Goal: Information Seeking & Learning: Check status

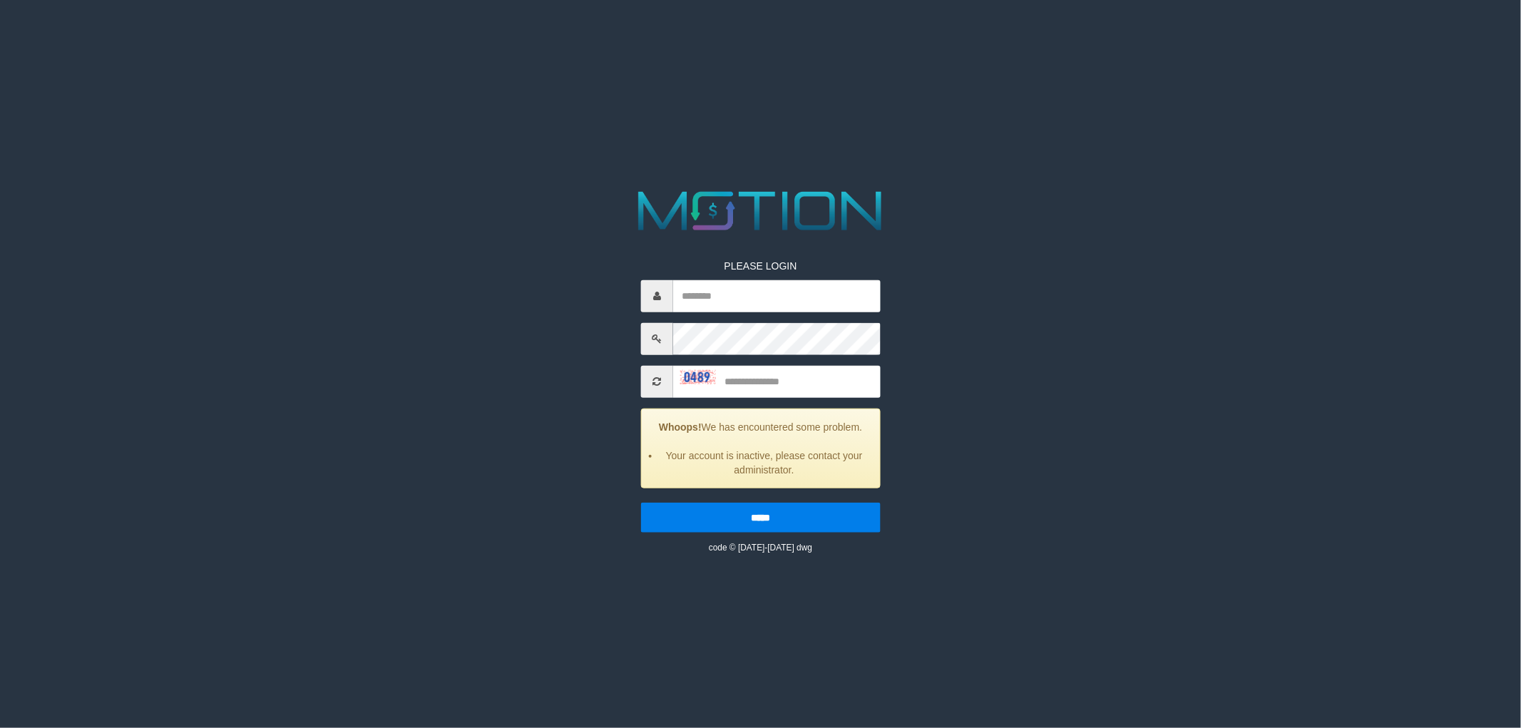
click at [663, 382] on span at bounding box center [657, 381] width 32 height 32
click at [658, 379] on icon at bounding box center [656, 381] width 9 height 10
click at [657, 379] on icon at bounding box center [656, 381] width 9 height 10
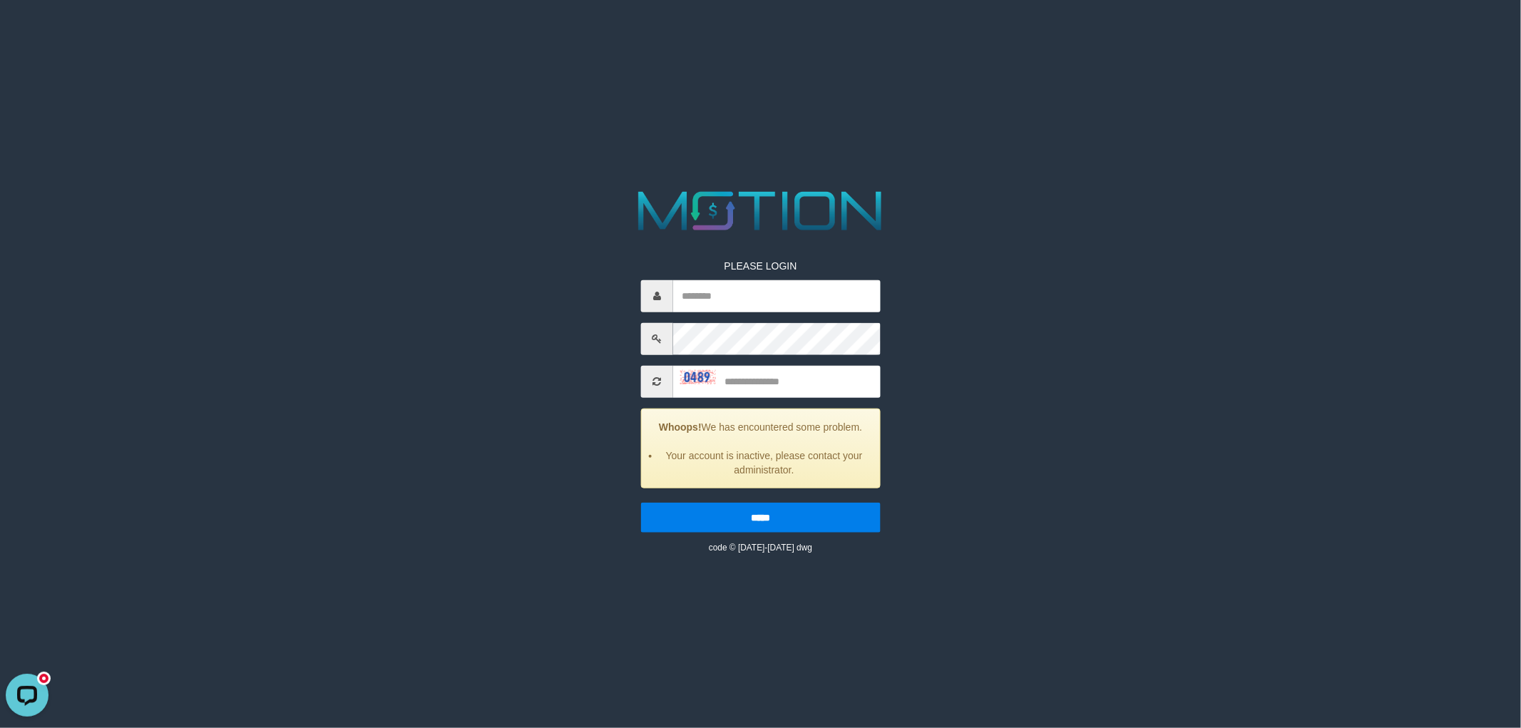
click at [657, 379] on icon at bounding box center [656, 381] width 9 height 10
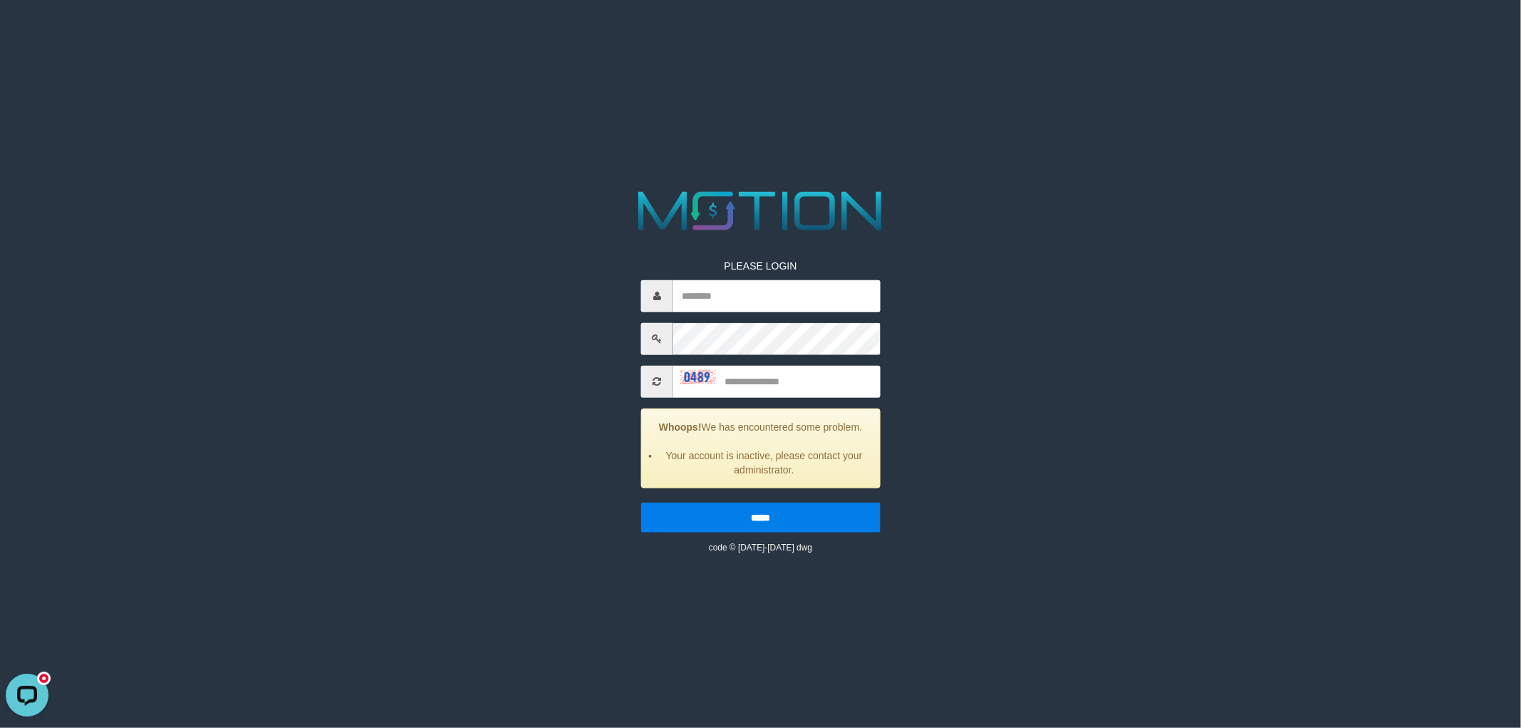
click at [657, 379] on icon at bounding box center [656, 381] width 9 height 10
click at [573, 36] on html "PLEASE LOGIN Whoops! We has encountered some problem. Your account is inactive,…" at bounding box center [760, 18] width 1521 height 36
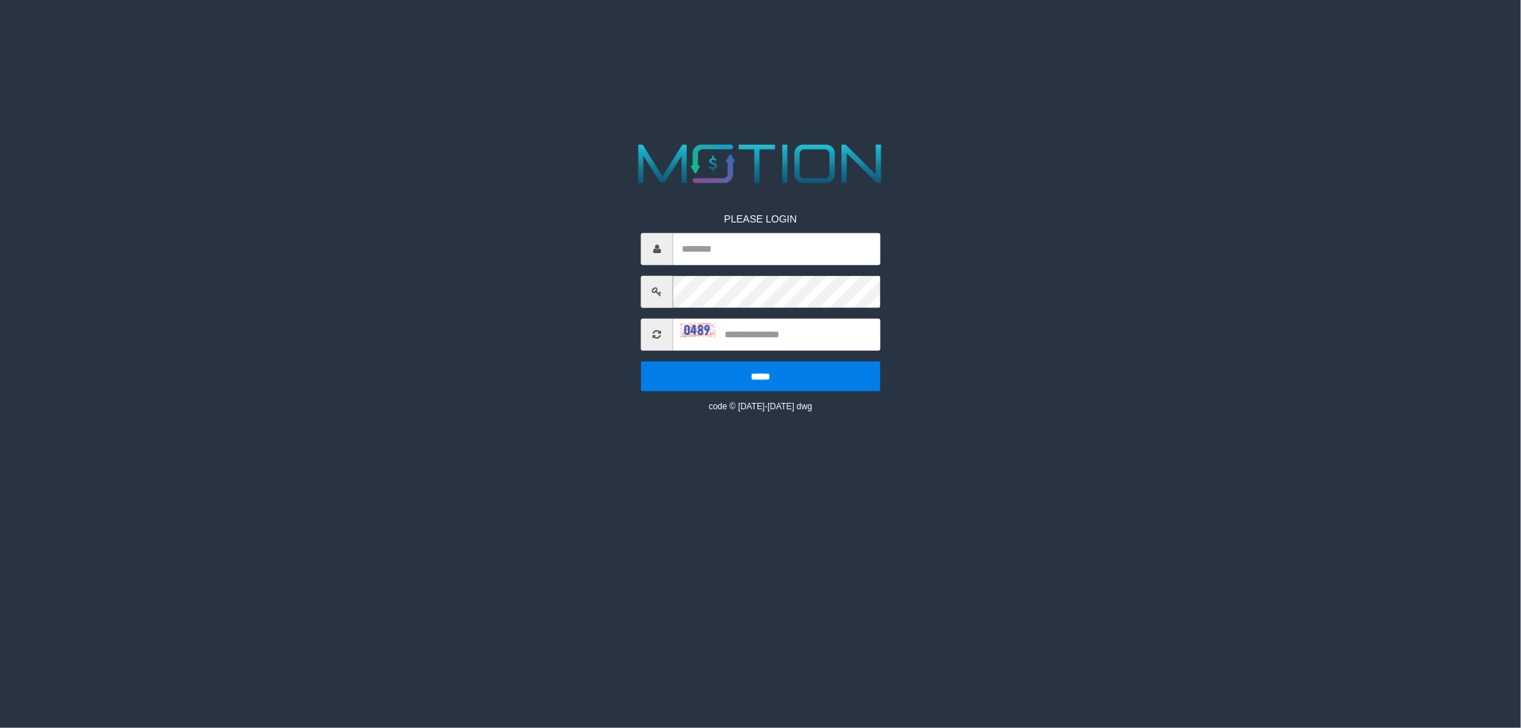
click at [687, 333] on img at bounding box center [698, 330] width 36 height 14
drag, startPoint x: 488, startPoint y: 312, endPoint x: 580, endPoint y: 307, distance: 92.1
click at [491, 311] on div "PLEASE LOGIN ***** code © 2012-2018 dwg" at bounding box center [760, 275] width 782 height 275
click at [809, 269] on div "PLEASE LOGIN ***** code © 2012-2018 dwg" at bounding box center [760, 301] width 261 height 222
click at [809, 257] on input "text" at bounding box center [776, 248] width 207 height 32
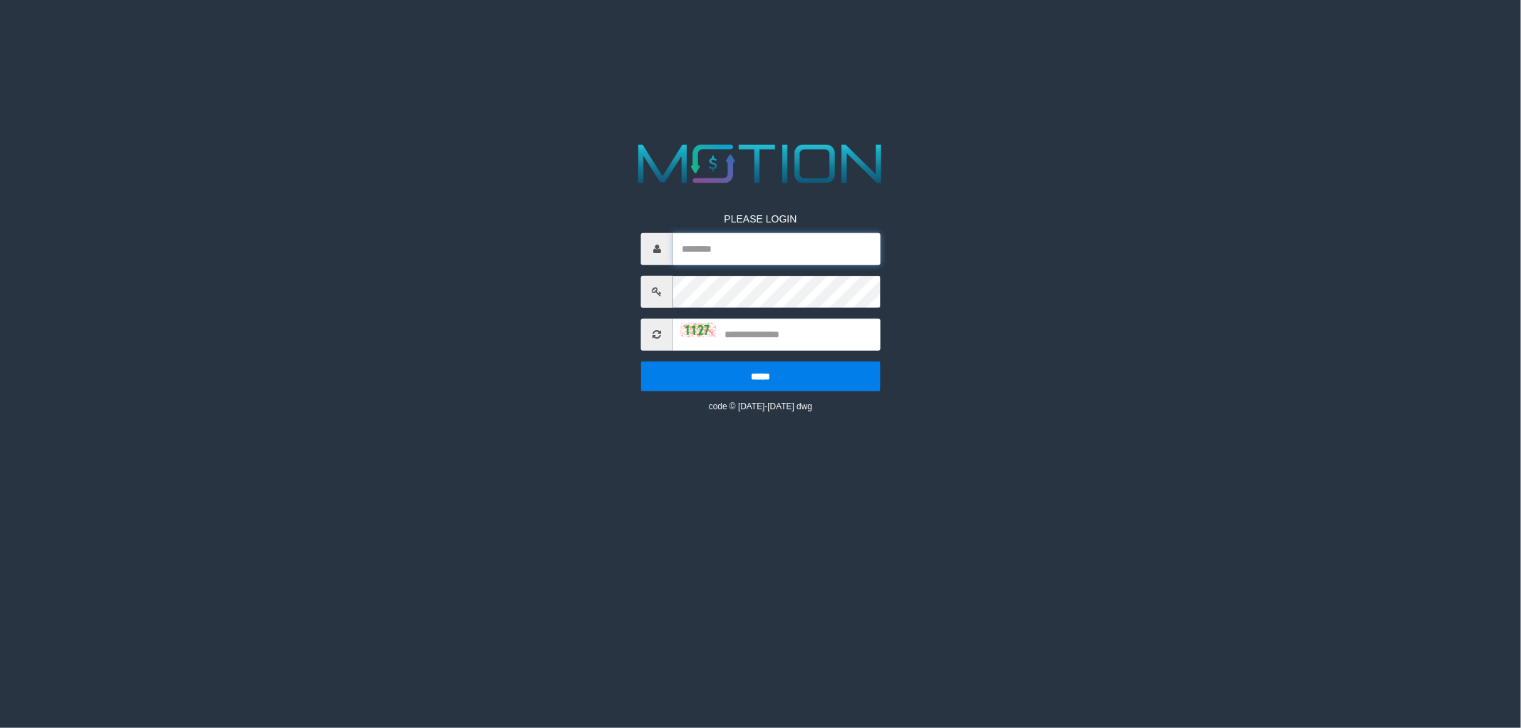
type input "*********"
type input "****"
click at [641, 361] on input "*****" at bounding box center [761, 376] width 240 height 30
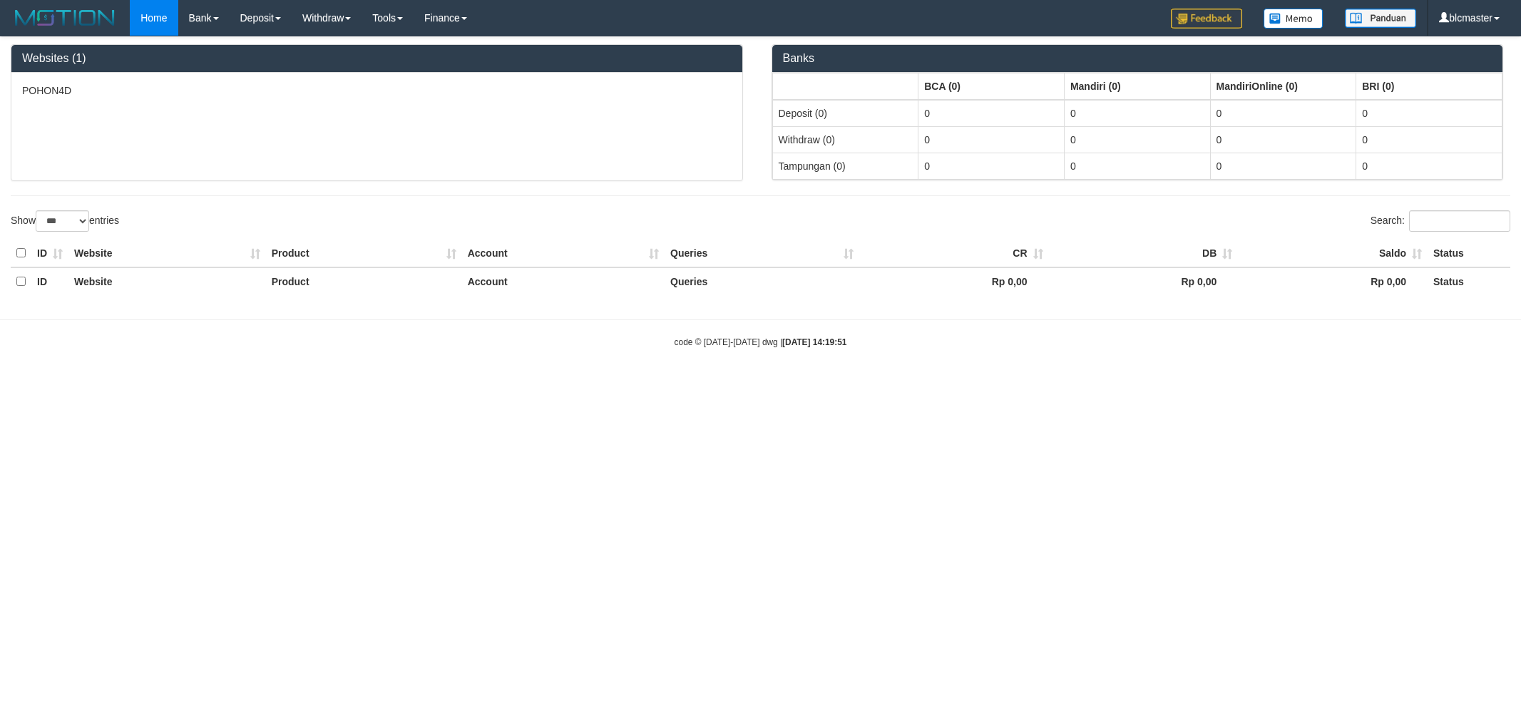
select select "***"
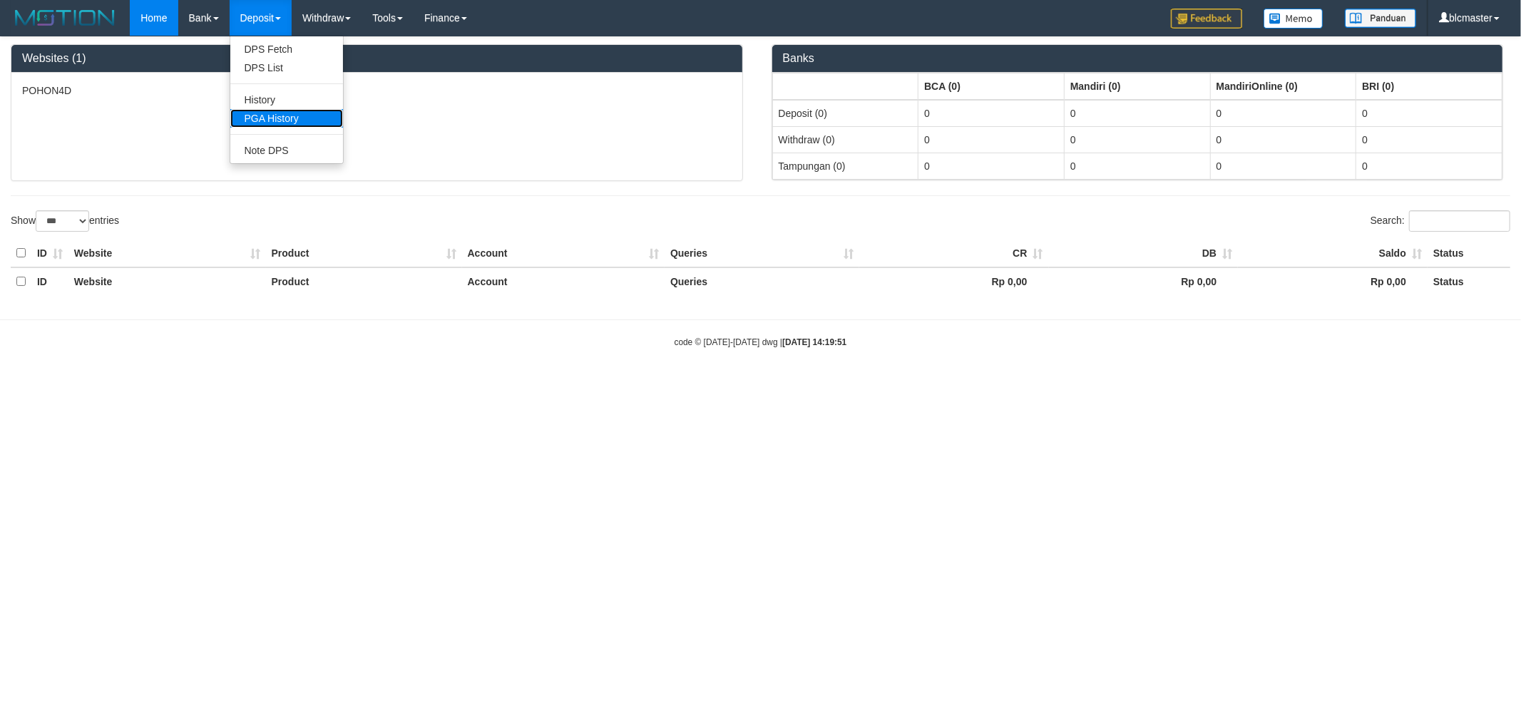
click at [285, 119] on link "PGA History" at bounding box center [286, 118] width 113 height 19
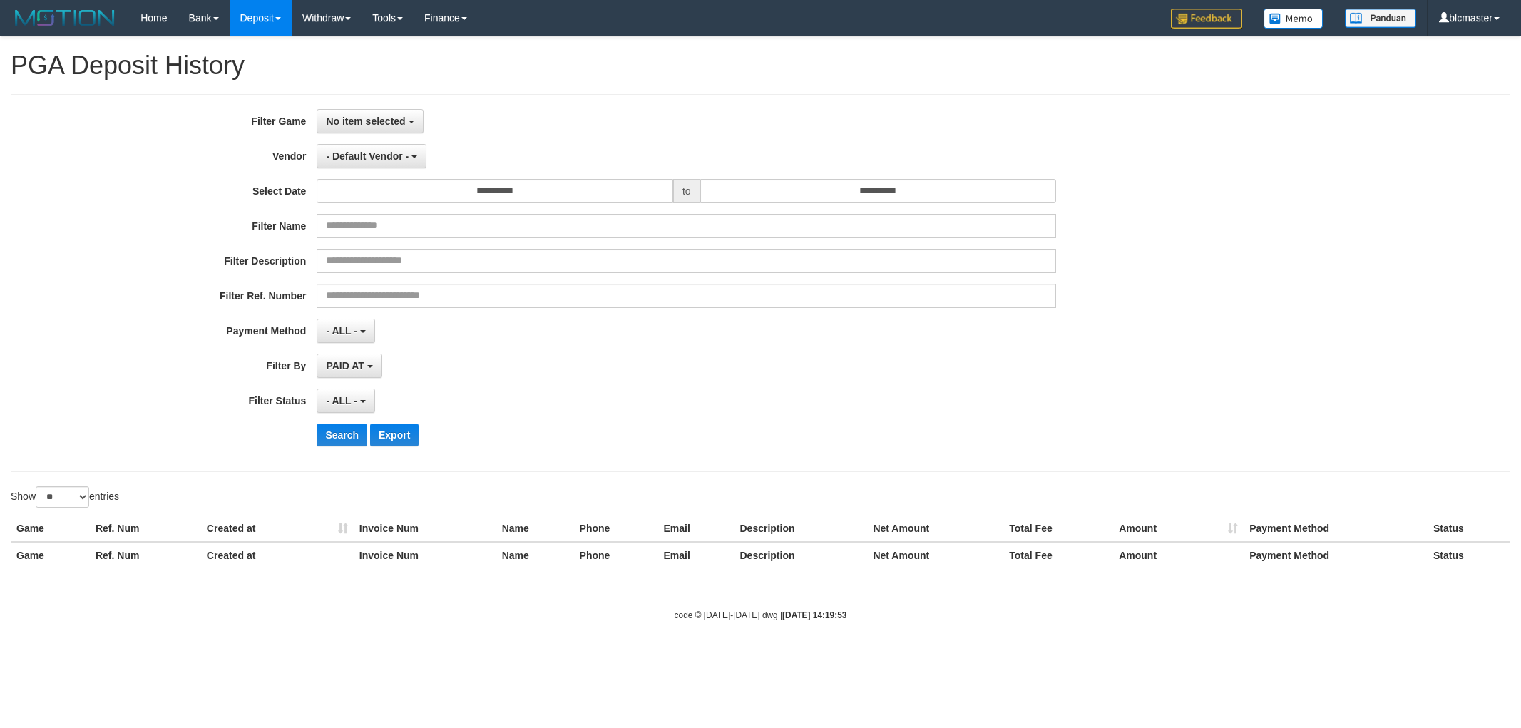
select select
select select "**"
click at [346, 116] on span "No item selected" at bounding box center [365, 121] width 79 height 11
click at [389, 184] on label "[ITOTO] POHON4D" at bounding box center [407, 194] width 181 height 21
select select "****"
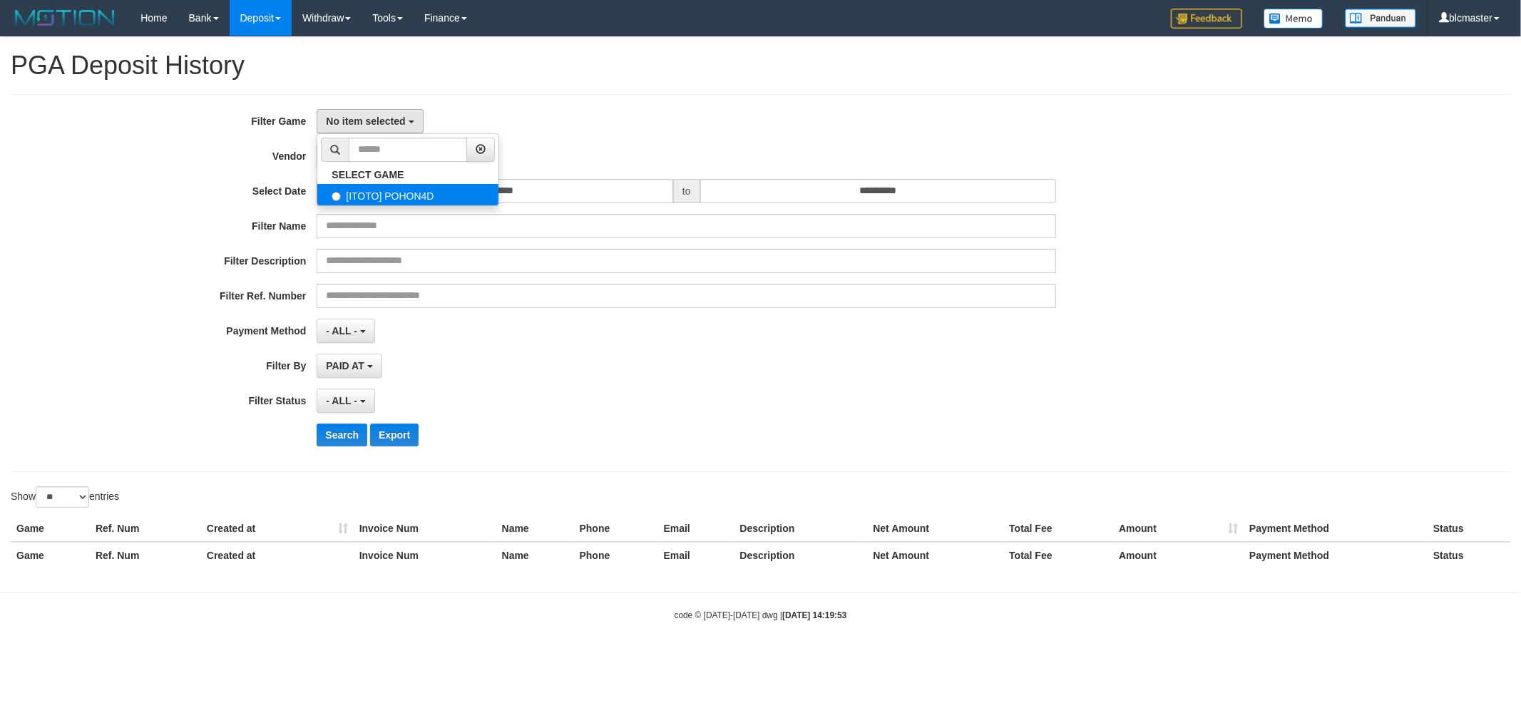
scroll to position [12, 0]
click at [386, 157] on span "- Default Vendor -" at bounding box center [367, 155] width 83 height 11
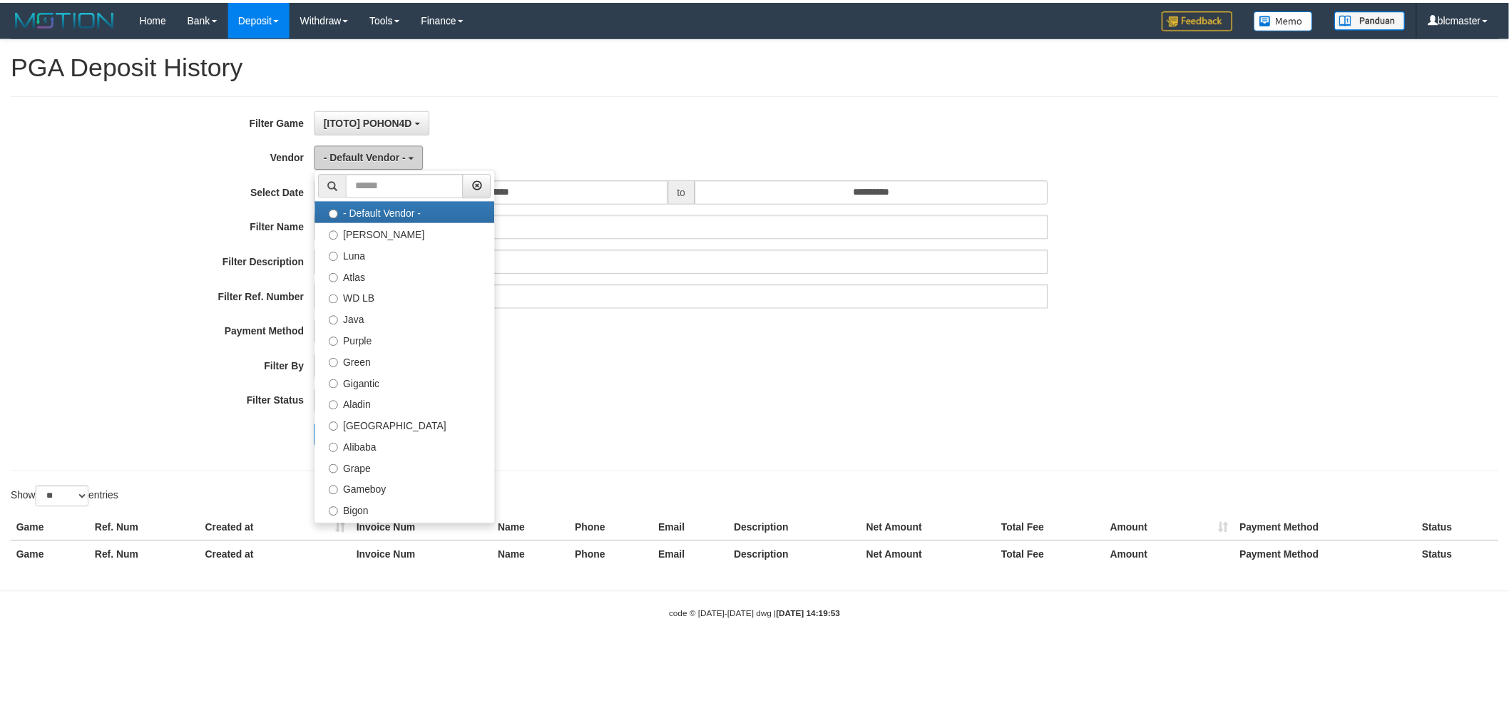
scroll to position [0, 0]
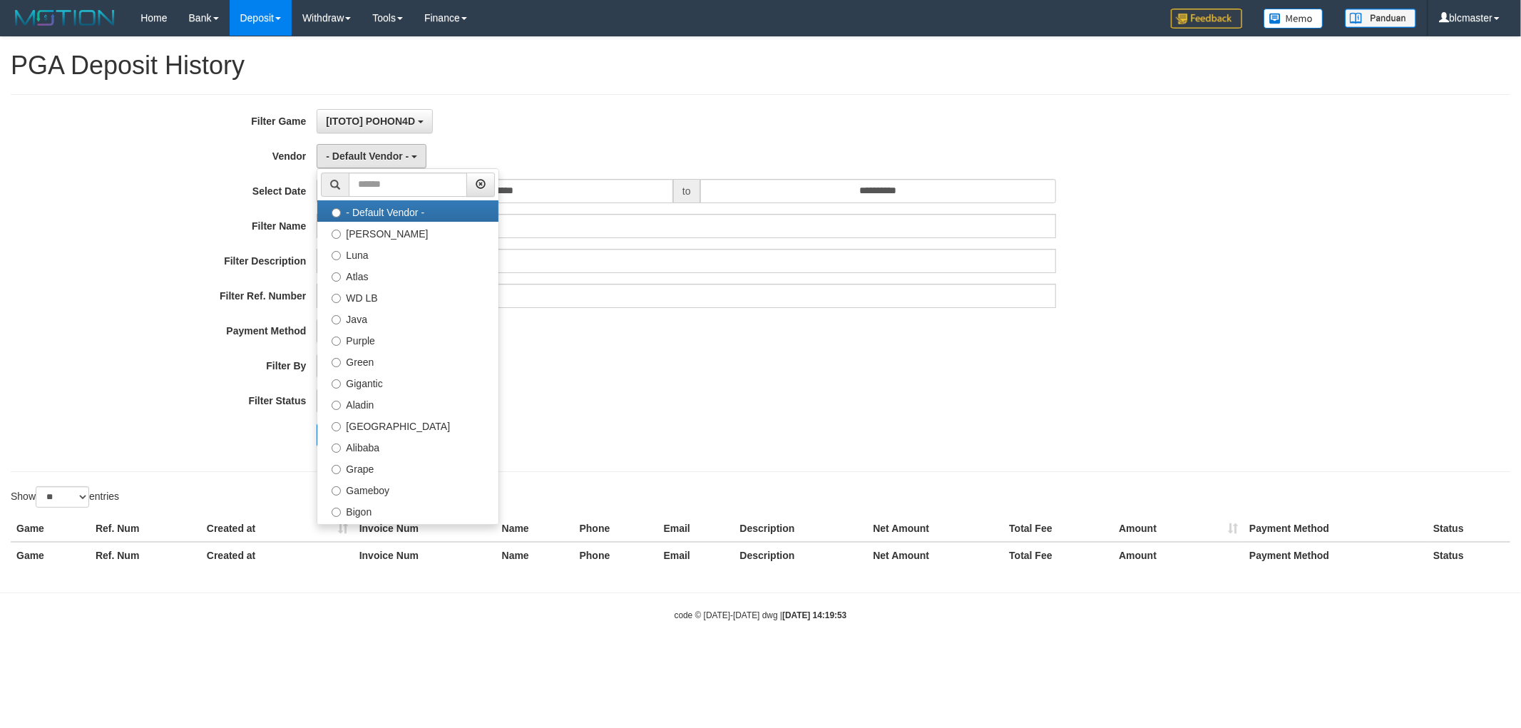
click at [558, 143] on div "**********" at bounding box center [634, 283] width 1268 height 348
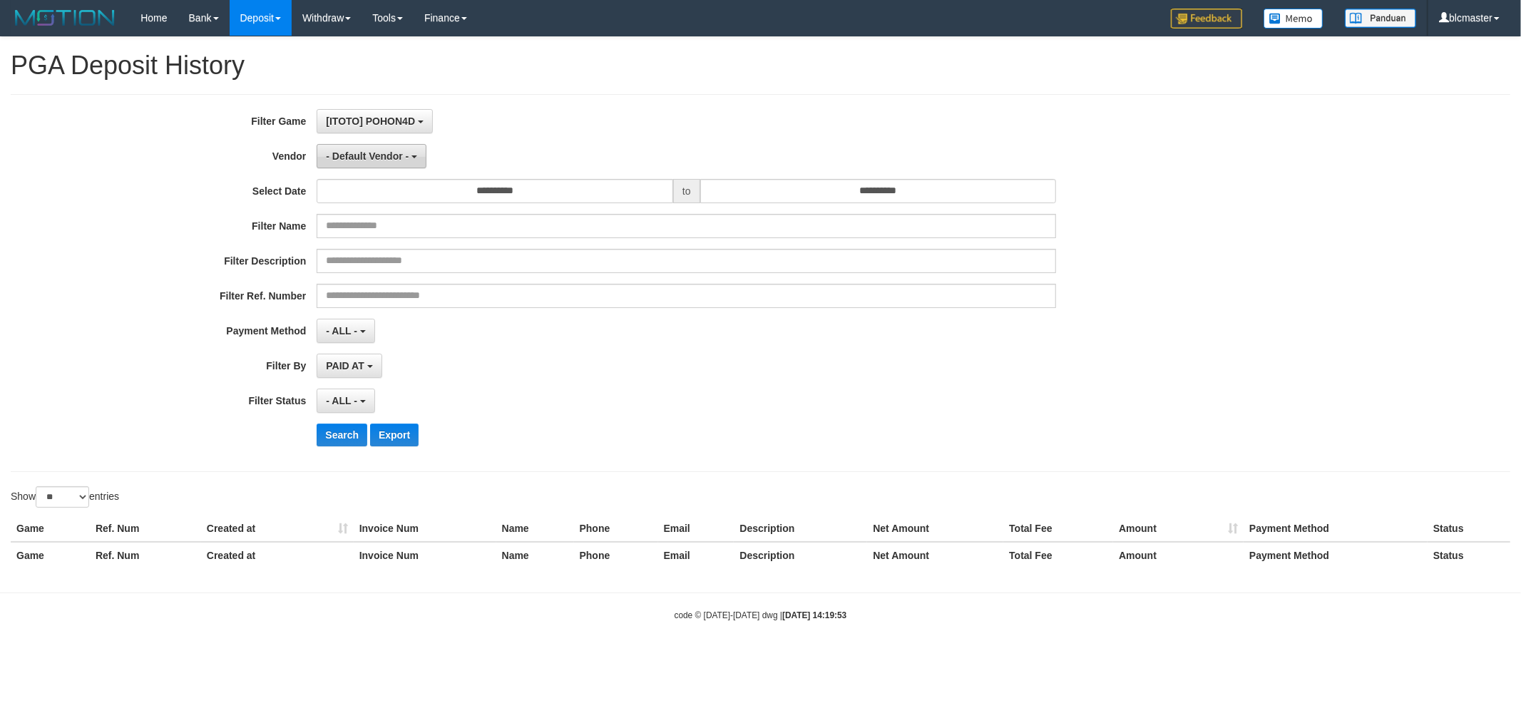
click at [395, 147] on button "- Default Vendor -" at bounding box center [372, 156] width 110 height 24
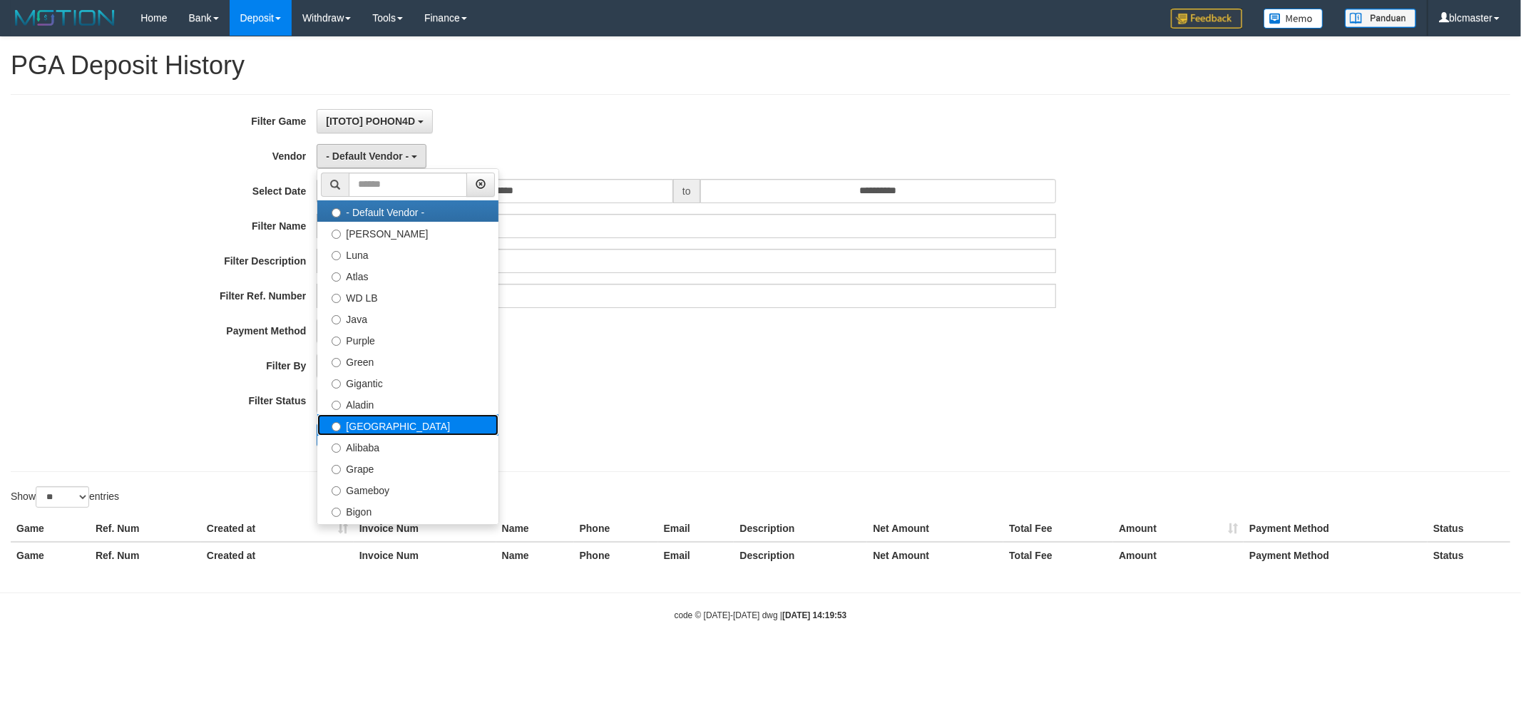
click at [422, 415] on label "[GEOGRAPHIC_DATA]" at bounding box center [407, 424] width 181 height 21
select select "**********"
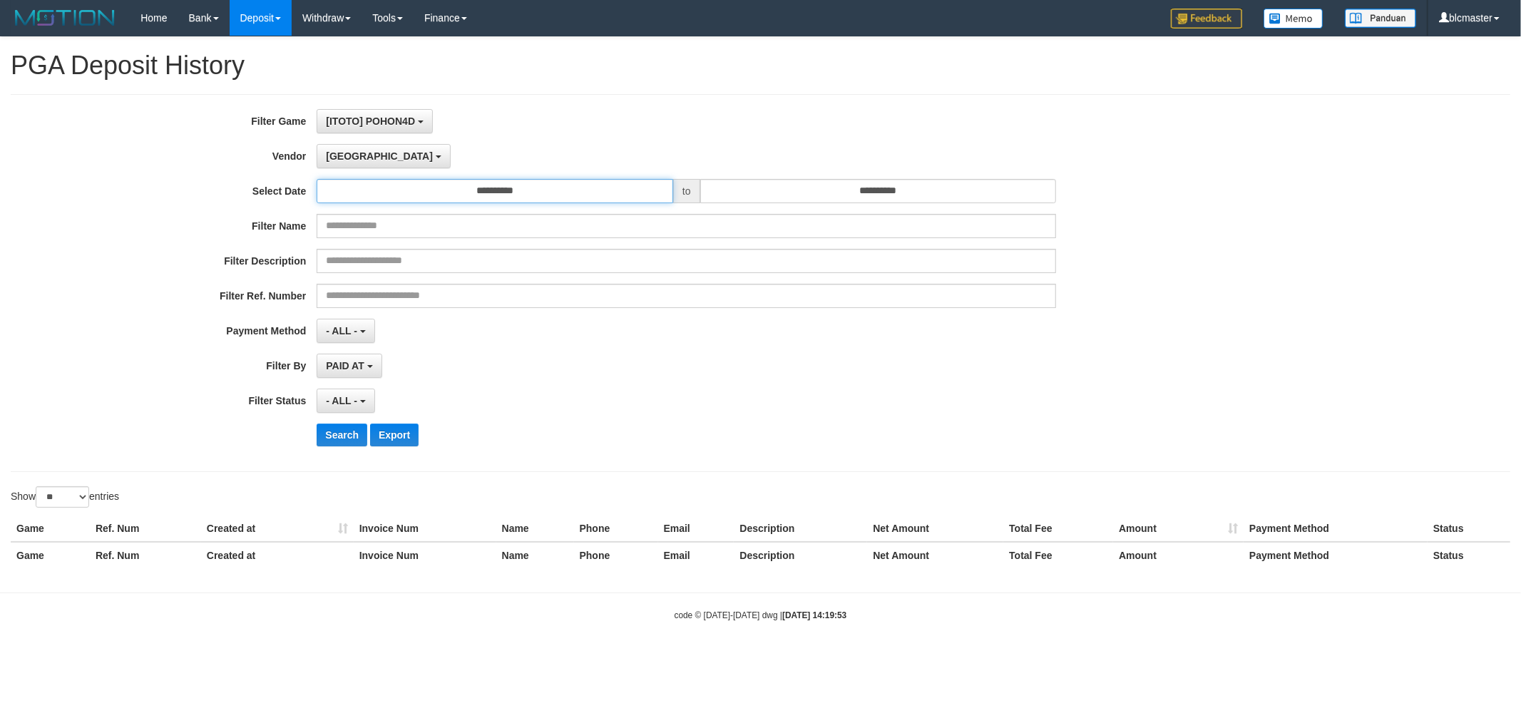
click at [475, 197] on input "**********" at bounding box center [495, 191] width 356 height 24
click at [458, 259] on td "31" at bounding box center [456, 262] width 20 height 21
type input "**********"
click at [896, 195] on input "**********" at bounding box center [878, 191] width 356 height 24
click at [832, 262] on td "31" at bounding box center [838, 262] width 20 height 21
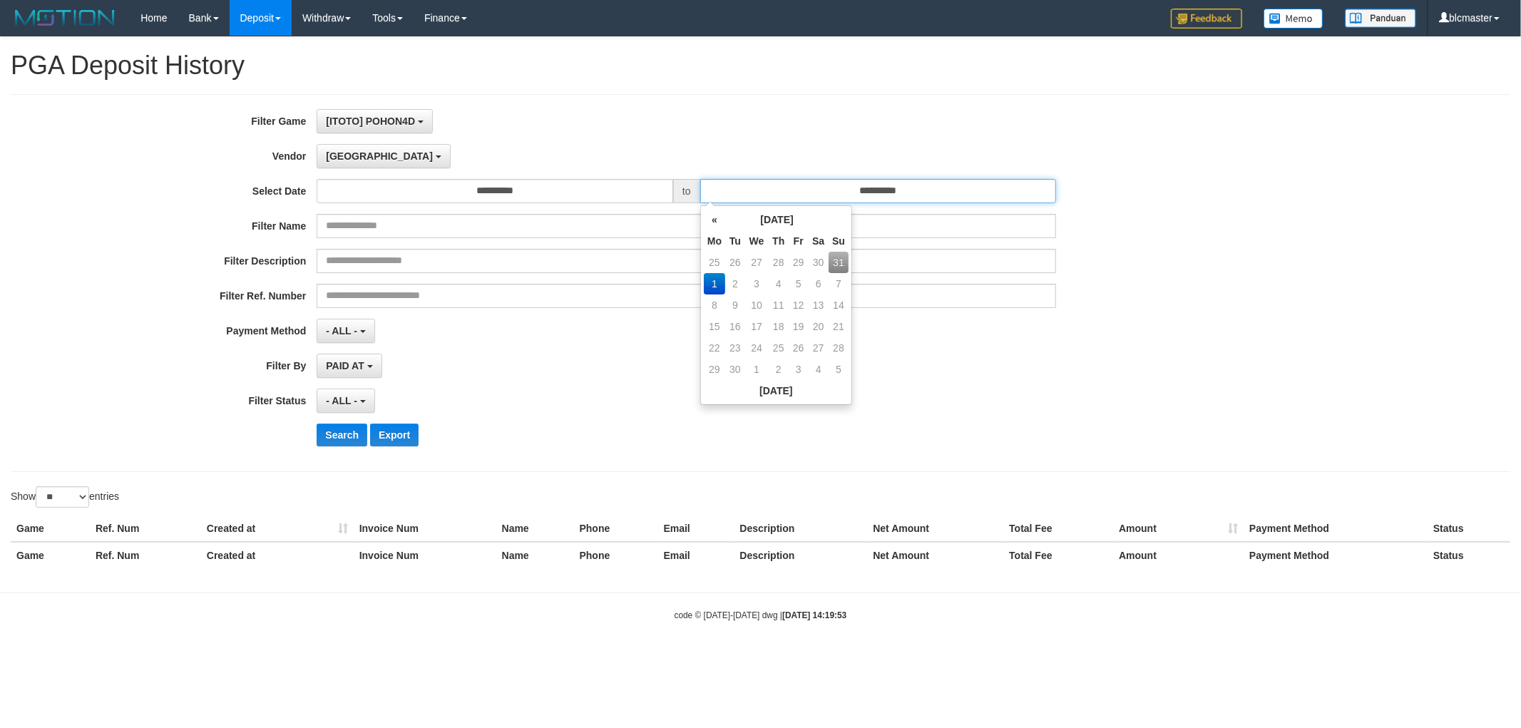
type input "**********"
click at [593, 360] on div "PAID AT PAID AT CREATED AT" at bounding box center [686, 366] width 739 height 24
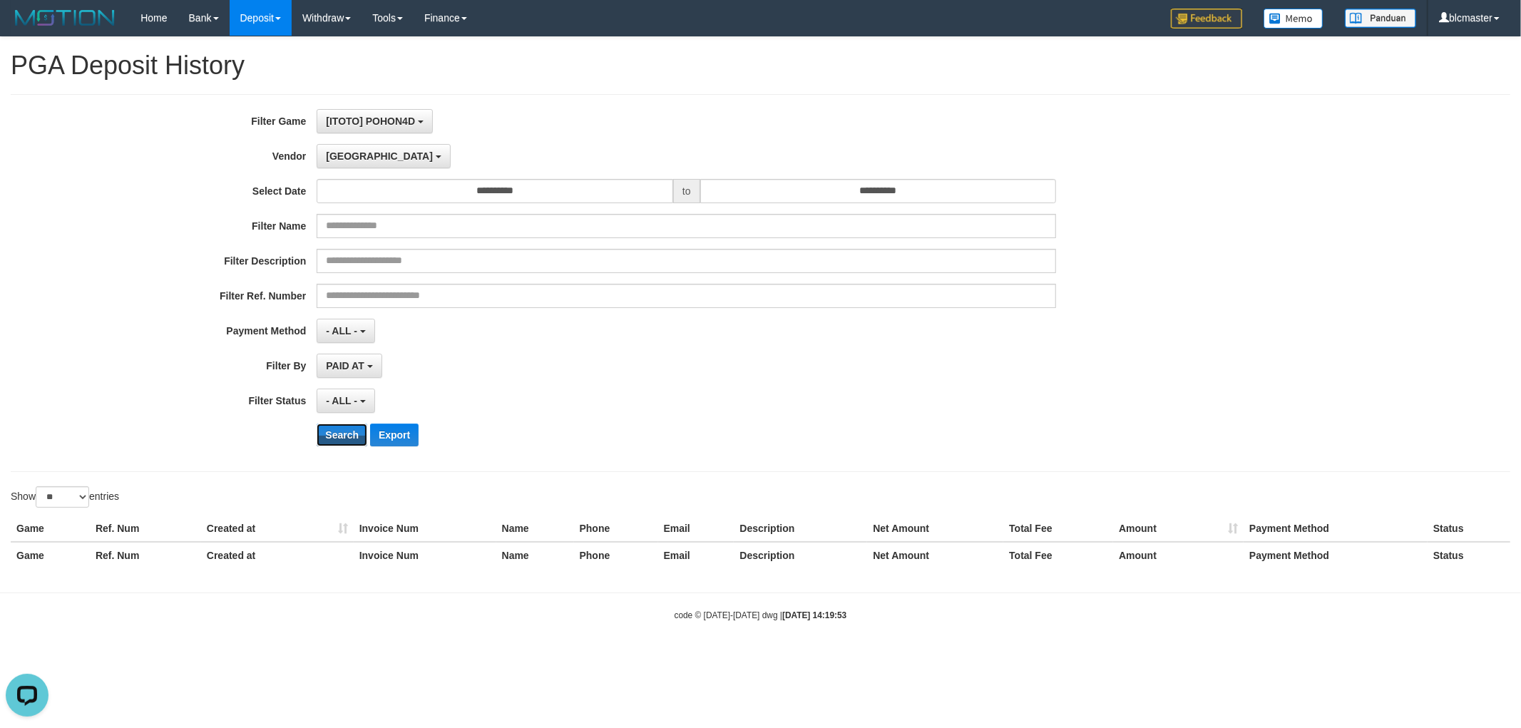
drag, startPoint x: 346, startPoint y: 436, endPoint x: 62, endPoint y: 498, distance: 290.3
click at [70, 499] on div "**********" at bounding box center [760, 307] width 1521 height 541
drag, startPoint x: 55, startPoint y: 497, endPoint x: 56, endPoint y: 504, distance: 7.2
click at [55, 497] on select "** ** ** ***" at bounding box center [62, 496] width 53 height 21
select select "***"
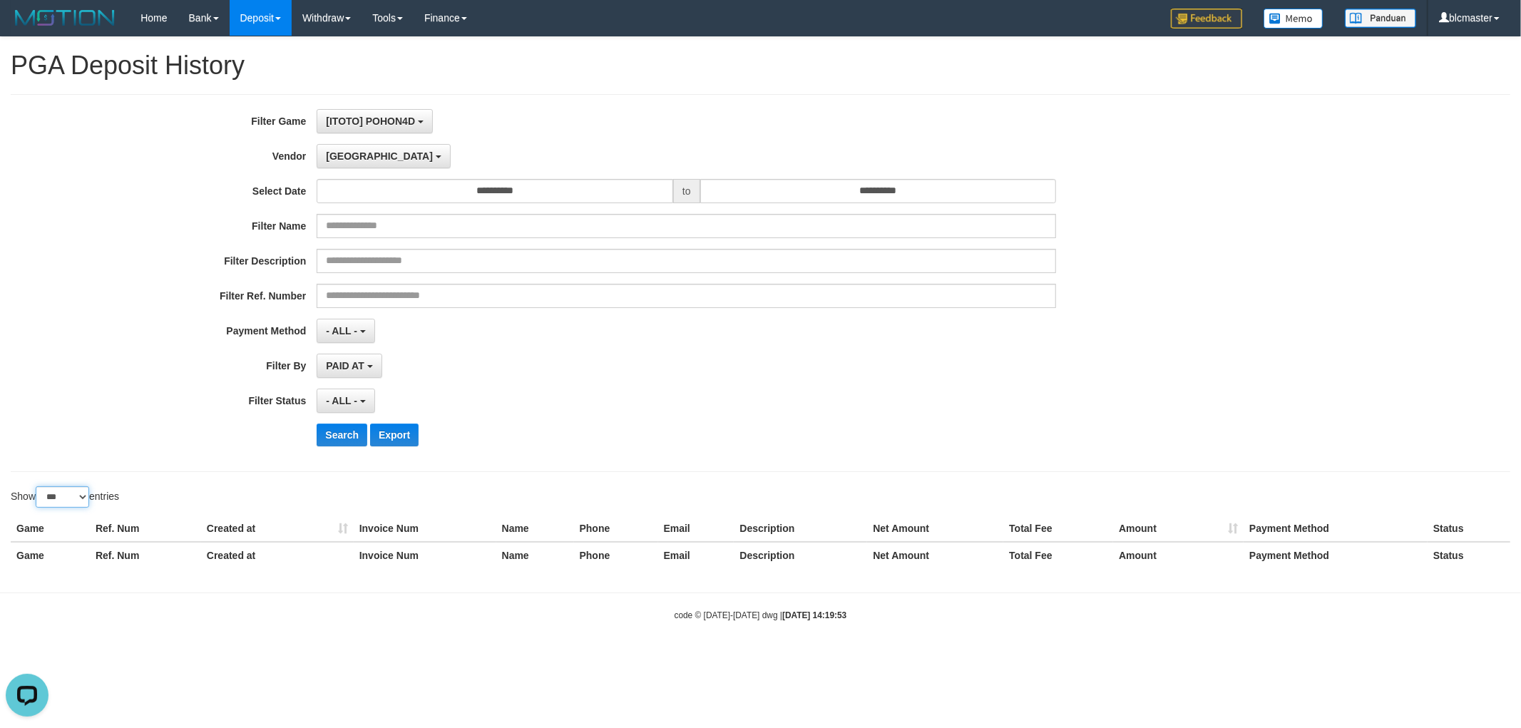
click at [38, 487] on select "** ** ** ***" at bounding box center [62, 496] width 53 height 21
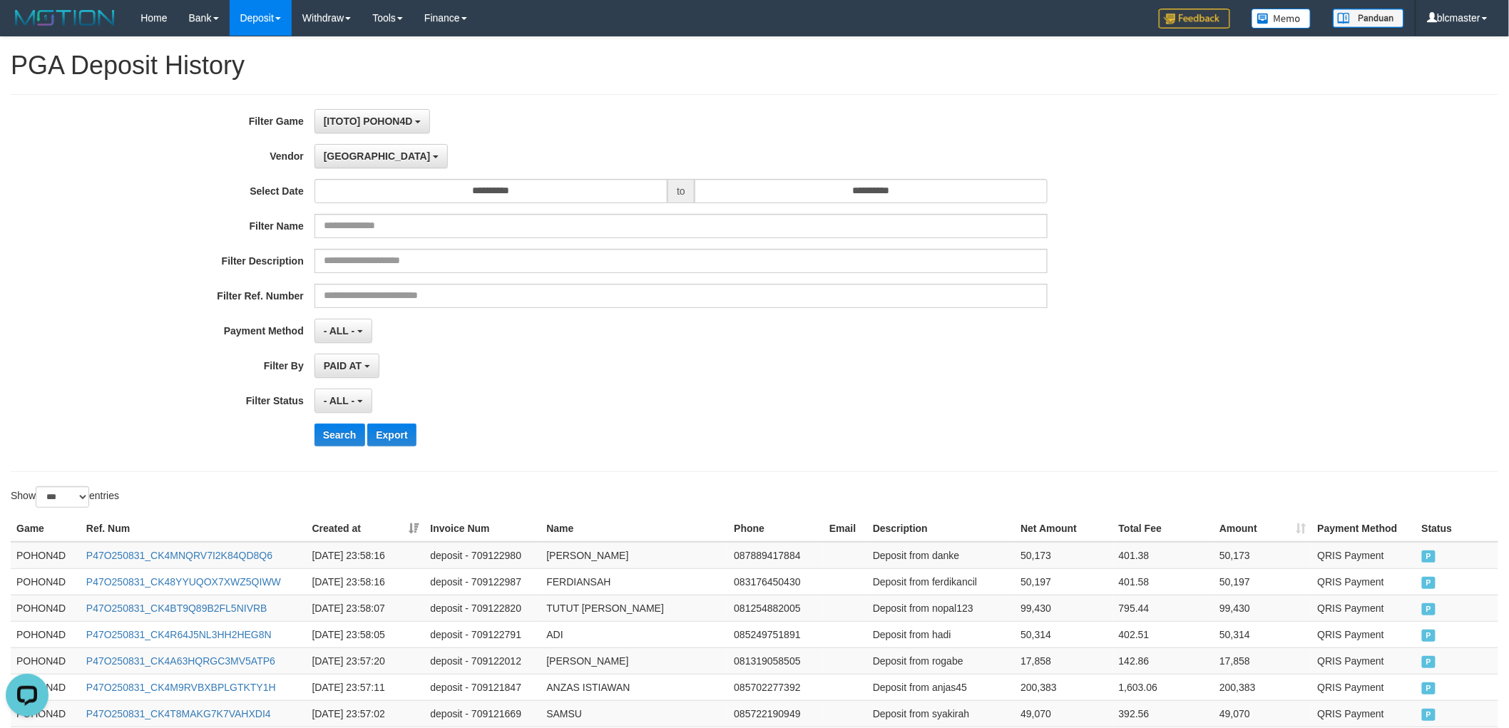
drag, startPoint x: 135, startPoint y: 399, endPoint x: 650, endPoint y: 416, distance: 514.3
click at [650, 416] on div "**********" at bounding box center [628, 283] width 1257 height 348
click at [656, 364] on div "PAID AT PAID AT CREATED AT" at bounding box center [681, 366] width 734 height 24
click at [353, 163] on button "[GEOGRAPHIC_DATA]" at bounding box center [380, 156] width 133 height 24
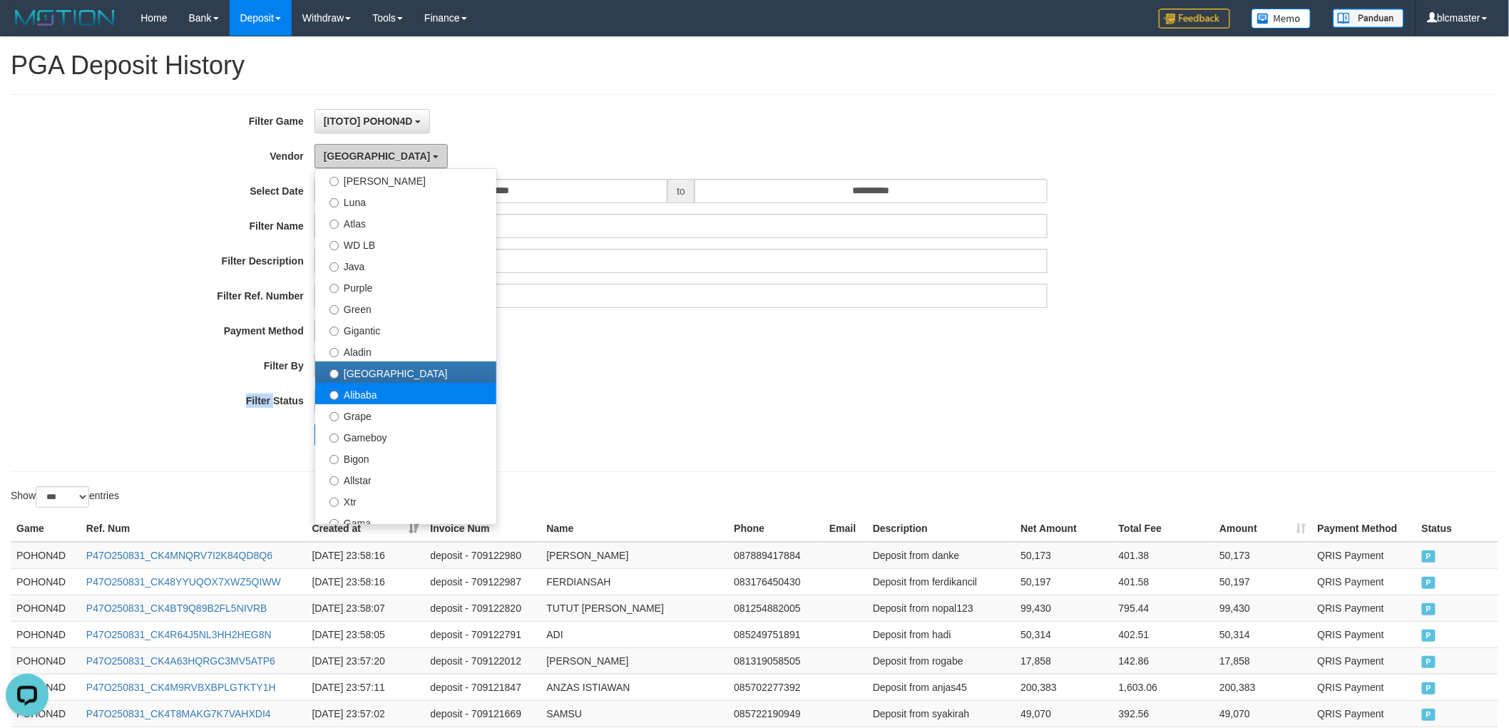
scroll to position [79, 0]
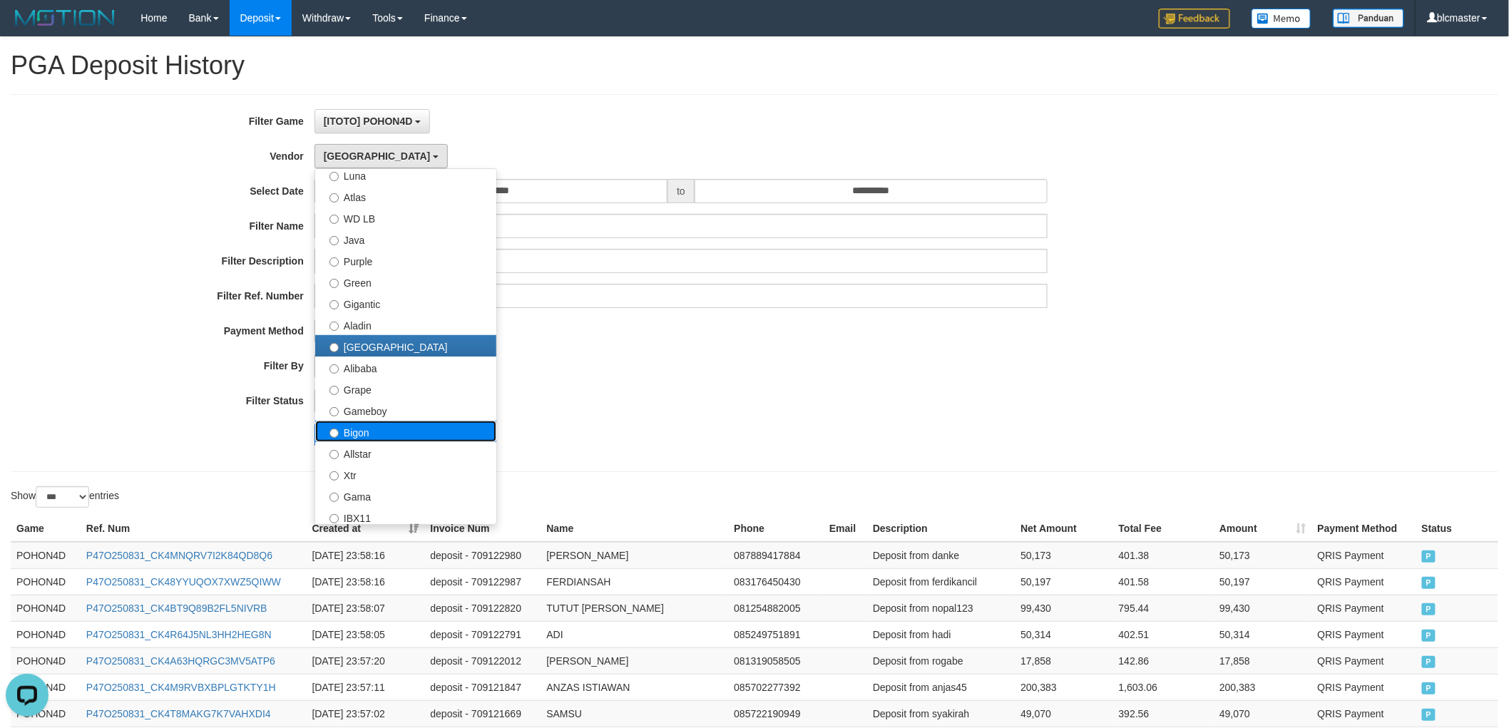
click at [394, 433] on label "Bigon" at bounding box center [405, 431] width 181 height 21
select select "**********"
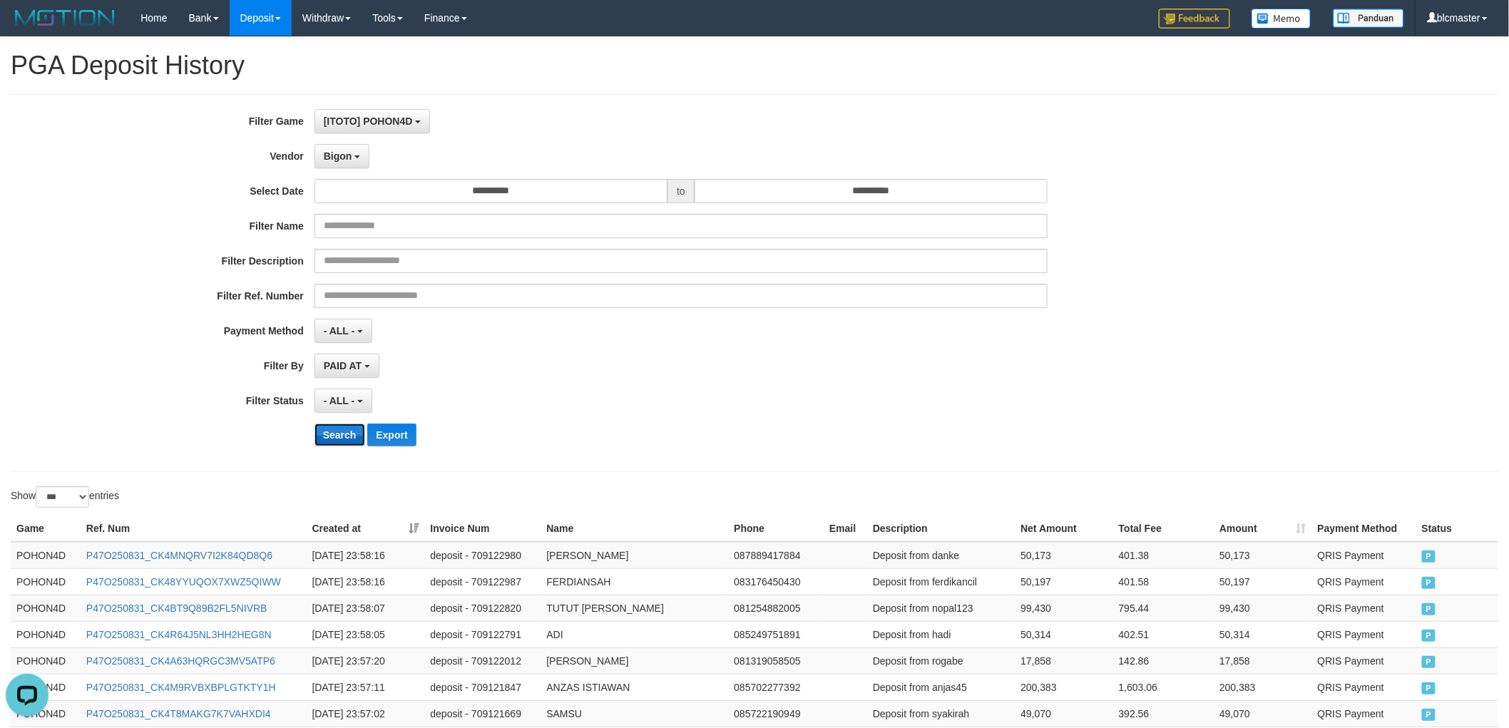
click at [336, 433] on button "Search" at bounding box center [339, 435] width 51 height 23
click at [650, 376] on div "**********" at bounding box center [628, 283] width 1257 height 348
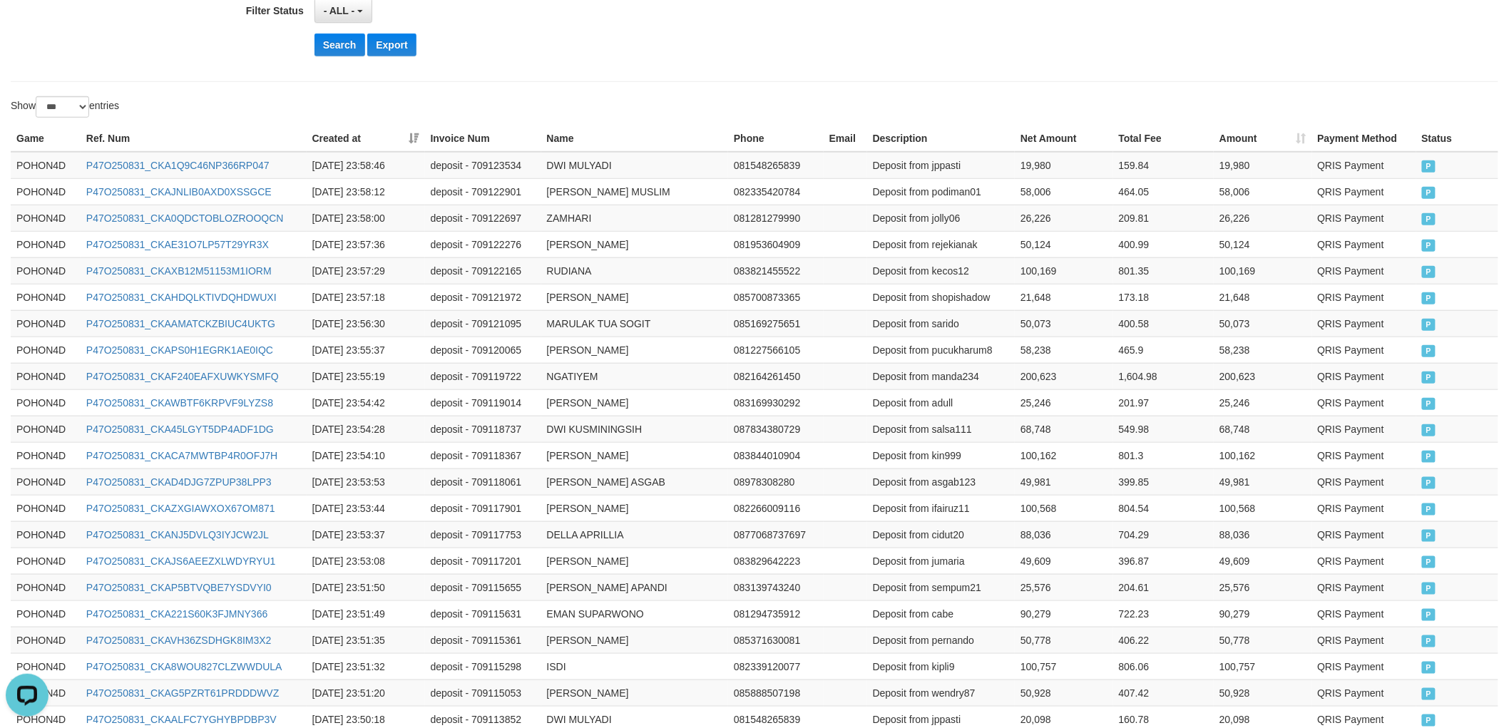
scroll to position [0, 0]
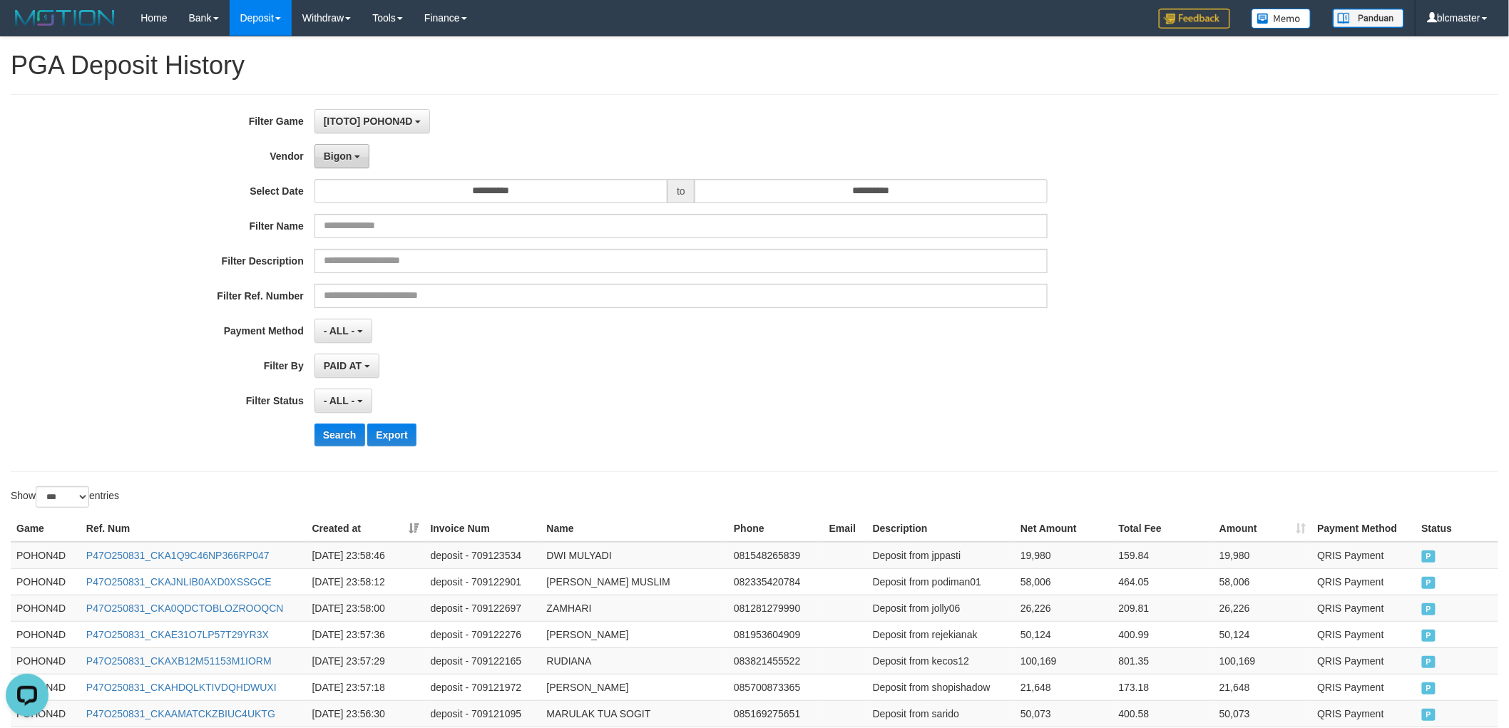
click at [351, 162] on button "Bigon" at bounding box center [342, 156] width 56 height 24
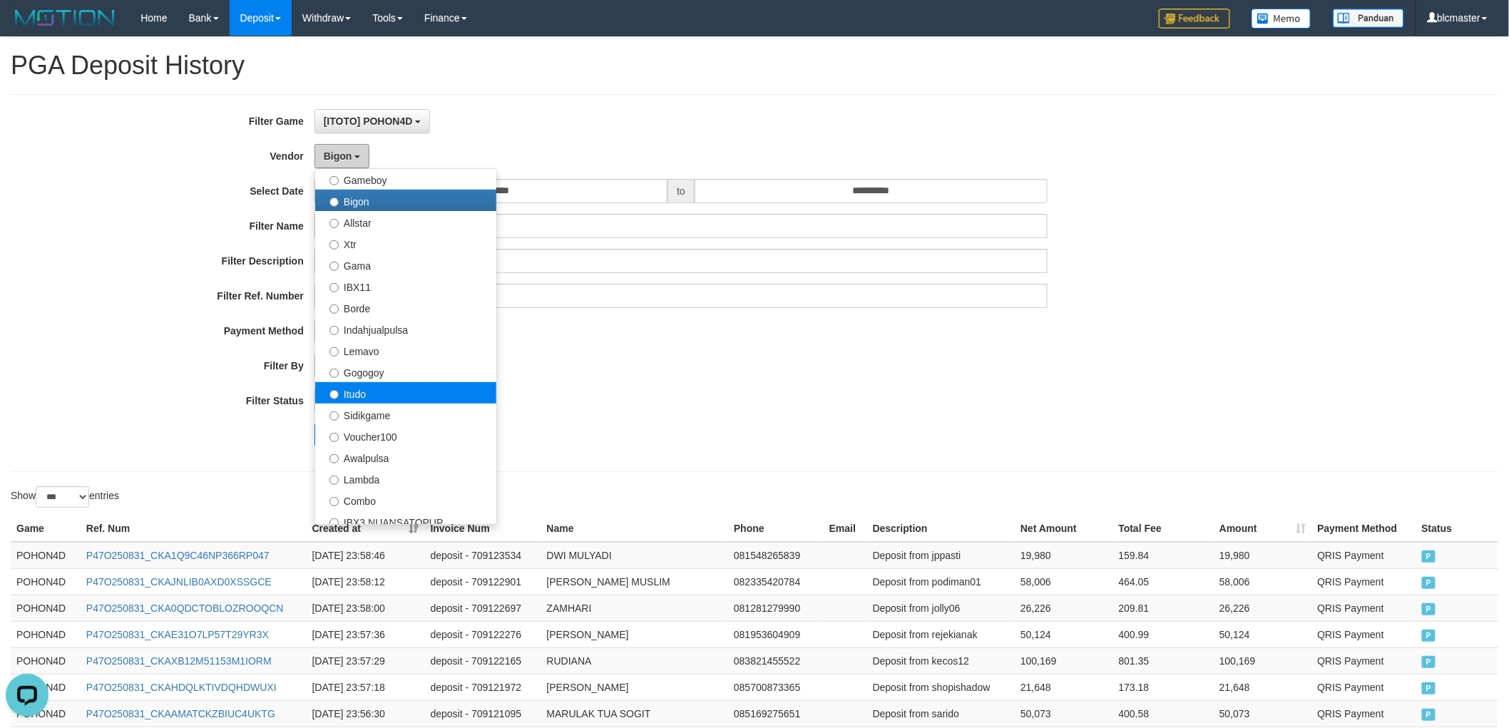
scroll to position [317, 0]
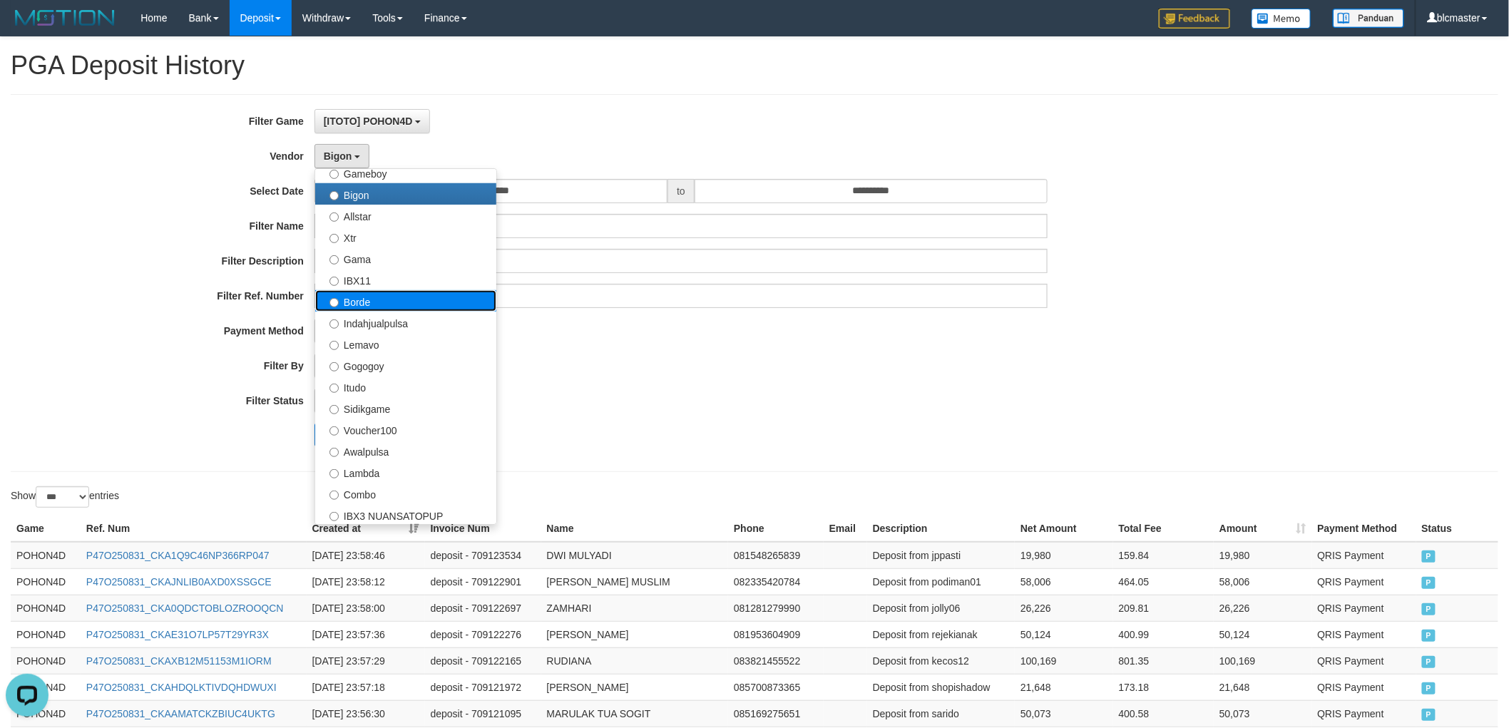
click at [401, 295] on label "Borde" at bounding box center [405, 300] width 181 height 21
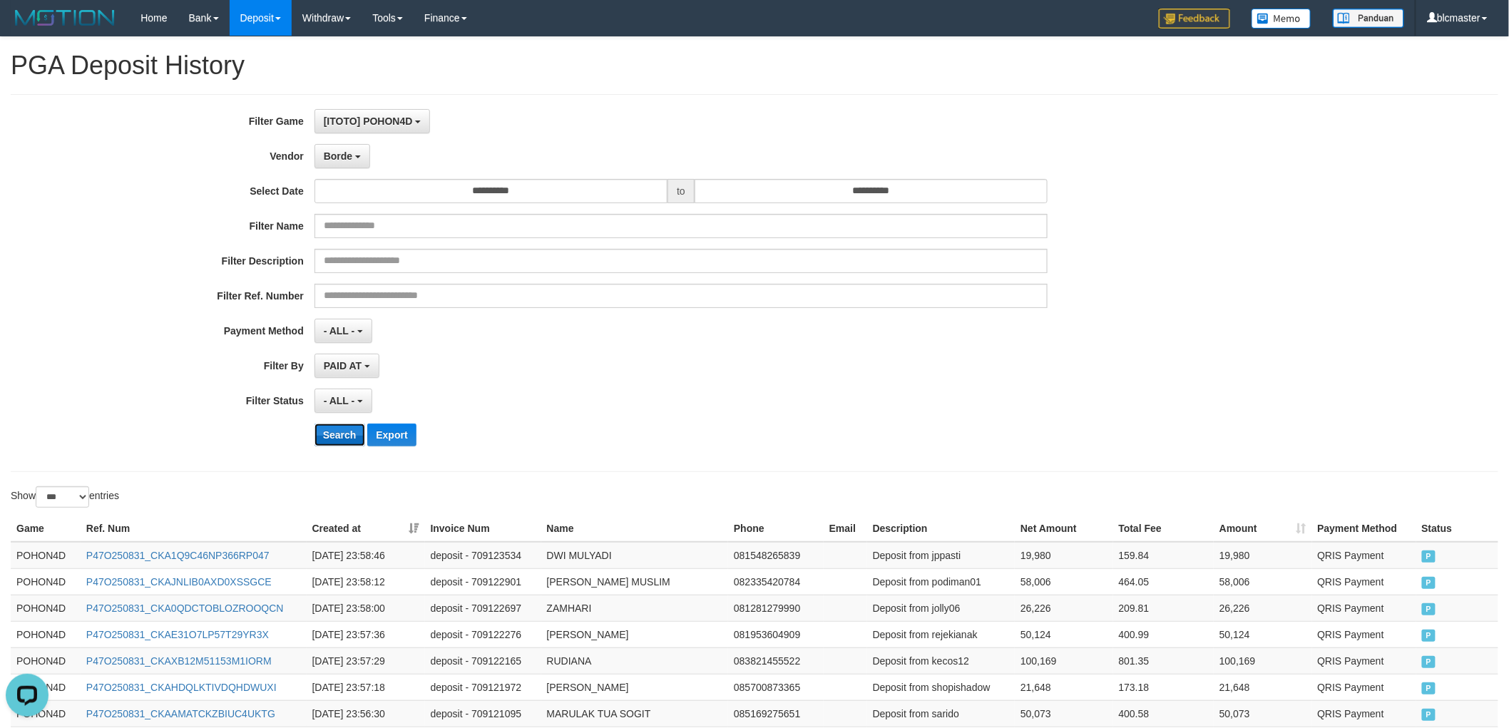
click at [346, 425] on button "Search" at bounding box center [339, 435] width 51 height 23
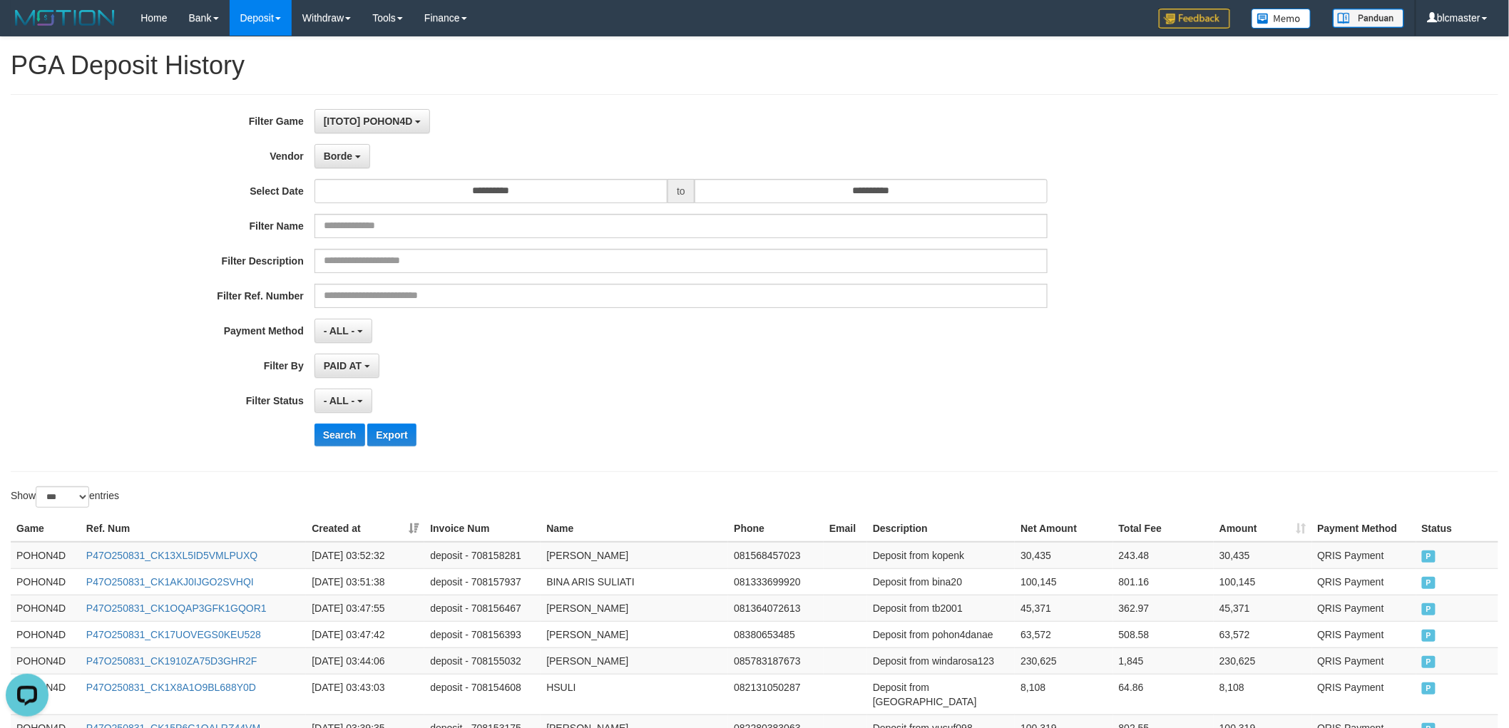
click at [507, 371] on div "PAID AT PAID AT CREATED AT" at bounding box center [681, 366] width 734 height 24
click at [504, 369] on div "PAID AT PAID AT CREATED AT" at bounding box center [681, 366] width 734 height 24
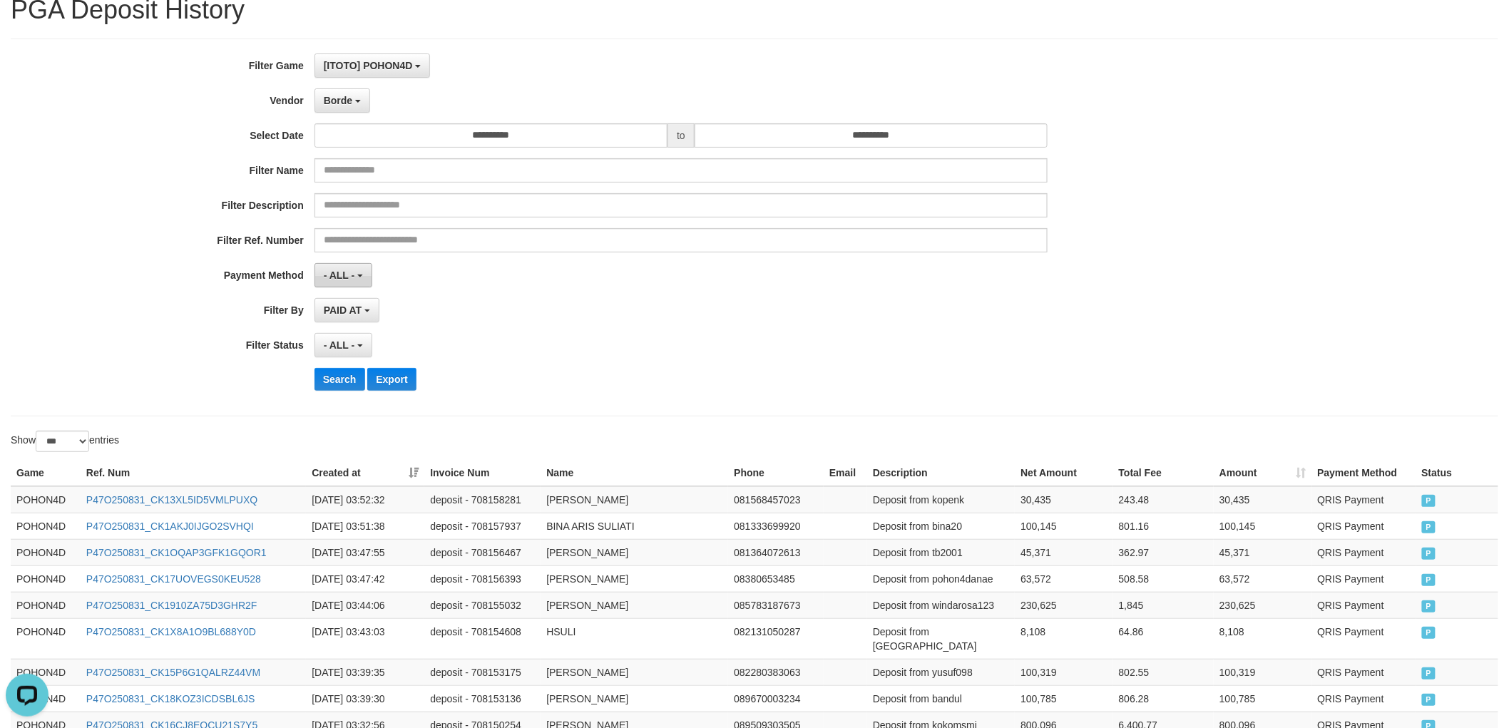
scroll to position [0, 0]
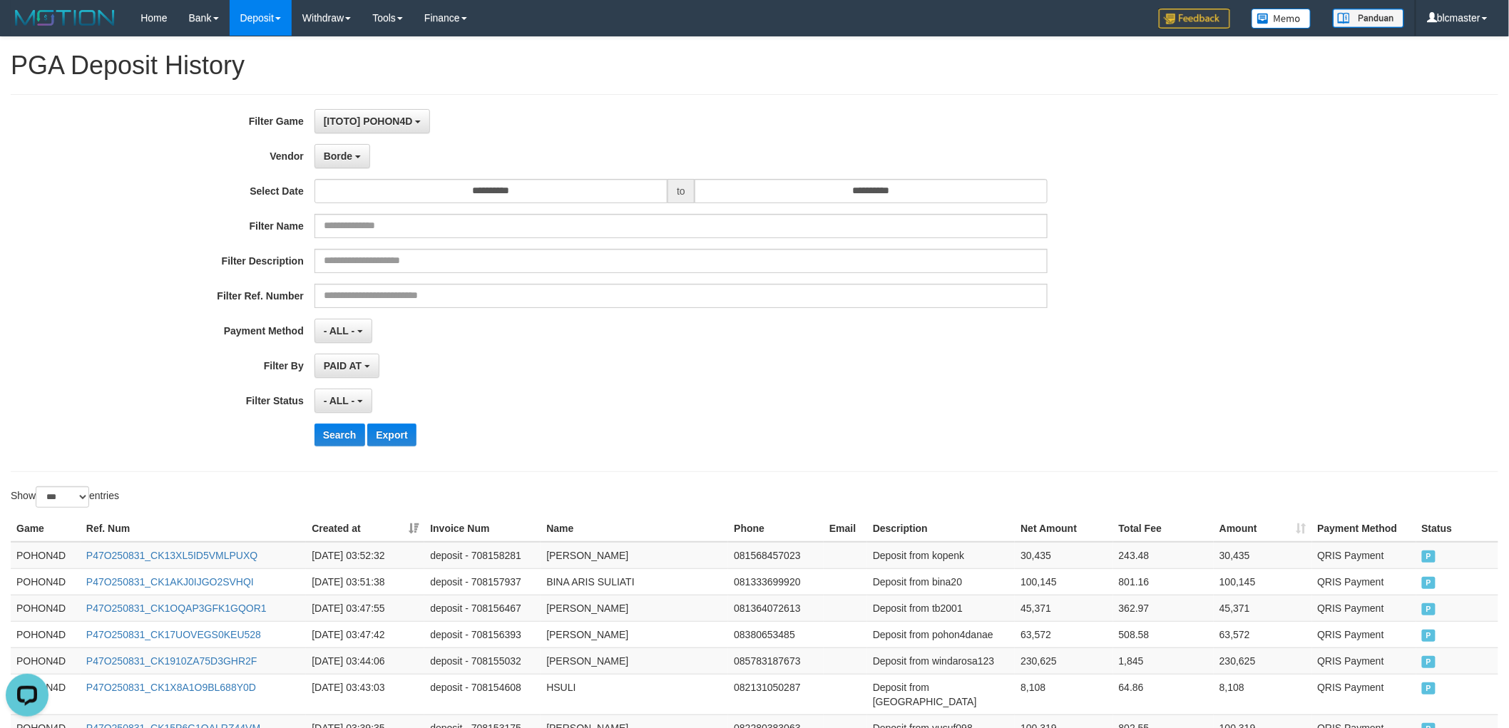
click at [337, 168] on div "**********" at bounding box center [628, 283] width 1257 height 348
click at [341, 159] on span "Borde" at bounding box center [338, 155] width 29 height 11
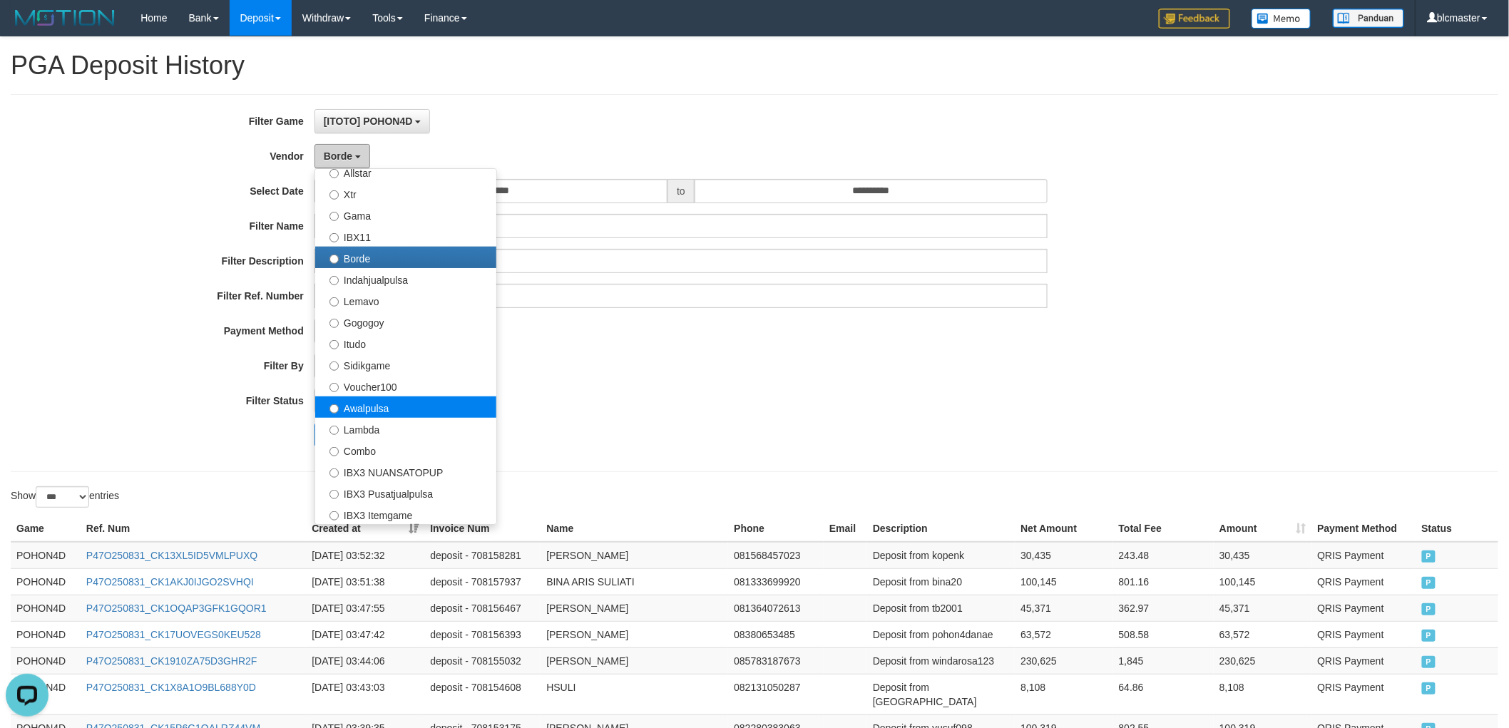
scroll to position [396, 0]
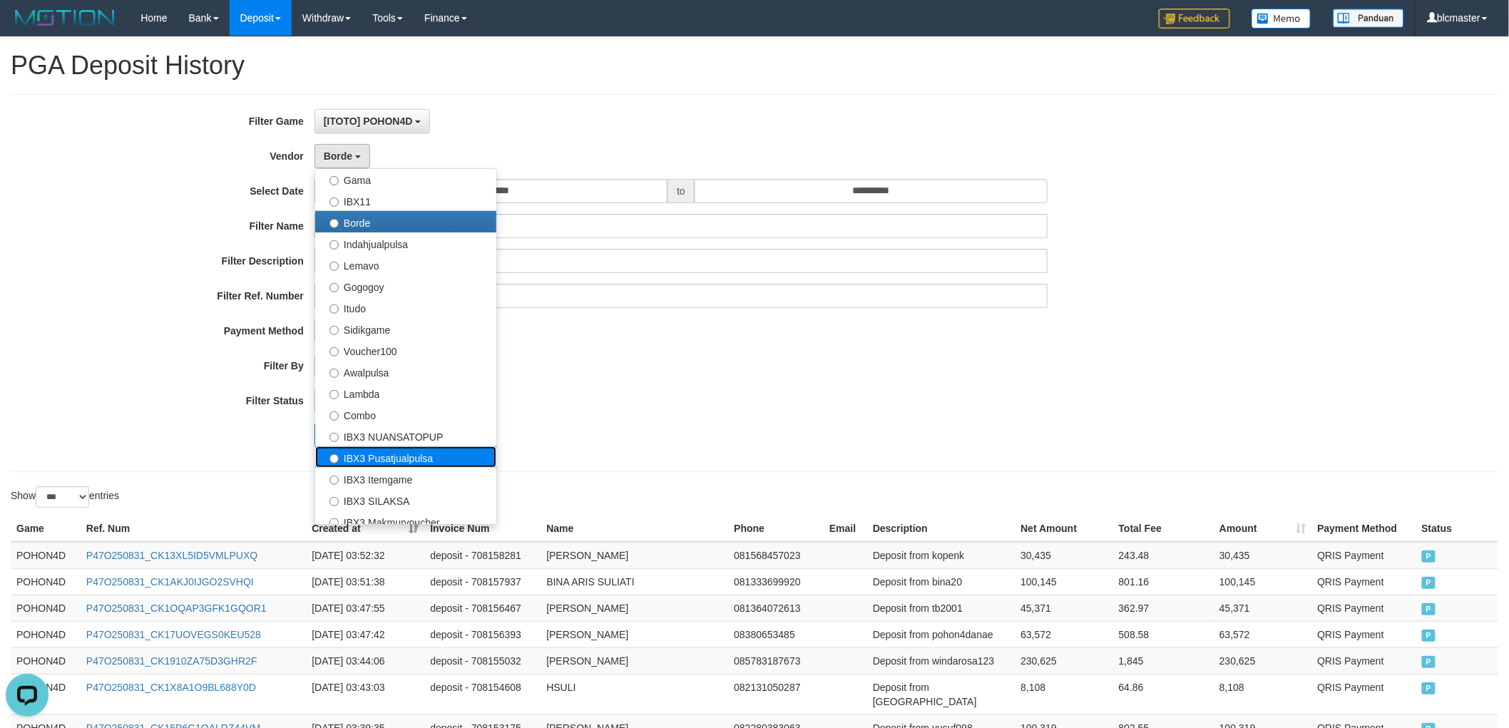
click at [411, 455] on label "IBX3 Pusatjualpulsa" at bounding box center [405, 456] width 181 height 21
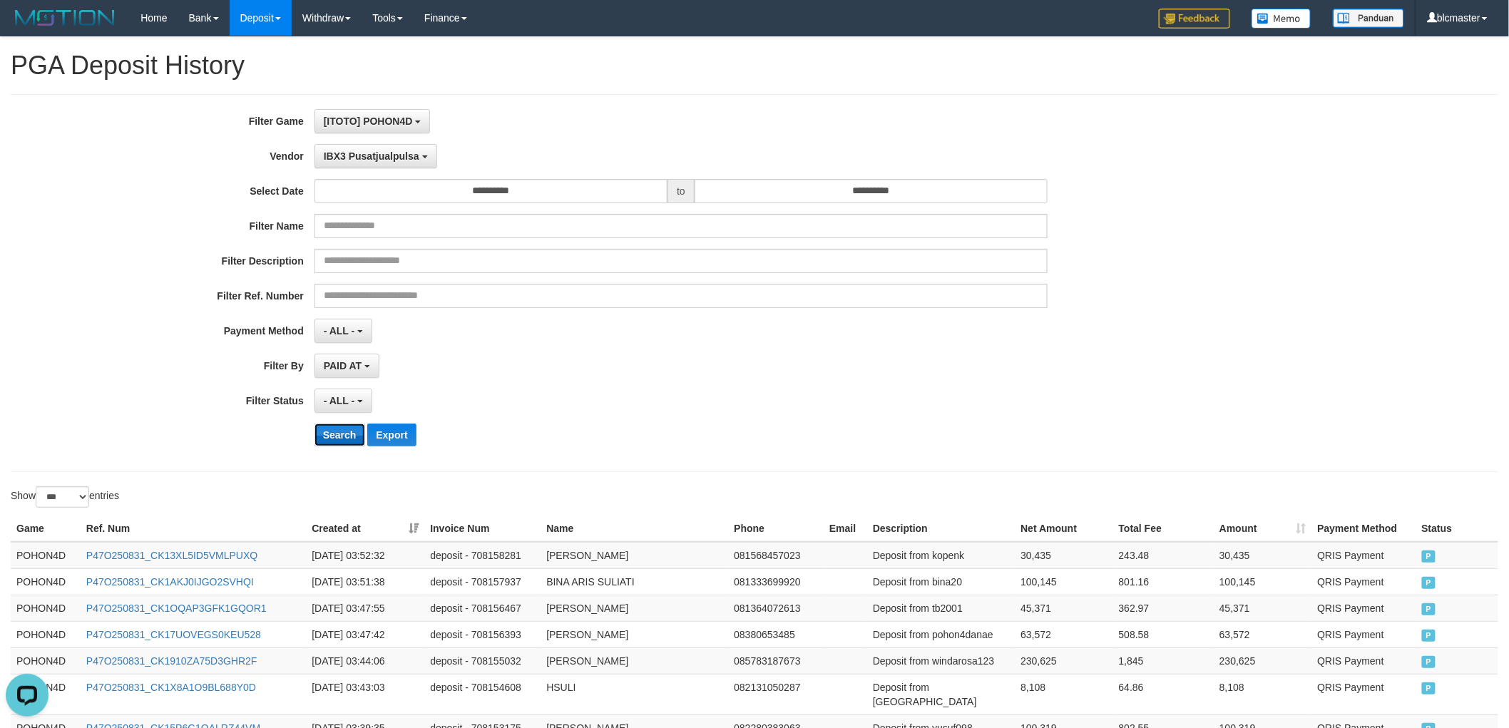
click at [340, 425] on button "Search" at bounding box center [339, 435] width 51 height 23
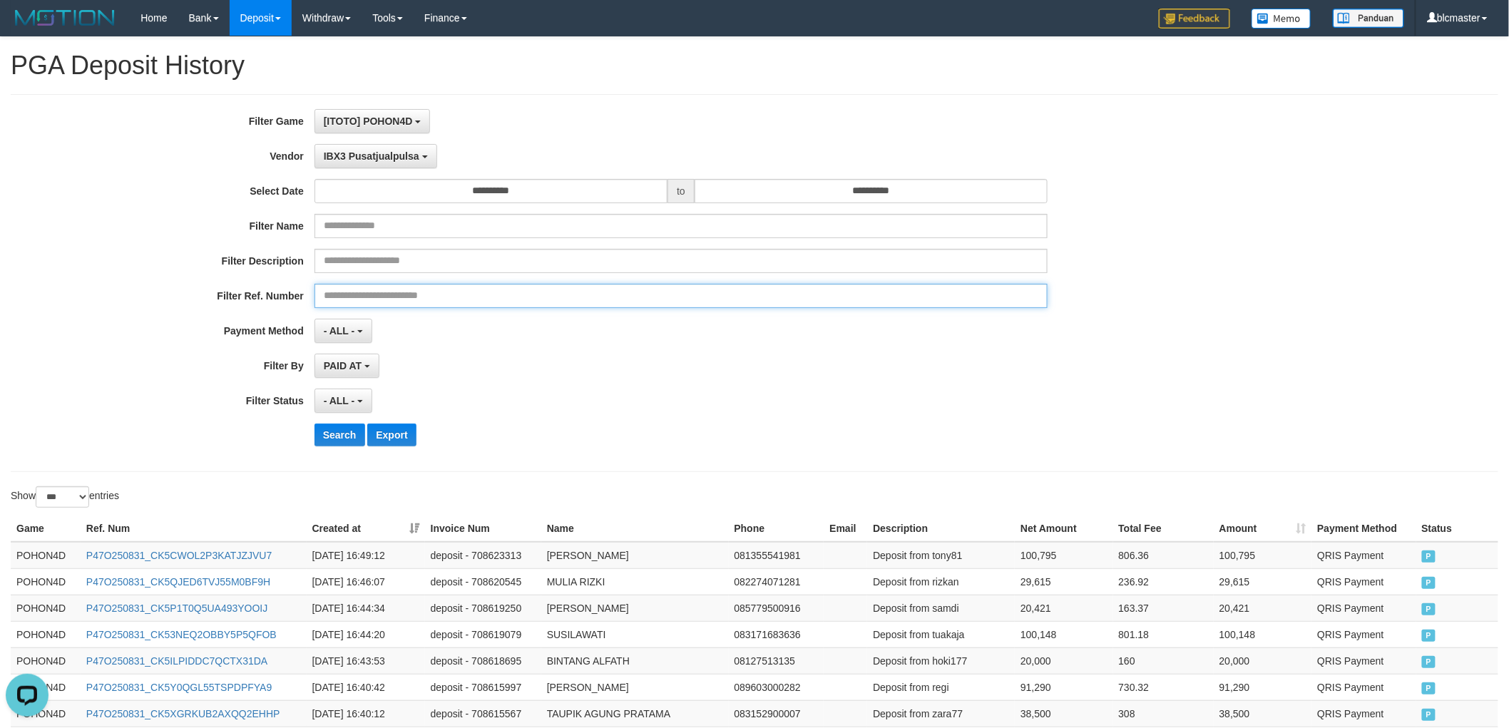
click at [640, 308] on input "text" at bounding box center [681, 296] width 734 height 24
click at [651, 347] on div "**********" at bounding box center [628, 283] width 1257 height 348
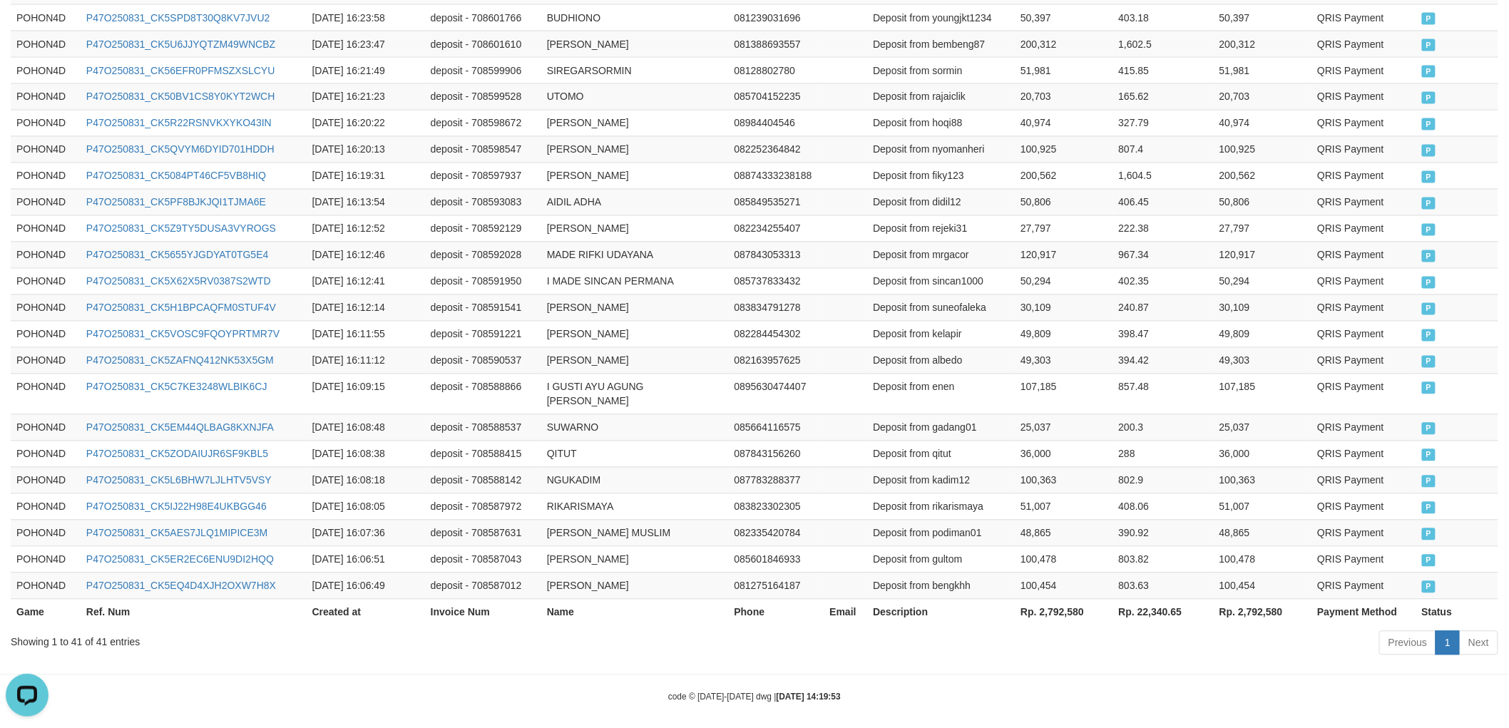
scroll to position [0, 0]
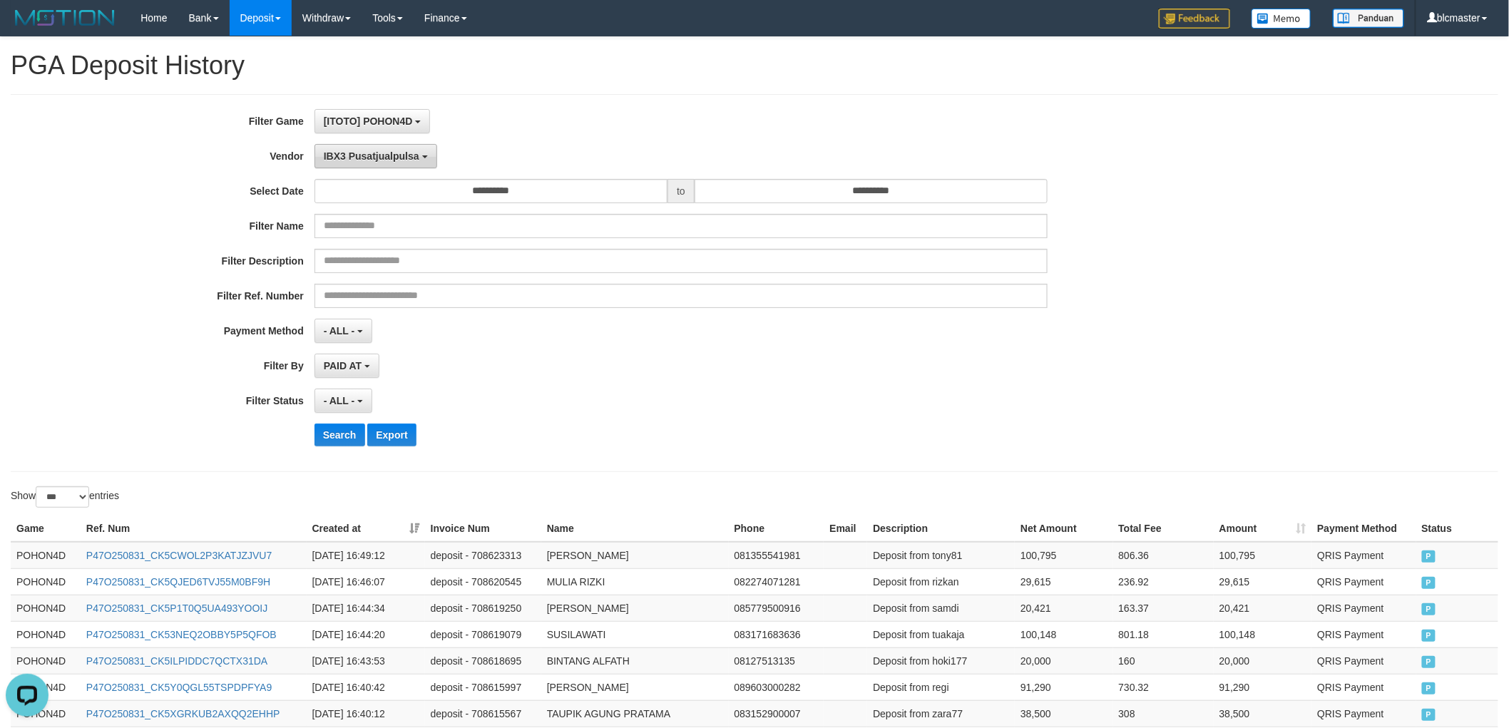
click at [353, 153] on span "IBX3 Pusatjualpulsa" at bounding box center [372, 155] width 96 height 11
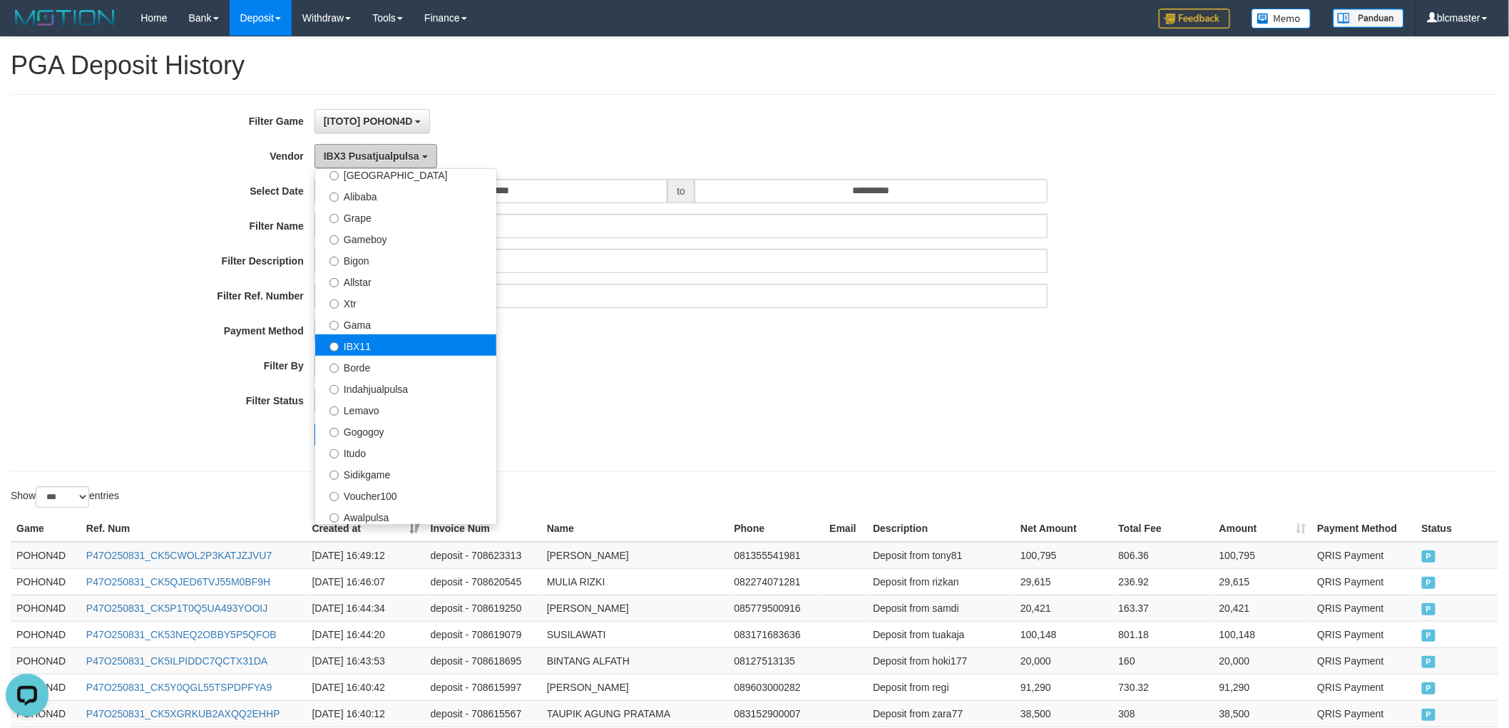
scroll to position [237, 0]
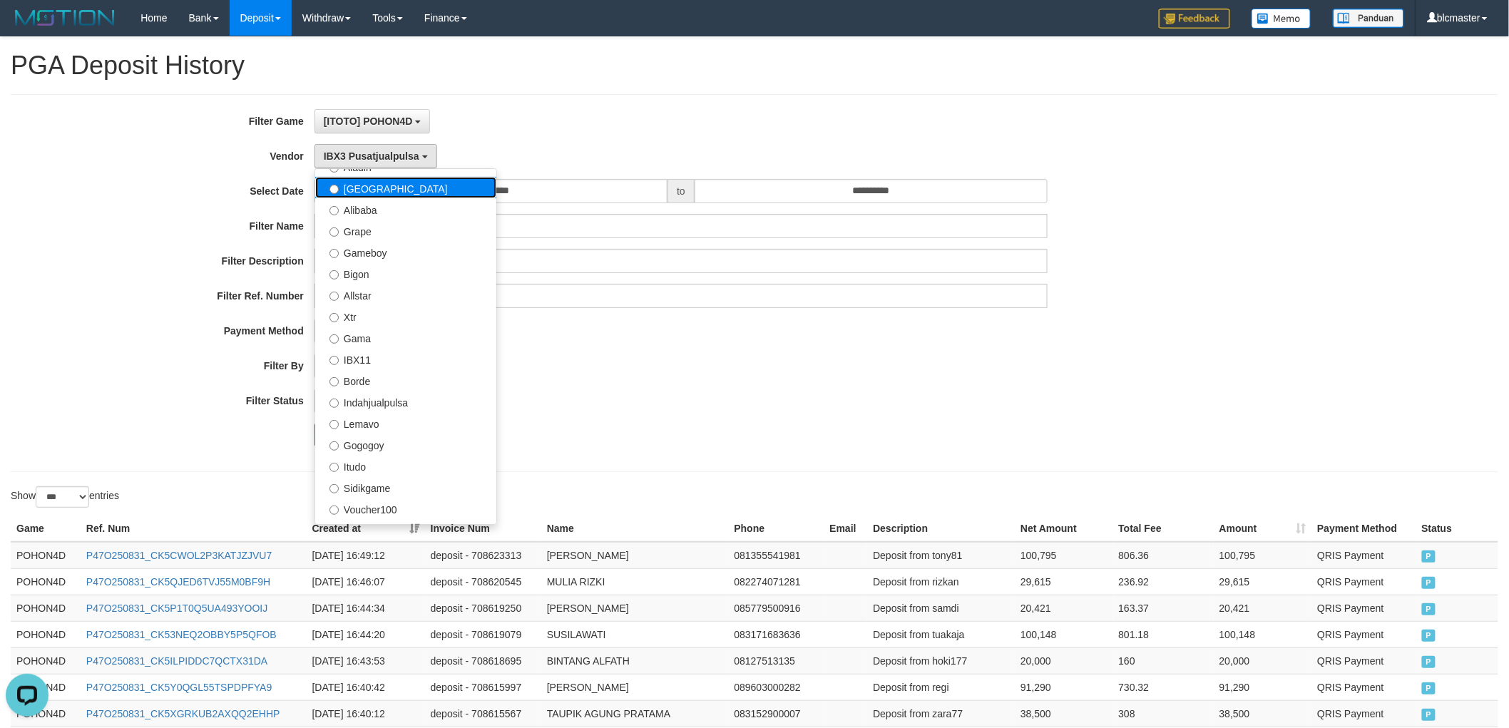
click at [405, 195] on label "[GEOGRAPHIC_DATA]" at bounding box center [405, 187] width 181 height 21
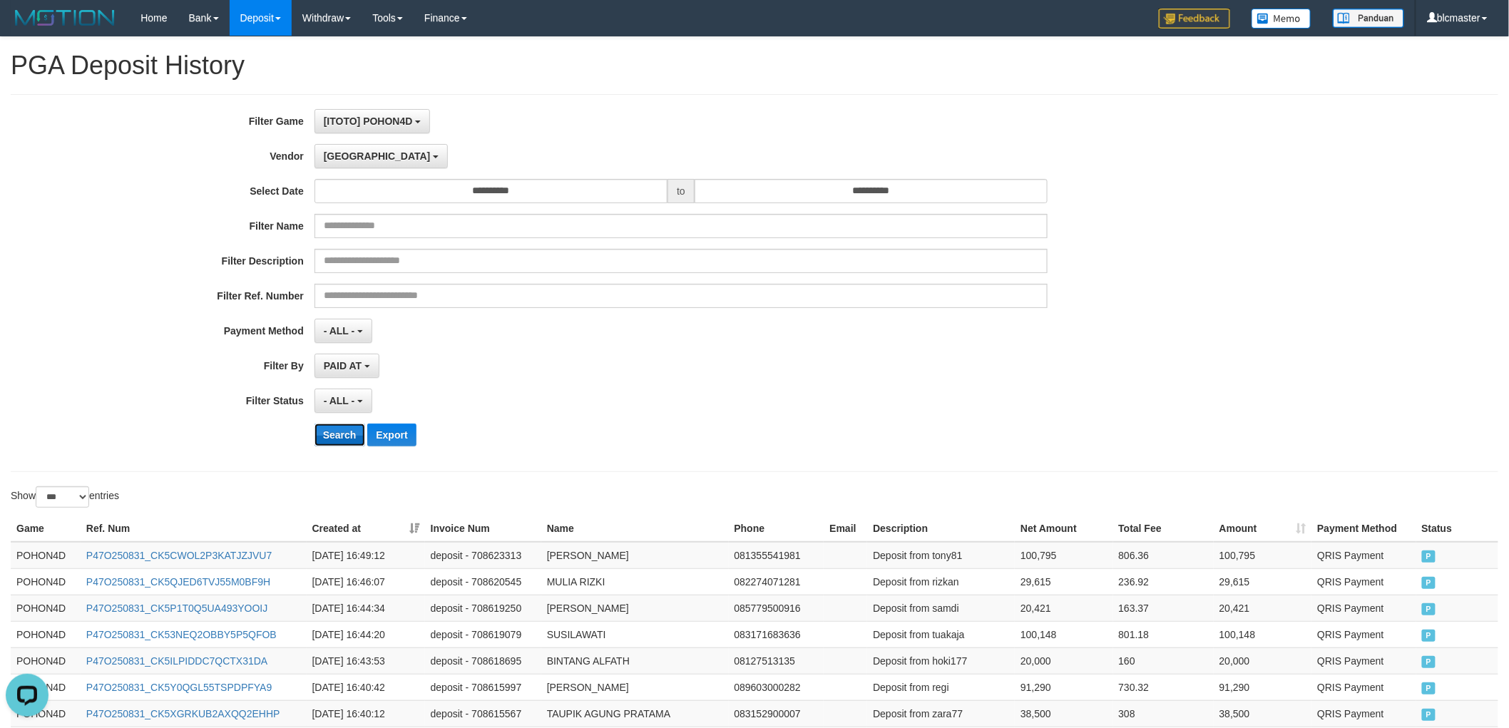
click at [327, 430] on button "Search" at bounding box center [339, 435] width 51 height 23
drag, startPoint x: 713, startPoint y: 380, endPoint x: 650, endPoint y: 380, distance: 62.7
click at [713, 380] on div "**********" at bounding box center [628, 283] width 1257 height 348
click at [323, 428] on button "Search" at bounding box center [339, 435] width 51 height 23
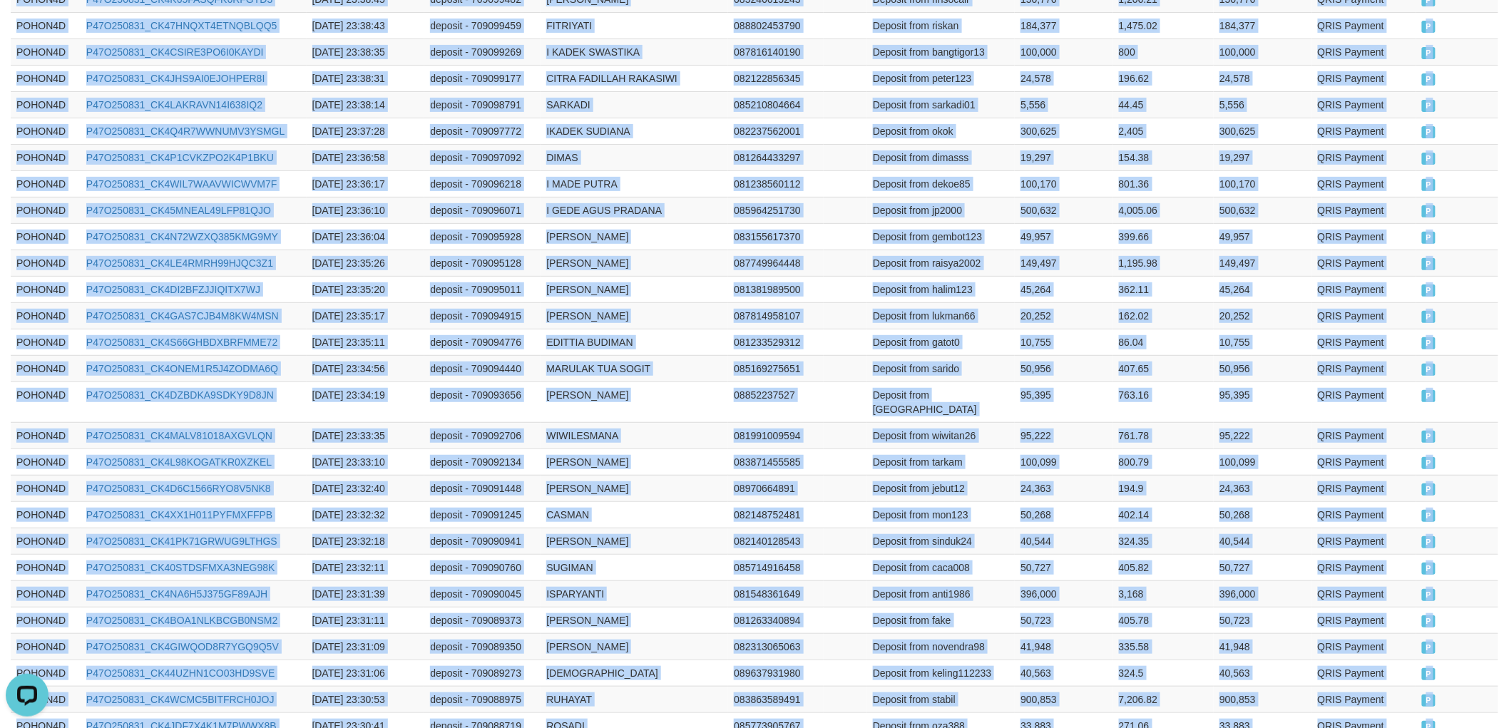
scroll to position [2598, 0]
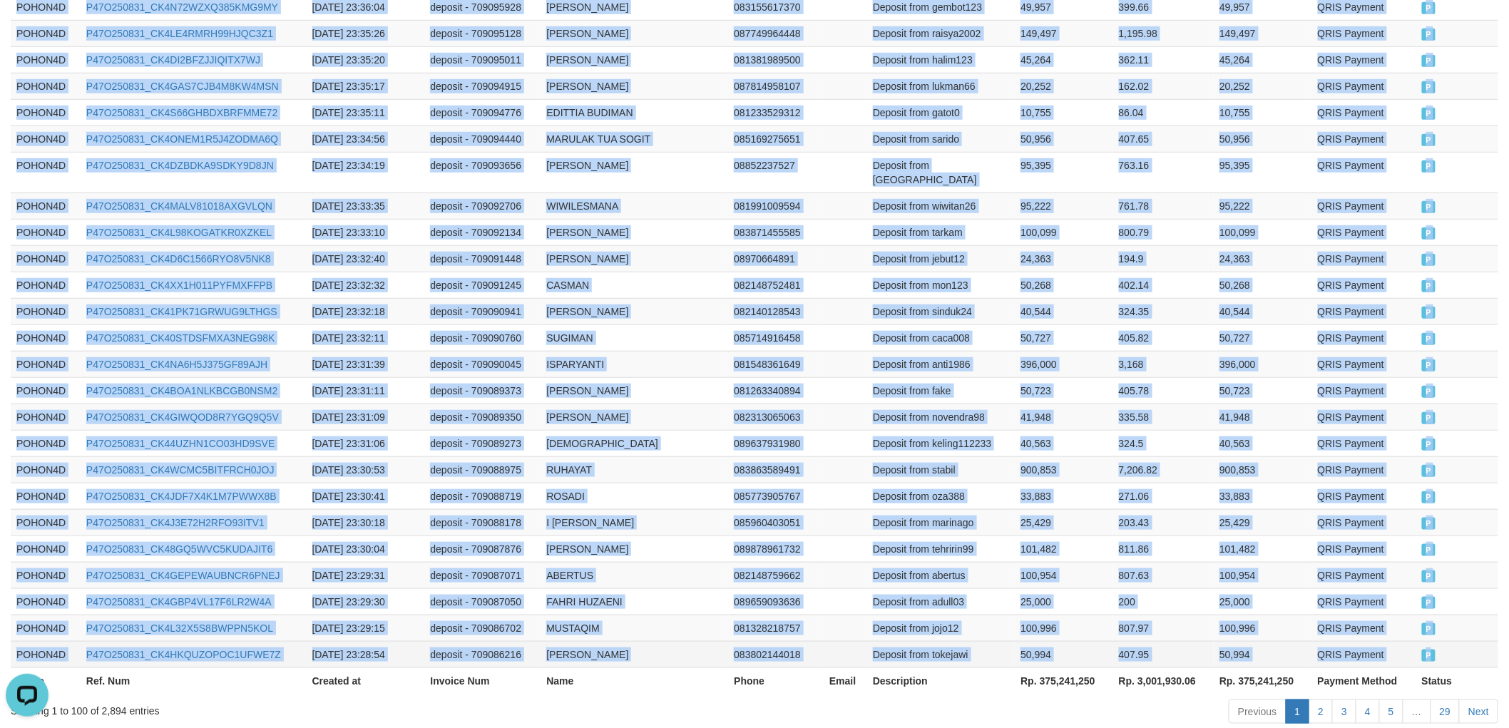
drag, startPoint x: 13, startPoint y: 398, endPoint x: 1477, endPoint y: 582, distance: 1475.3
copy tbody "POHON4D P47O250831_CK4MNQRV7I2K84QD8Q6 [DATE] 23:58:16 deposit - 709122980 [PER…"
click at [1477, 699] on link "Next" at bounding box center [1478, 711] width 39 height 24
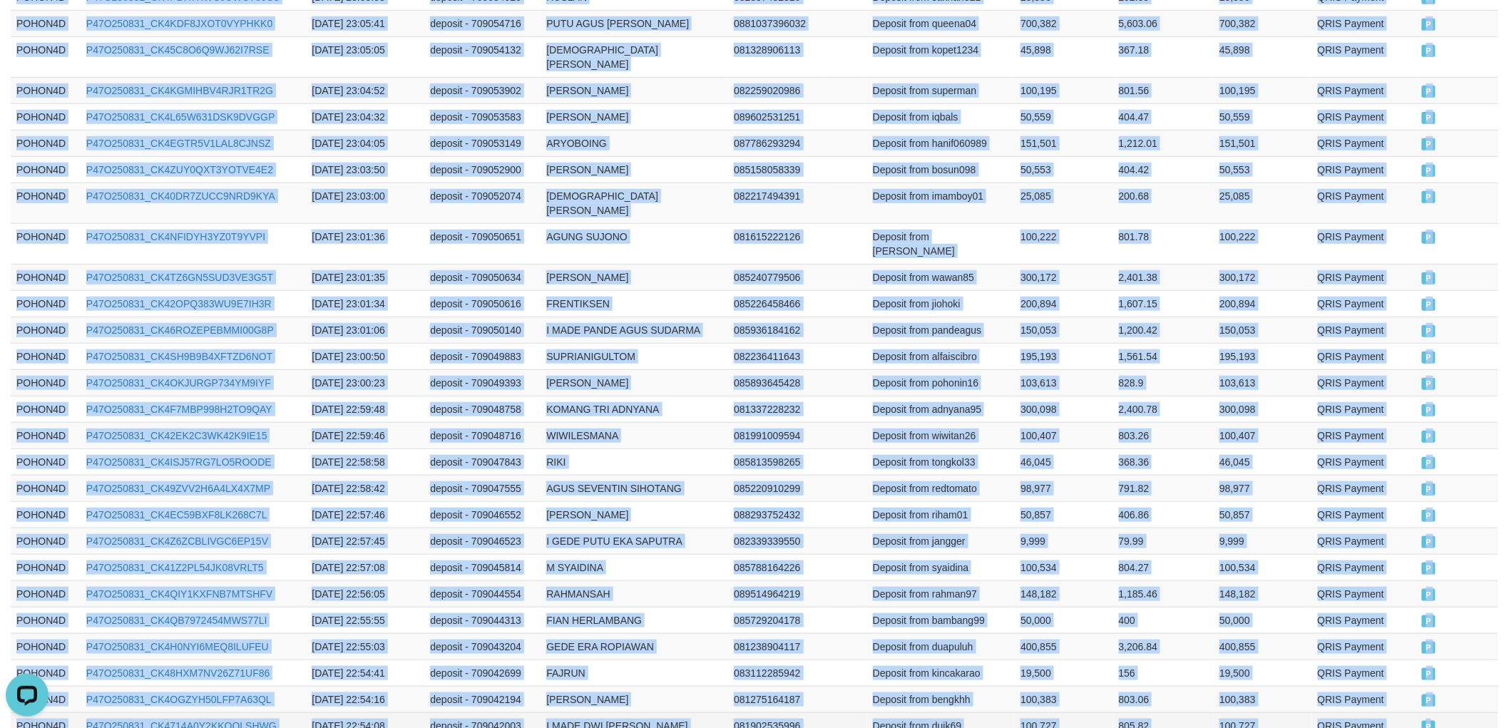
drag, startPoint x: 13, startPoint y: 314, endPoint x: 1465, endPoint y: 571, distance: 1474.9
copy tbody "POHON4D P47O250831_CK4TMVSGVV7TWZ24Z40 [DATE] 23:28:42 deposit - 709085929 [PER…"
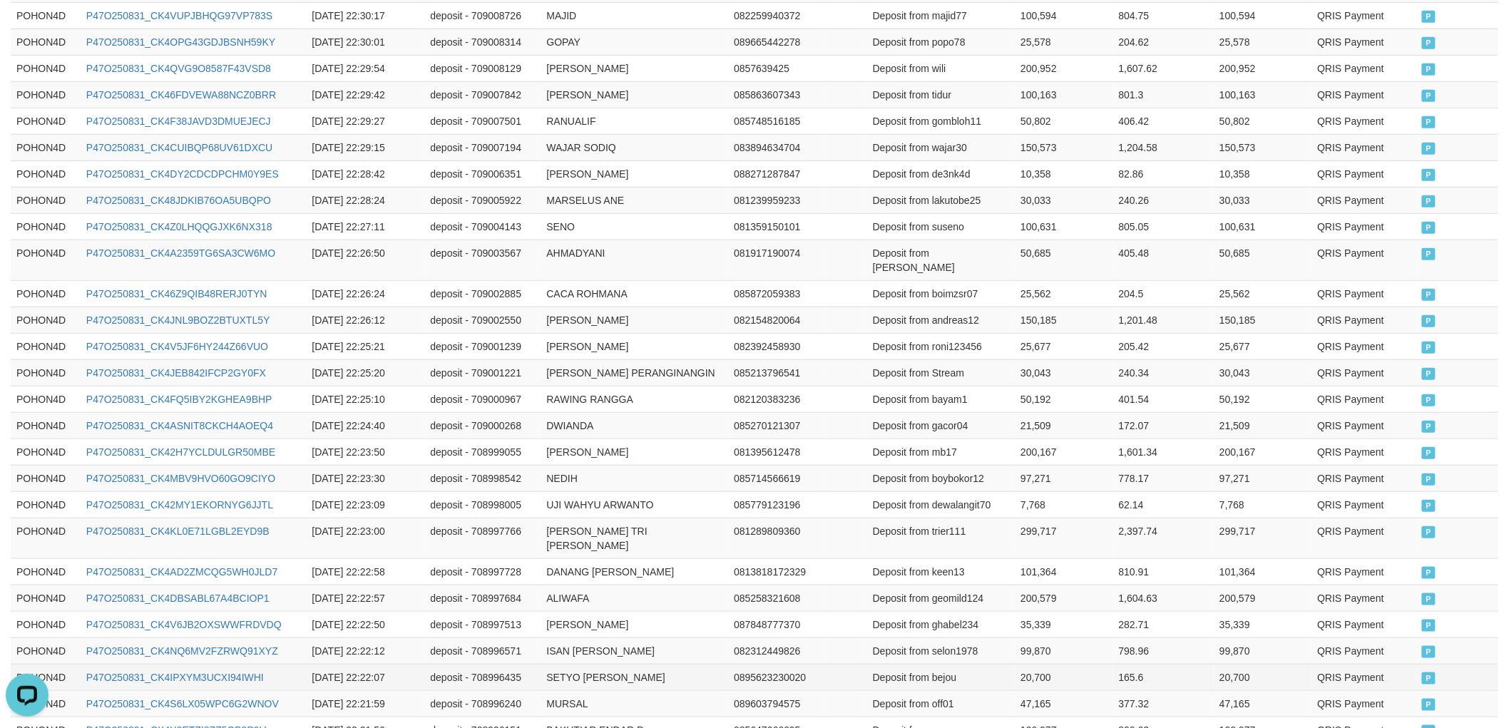
scroll to position [2627, 0]
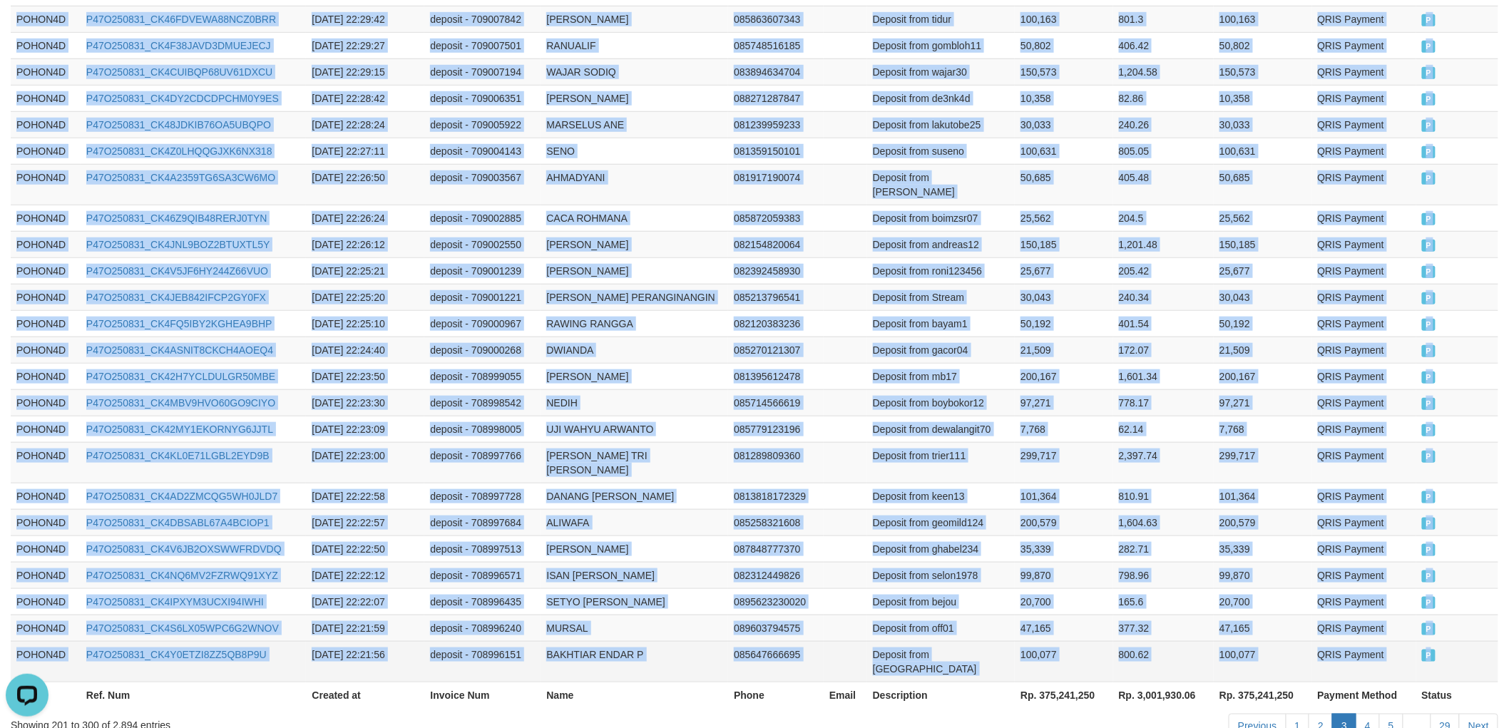
drag, startPoint x: 14, startPoint y: 317, endPoint x: 1439, endPoint y: 576, distance: 1447.8
copy tbody "POHON4D P47O250831_CK4EY9926NEUOM6TUDQ [DATE] 22:54:02 deposit - 709041874 YUNI…"
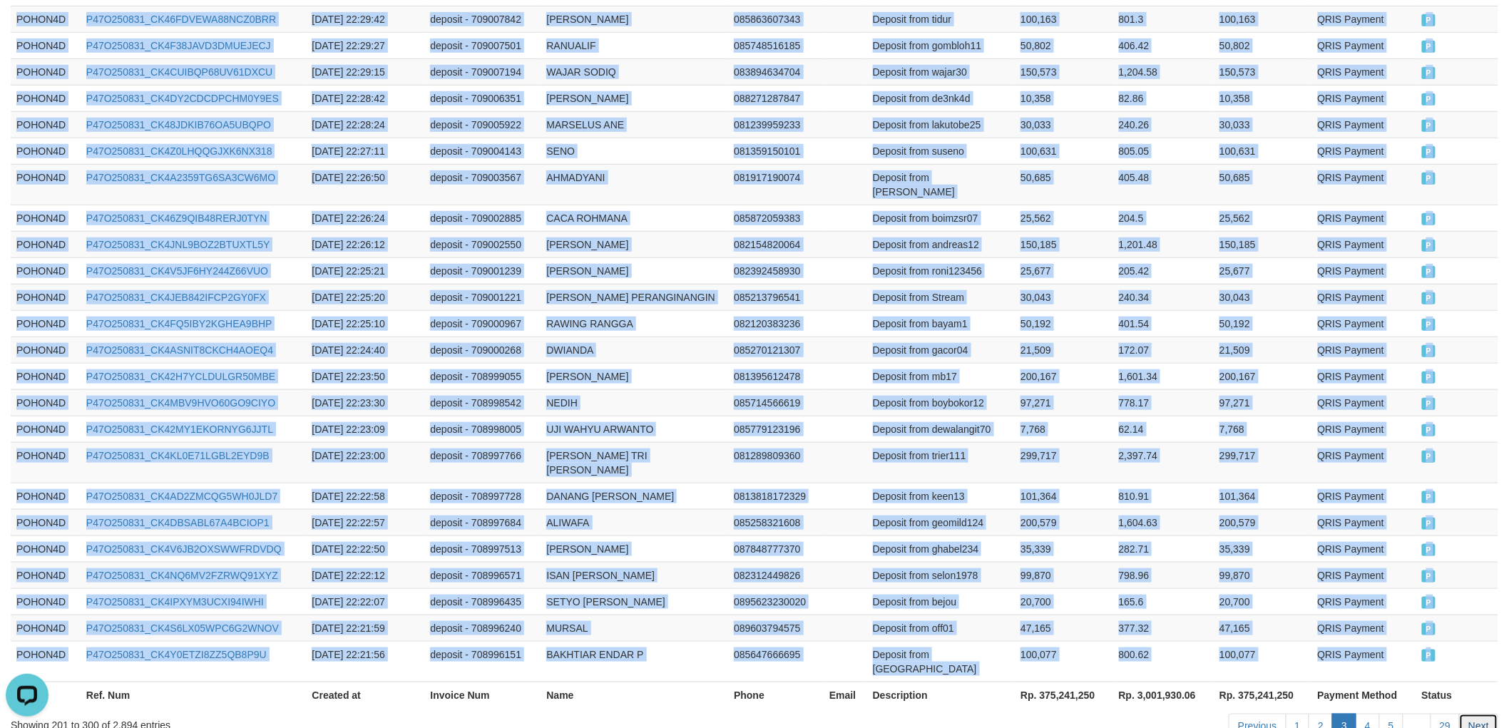
click at [1472, 714] on link "Next" at bounding box center [1478, 726] width 39 height 24
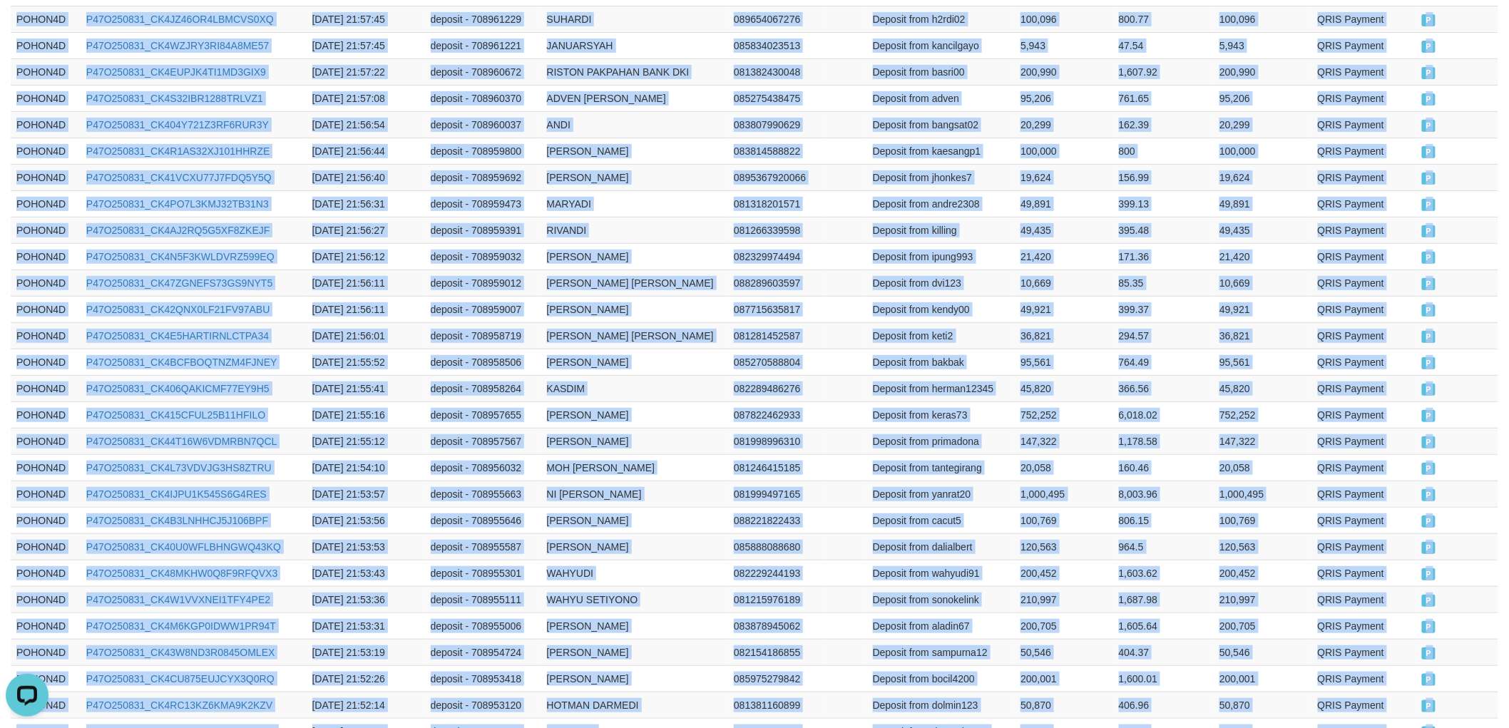
scroll to position [2612, 0]
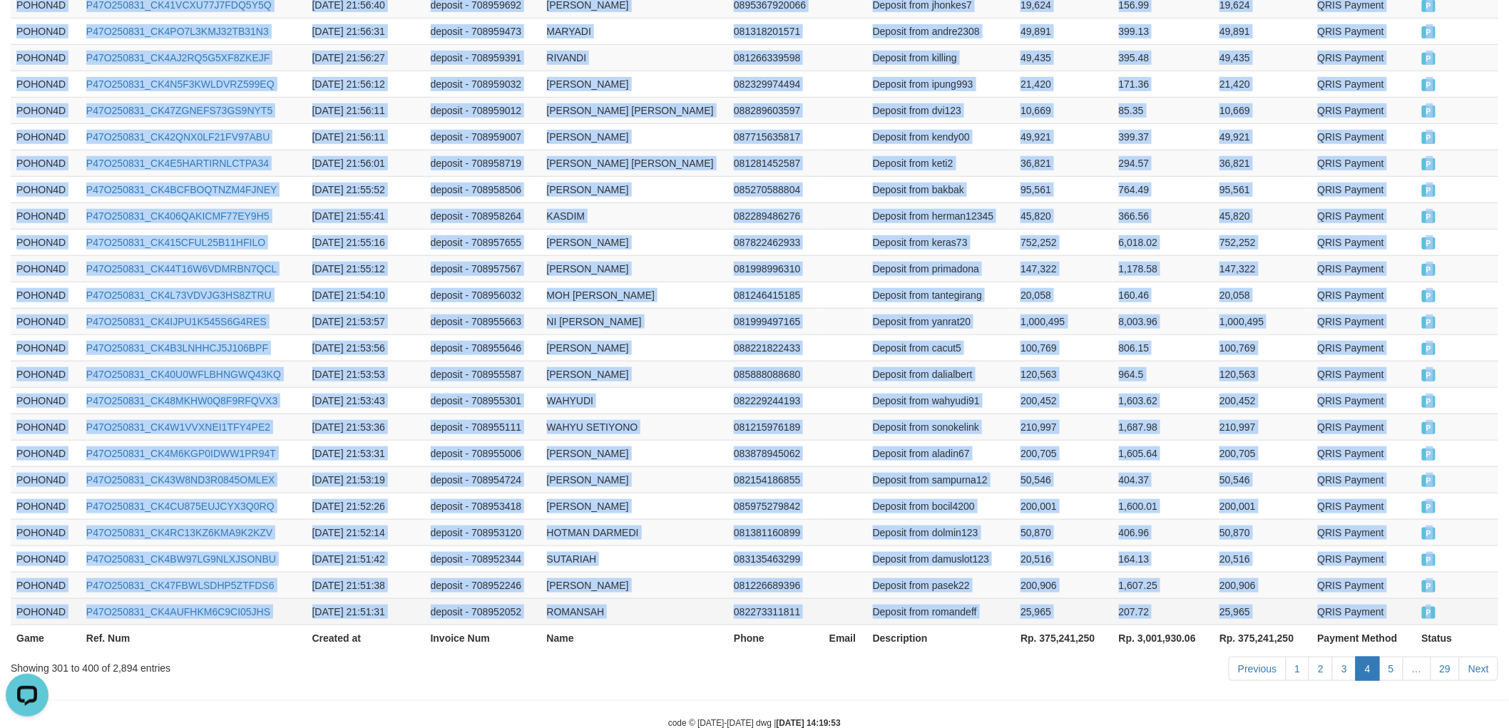
drag, startPoint x: 16, startPoint y: 314, endPoint x: 1479, endPoint y: 570, distance: 1485.4
copy tbody "POHON4D P47O250831_CK4FUOO8W731ATE5LAW [DATE] 22:21:48 deposit - 708995954 [PER…"
click at [1482, 657] on link "Next" at bounding box center [1478, 669] width 39 height 24
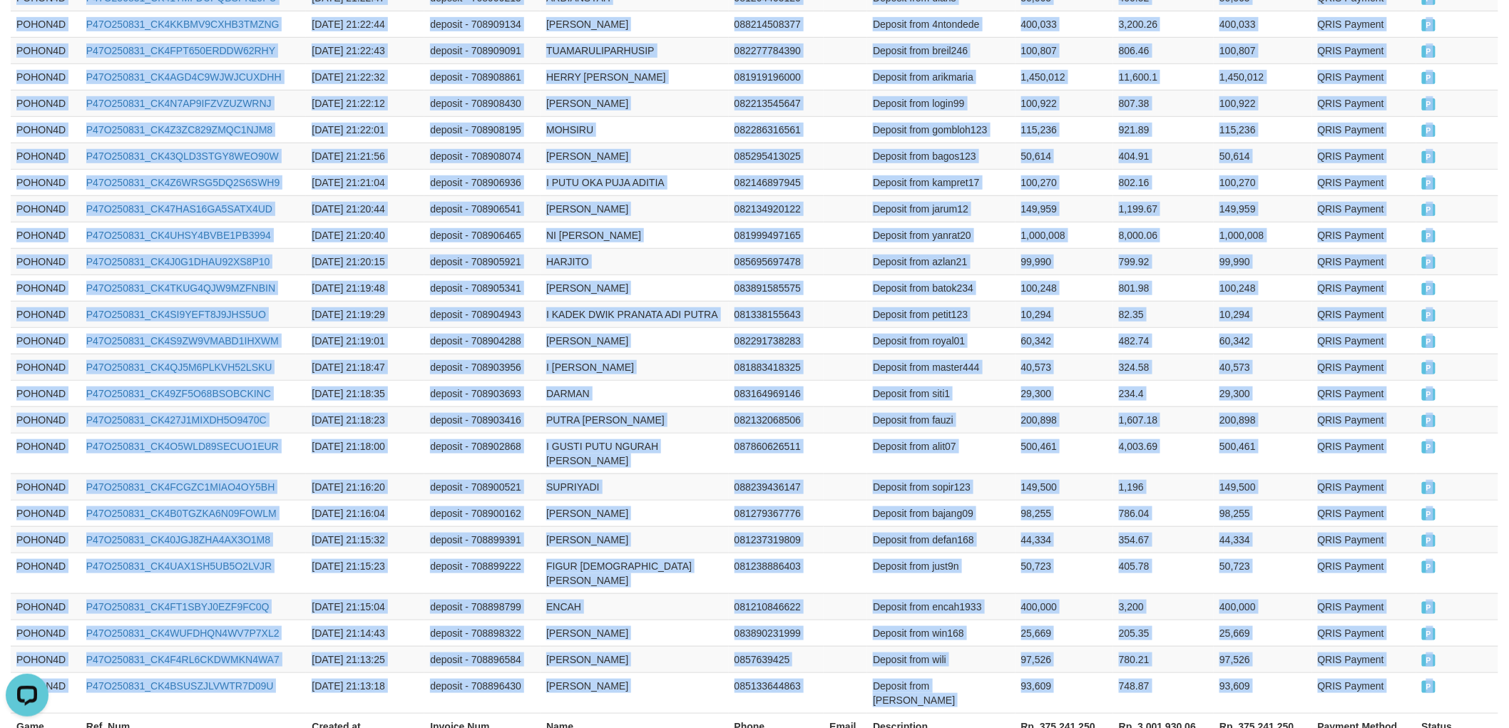
scroll to position [2641, 0]
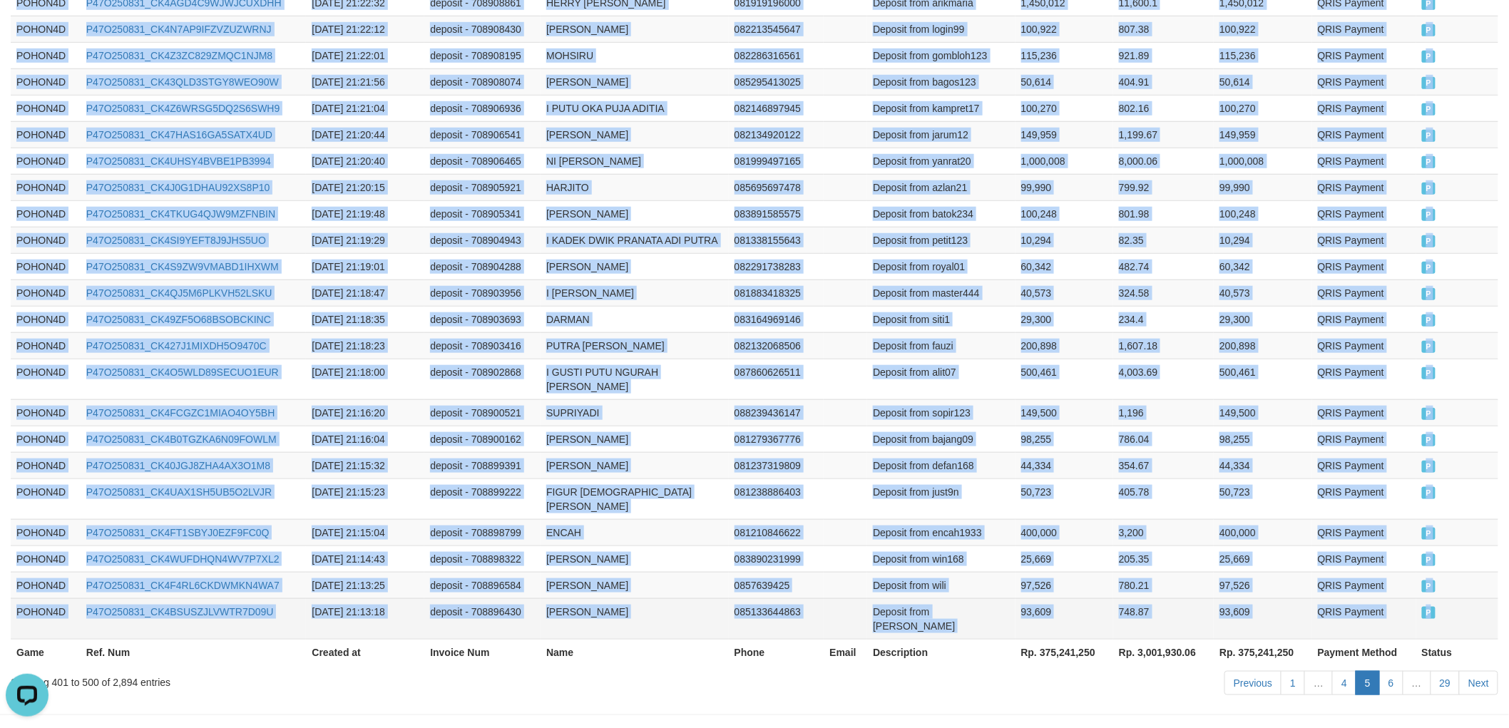
drag, startPoint x: 15, startPoint y: 317, endPoint x: 1452, endPoint y: 571, distance: 1459.7
copy tbody "POHON4D P47O250831_CK4S0CYIQLDDZ94QSBX [DATE] 21:51:03 deposit - 708951367 AGUS…"
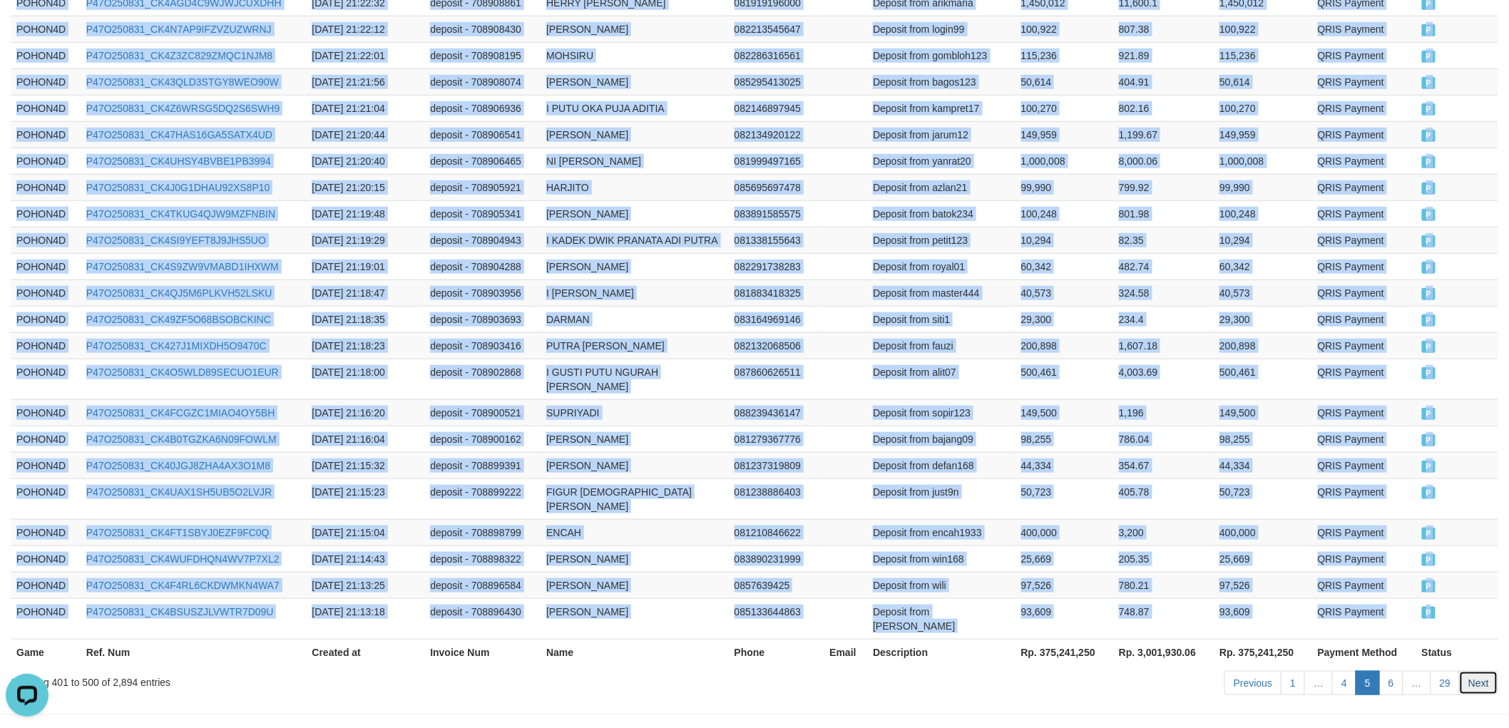
click at [1479, 671] on link "Next" at bounding box center [1478, 683] width 39 height 24
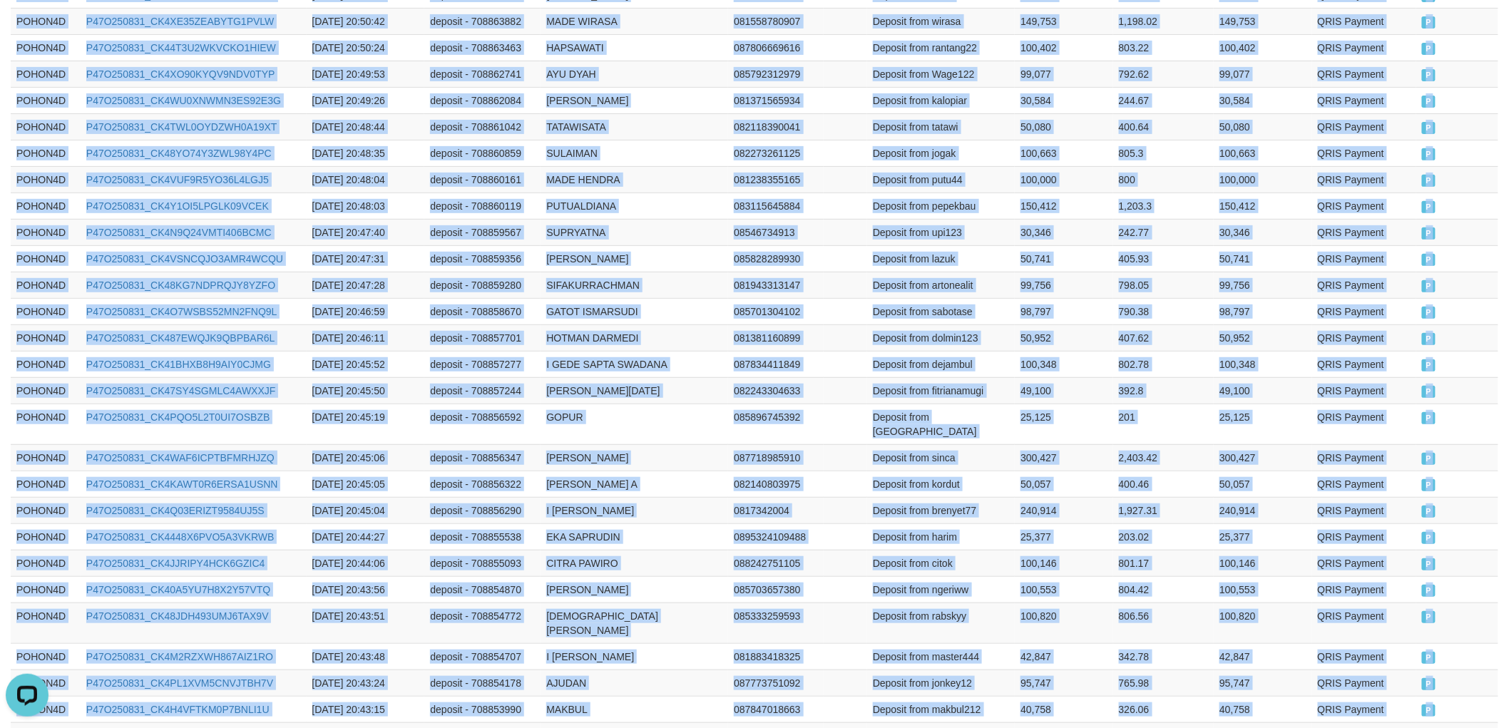
scroll to position [2655, 0]
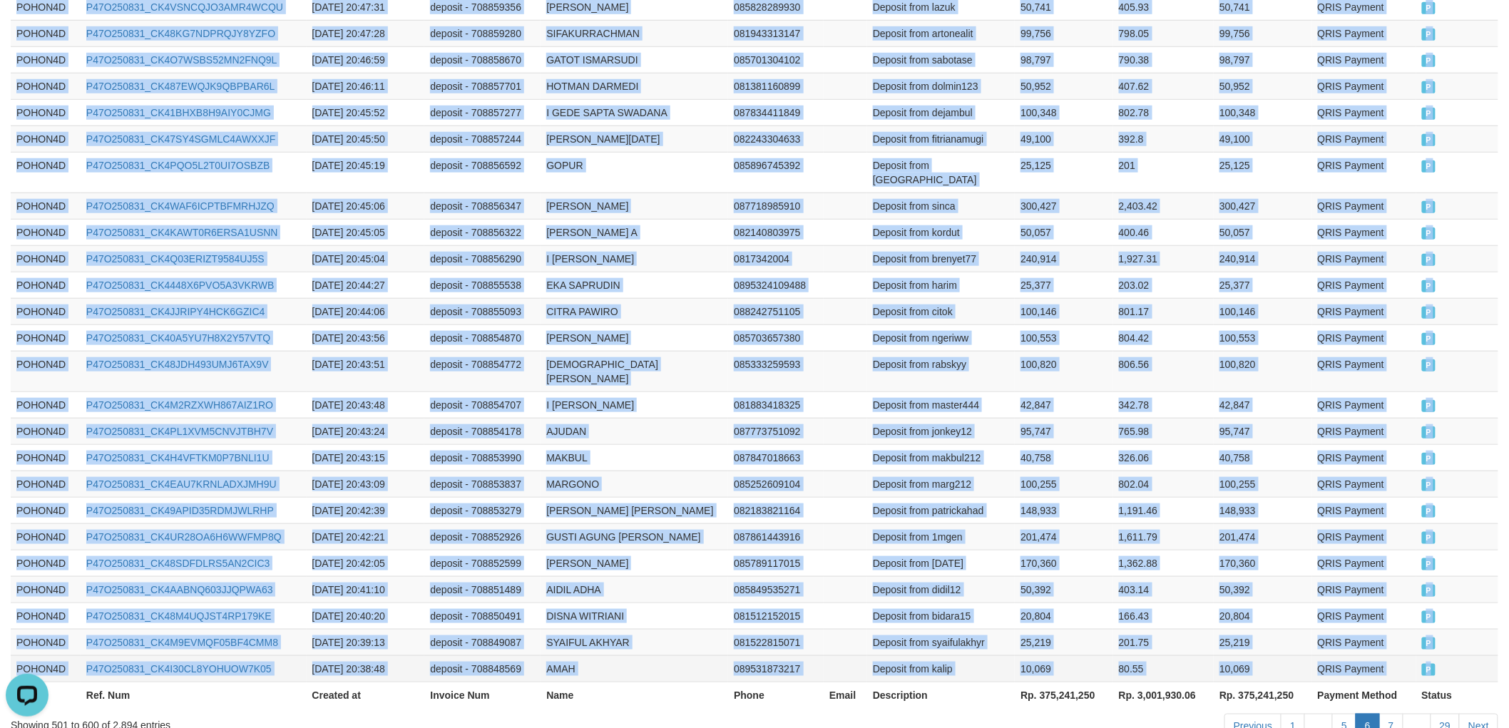
drag, startPoint x: 11, startPoint y: 315, endPoint x: 1439, endPoint y: 578, distance: 1451.3
copy tbody "POHON4D P47O250831_CK4LZSFQ85DC0AJMATZ [DATE] 21:11:19 deposit - 708893646 I NY…"
click at [1476, 714] on link "Next" at bounding box center [1478, 726] width 39 height 24
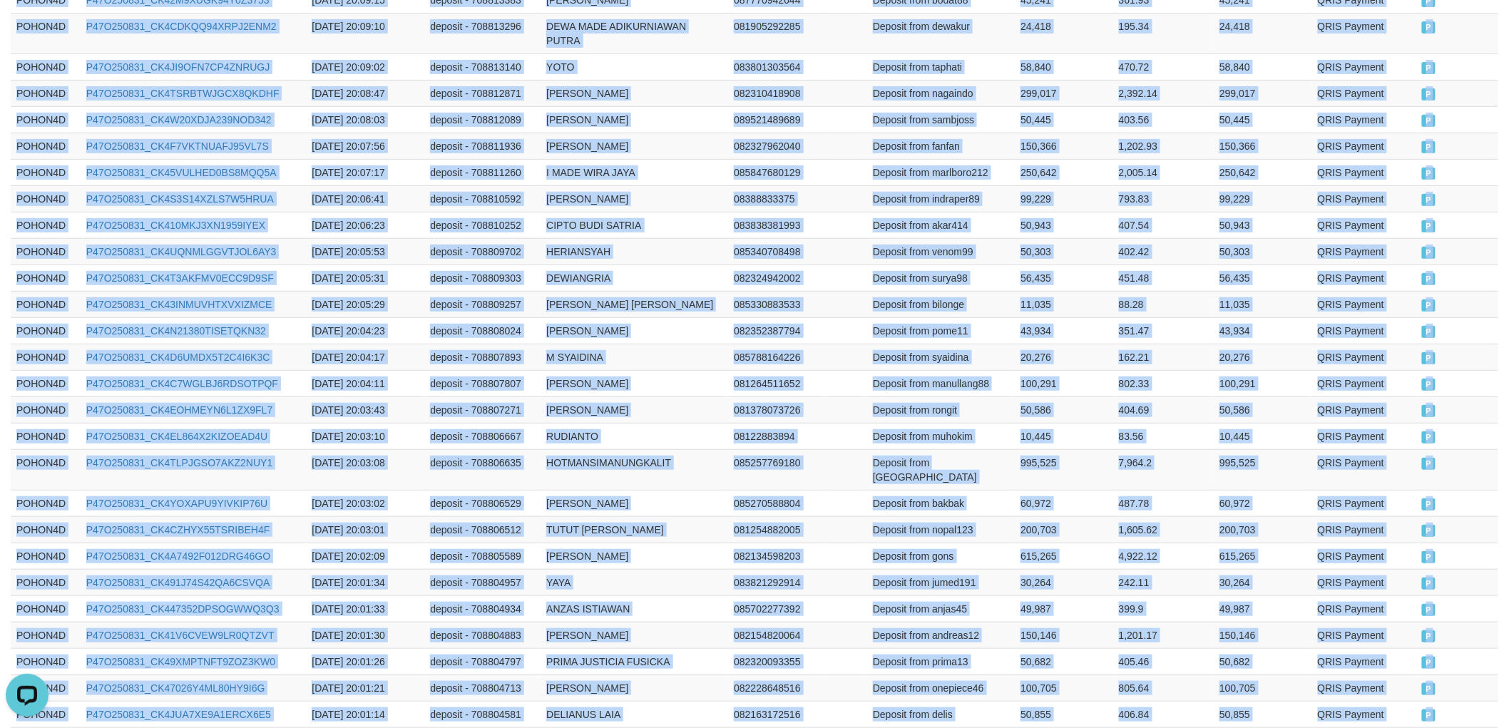
scroll to position [2612, 0]
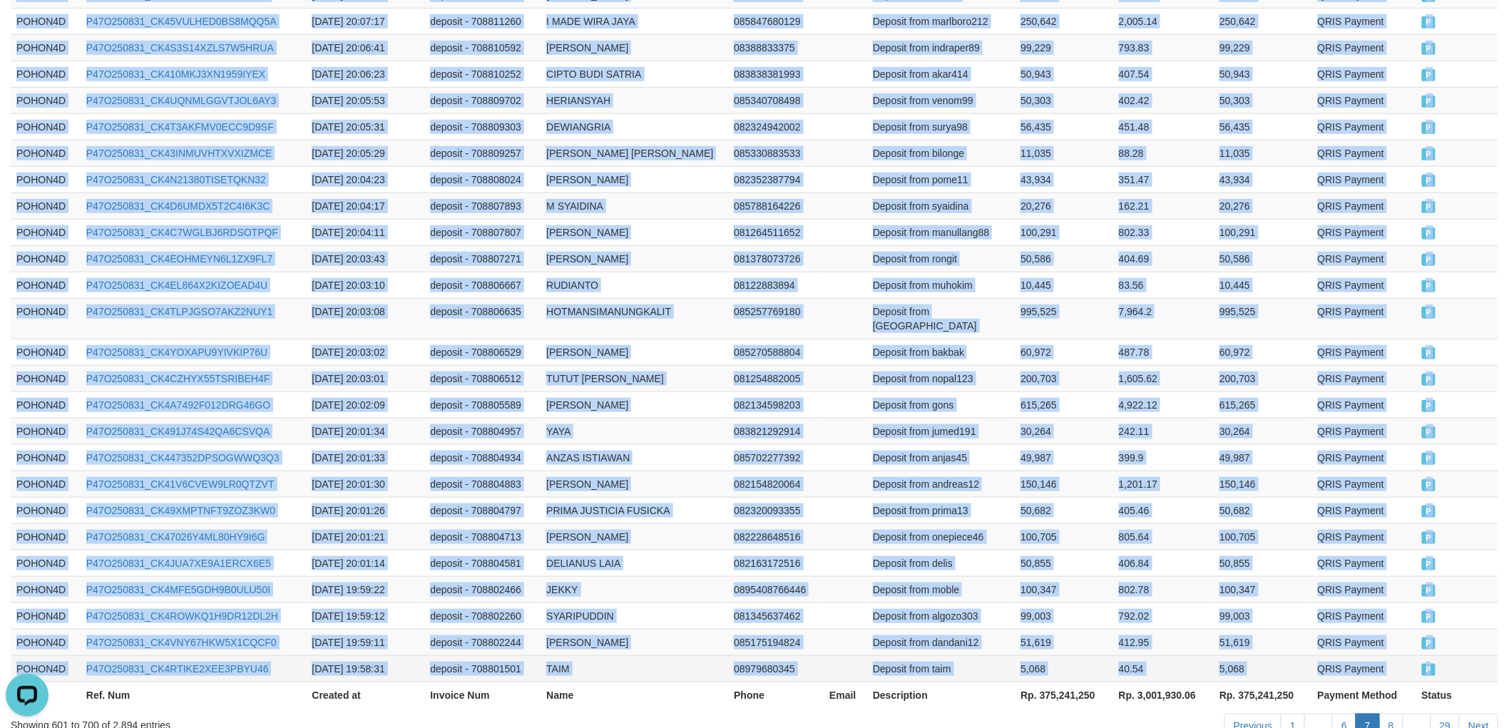
drag, startPoint x: 14, startPoint y: 314, endPoint x: 1449, endPoint y: 575, distance: 1457.9
copy tbody "POHON4D P47O250831_CK4PXIN64IGGA6GH2M0 [DATE] 20:38:21 deposit - 708848057 YUNI…"
click at [1486, 714] on link "Next" at bounding box center [1478, 726] width 39 height 24
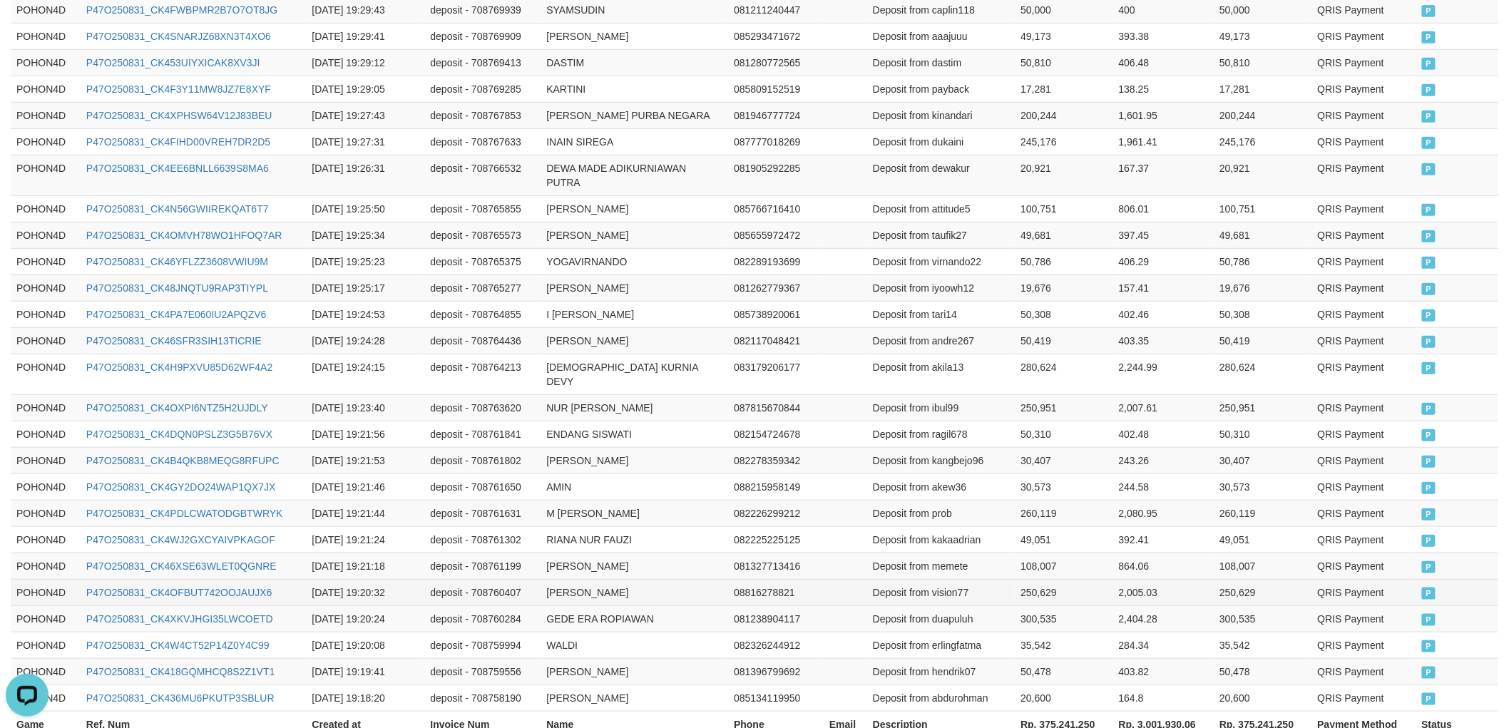
scroll to position [2627, 0]
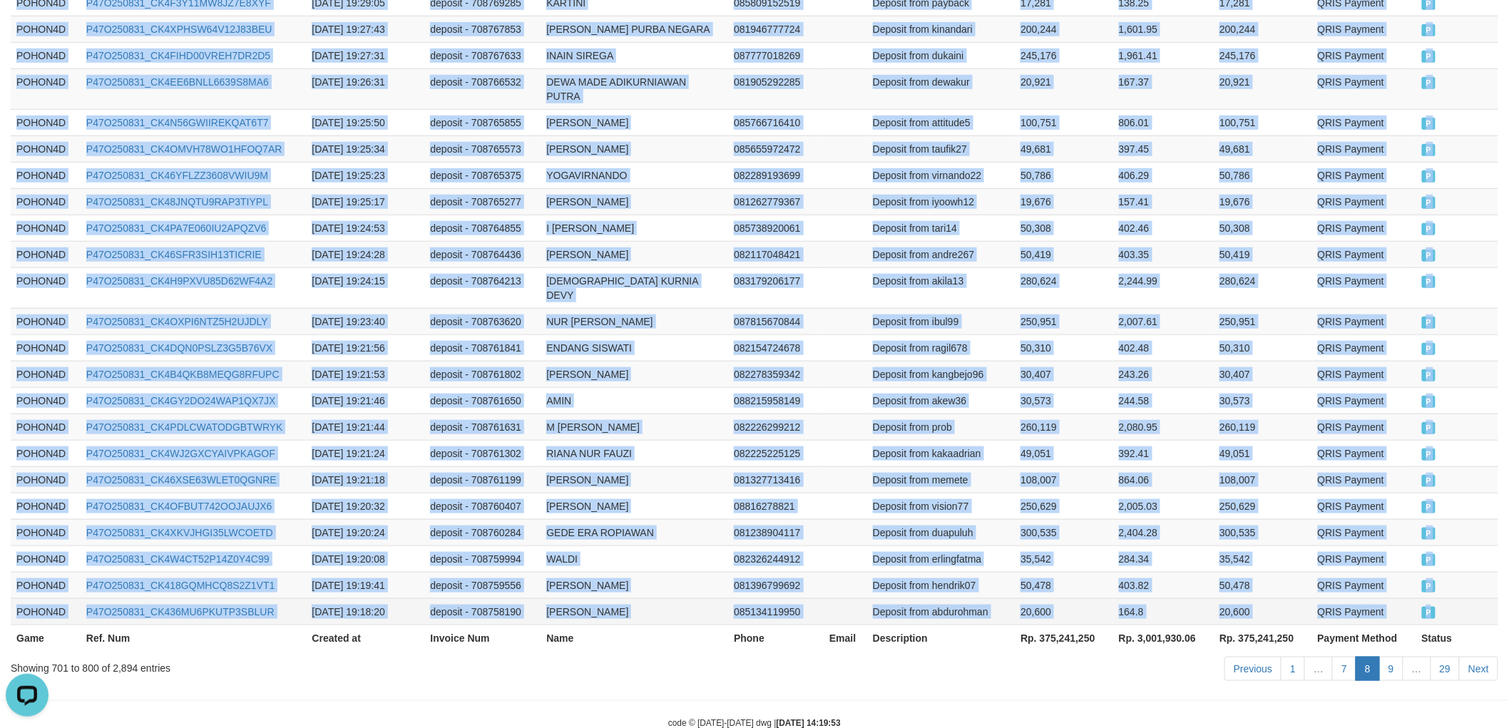
drag, startPoint x: 15, startPoint y: 317, endPoint x: 1437, endPoint y: 568, distance: 1444.5
copy tbody "POHON4D P47O250831_CK4QTQM41JAQ6RF2YA3 [DATE] 19:58:03 deposit - 708800981 [PER…"
click at [1479, 657] on link "Next" at bounding box center [1478, 669] width 39 height 24
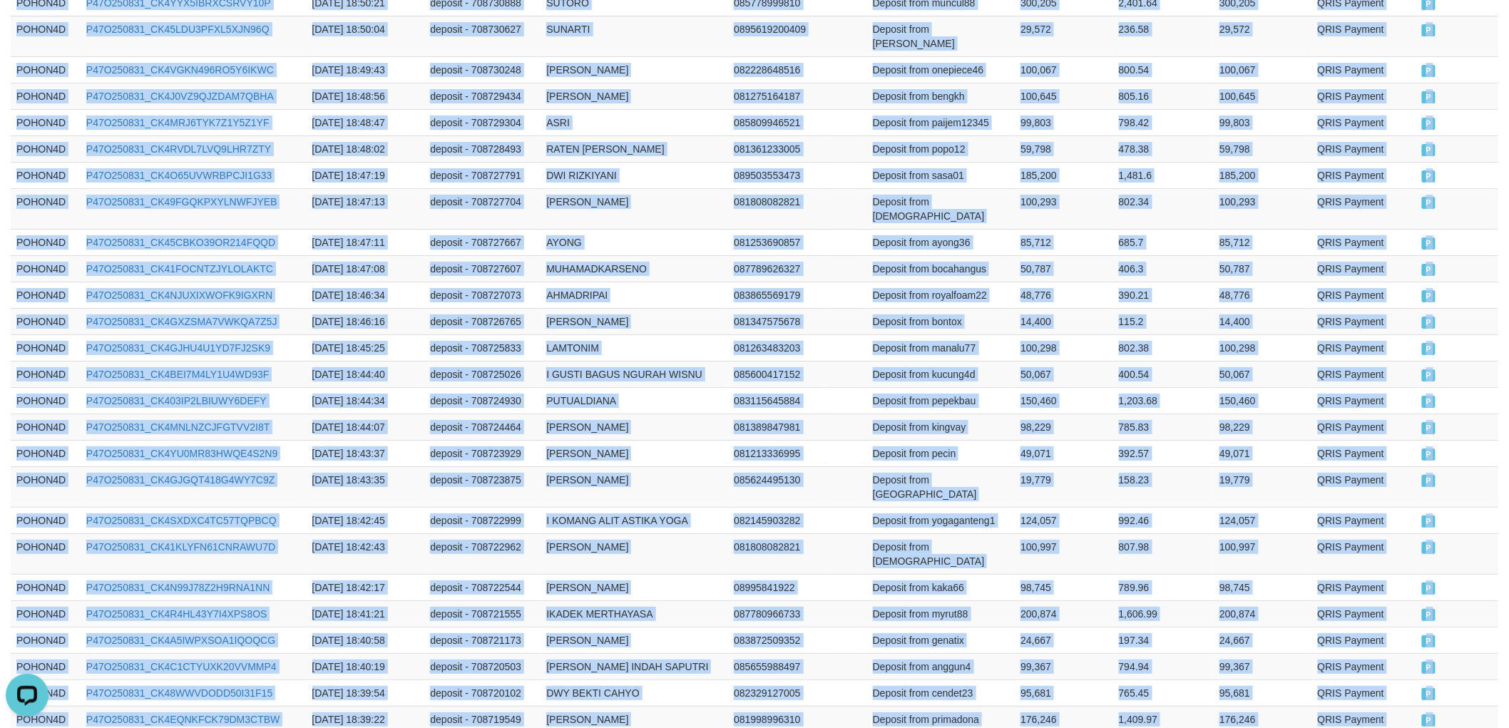
scroll to position [2612, 0]
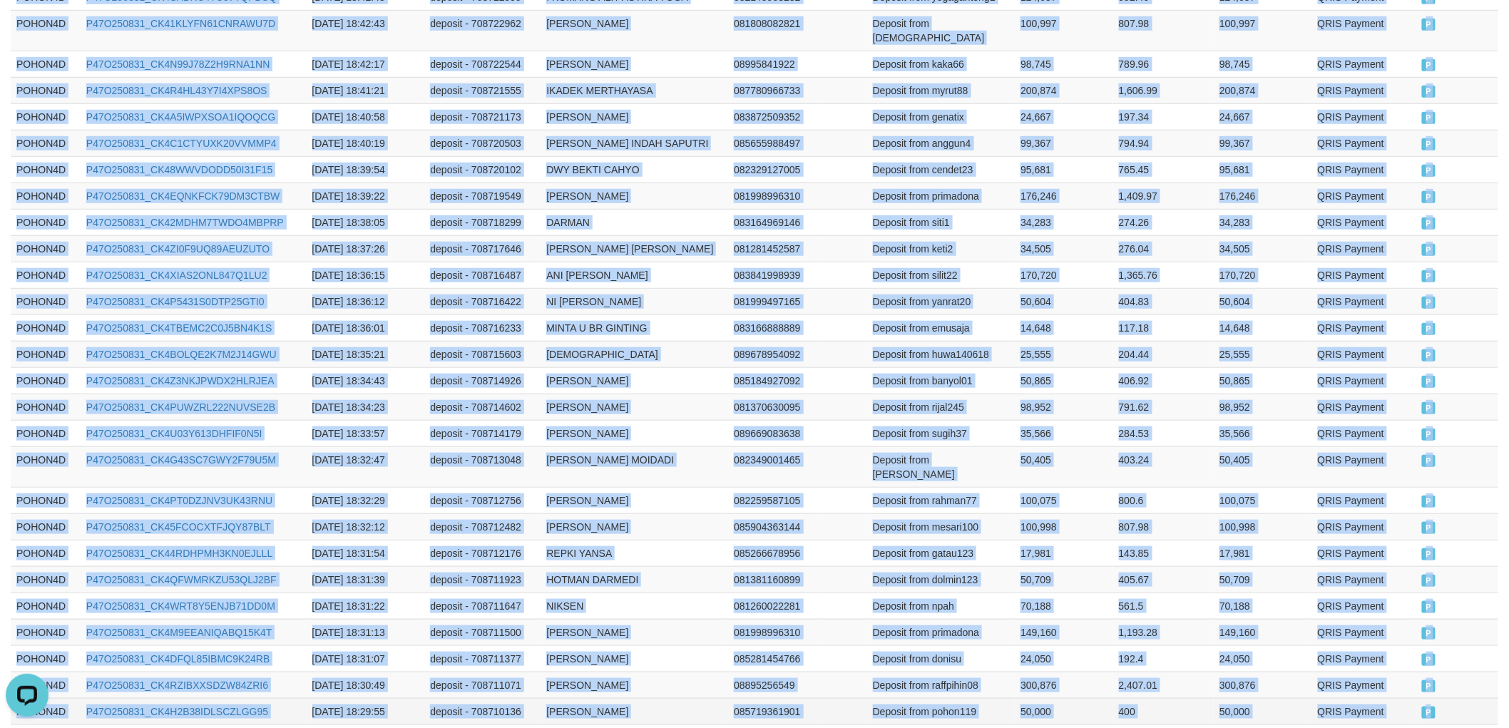
drag, startPoint x: 11, startPoint y: 318, endPoint x: 1446, endPoint y: 572, distance: 1456.8
copy tbody "POHON4D P47O250831_CK4PMW3AKJSQ2CSKC03 [DATE] 19:17:58 deposit - 708757833 NI W…"
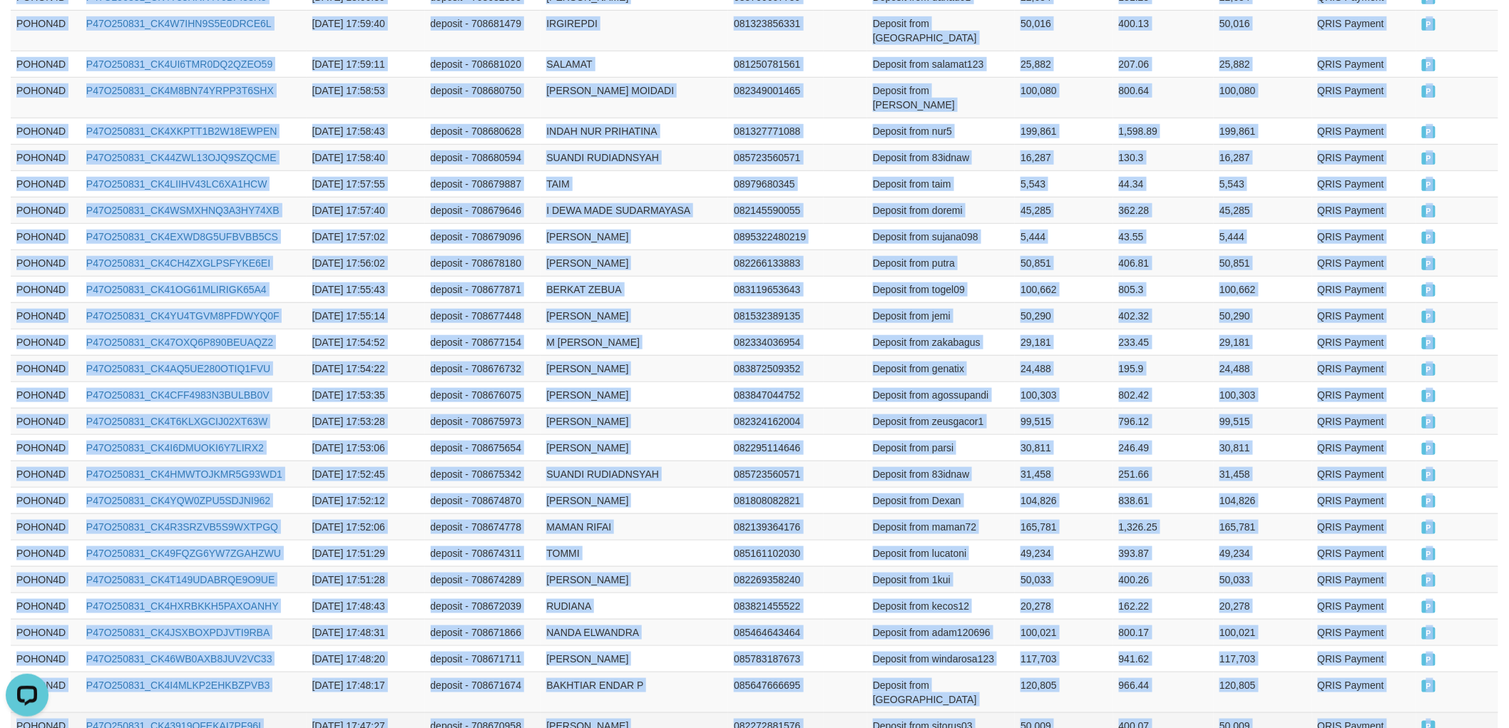
drag, startPoint x: 18, startPoint y: 394, endPoint x: 1457, endPoint y: 578, distance: 1451.2
copy tbody "POHON4D P47O250831_CK4SF4NILJMEBOPKELY [DATE] 18:29:48 deposit - 708710025 [PER…"
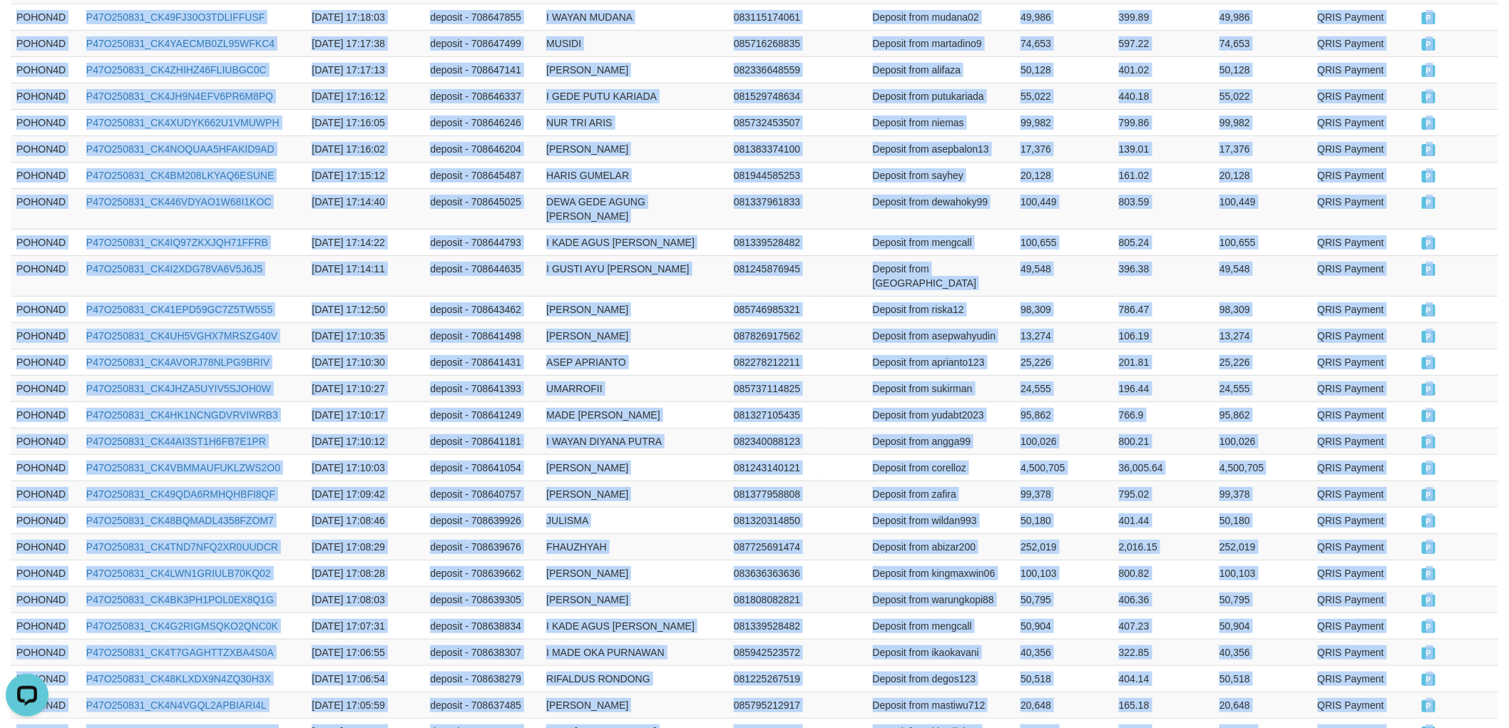
scroll to position [2598, 0]
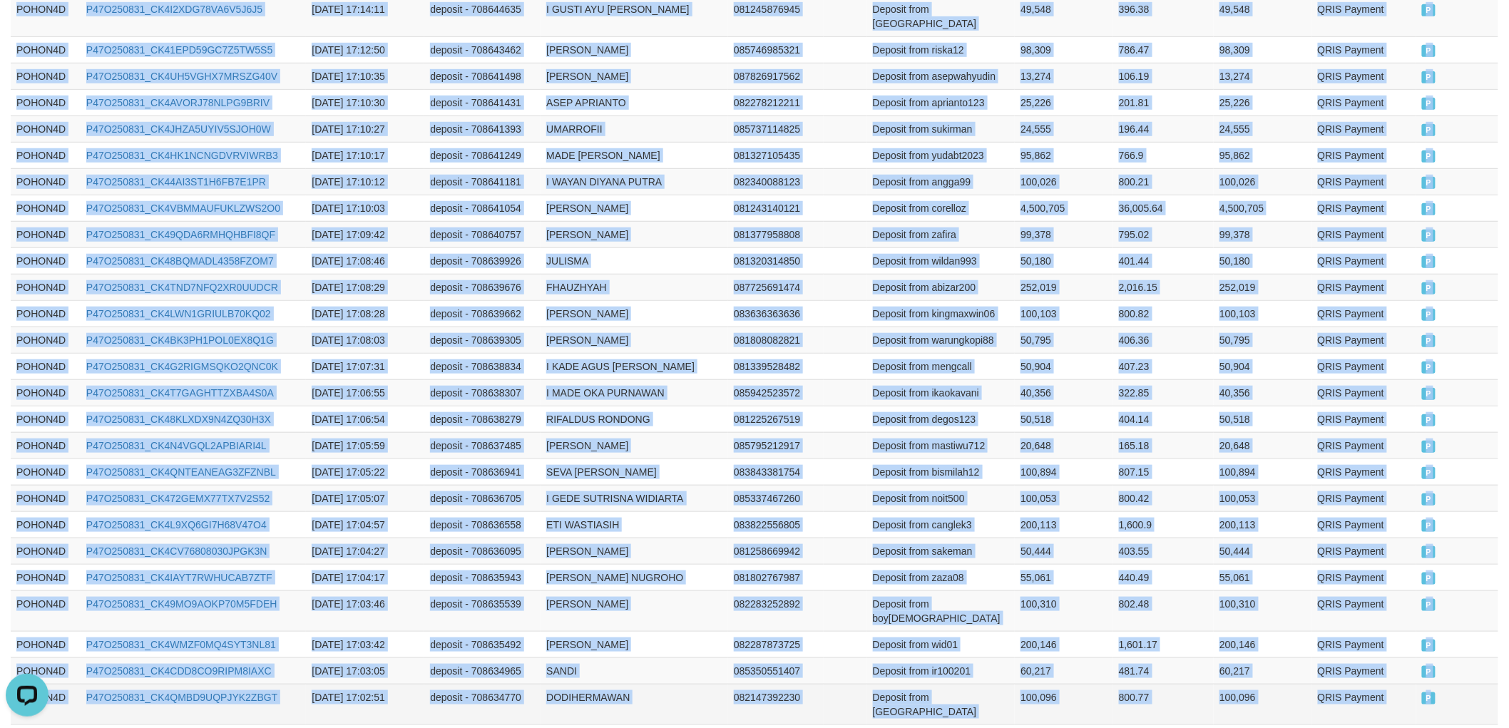
drag, startPoint x: 14, startPoint y: 233, endPoint x: 1442, endPoint y: 576, distance: 1468.7
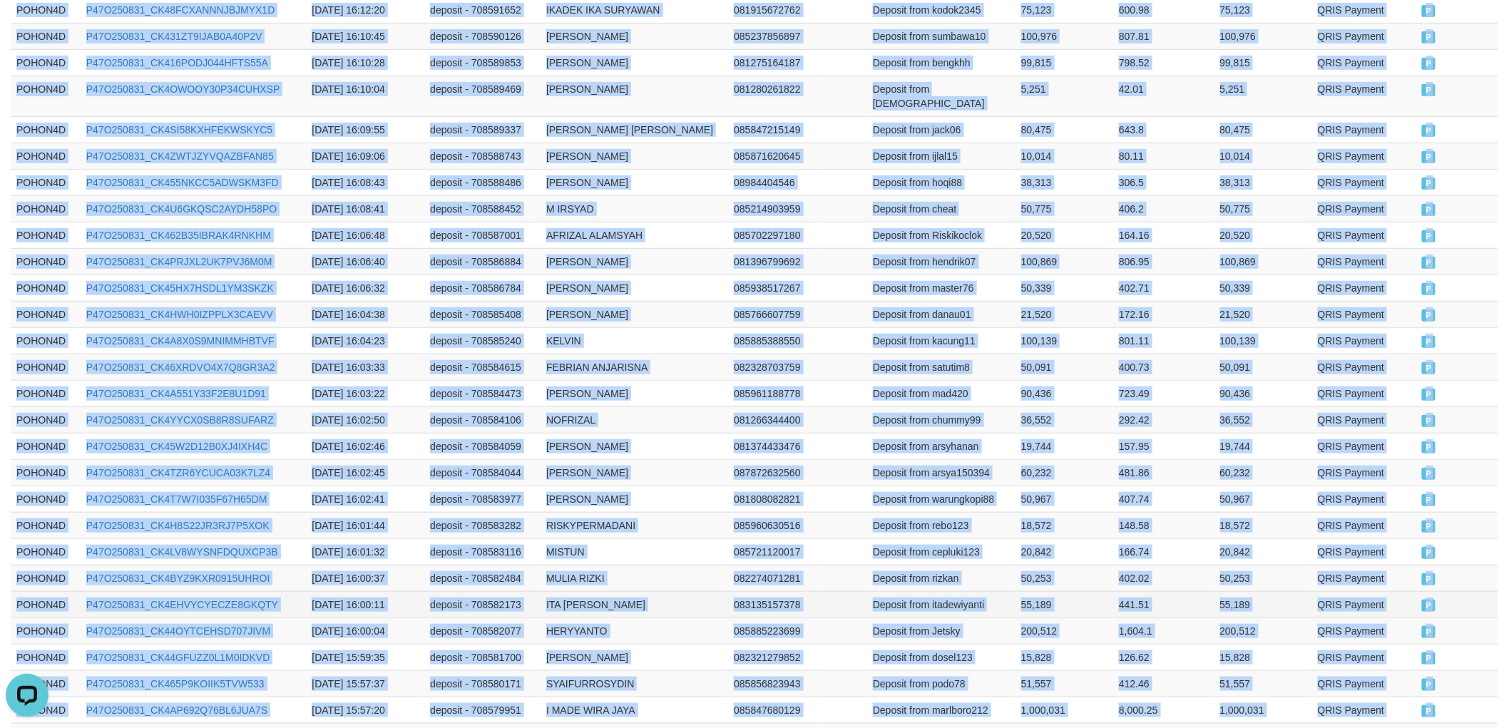
scroll to position [2568, 0]
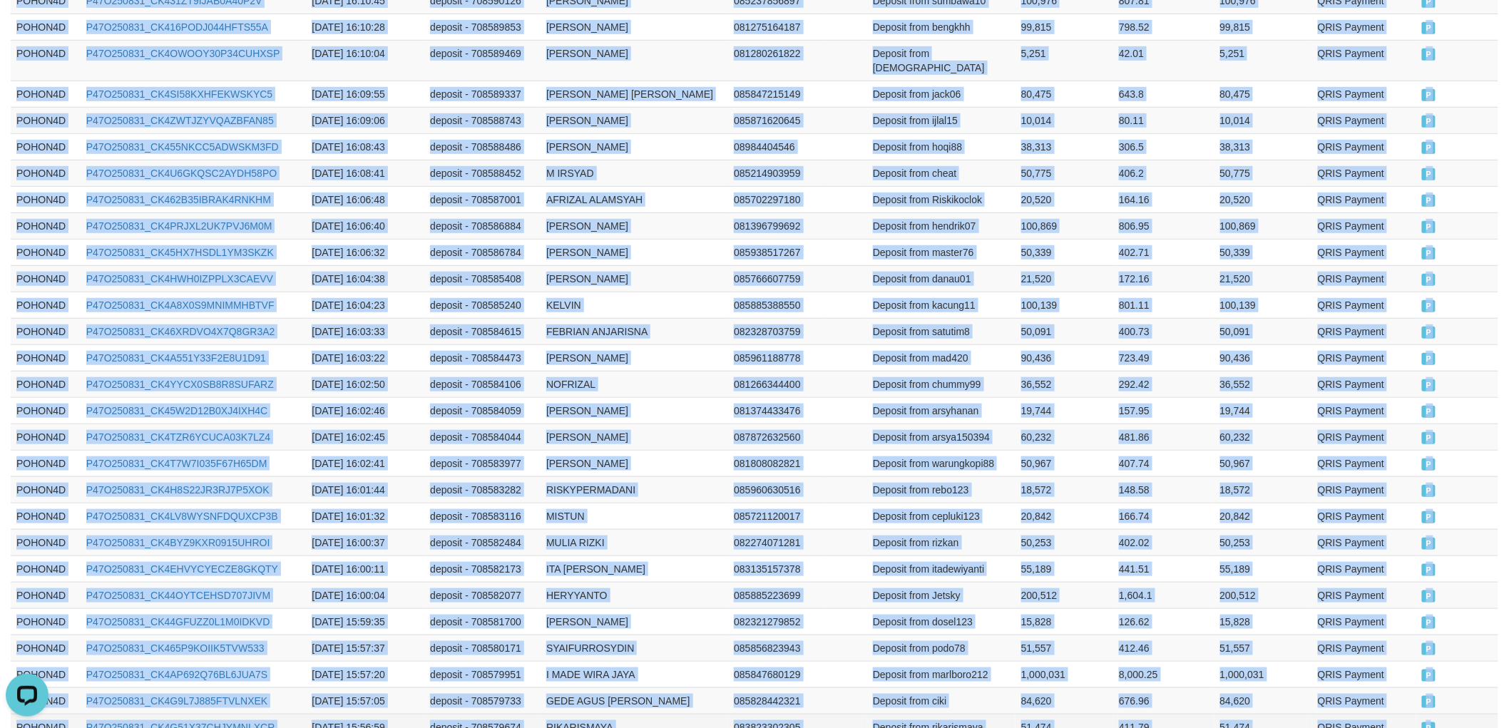
drag, startPoint x: 10, startPoint y: 315, endPoint x: 1450, endPoint y: 612, distance: 1470.4
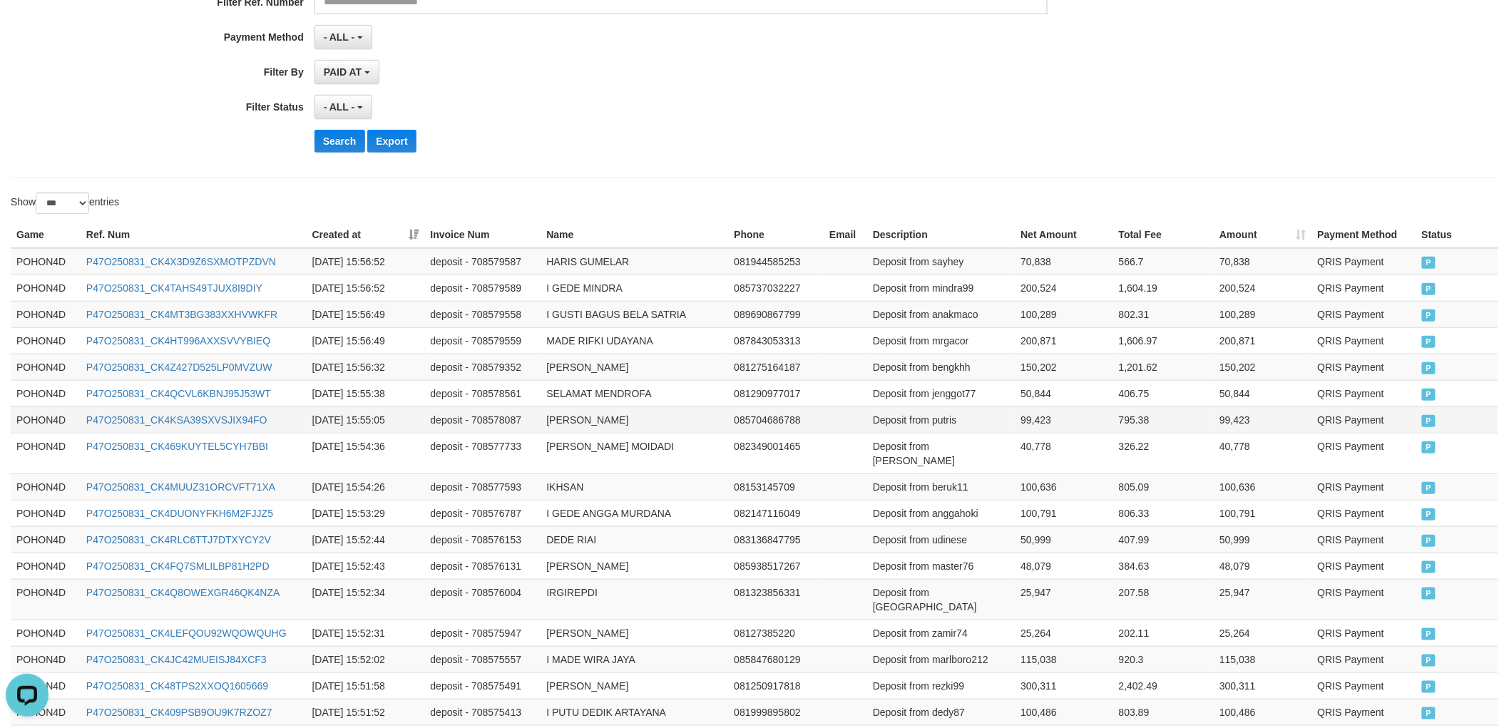
scroll to position [317, 0]
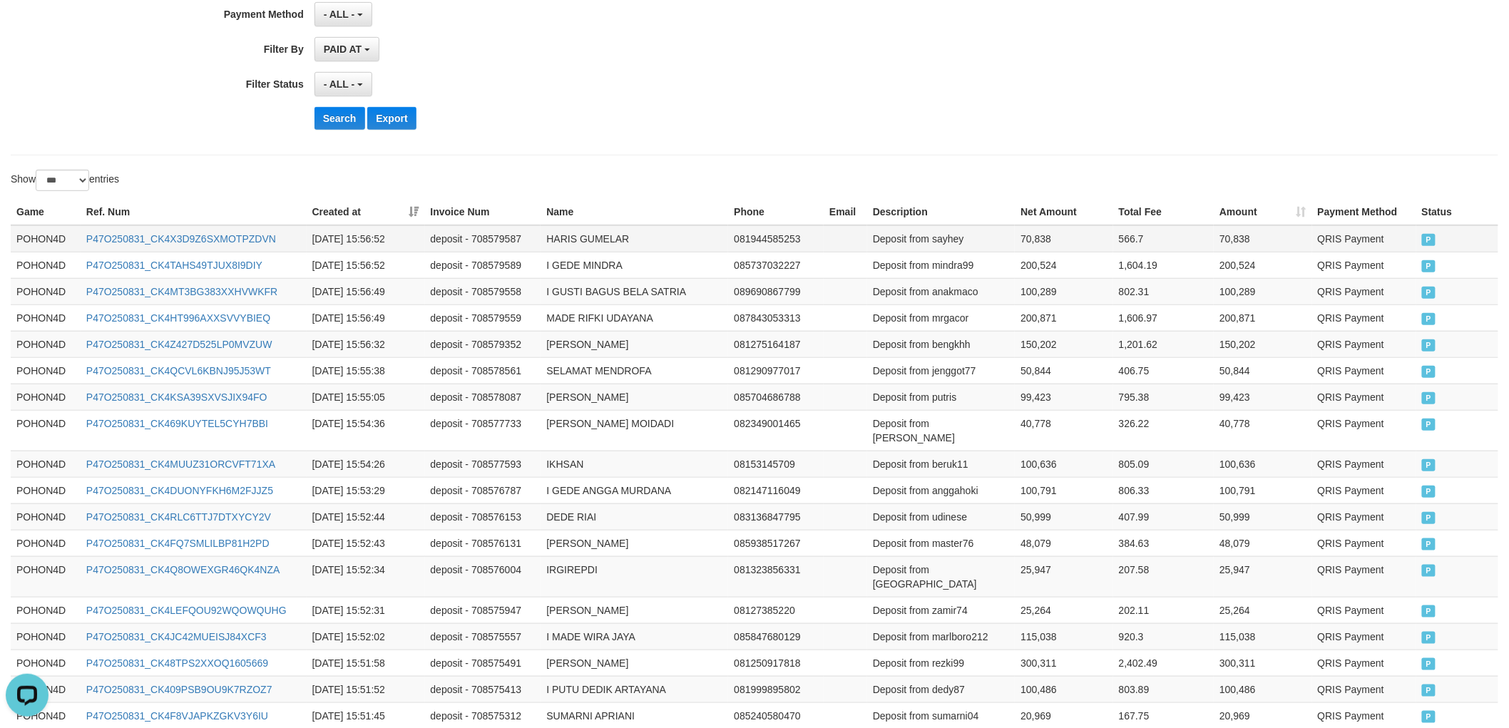
click at [17, 235] on td "POHON4D" at bounding box center [46, 238] width 70 height 27
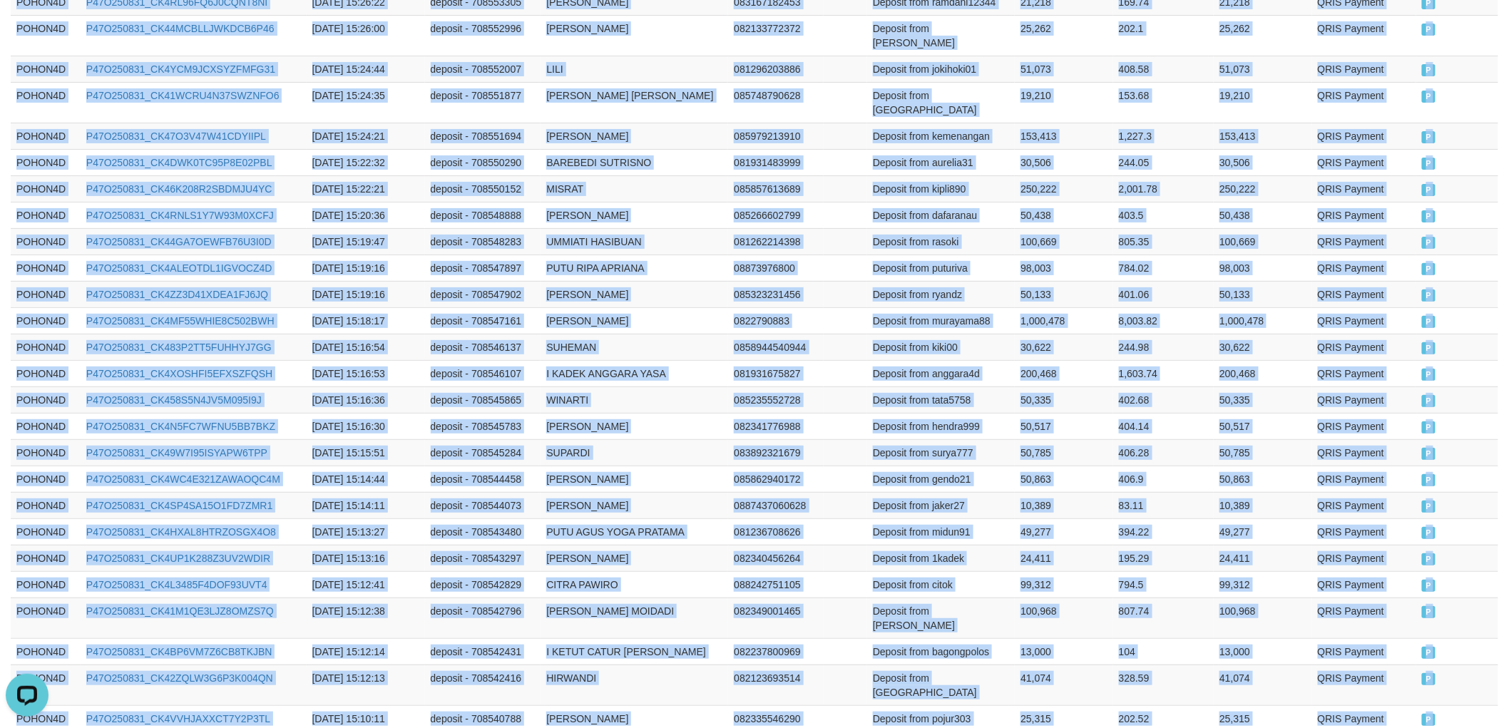
scroll to position [2612, 0]
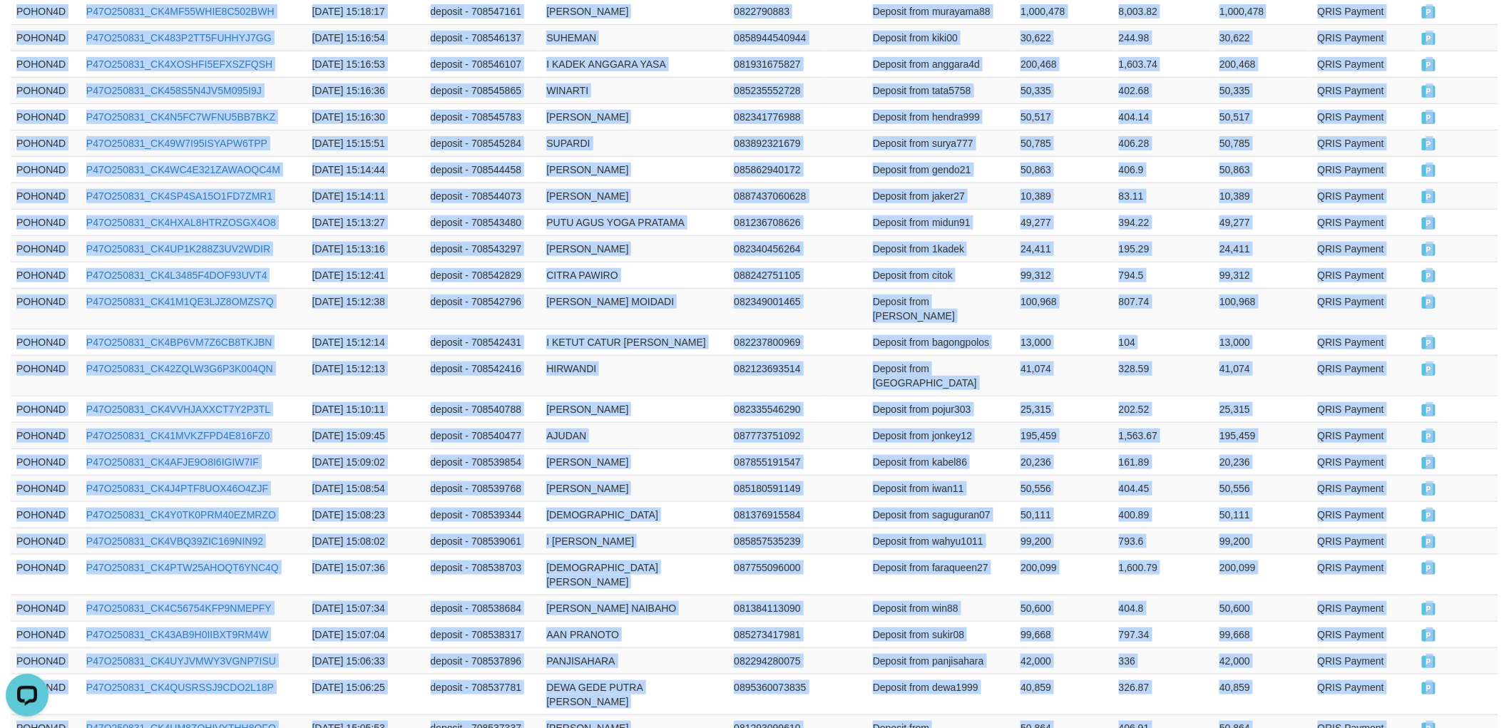
drag, startPoint x: 14, startPoint y: 234, endPoint x: 1470, endPoint y: 578, distance: 1495.9
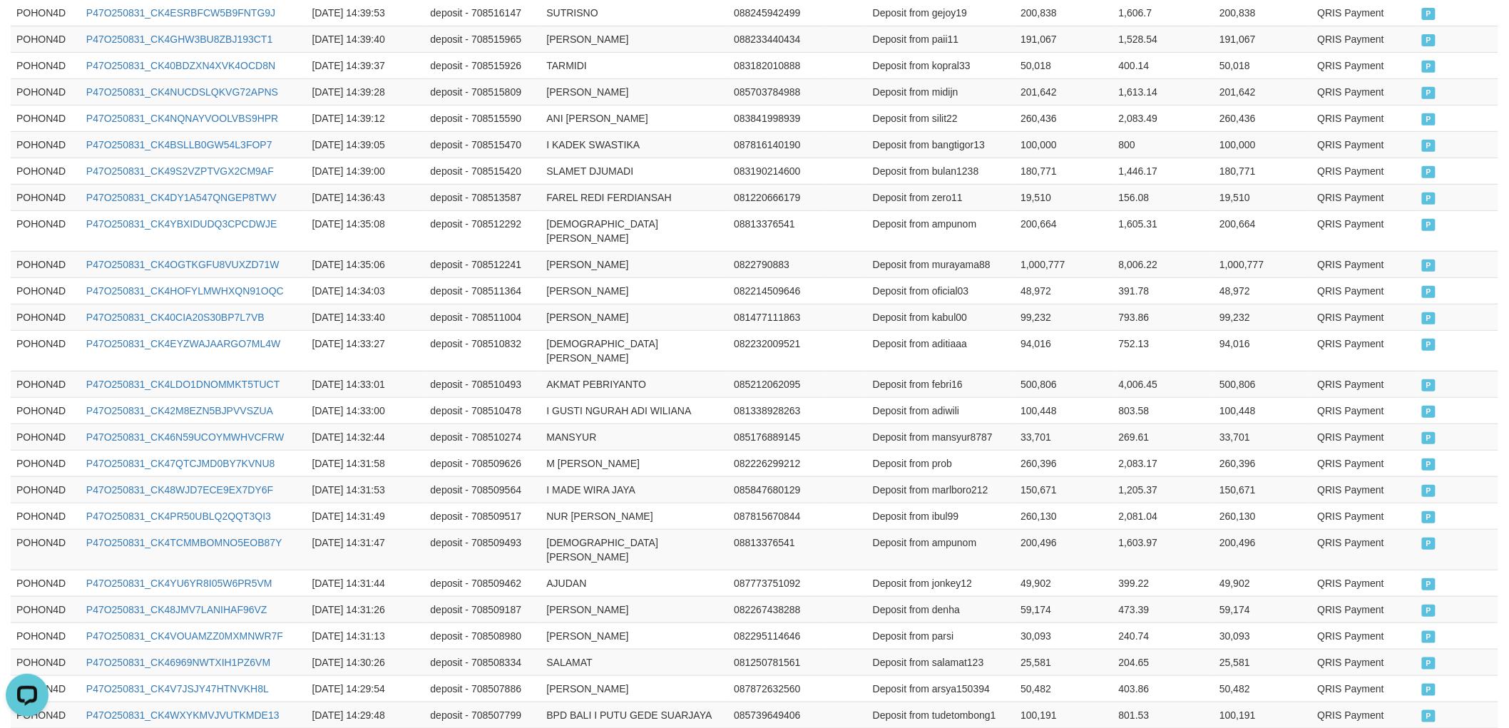
scroll to position [2627, 0]
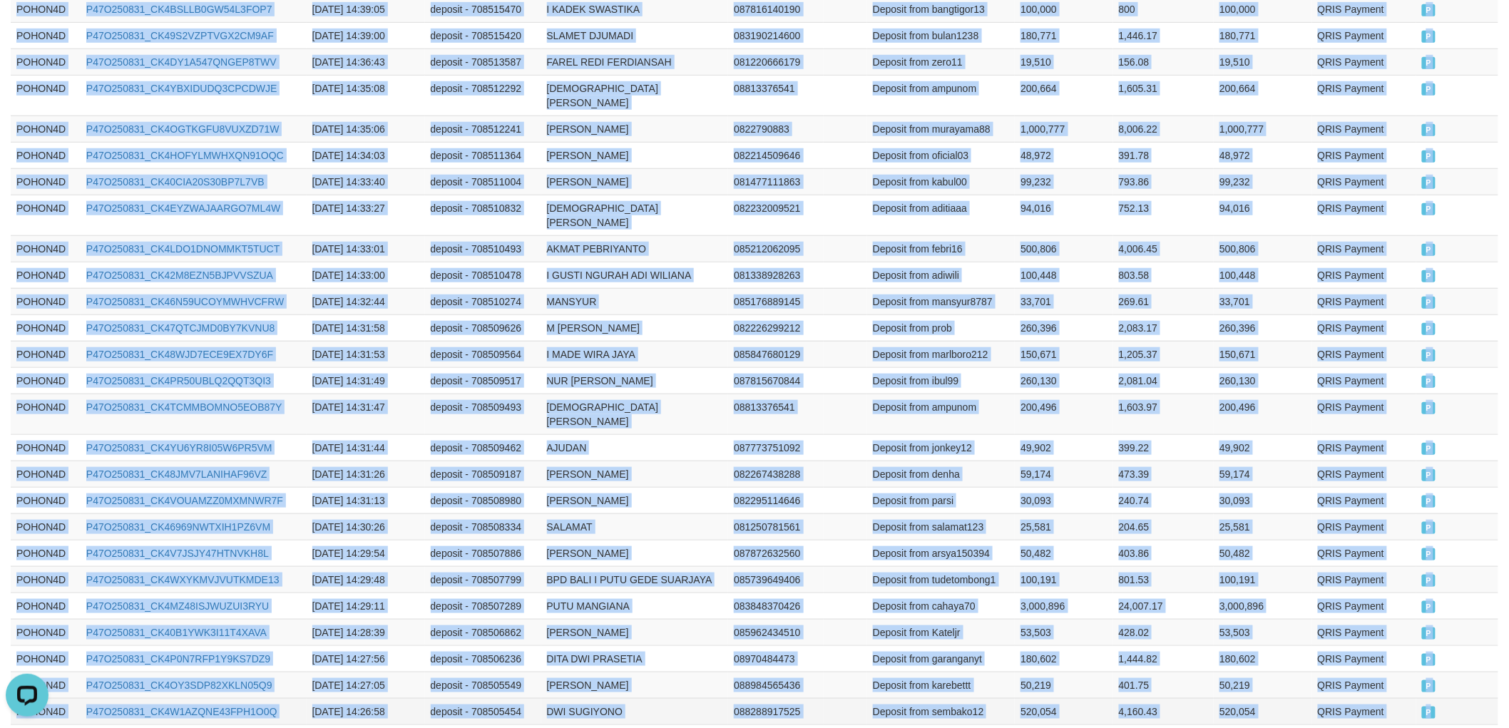
drag, startPoint x: 12, startPoint y: 237, endPoint x: 1454, endPoint y: 582, distance: 1483.0
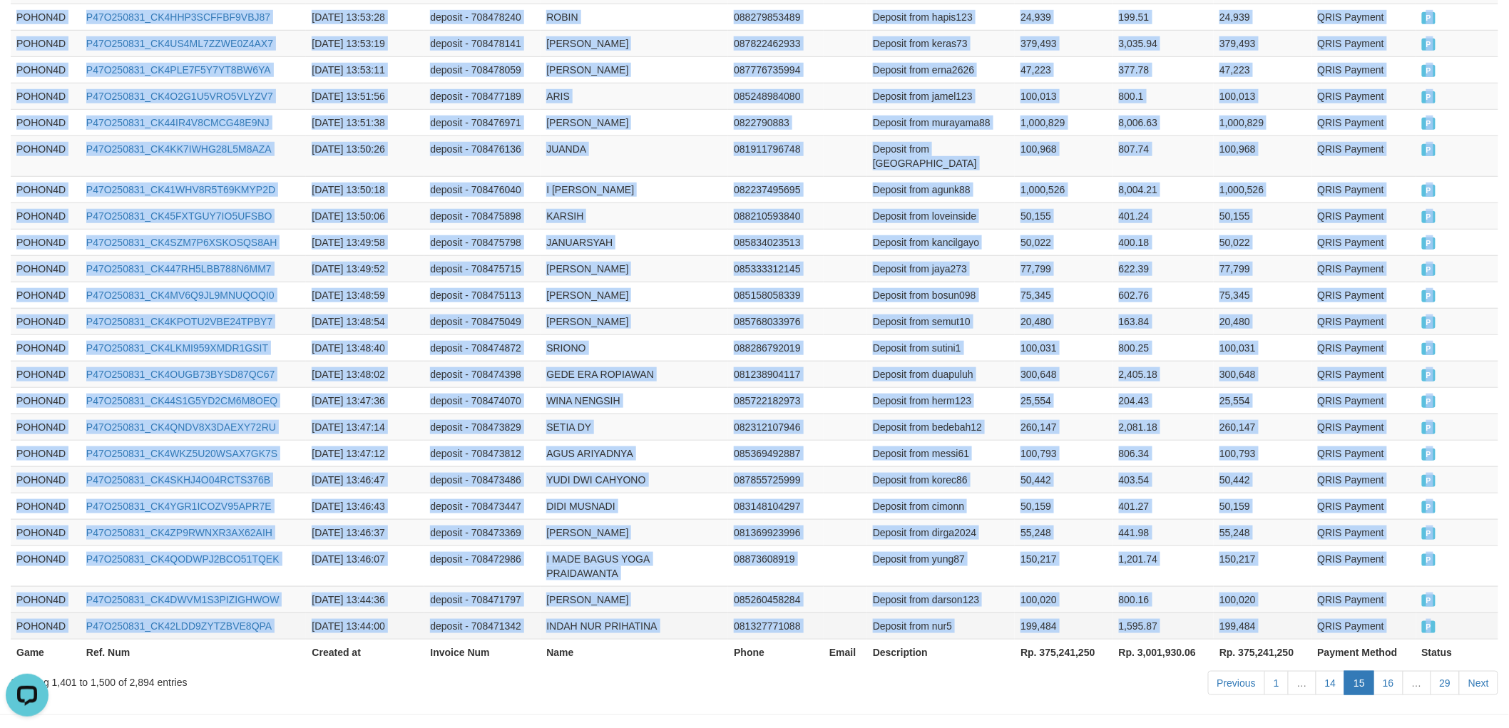
drag, startPoint x: 16, startPoint y: 237, endPoint x: 1487, endPoint y: 582, distance: 1510.6
click at [1473, 671] on link "Next" at bounding box center [1478, 683] width 39 height 24
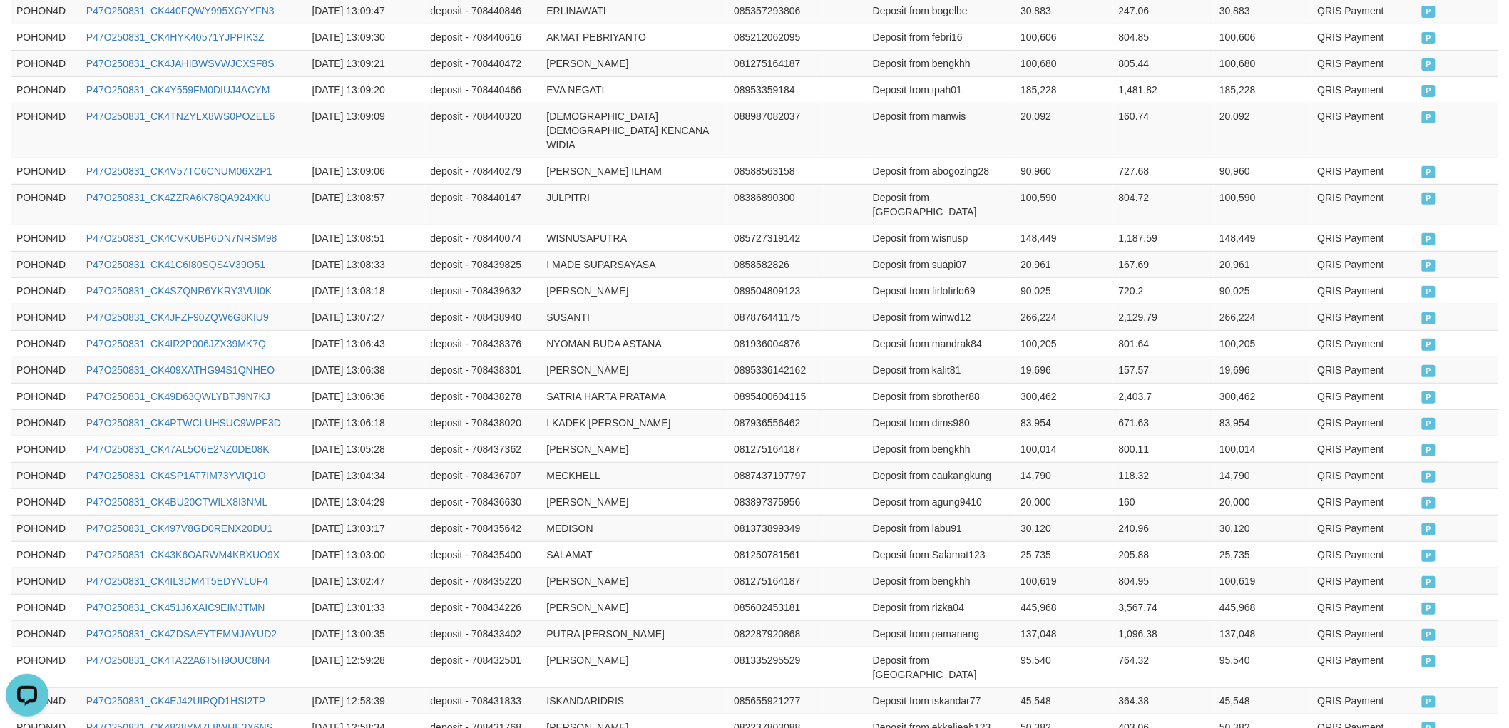
scroll to position [2572, 0]
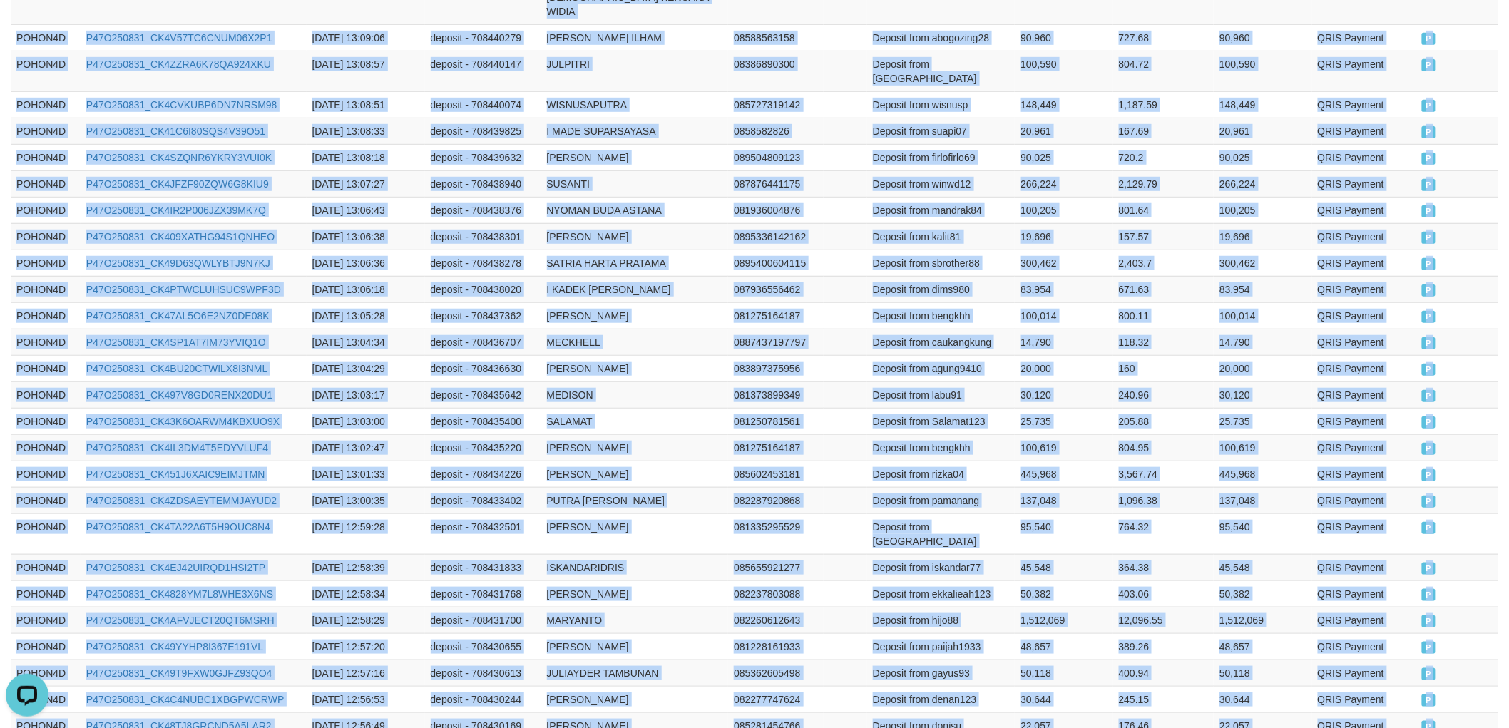
drag, startPoint x: 10, startPoint y: 314, endPoint x: 1449, endPoint y: 597, distance: 1466.4
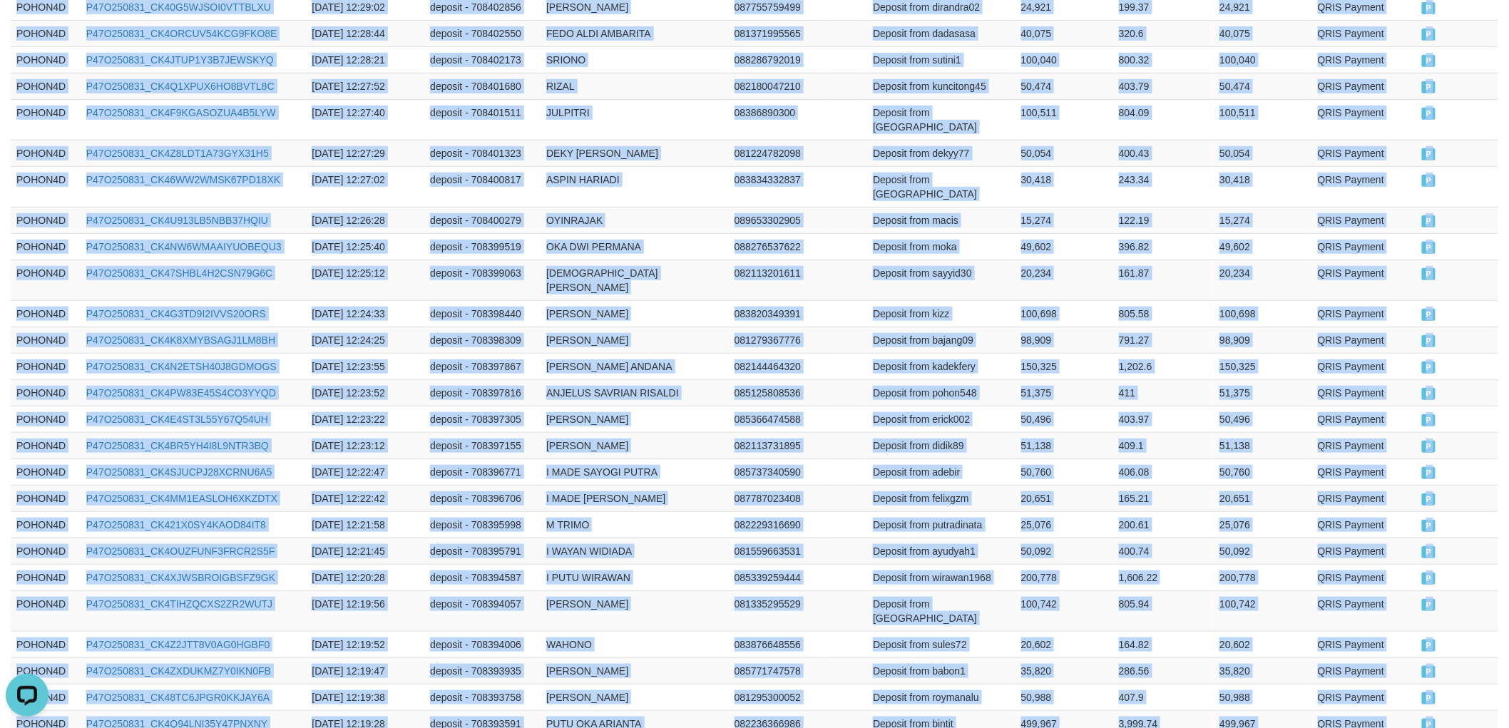
scroll to position [2598, 0]
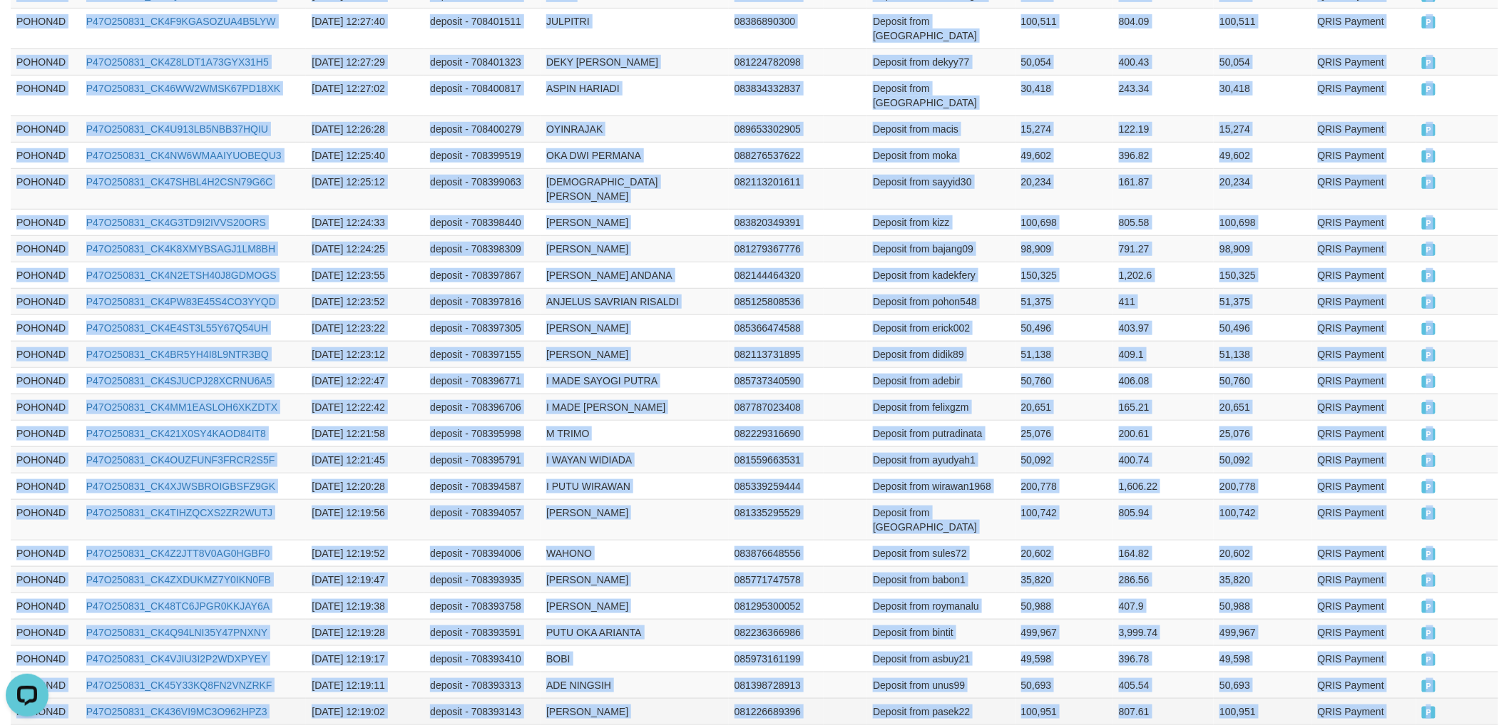
drag, startPoint x: 16, startPoint y: 315, endPoint x: 1464, endPoint y: 574, distance: 1471.7
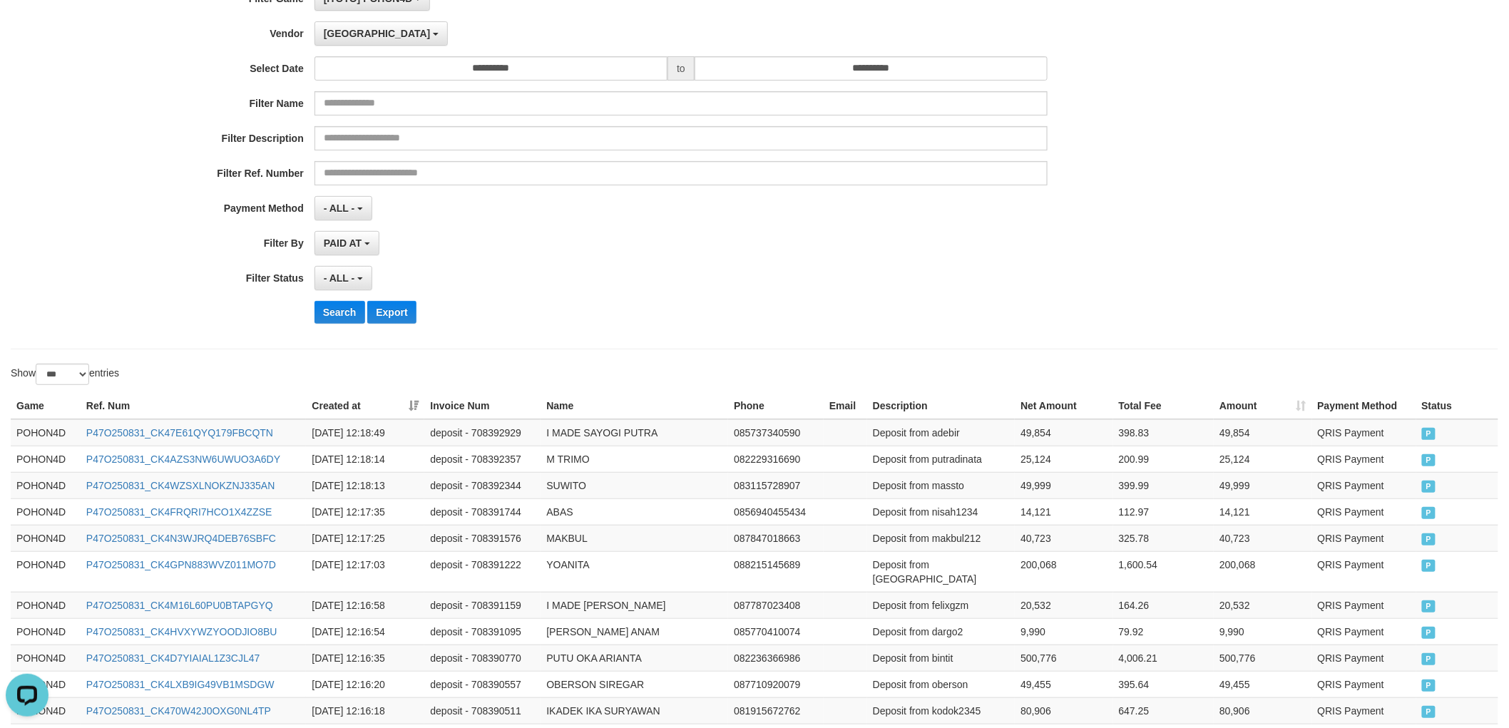
scroll to position [158, 0]
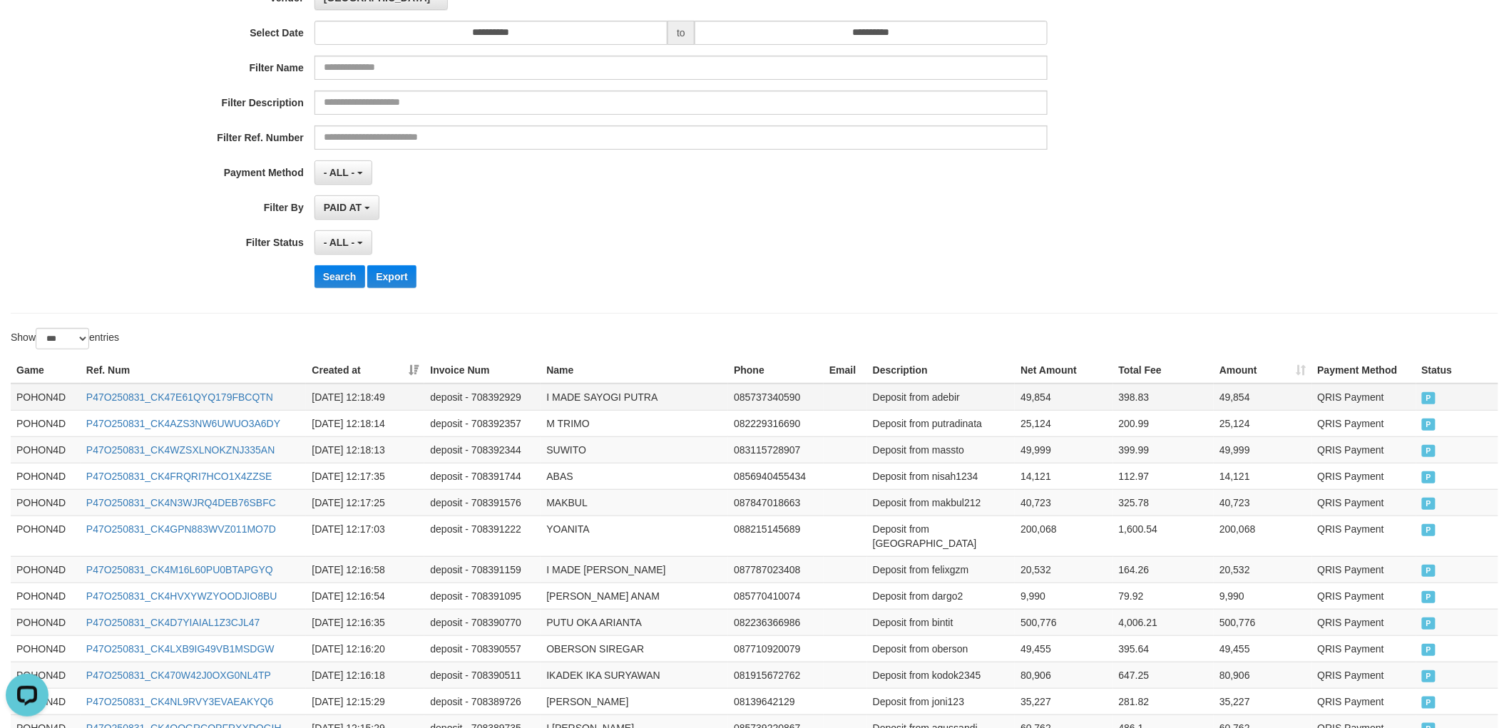
click at [12, 396] on td "POHON4D" at bounding box center [46, 397] width 70 height 27
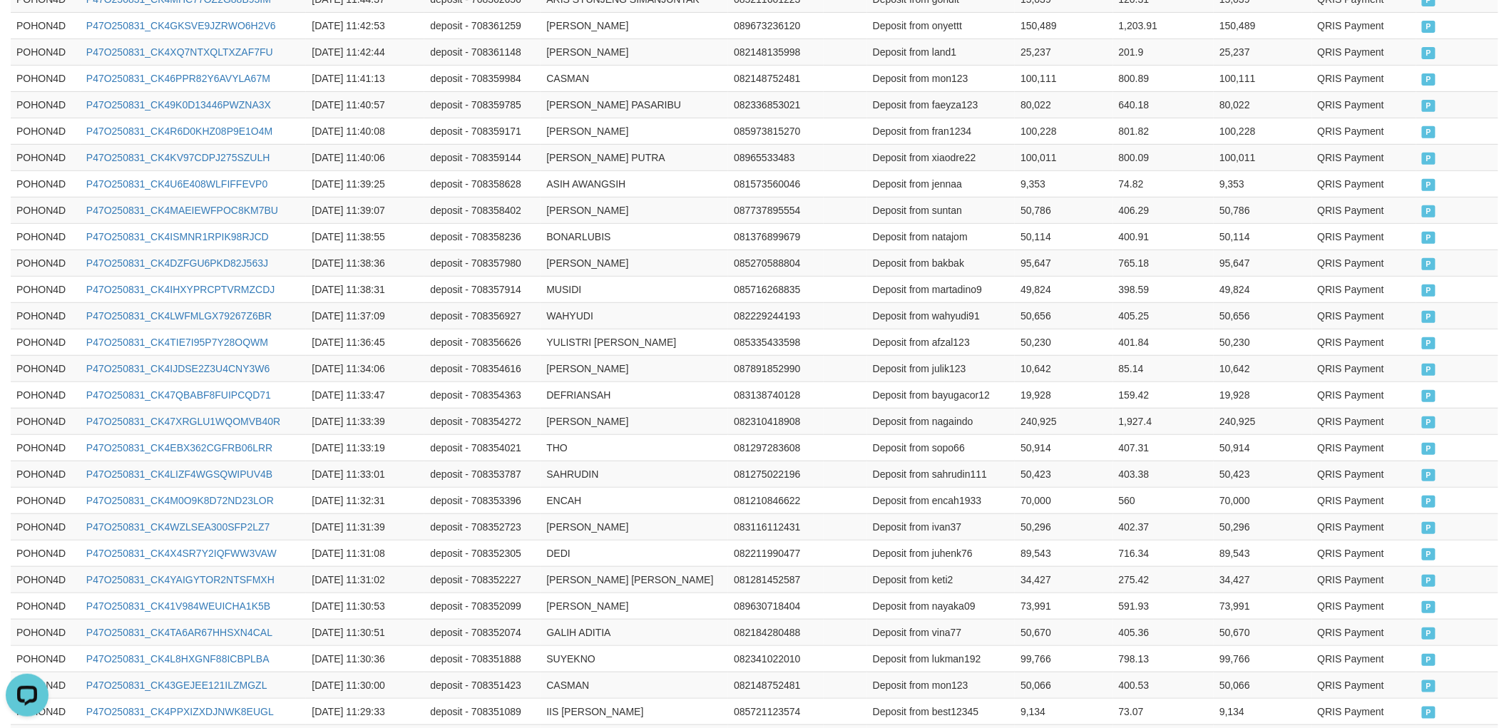
scroll to position [2627, 0]
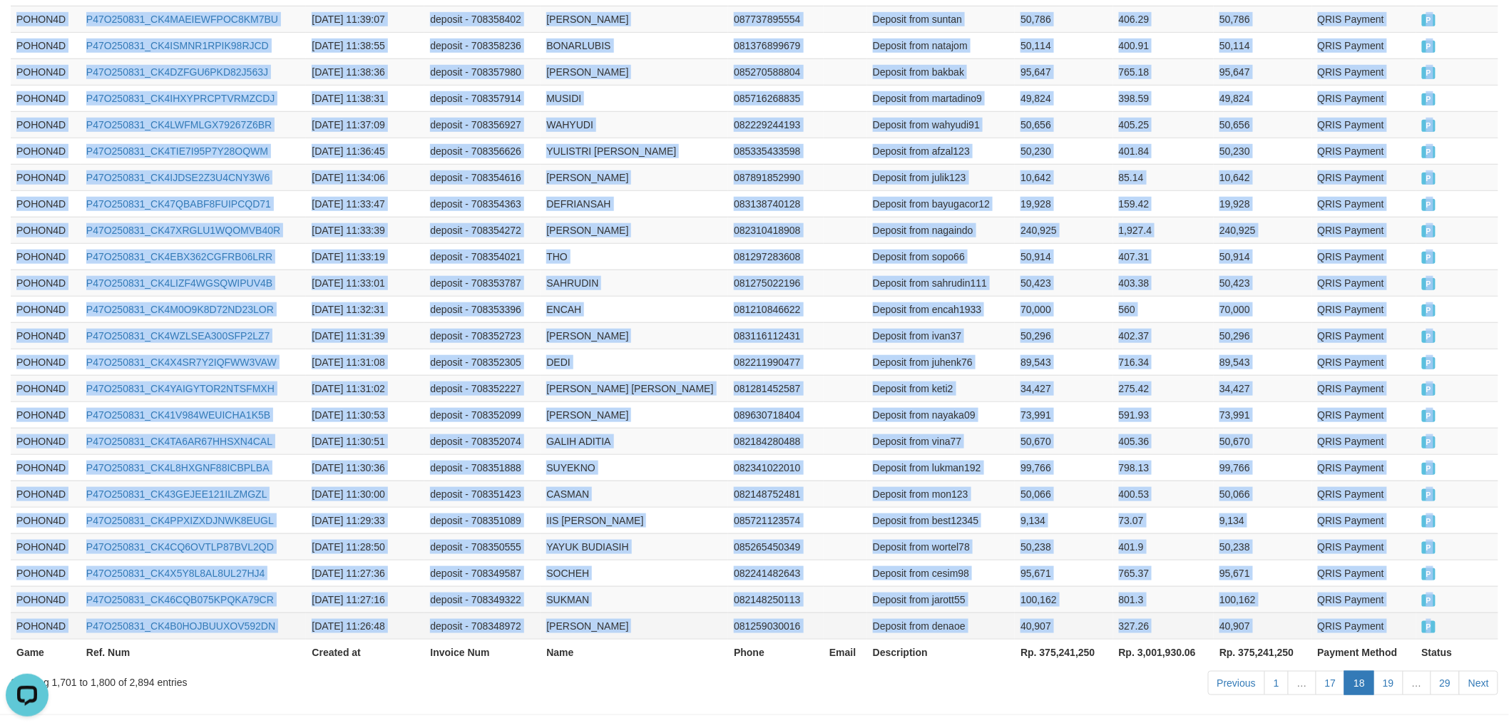
drag, startPoint x: 13, startPoint y: 394, endPoint x: 1449, endPoint y: 585, distance: 1449.4
click at [1476, 671] on link "Next" at bounding box center [1478, 683] width 39 height 24
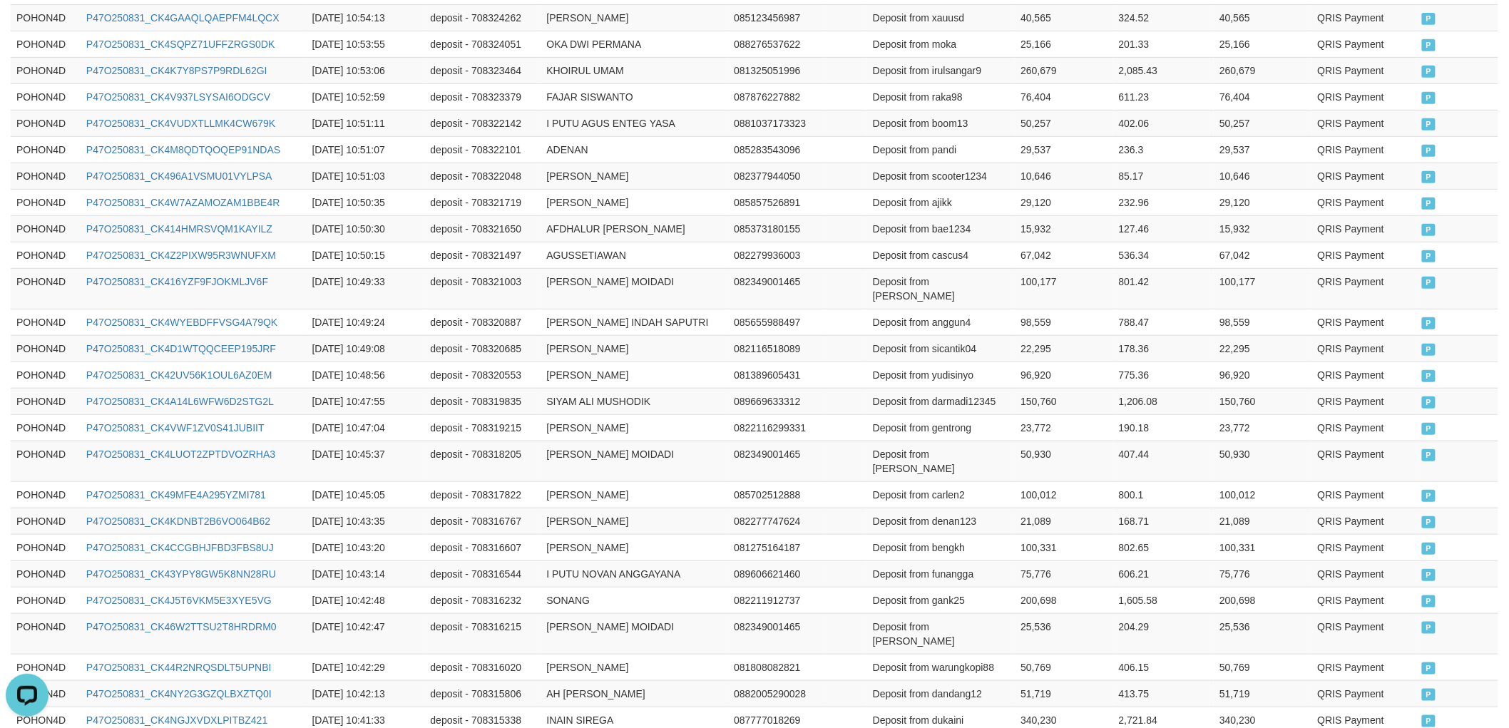
scroll to position [2612, 0]
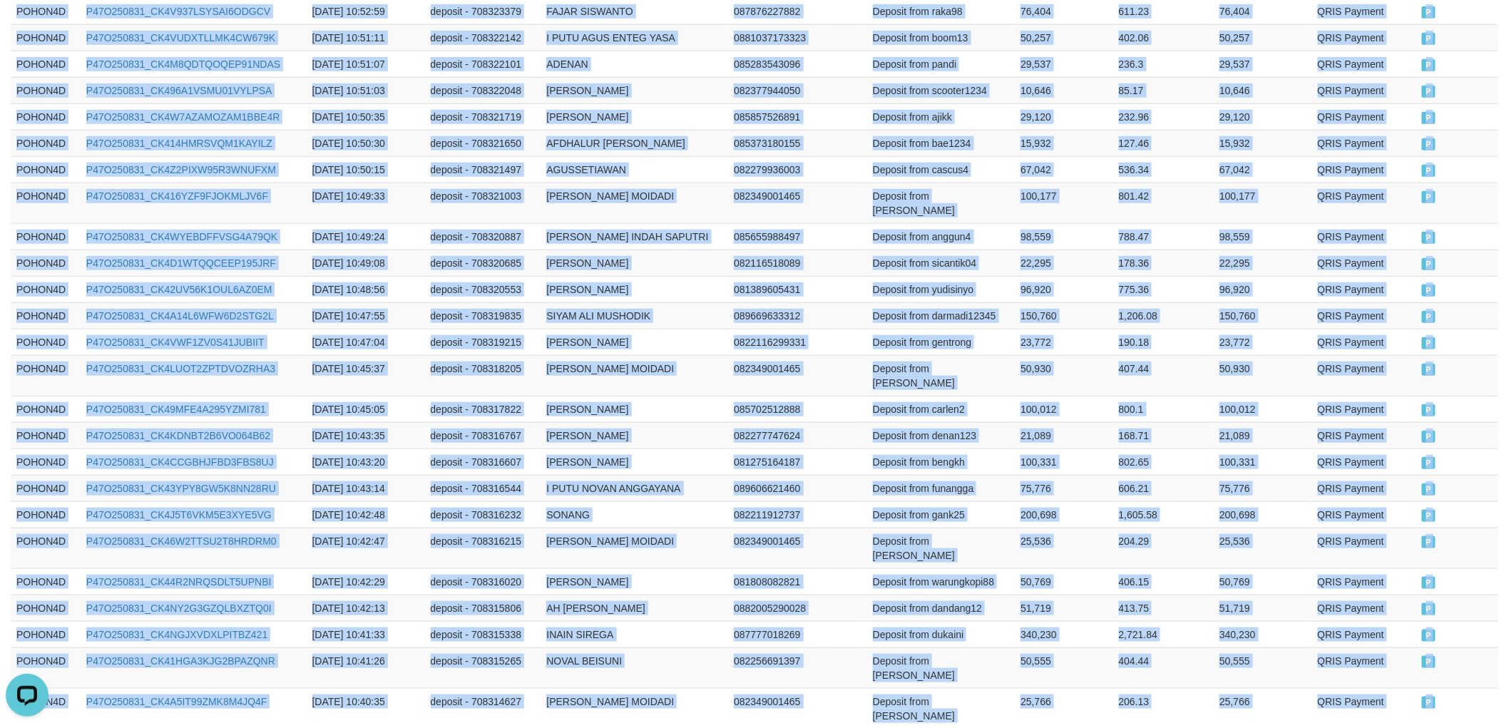
drag, startPoint x: 11, startPoint y: 314, endPoint x: 1445, endPoint y: 565, distance: 1455.5
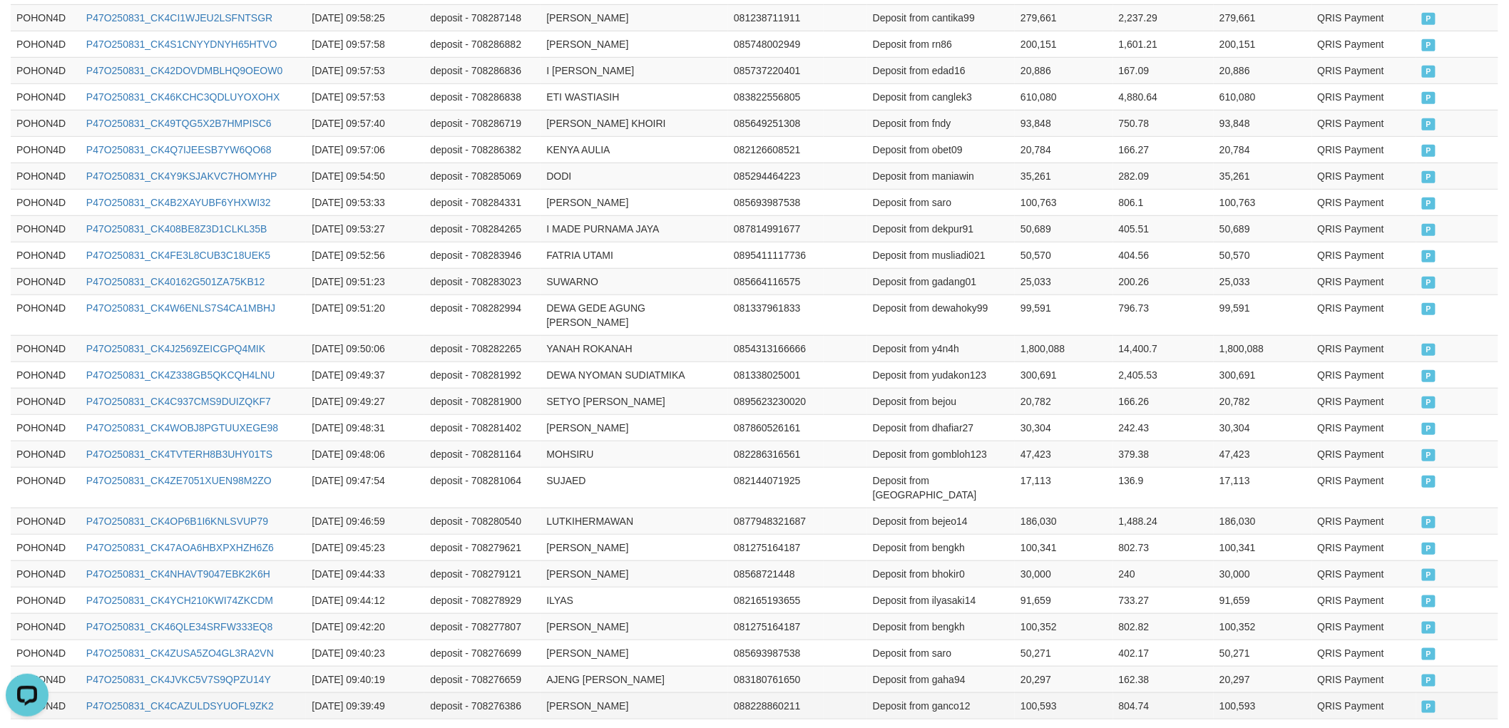
scroll to position [2598, 0]
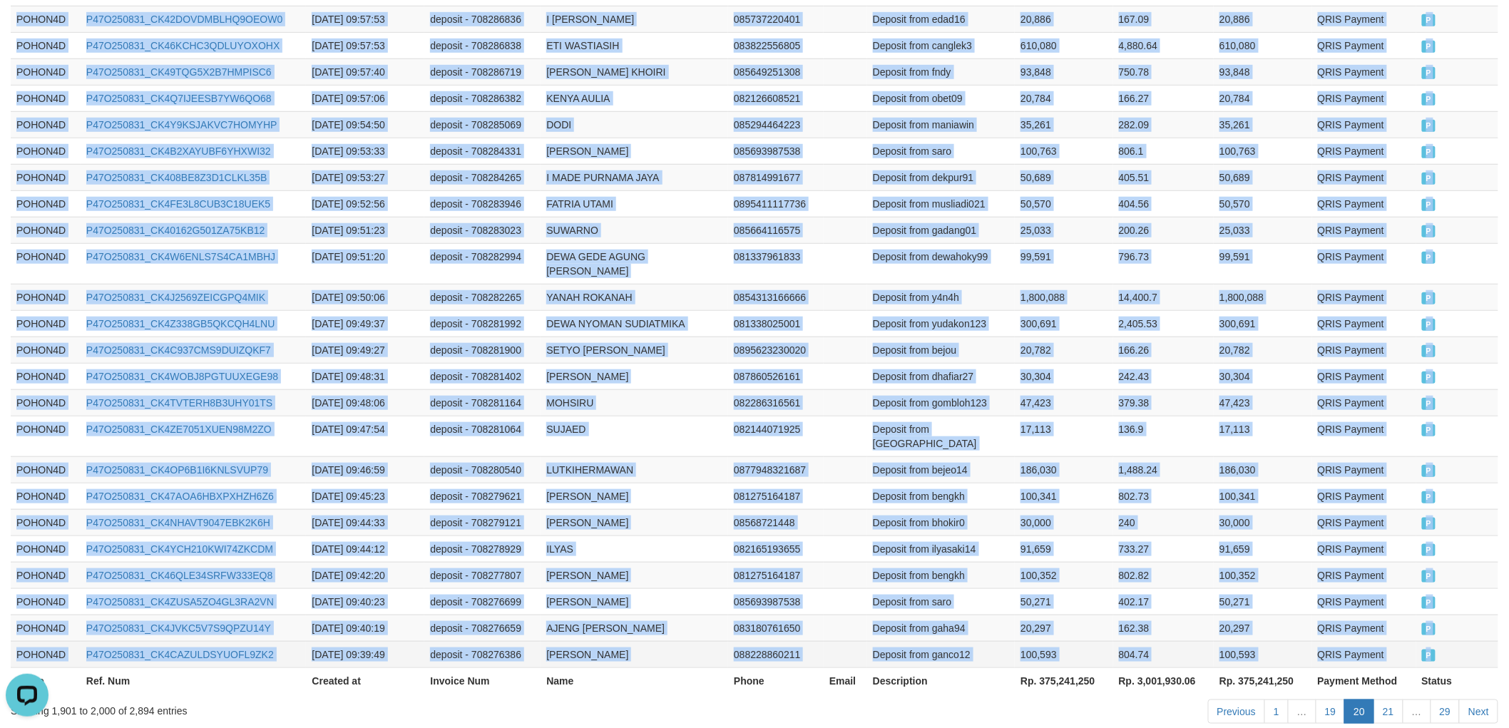
drag, startPoint x: 16, startPoint y: 315, endPoint x: 1460, endPoint y: 574, distance: 1467.5
click at [1472, 699] on link "Next" at bounding box center [1478, 711] width 39 height 24
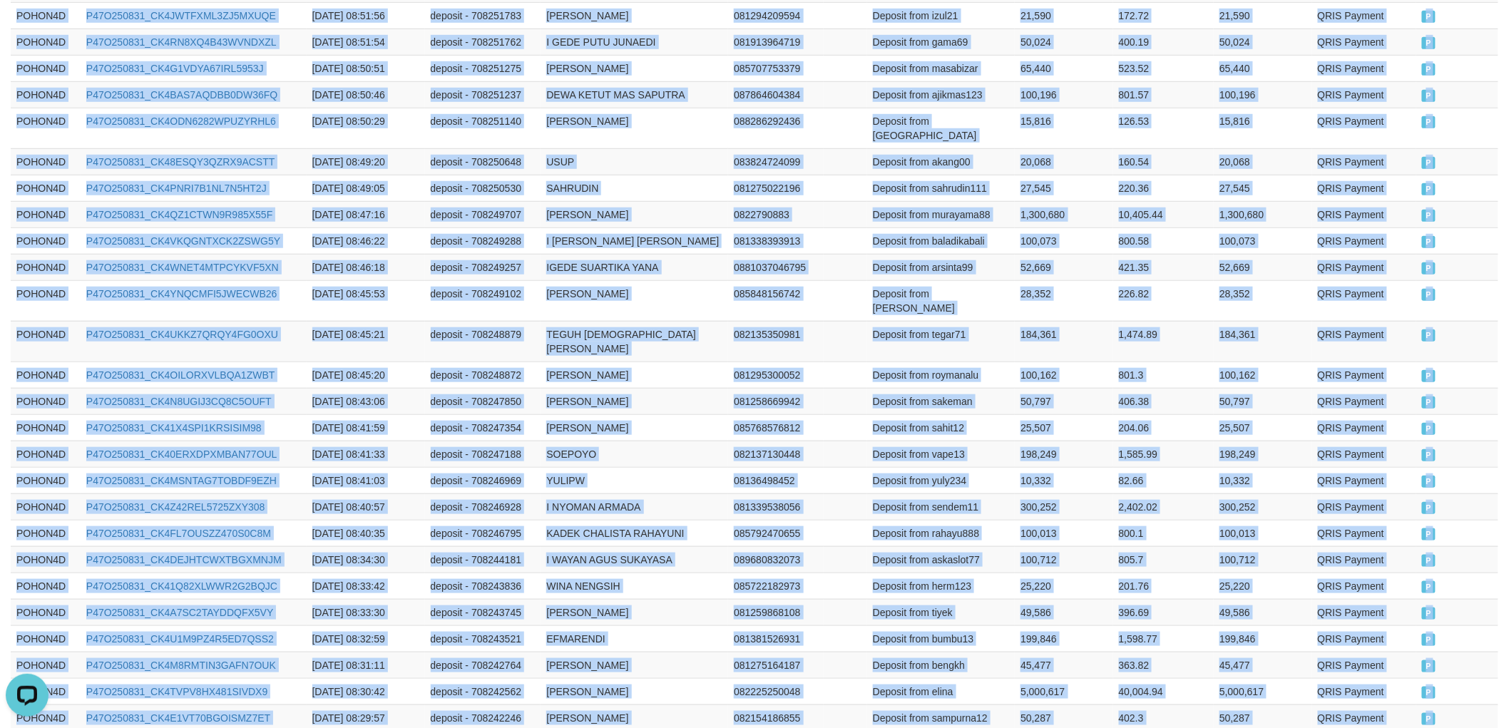
drag, startPoint x: 12, startPoint y: 314, endPoint x: 1463, endPoint y: 578, distance: 1474.8
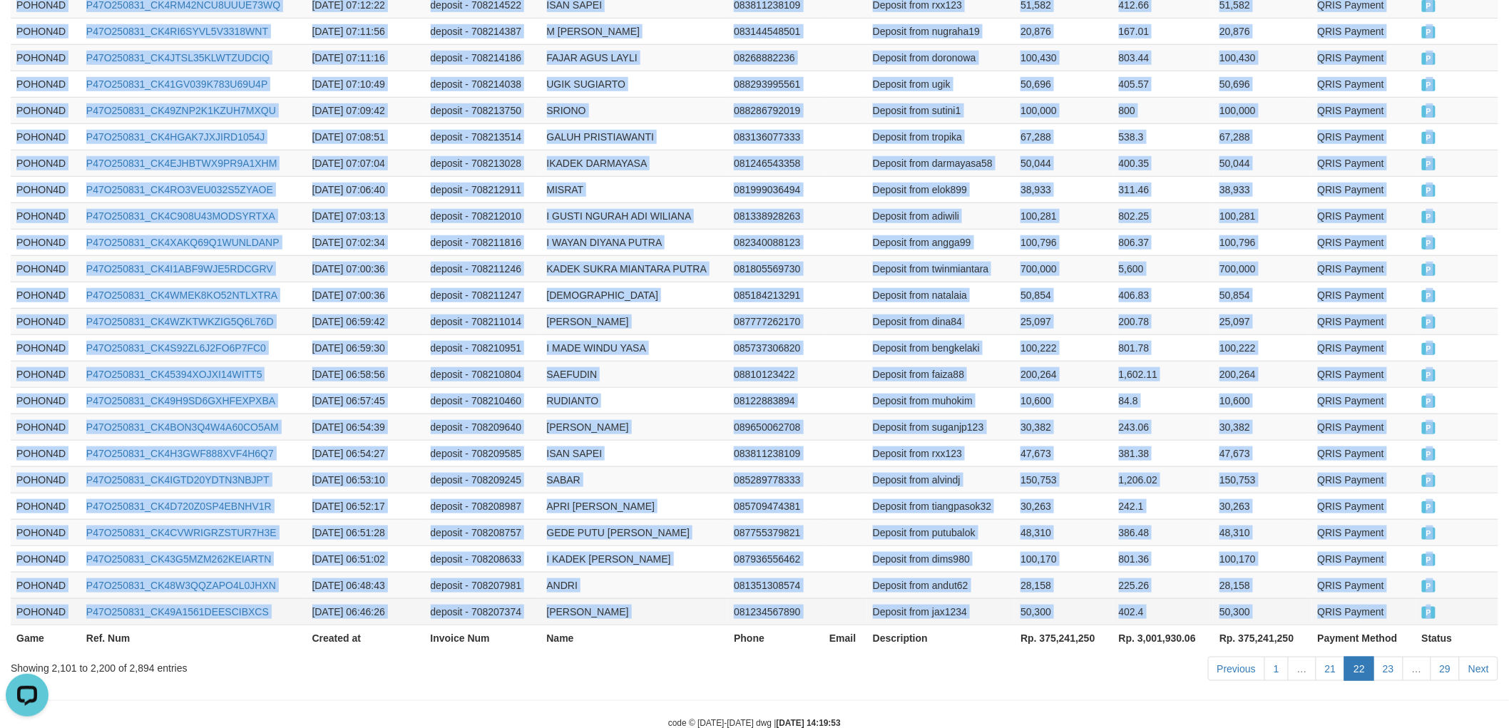
drag, startPoint x: 12, startPoint y: 315, endPoint x: 1452, endPoint y: 578, distance: 1463.3
click at [1489, 657] on link "Next" at bounding box center [1478, 669] width 39 height 24
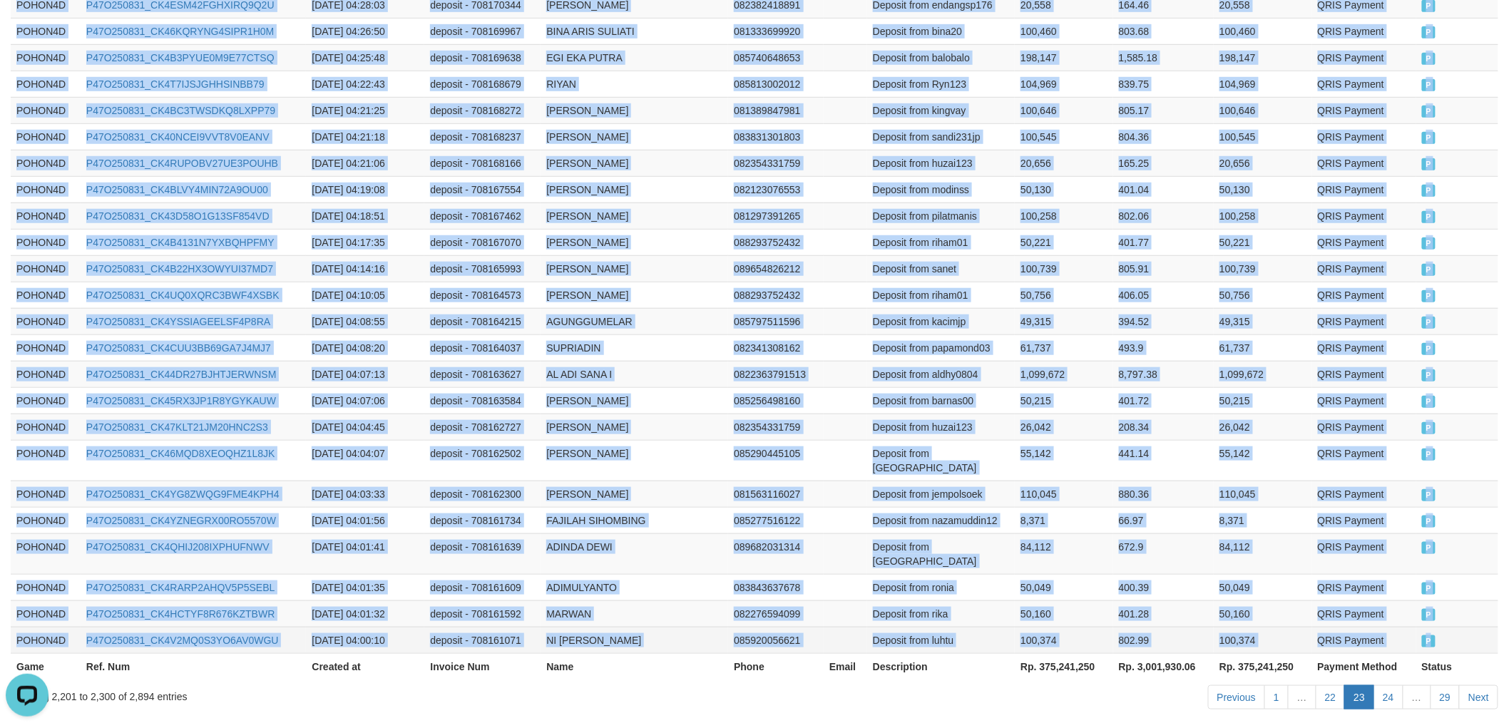
drag, startPoint x: 12, startPoint y: 394, endPoint x: 1458, endPoint y: 571, distance: 1456.7
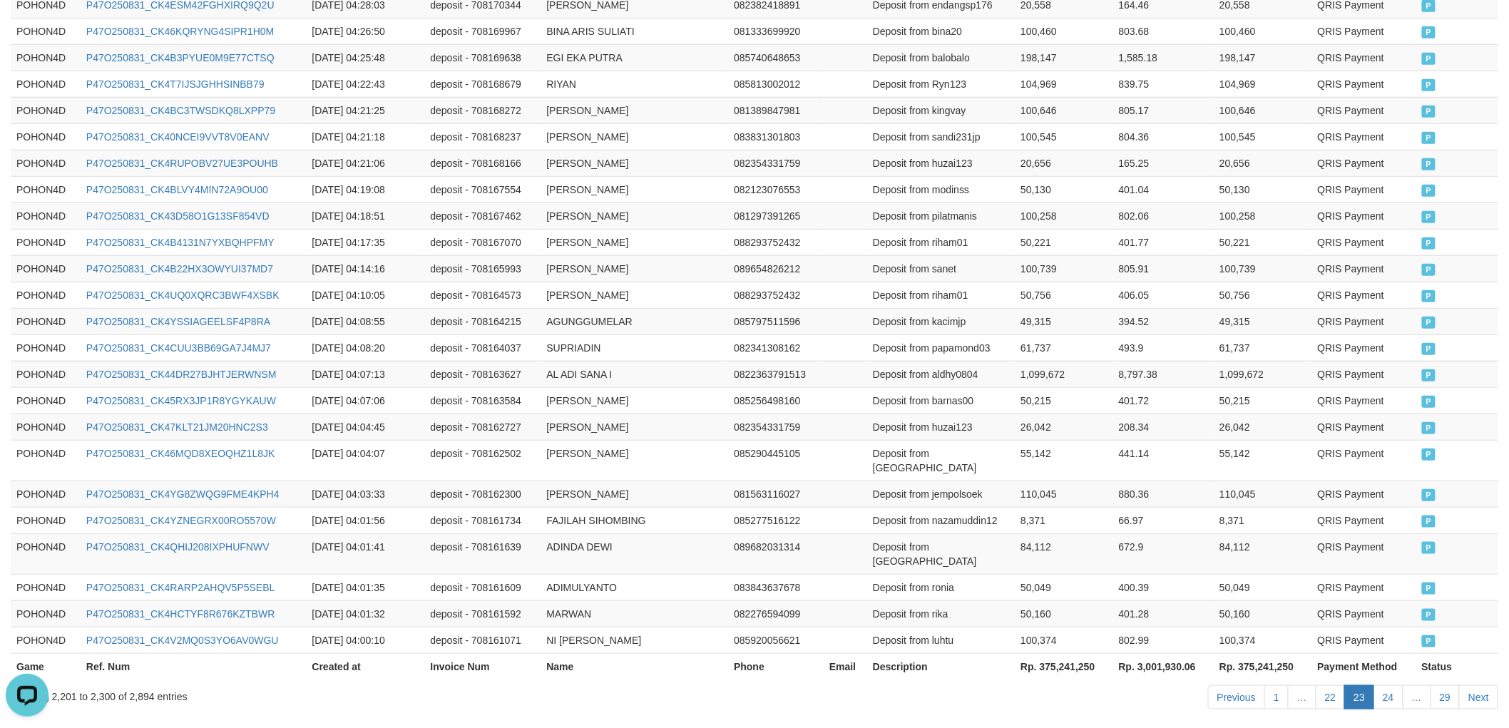
click at [1481, 684] on div "Previous 1 … 22 23 24 … 29 Next" at bounding box center [1069, 699] width 858 height 31
click at [1484, 685] on link "Next" at bounding box center [1478, 697] width 39 height 24
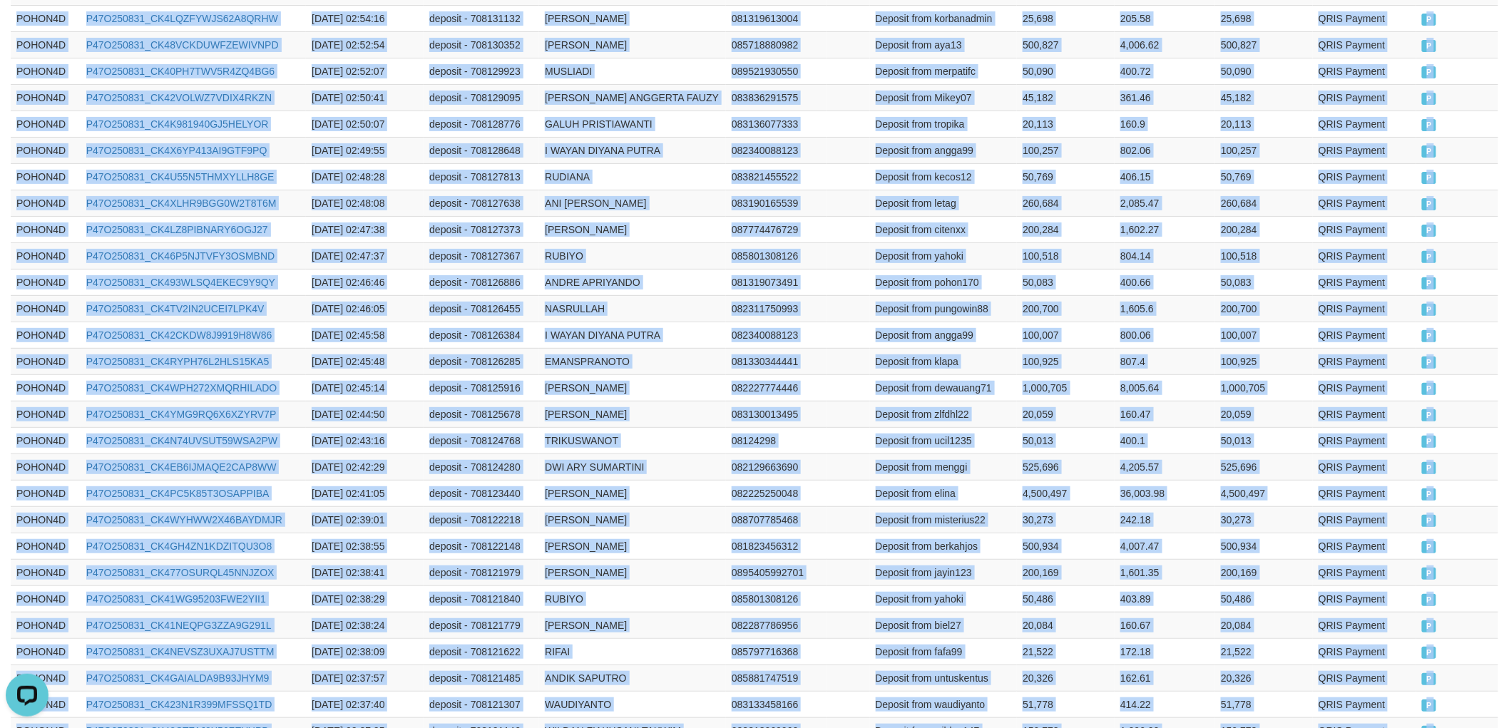
scroll to position [2627, 0]
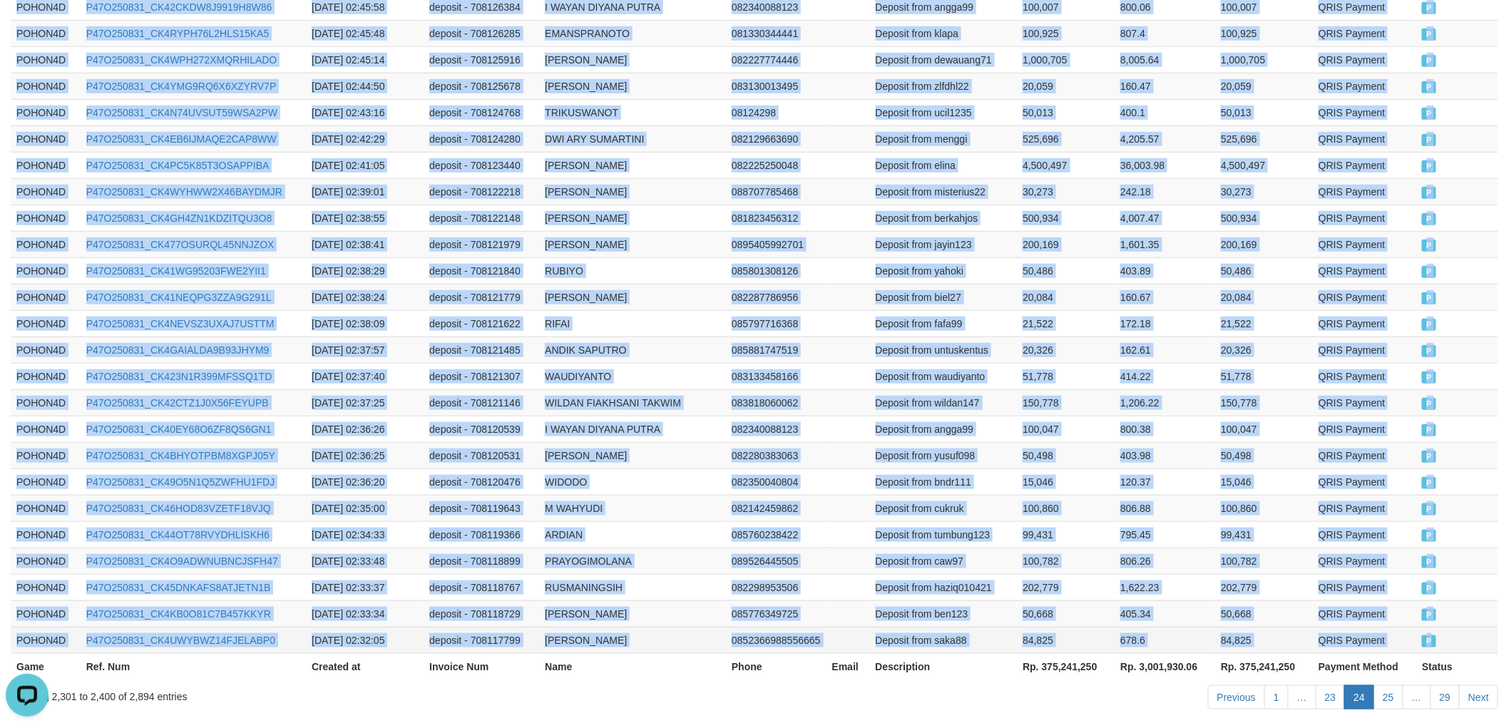
drag, startPoint x: 13, startPoint y: 200, endPoint x: 1477, endPoint y: 570, distance: 1510.6
click at [1493, 685] on link "Next" at bounding box center [1478, 697] width 39 height 24
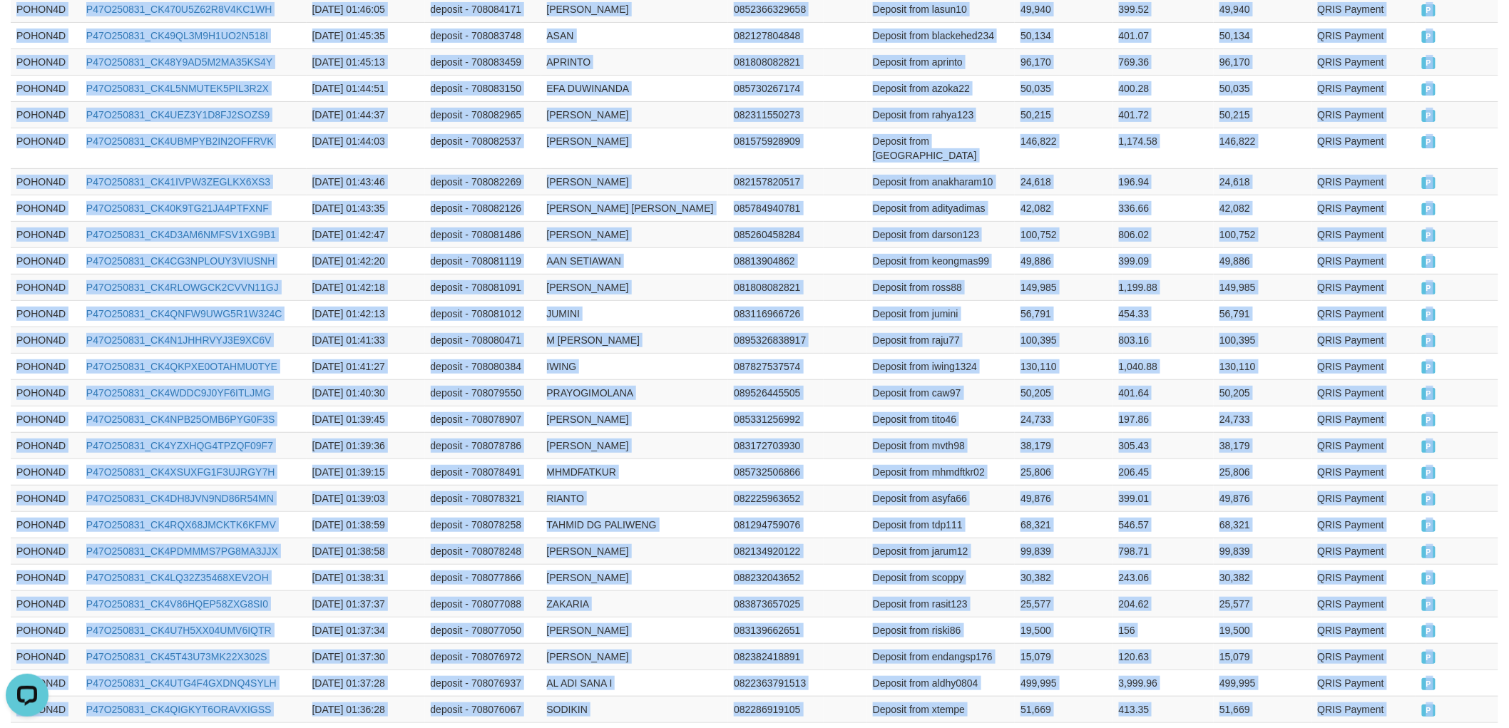
scroll to position [2598, 0]
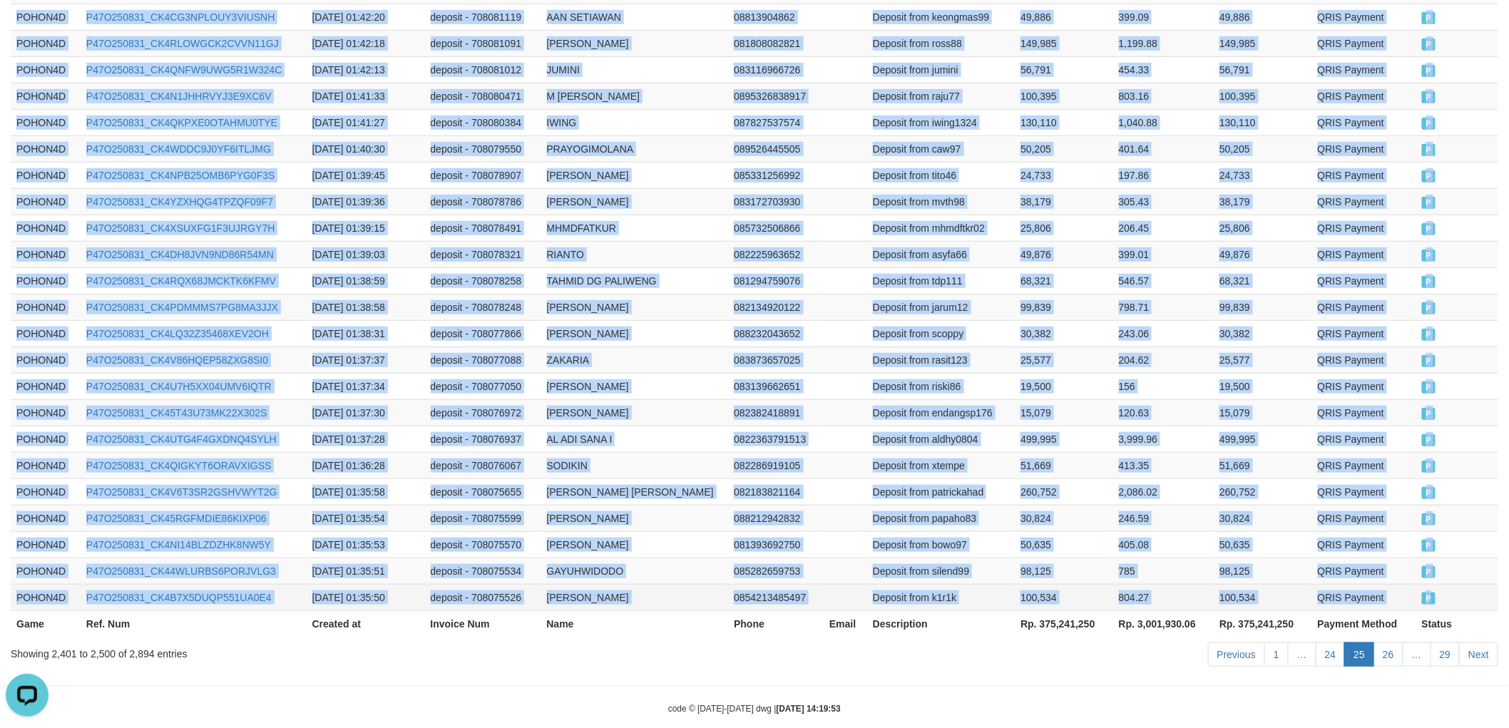
drag, startPoint x: 16, startPoint y: 395, endPoint x: 1446, endPoint y: 573, distance: 1441.2
click at [1478, 642] on link "Next" at bounding box center [1478, 654] width 39 height 24
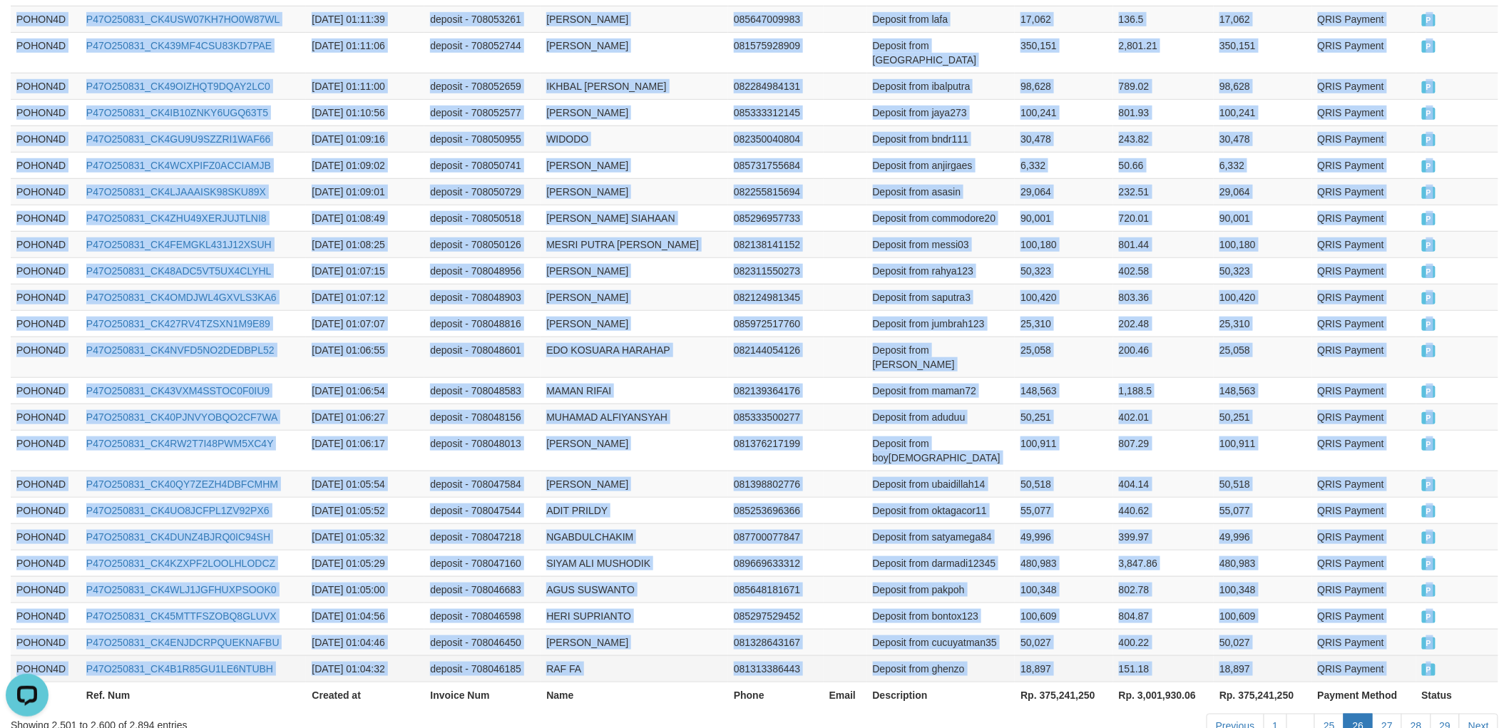
drag, startPoint x: 16, startPoint y: 316, endPoint x: 1462, endPoint y: 574, distance: 1468.8
click at [1476, 714] on link "Next" at bounding box center [1478, 726] width 39 height 24
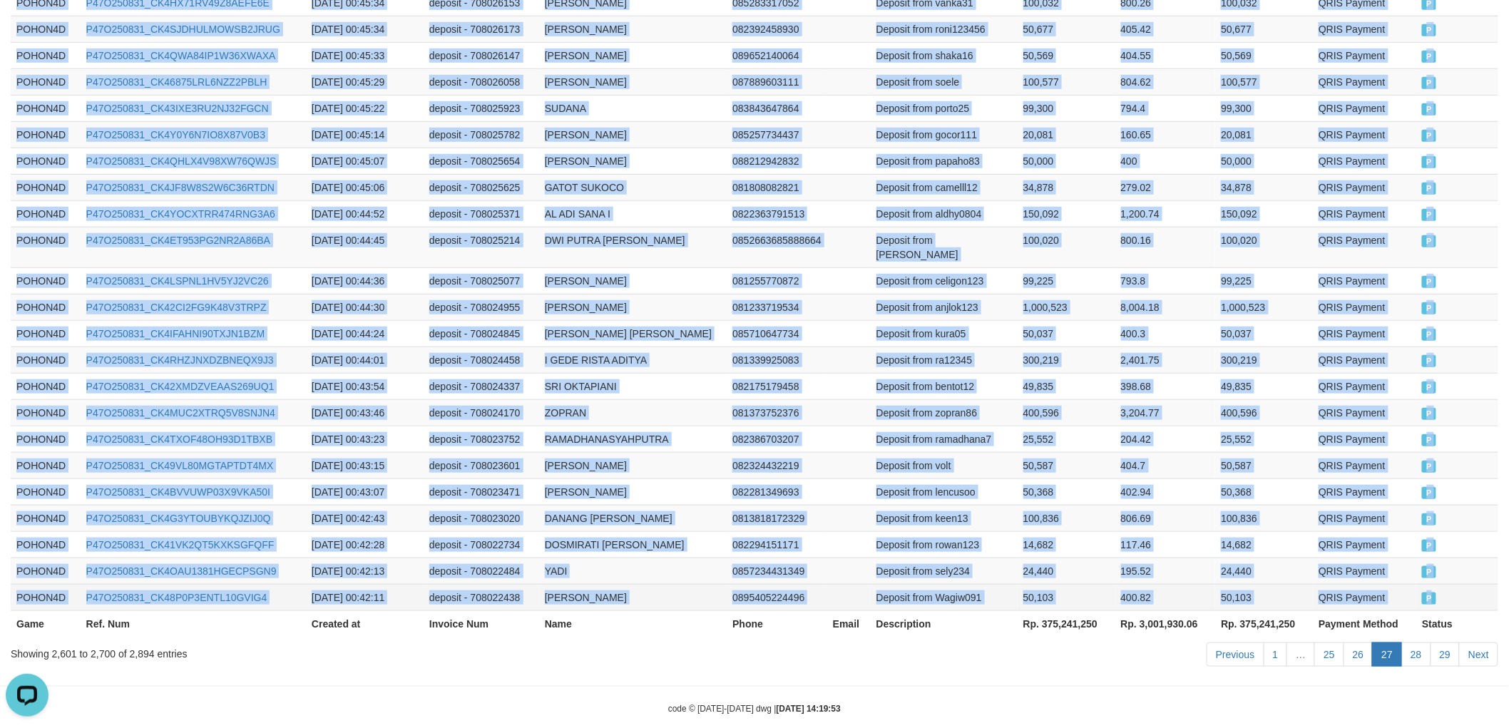
drag, startPoint x: 15, startPoint y: 317, endPoint x: 1449, endPoint y: 574, distance: 1457.4
click at [1492, 642] on link "Next" at bounding box center [1478, 654] width 39 height 24
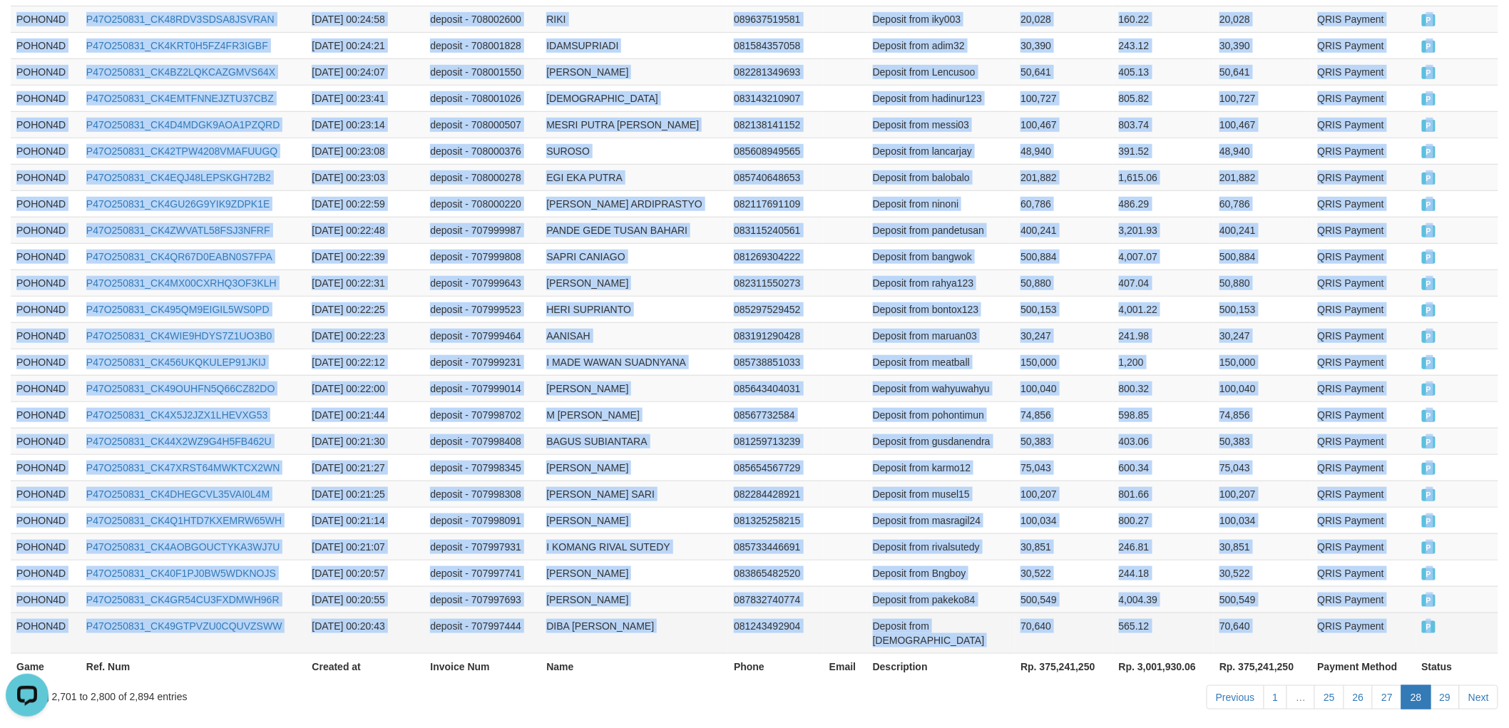
drag, startPoint x: 11, startPoint y: 314, endPoint x: 1459, endPoint y: 569, distance: 1469.5
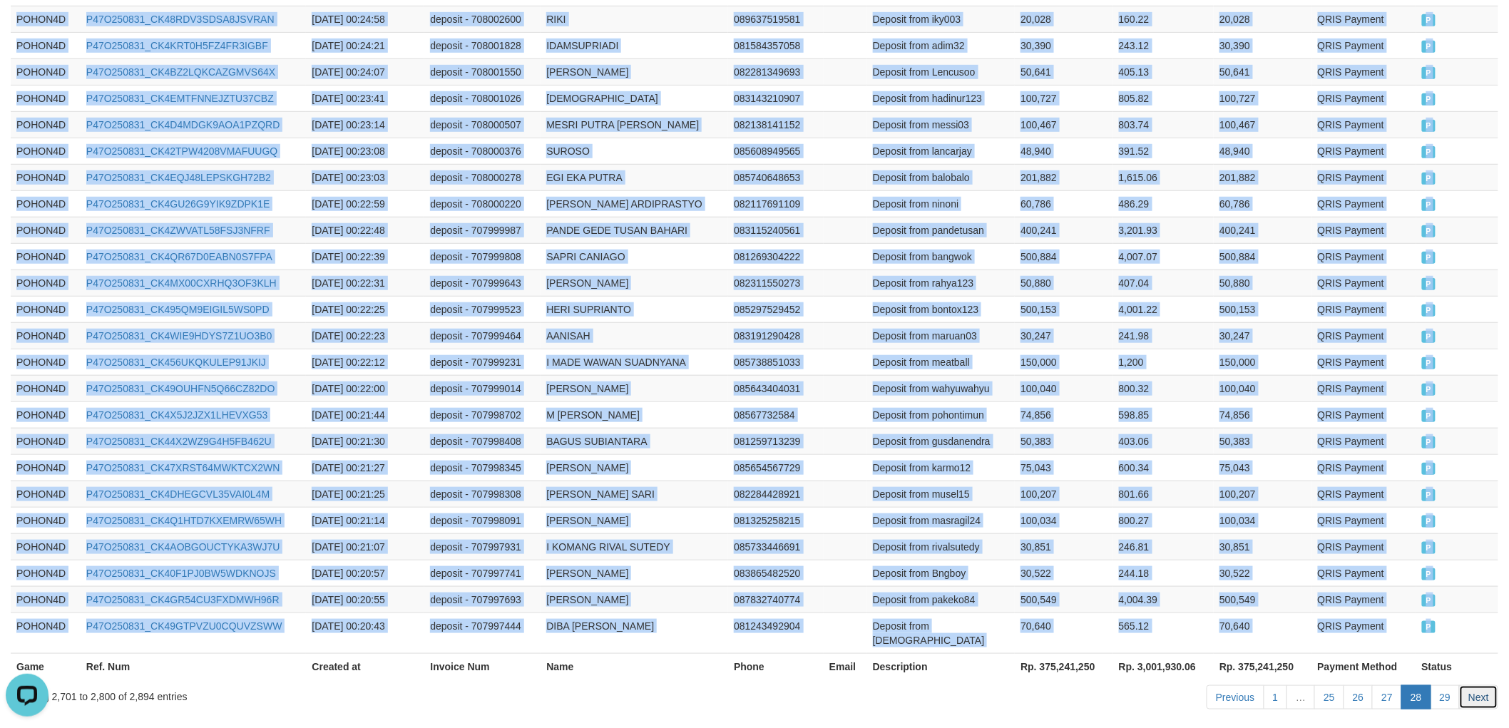
click at [1476, 685] on link "Next" at bounding box center [1478, 697] width 39 height 24
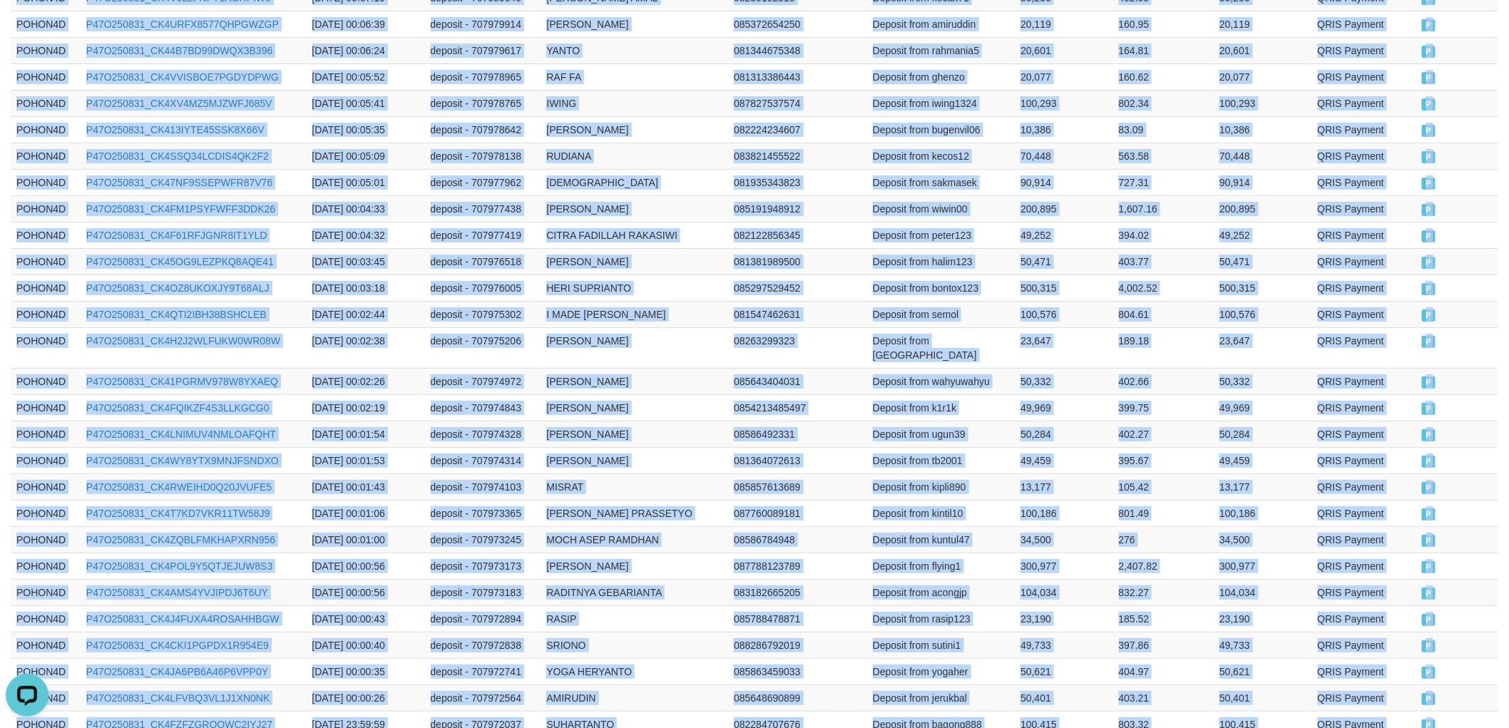
scroll to position [2440, 0]
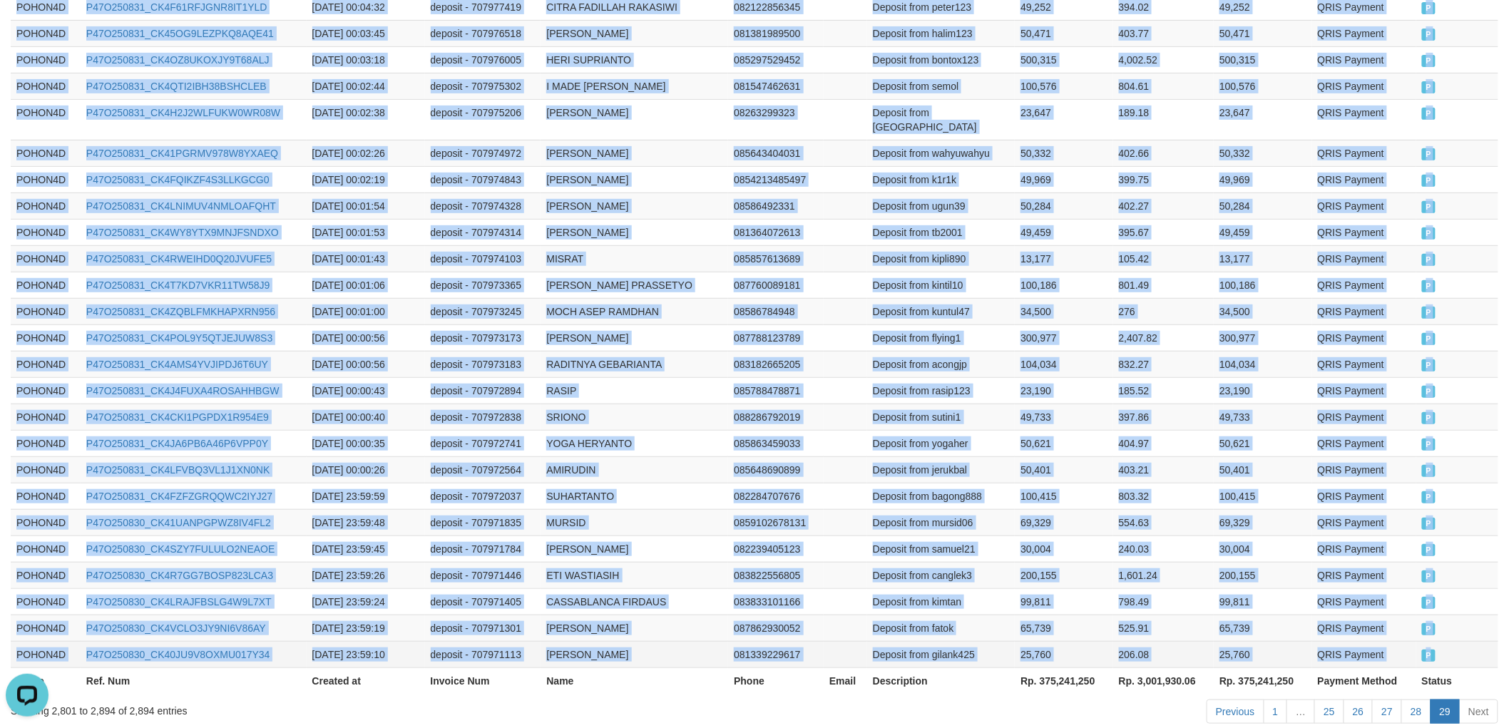
drag, startPoint x: 15, startPoint y: 240, endPoint x: 1444, endPoint y: 578, distance: 1468.2
click at [891, 483] on td "Deposit from bagong888" at bounding box center [941, 496] width 148 height 26
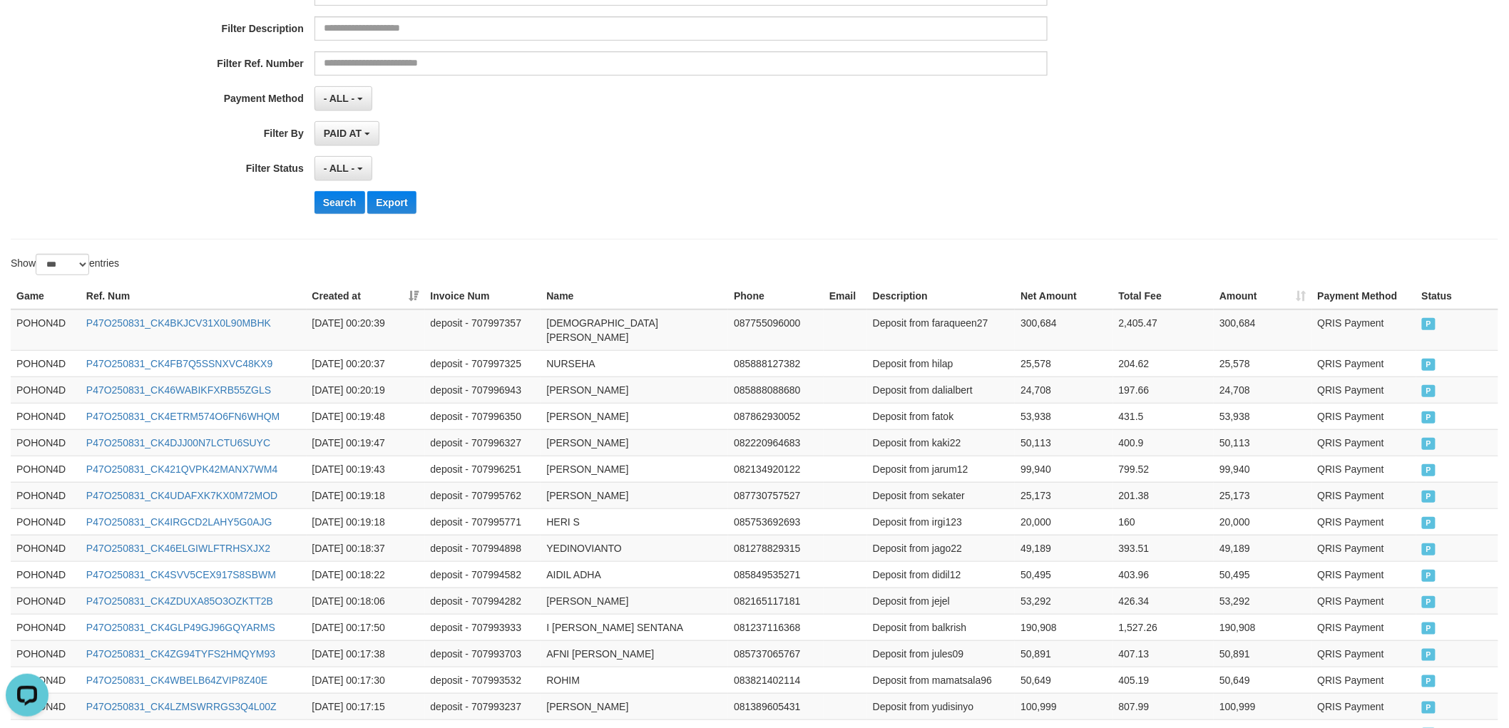
scroll to position [0, 0]
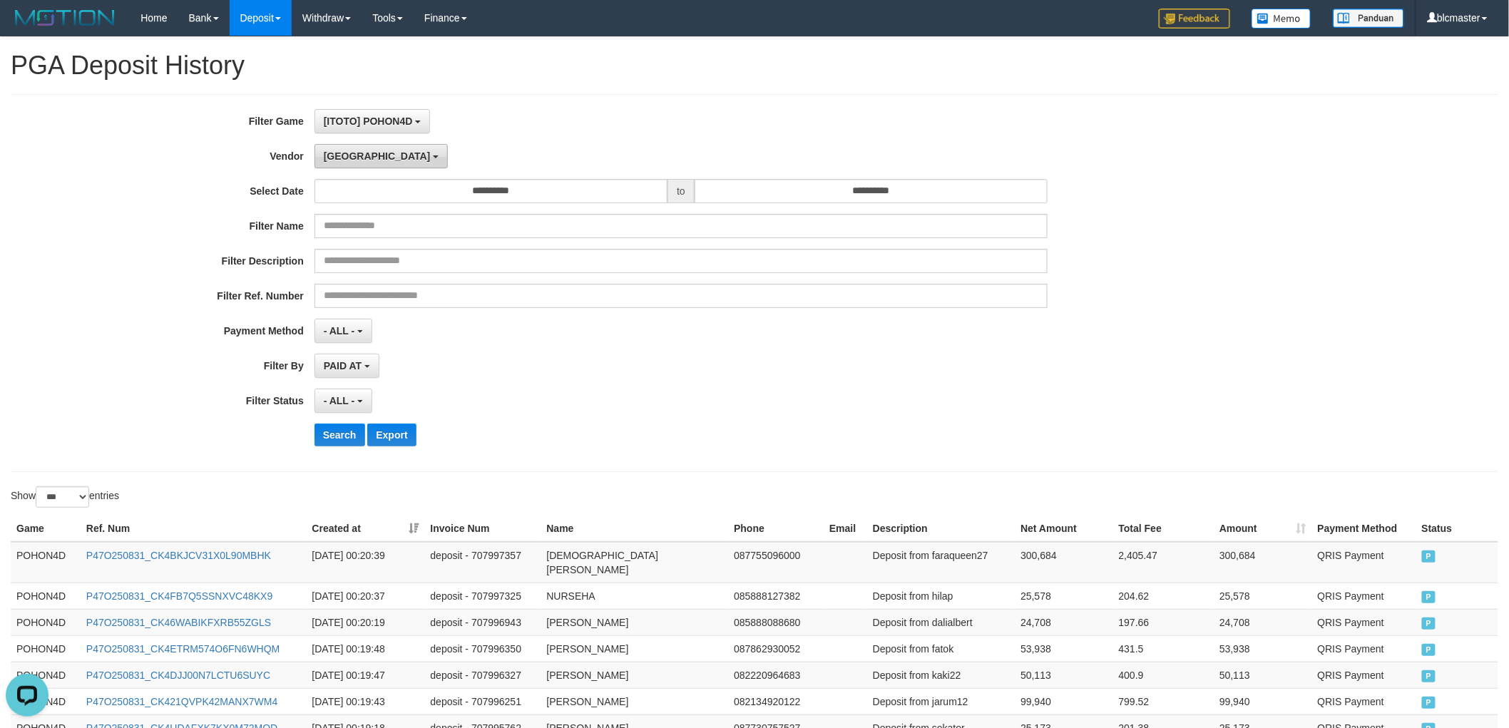
click at [351, 150] on span "[GEOGRAPHIC_DATA]" at bounding box center [377, 155] width 107 height 11
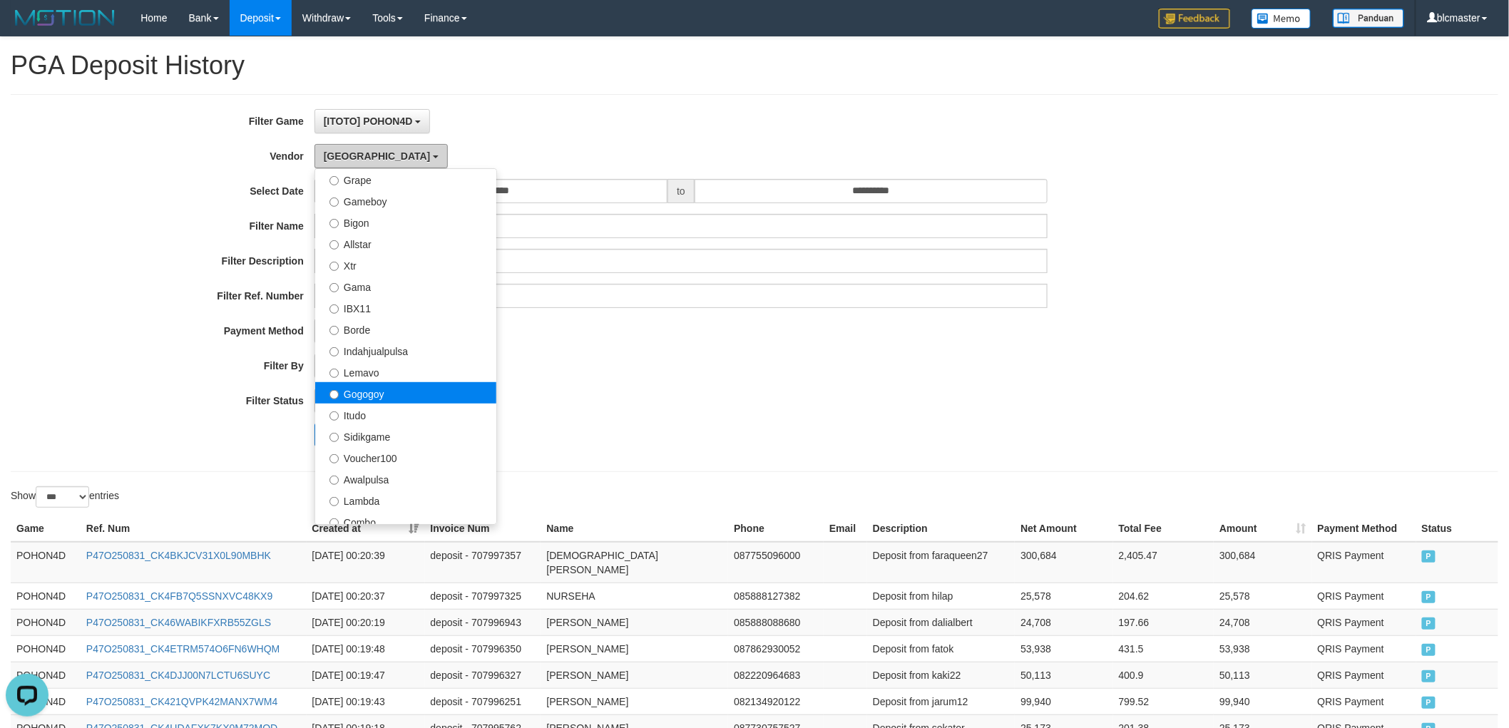
scroll to position [317, 0]
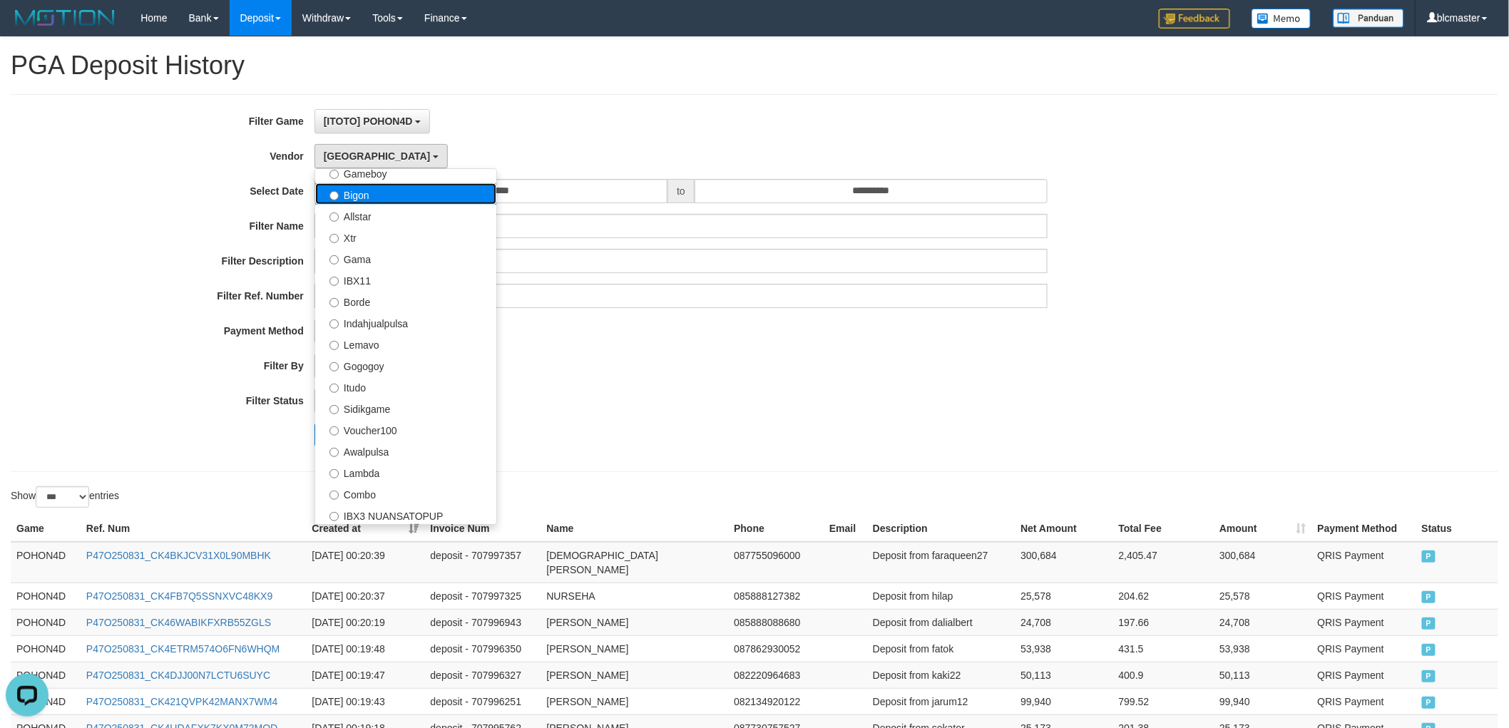
click at [382, 198] on label "Bigon" at bounding box center [405, 193] width 181 height 21
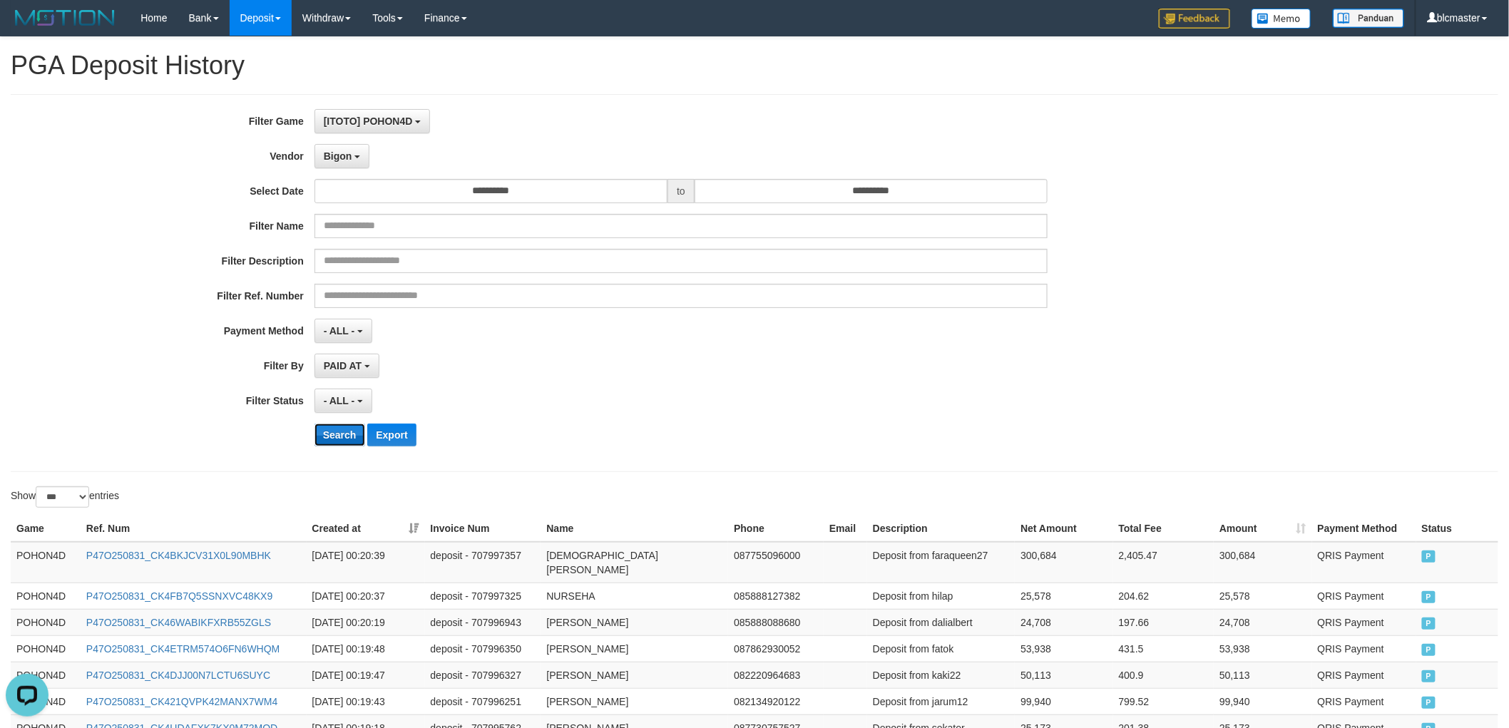
click at [331, 431] on button "Search" at bounding box center [339, 435] width 51 height 23
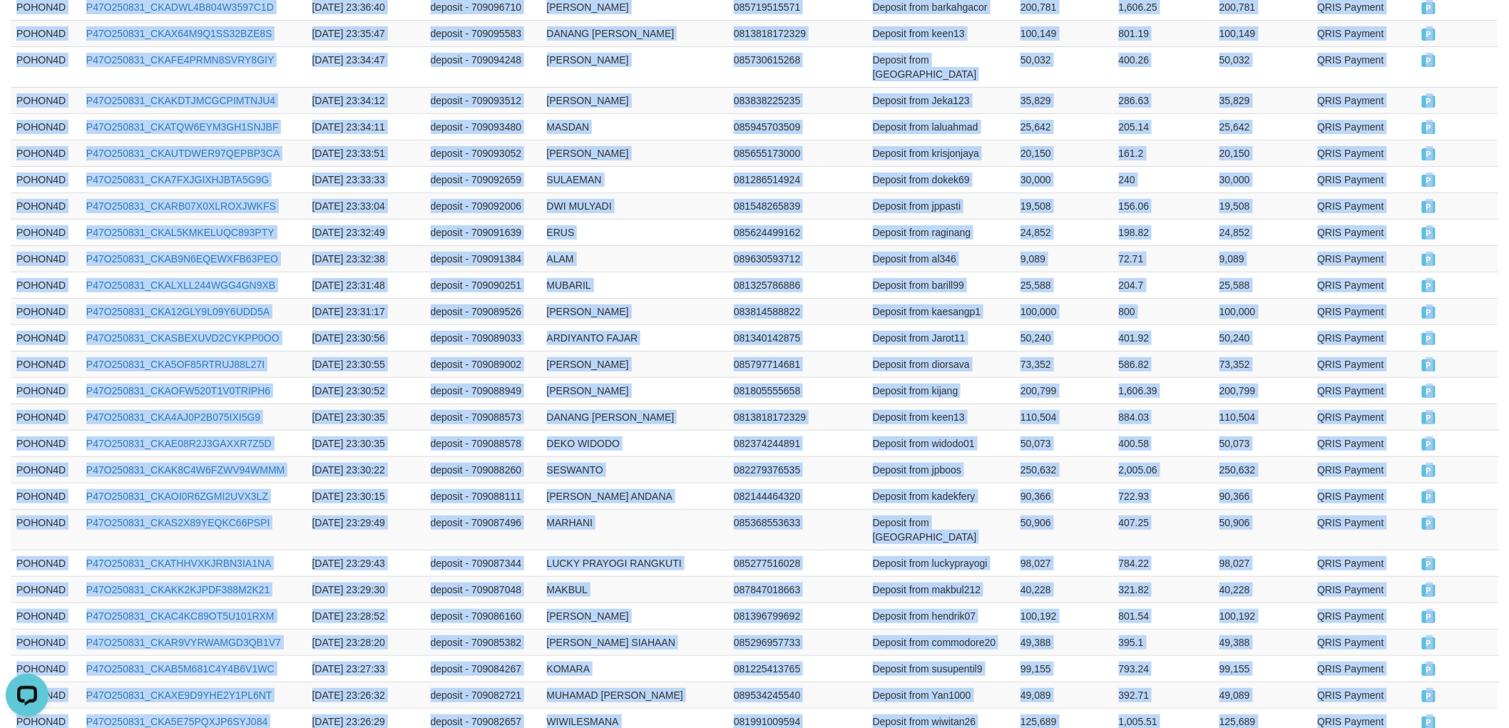
scroll to position [2612, 0]
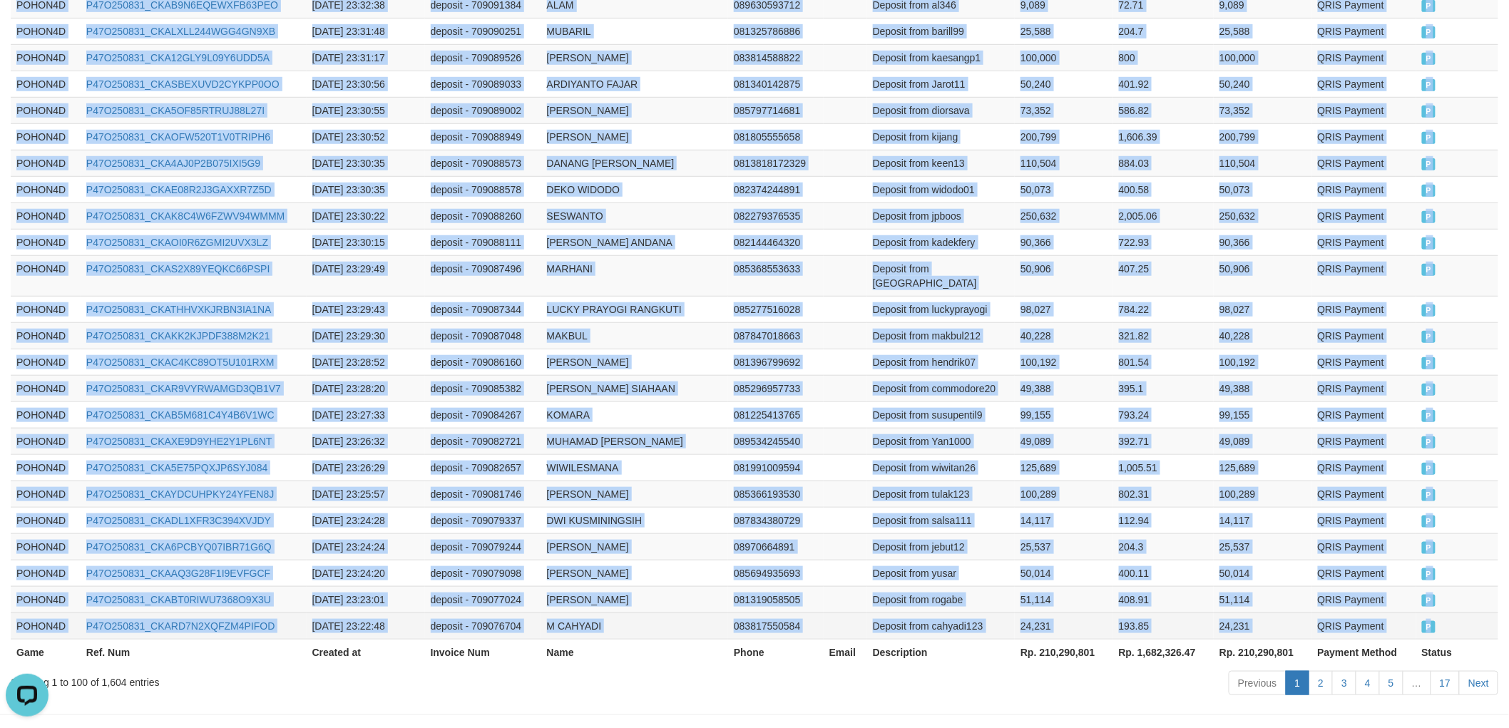
drag, startPoint x: 16, startPoint y: 394, endPoint x: 1464, endPoint y: 578, distance: 1459.1
click at [1489, 671] on link "Next" at bounding box center [1478, 683] width 39 height 24
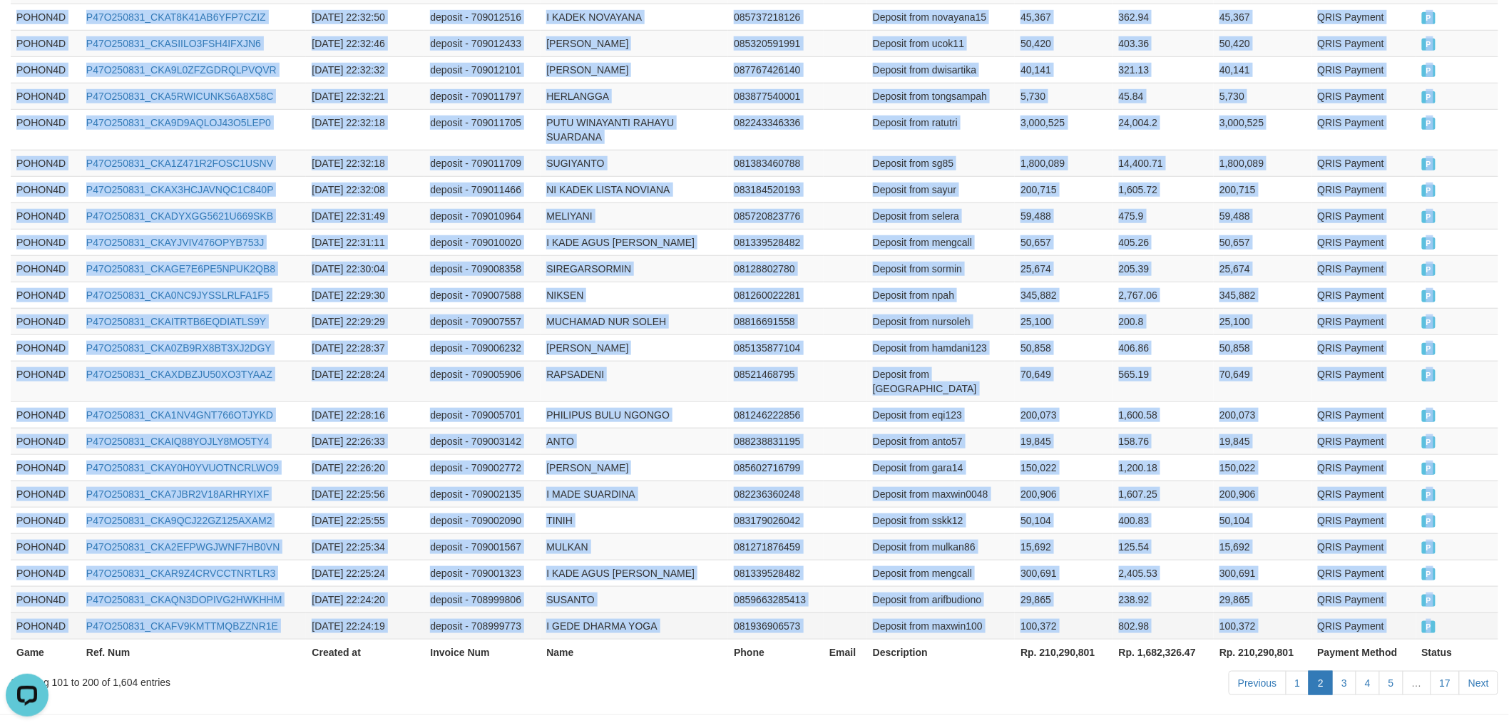
drag, startPoint x: 18, startPoint y: 314, endPoint x: 1459, endPoint y: 578, distance: 1465.6
click at [1485, 671] on link "Next" at bounding box center [1478, 683] width 39 height 24
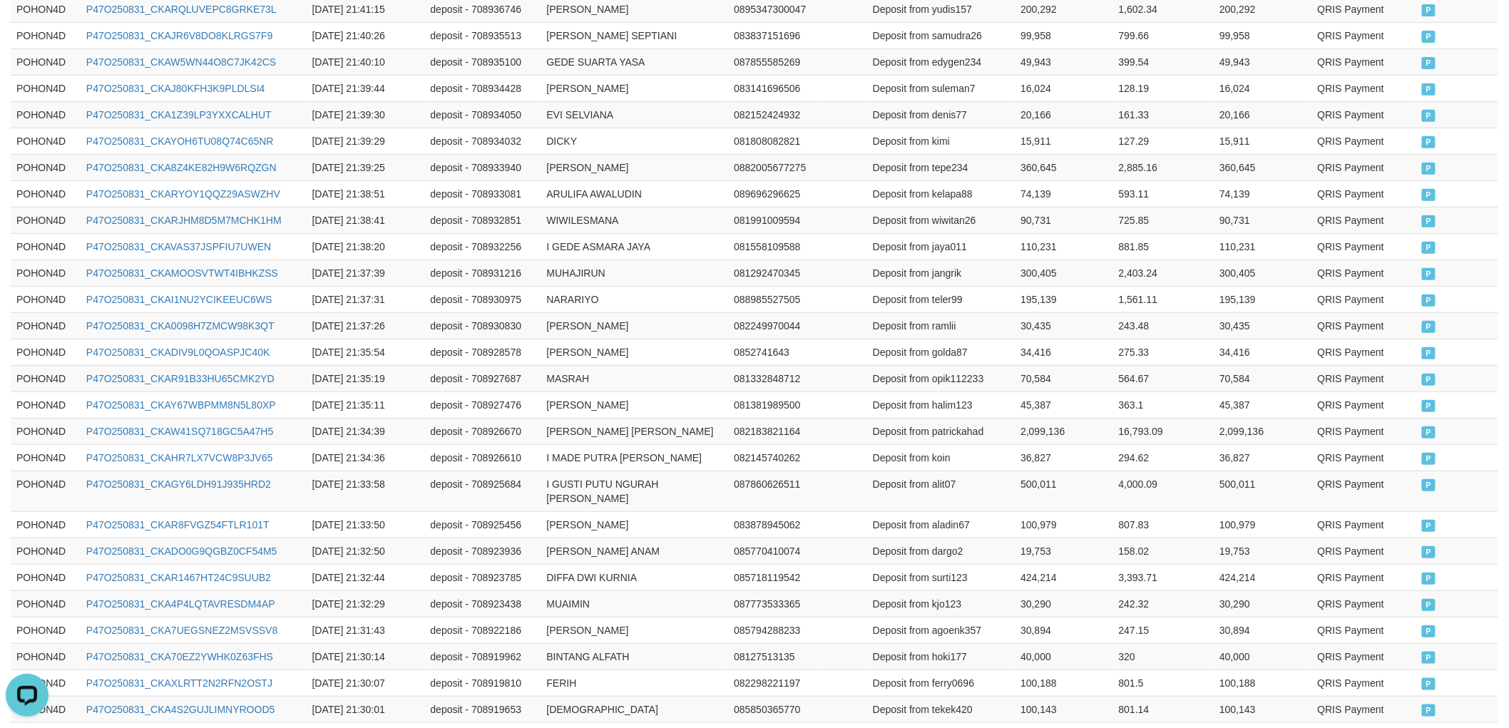
scroll to position [2641, 0]
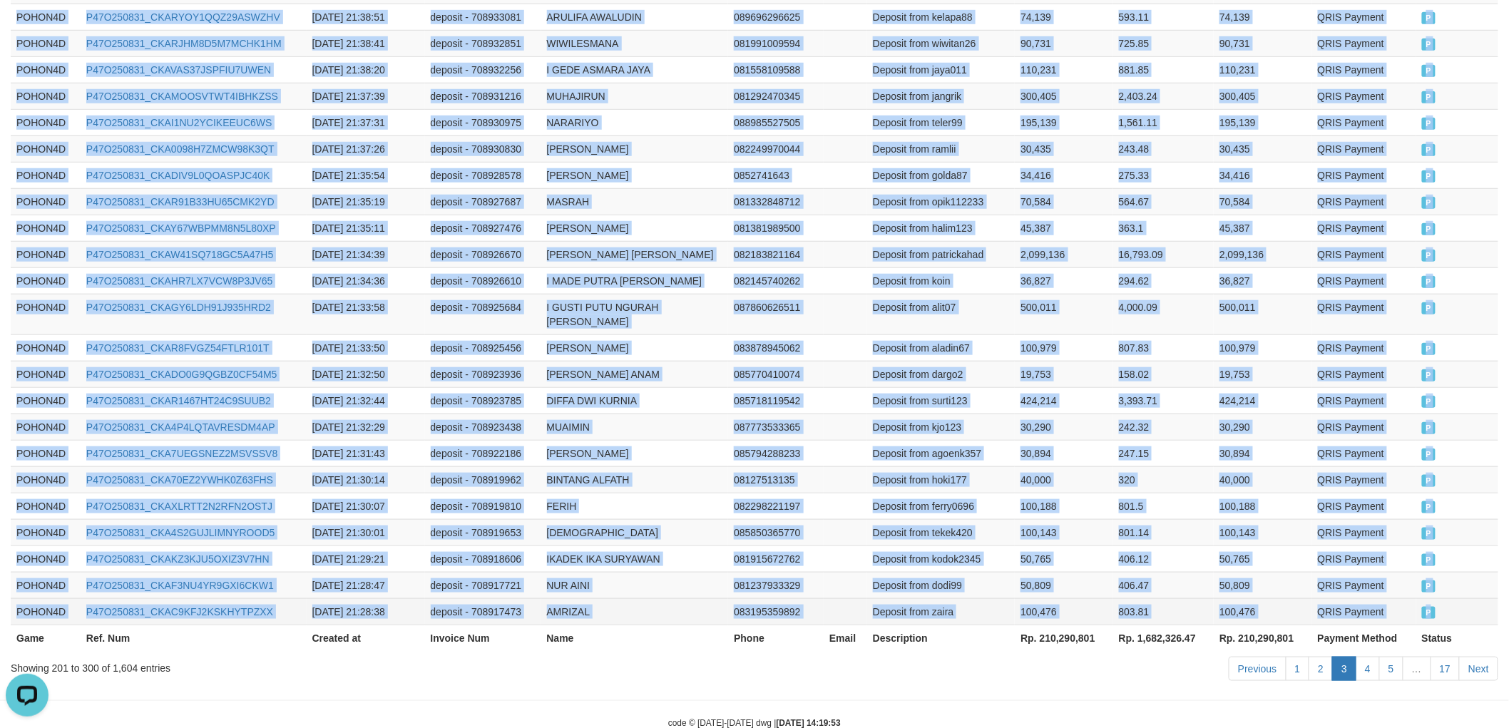
drag, startPoint x: 14, startPoint y: 394, endPoint x: 1457, endPoint y: 576, distance: 1453.8
click at [1485, 657] on link "Next" at bounding box center [1478, 669] width 39 height 24
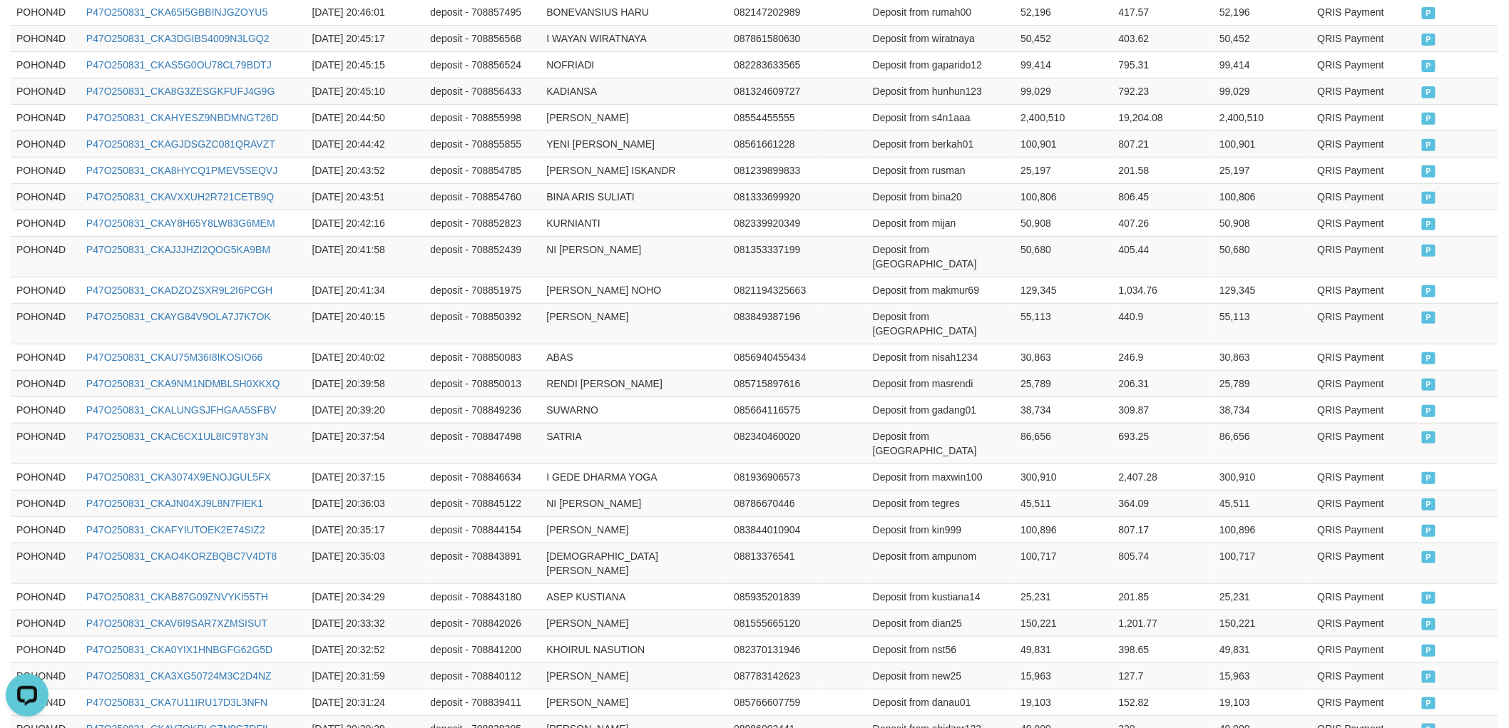
scroll to position [2612, 0]
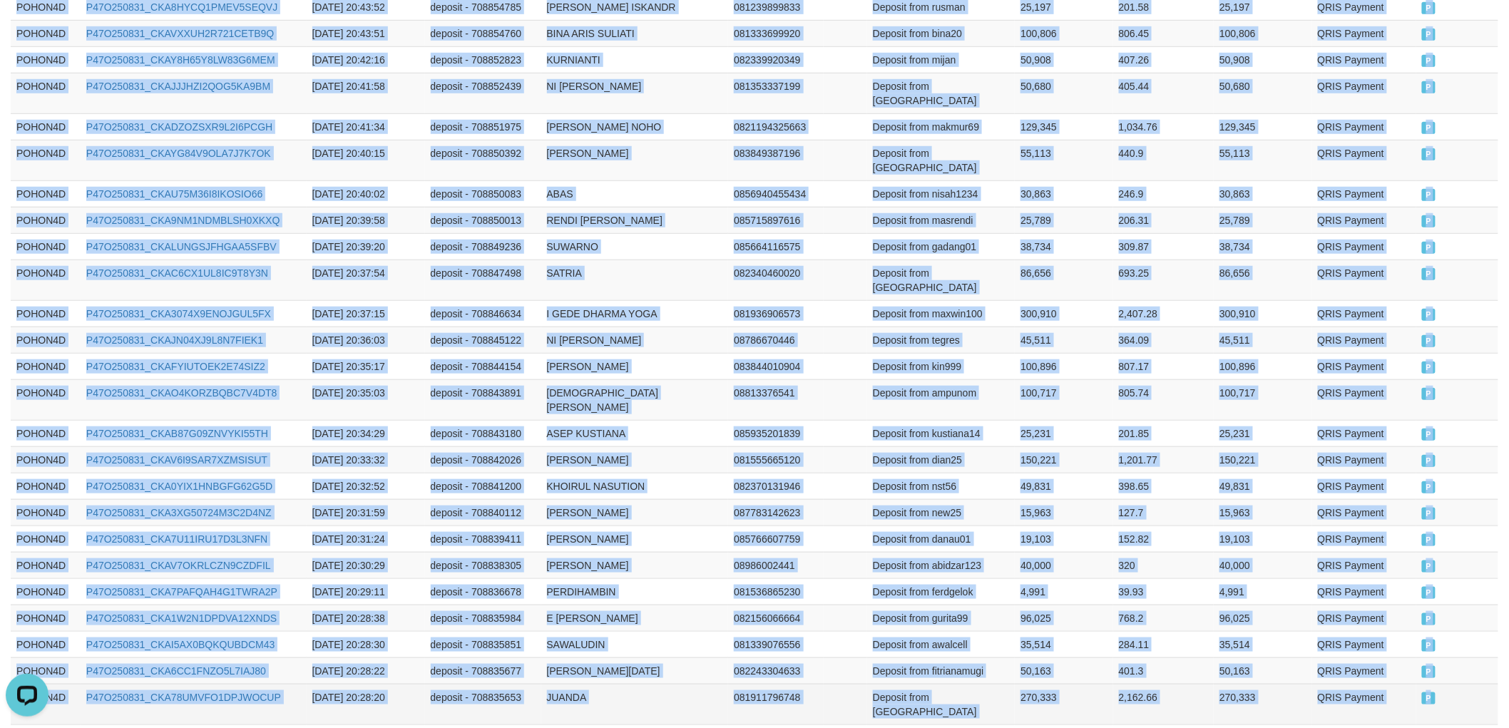
drag, startPoint x: 13, startPoint y: 395, endPoint x: 1452, endPoint y: 579, distance: 1451.2
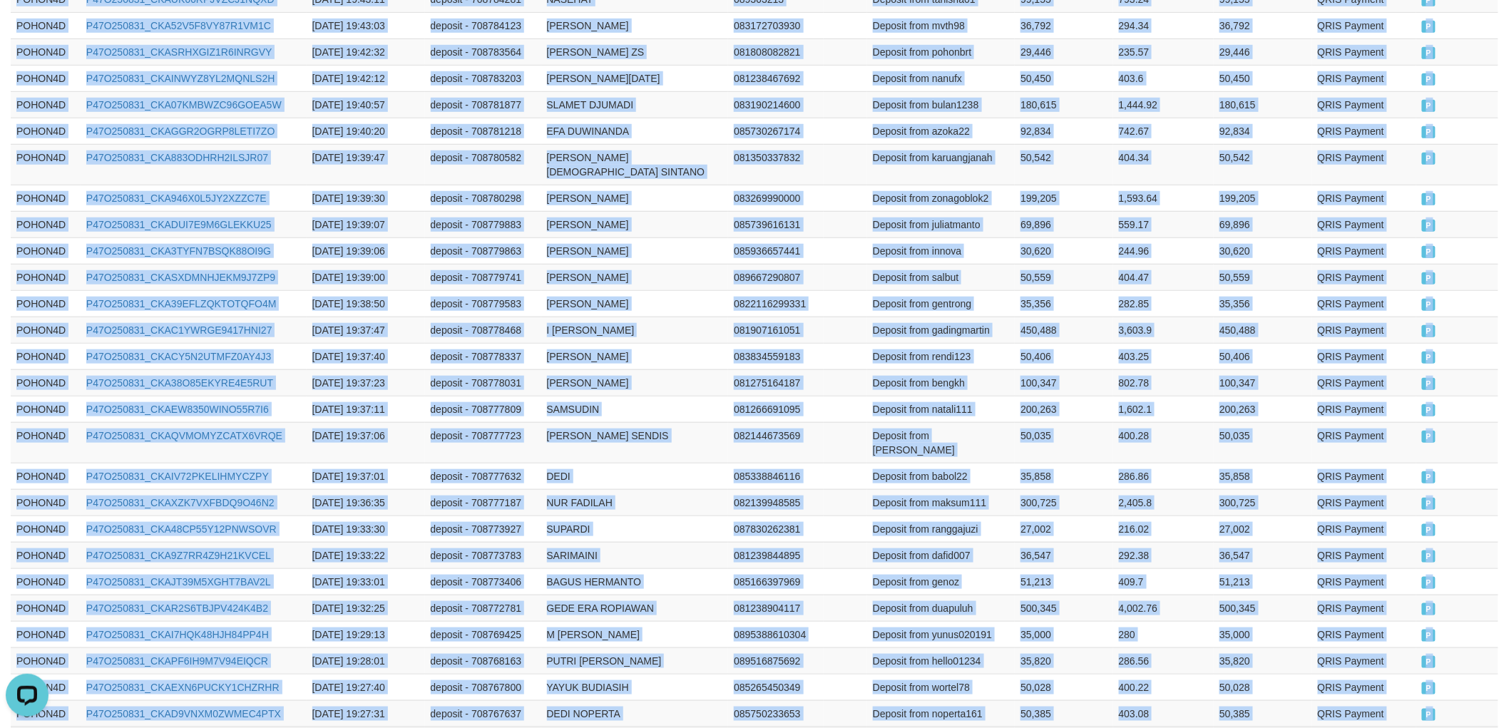
drag, startPoint x: 12, startPoint y: 317, endPoint x: 1452, endPoint y: 581, distance: 1464.2
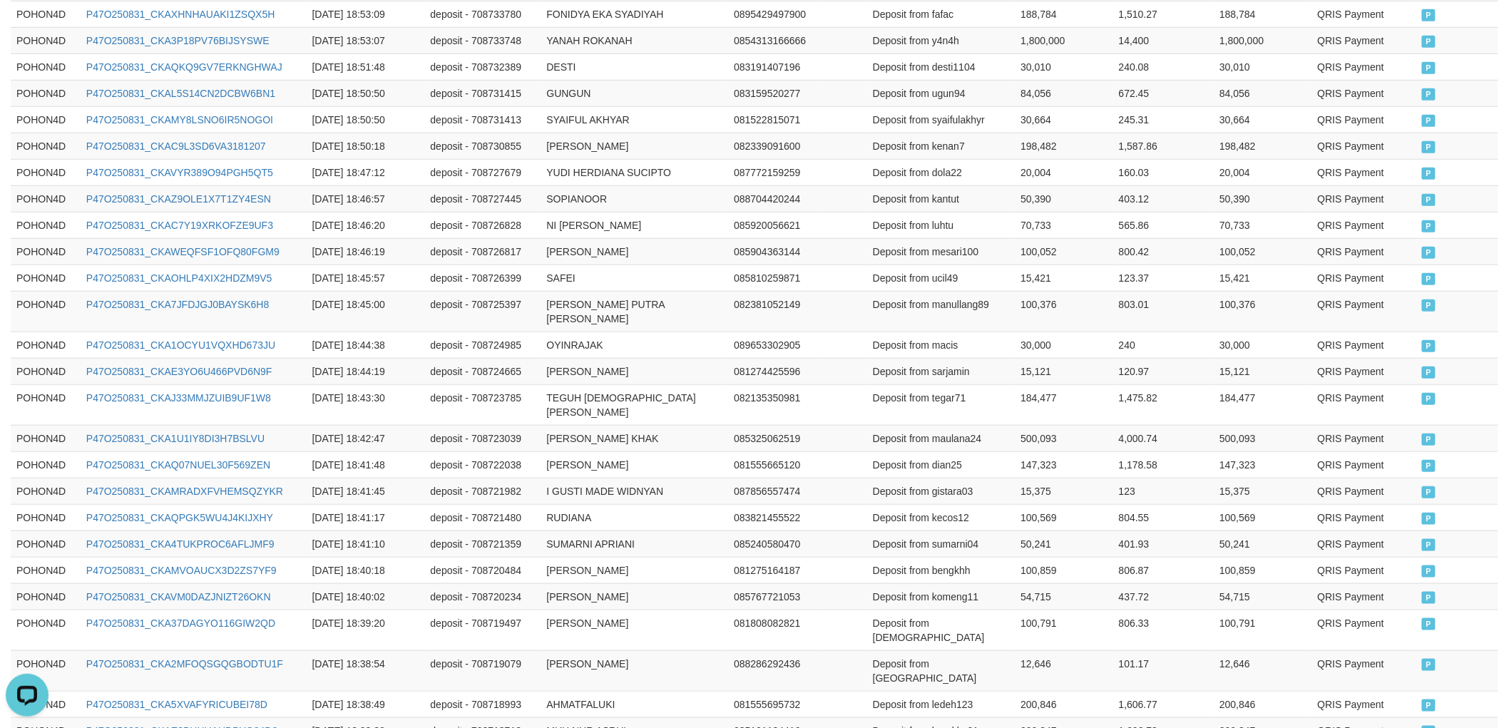
scroll to position [2627, 0]
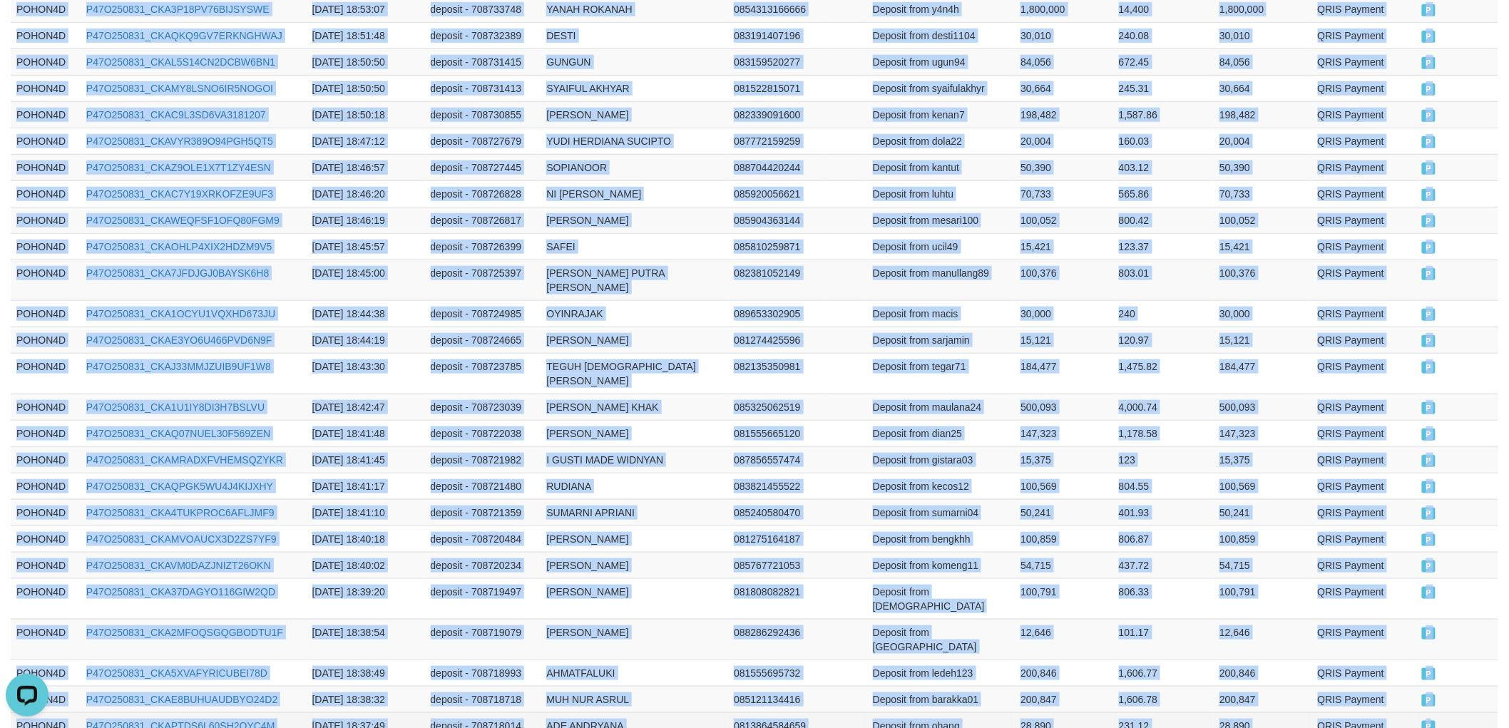
drag, startPoint x: 11, startPoint y: 474, endPoint x: 1451, endPoint y: 573, distance: 1442.8
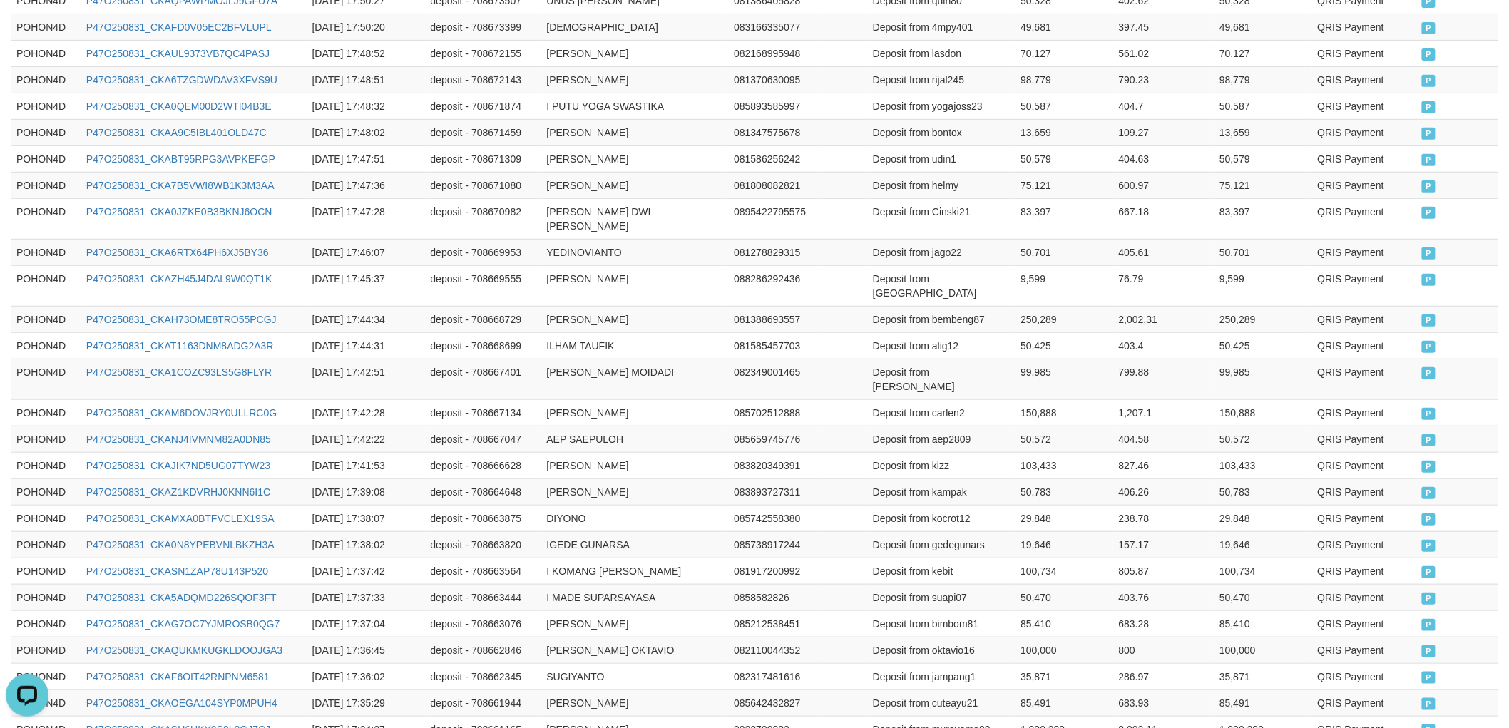
scroll to position [2598, 0]
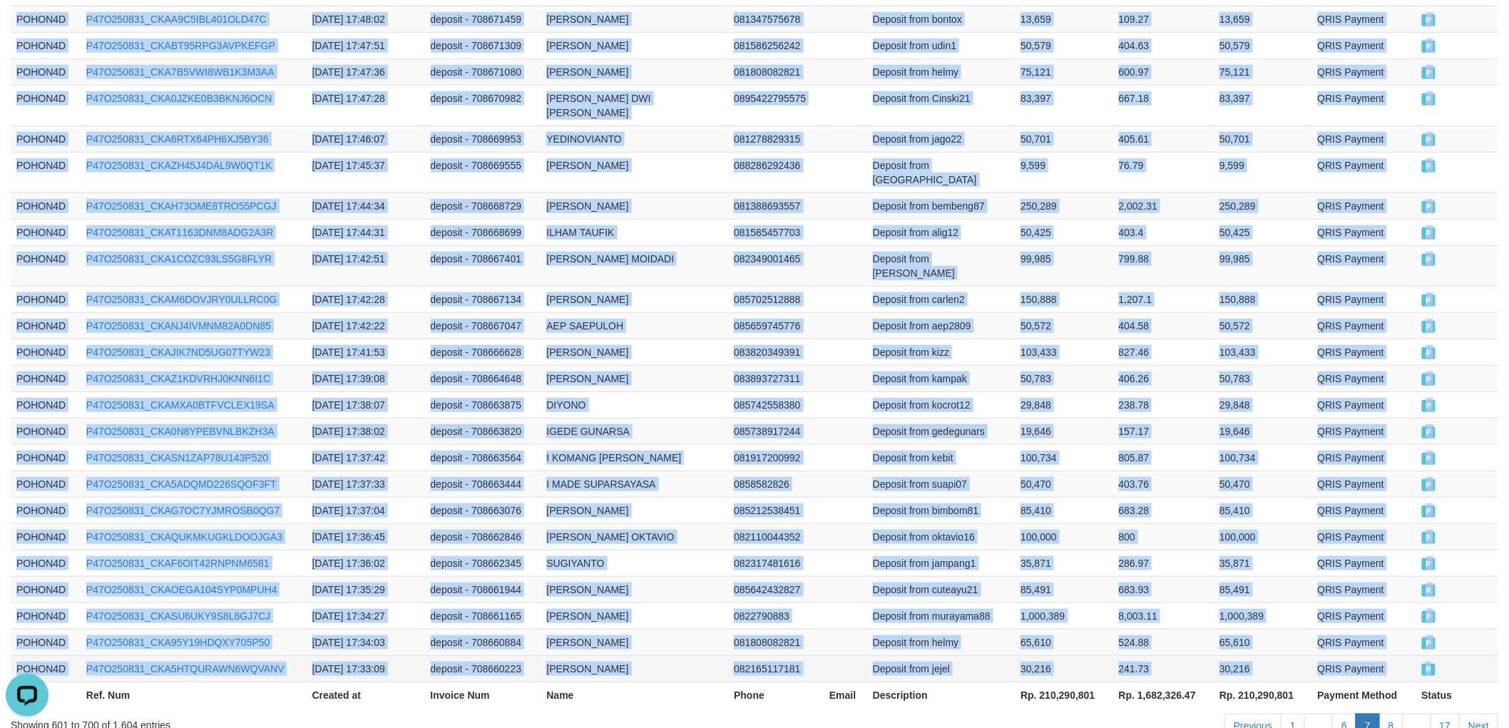
drag, startPoint x: 15, startPoint y: 393, endPoint x: 1465, endPoint y: 582, distance: 1462.5
click at [1474, 714] on link "Next" at bounding box center [1478, 726] width 39 height 24
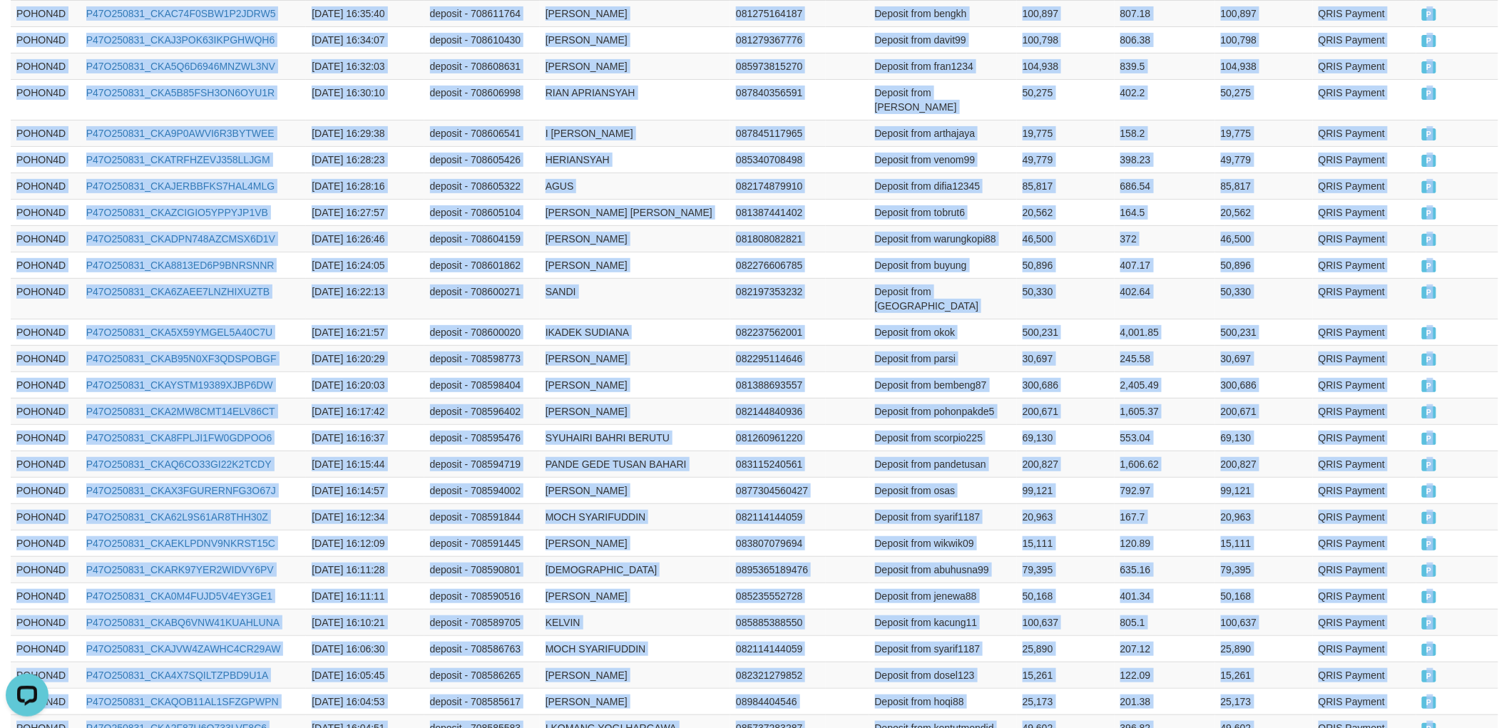
scroll to position [2612, 0]
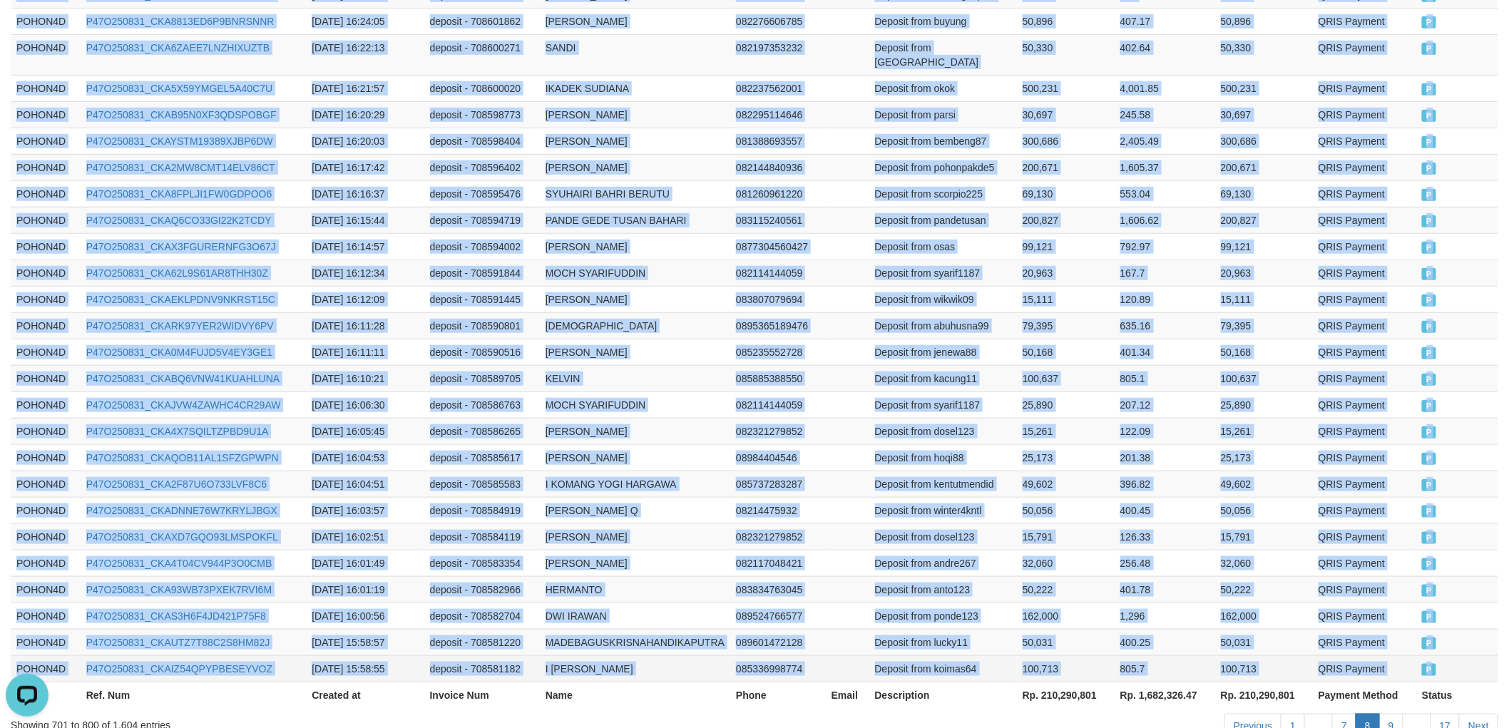
drag, startPoint x: 16, startPoint y: 473, endPoint x: 1464, endPoint y: 575, distance: 1451.6
click at [1487, 714] on link "Next" at bounding box center [1478, 726] width 39 height 24
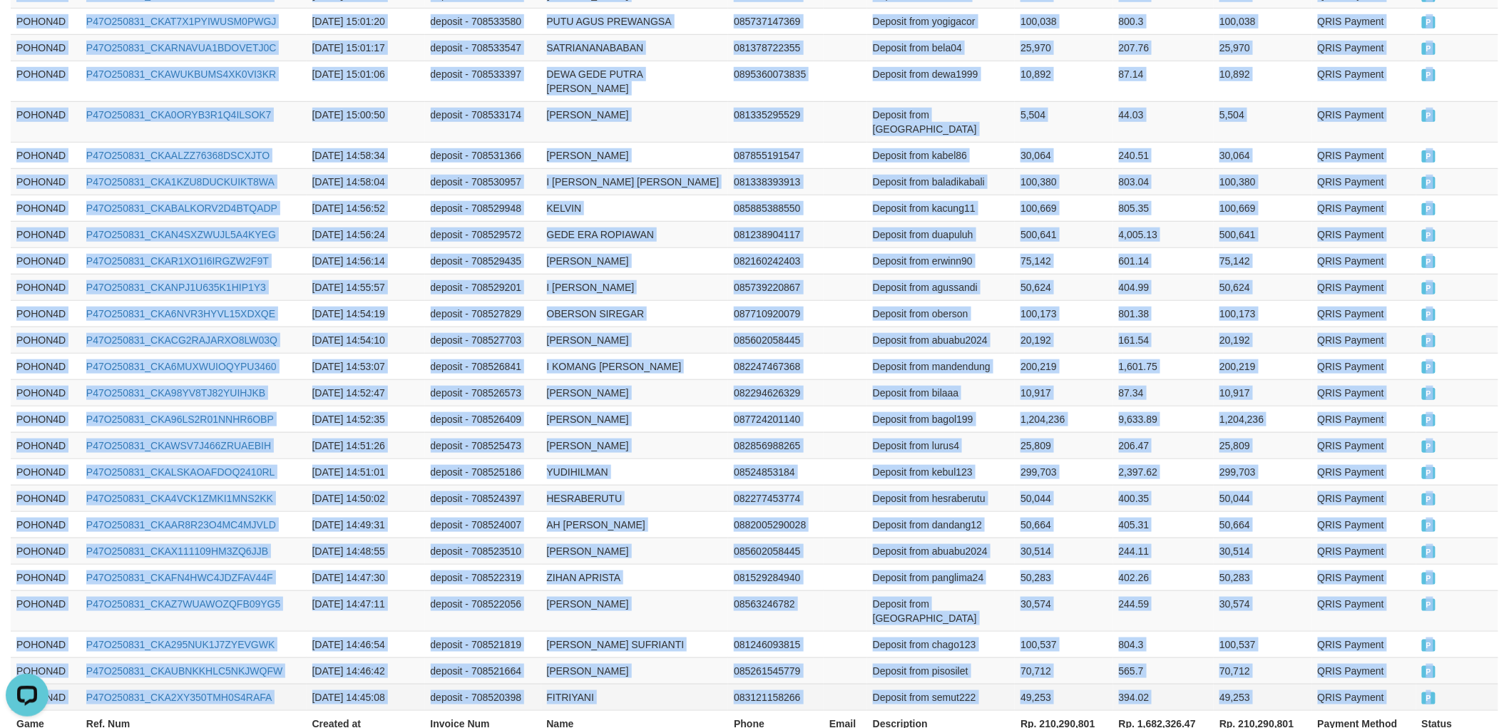
drag, startPoint x: 16, startPoint y: 314, endPoint x: 1447, endPoint y: 573, distance: 1454.1
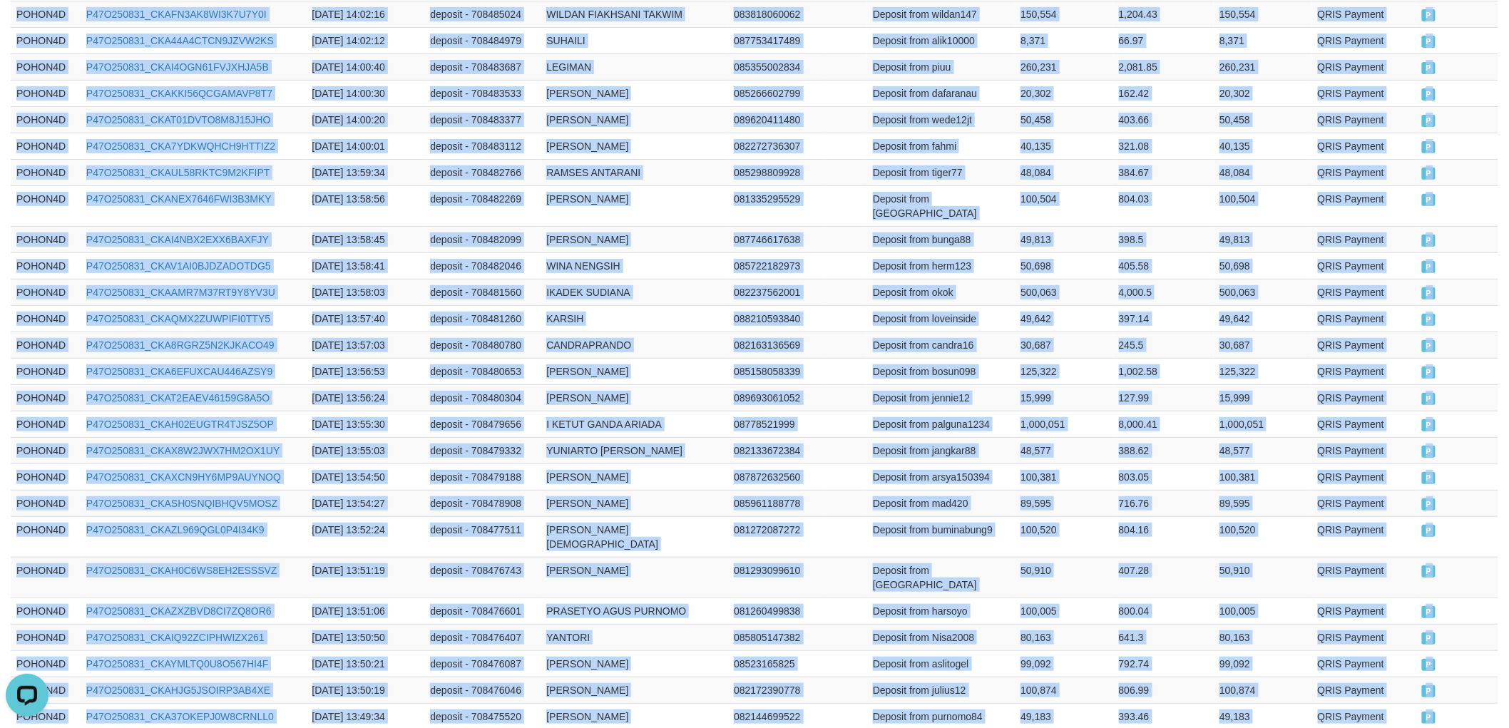
scroll to position [2641, 0]
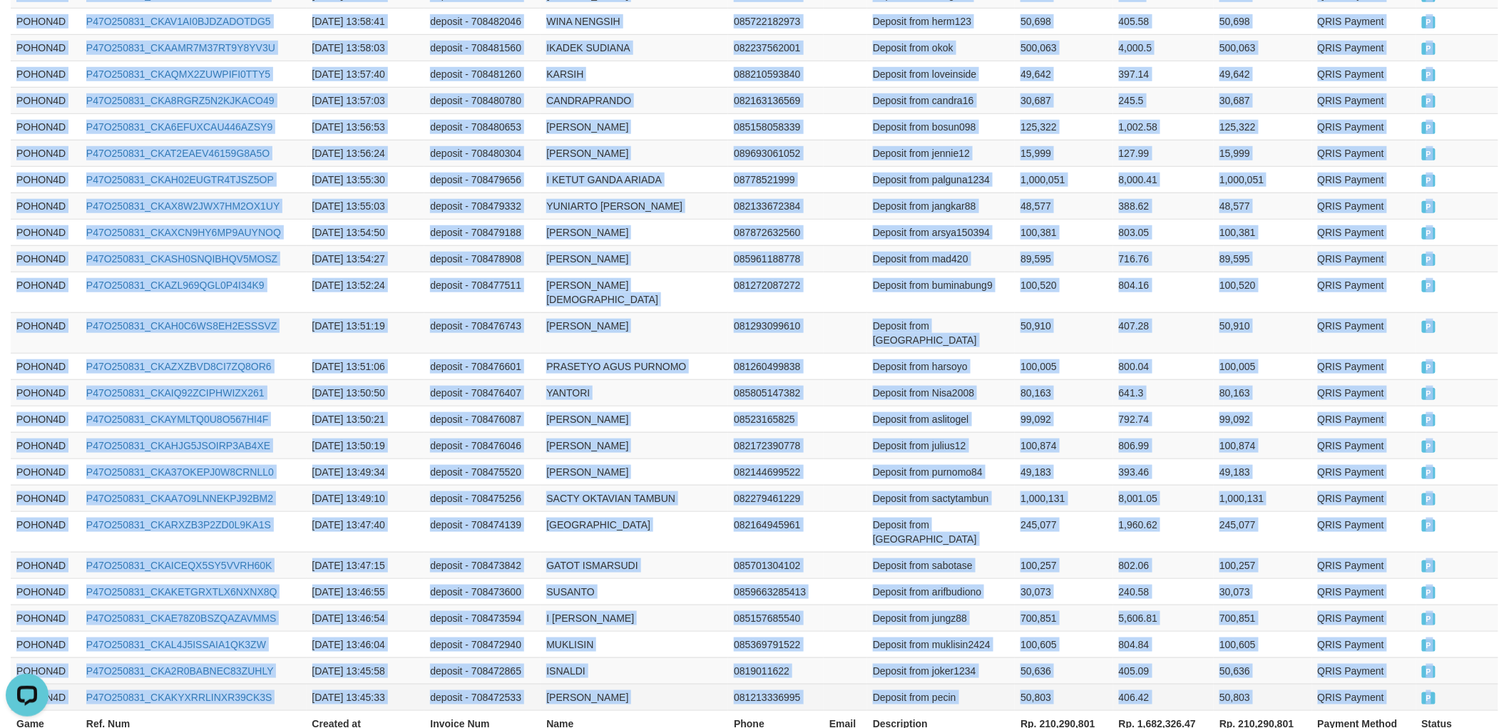
drag, startPoint x: 11, startPoint y: 314, endPoint x: 1455, endPoint y: 570, distance: 1467.0
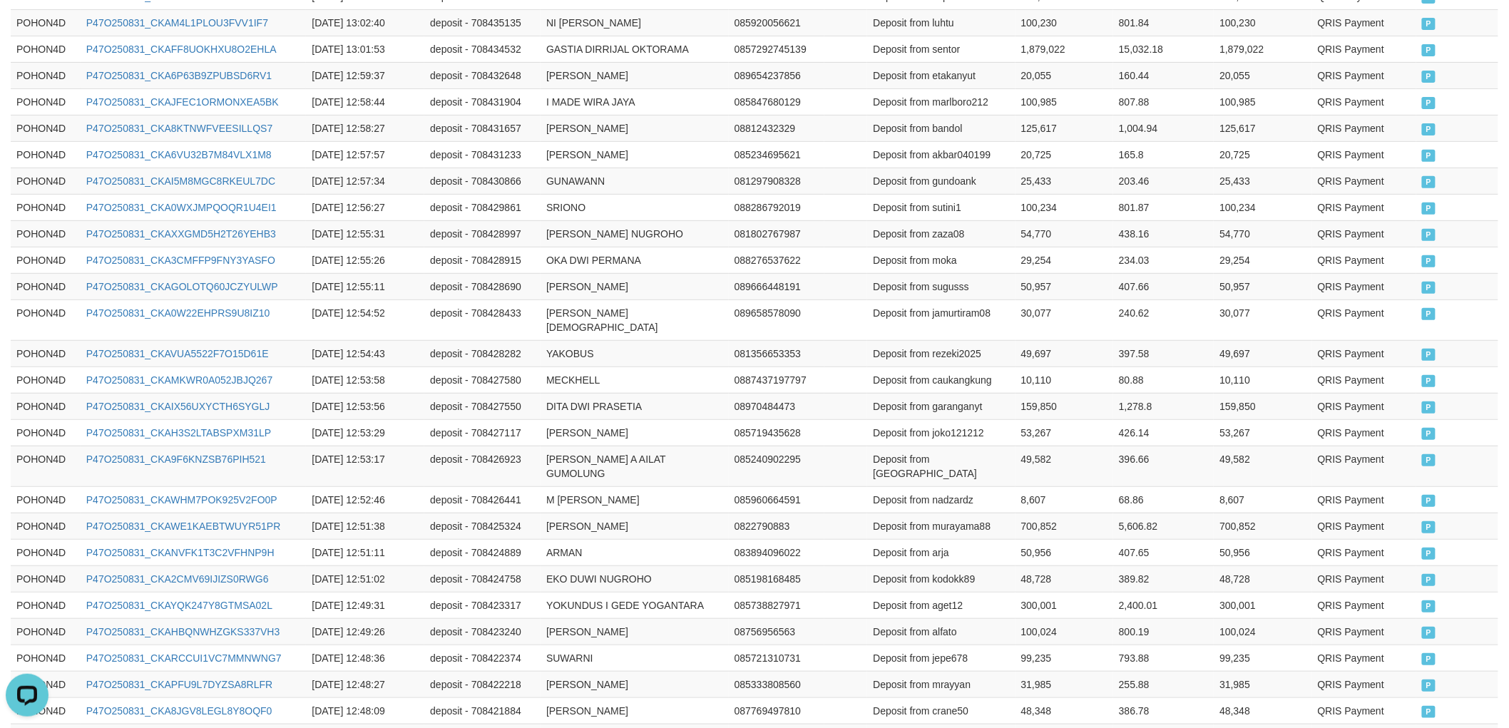
scroll to position [2627, 0]
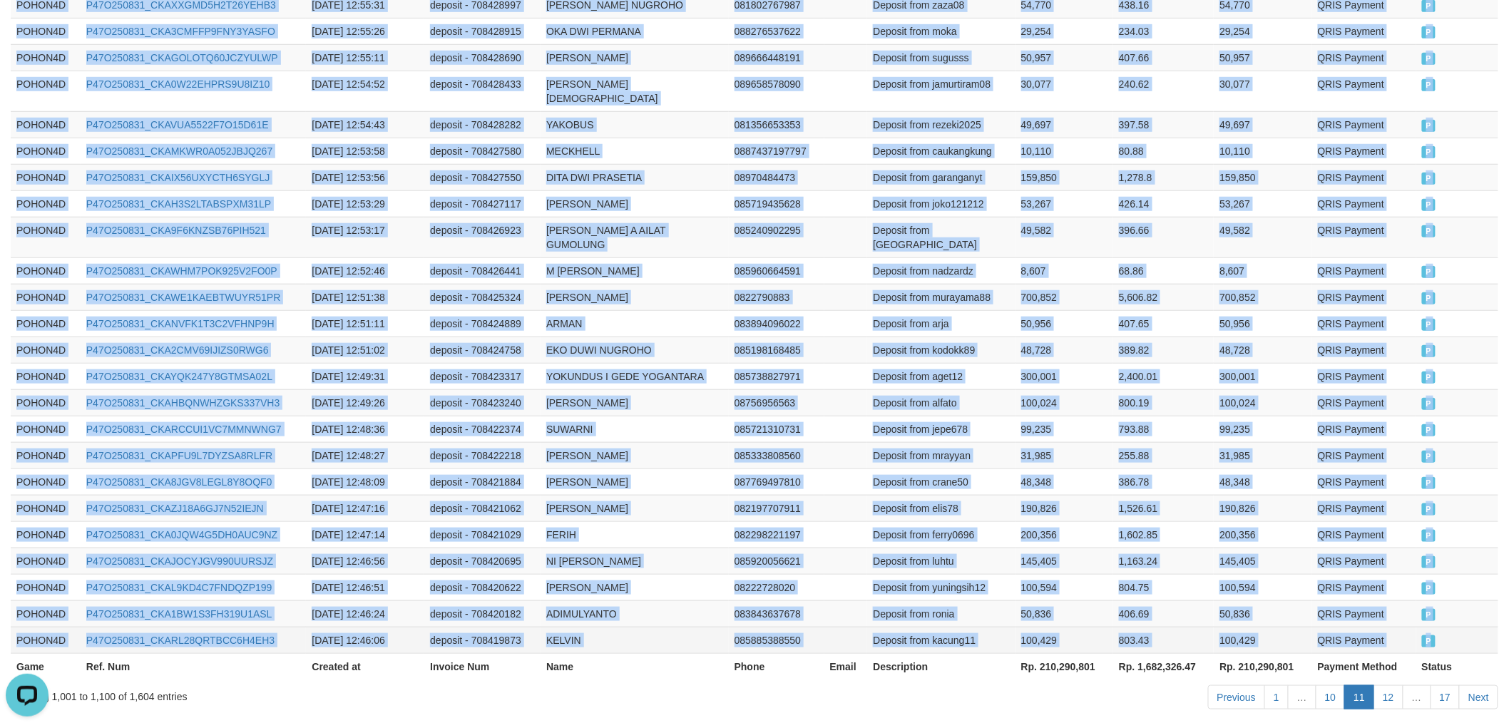
drag, startPoint x: 15, startPoint y: 473, endPoint x: 1439, endPoint y: 574, distance: 1427.4
click at [1479, 685] on link "Next" at bounding box center [1478, 697] width 39 height 24
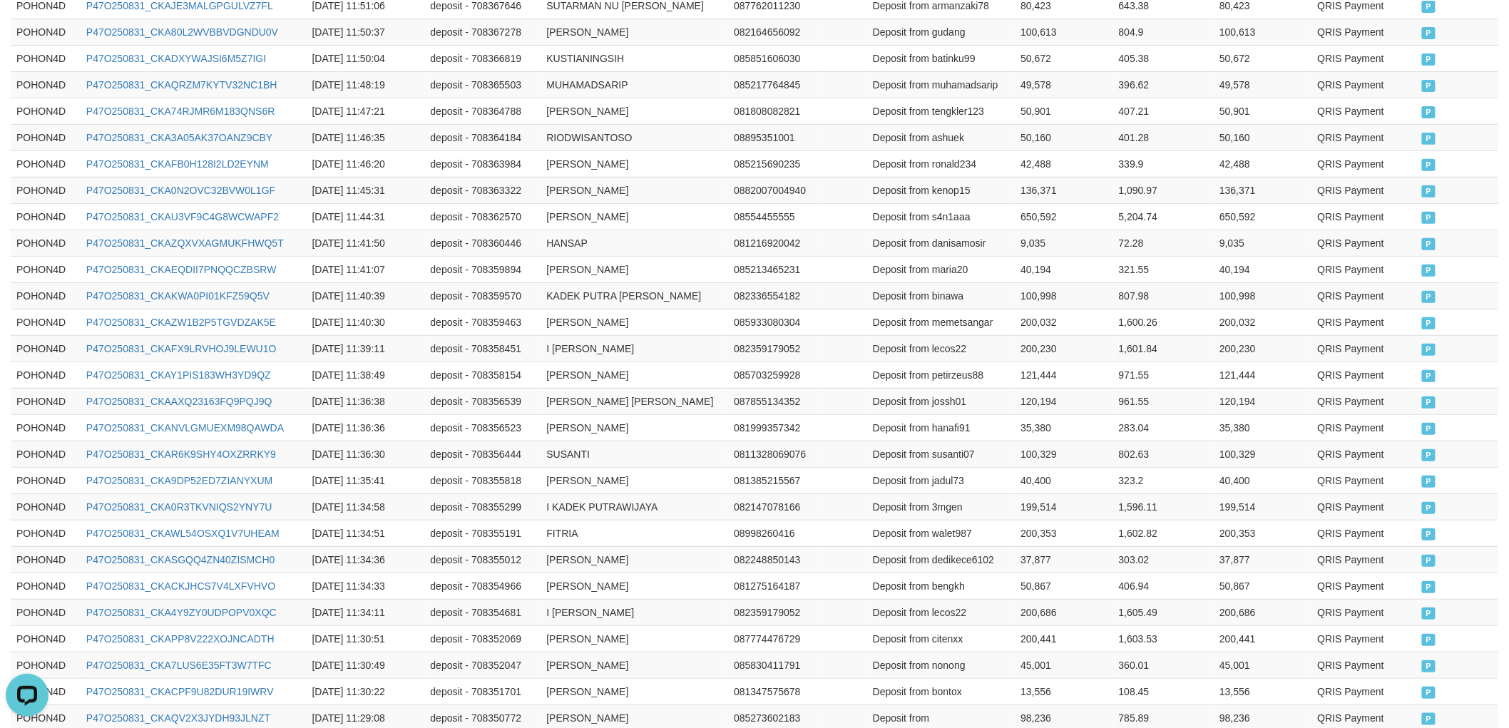
scroll to position [2598, 0]
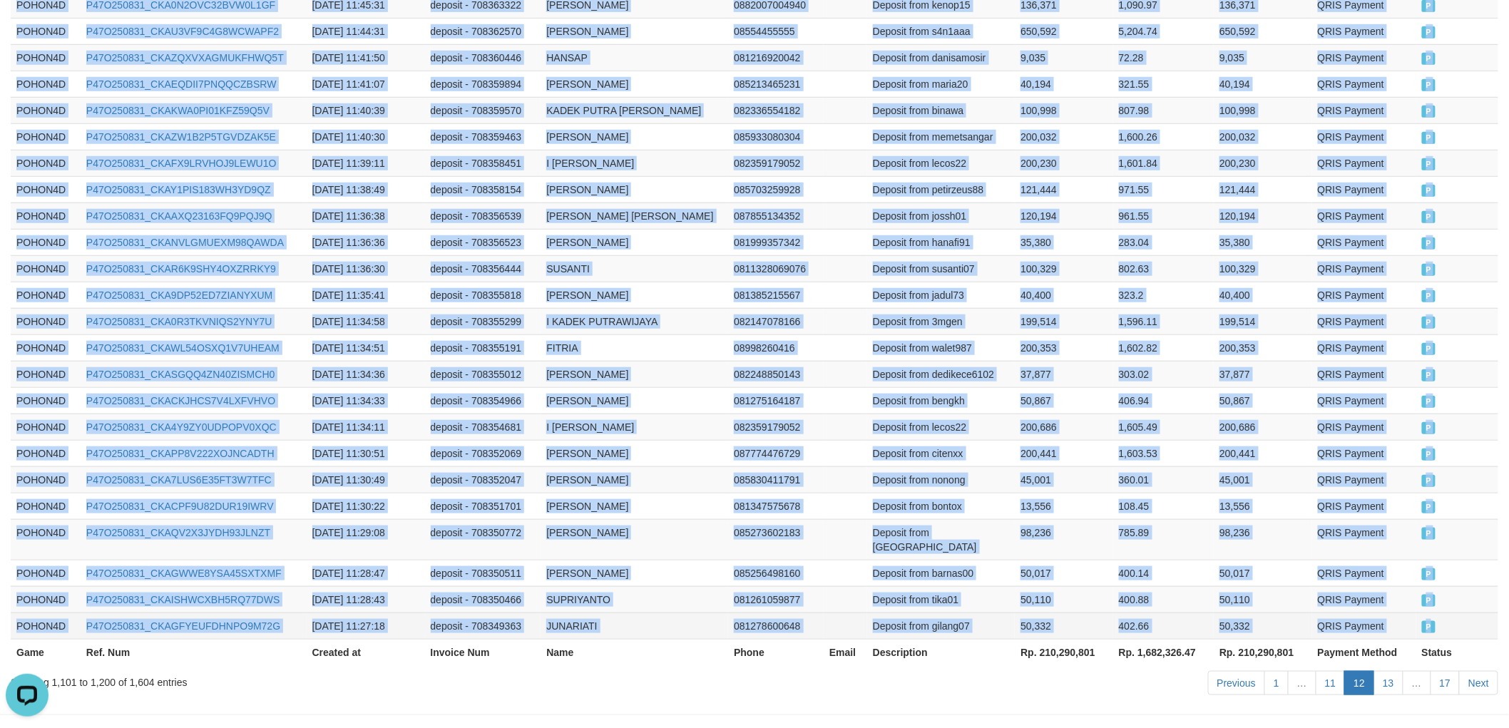
drag, startPoint x: 16, startPoint y: 235, endPoint x: 1462, endPoint y: 575, distance: 1485.9
click at [1480, 671] on link "Next" at bounding box center [1478, 683] width 39 height 24
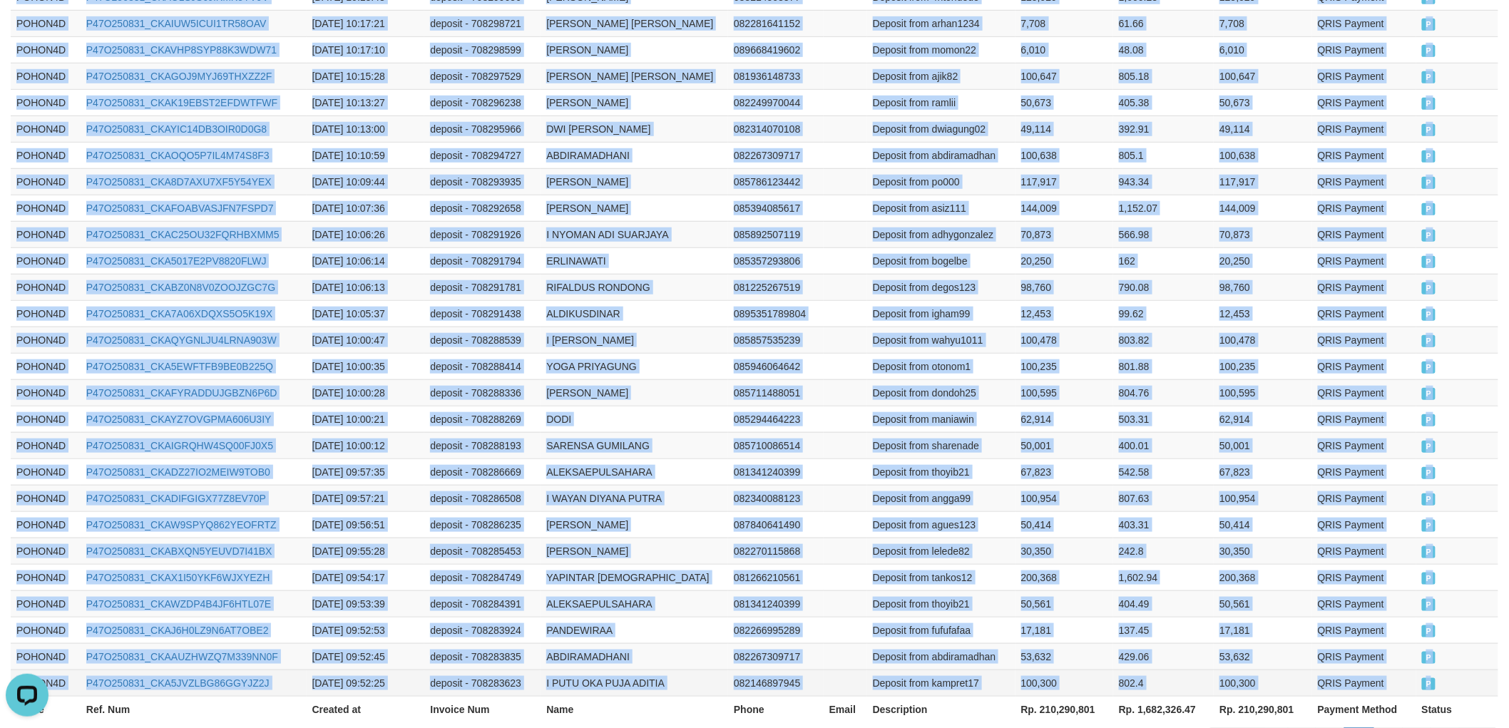
drag, startPoint x: 16, startPoint y: 315, endPoint x: 1452, endPoint y: 569, distance: 1458.2
click at [1484, 727] on link "Next" at bounding box center [1478, 740] width 39 height 24
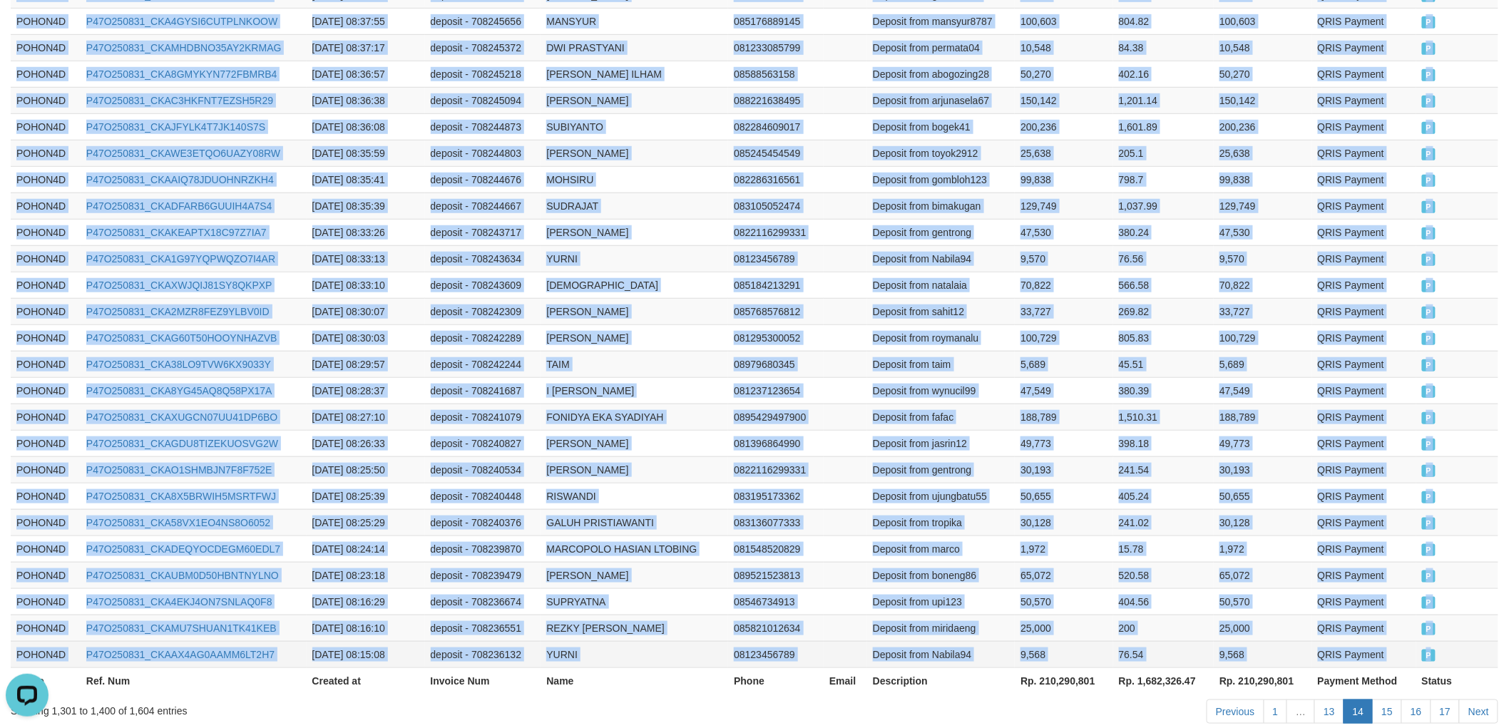
drag, startPoint x: 12, startPoint y: 237, endPoint x: 1467, endPoint y: 574, distance: 1493.6
click at [1477, 699] on link "Next" at bounding box center [1478, 711] width 39 height 24
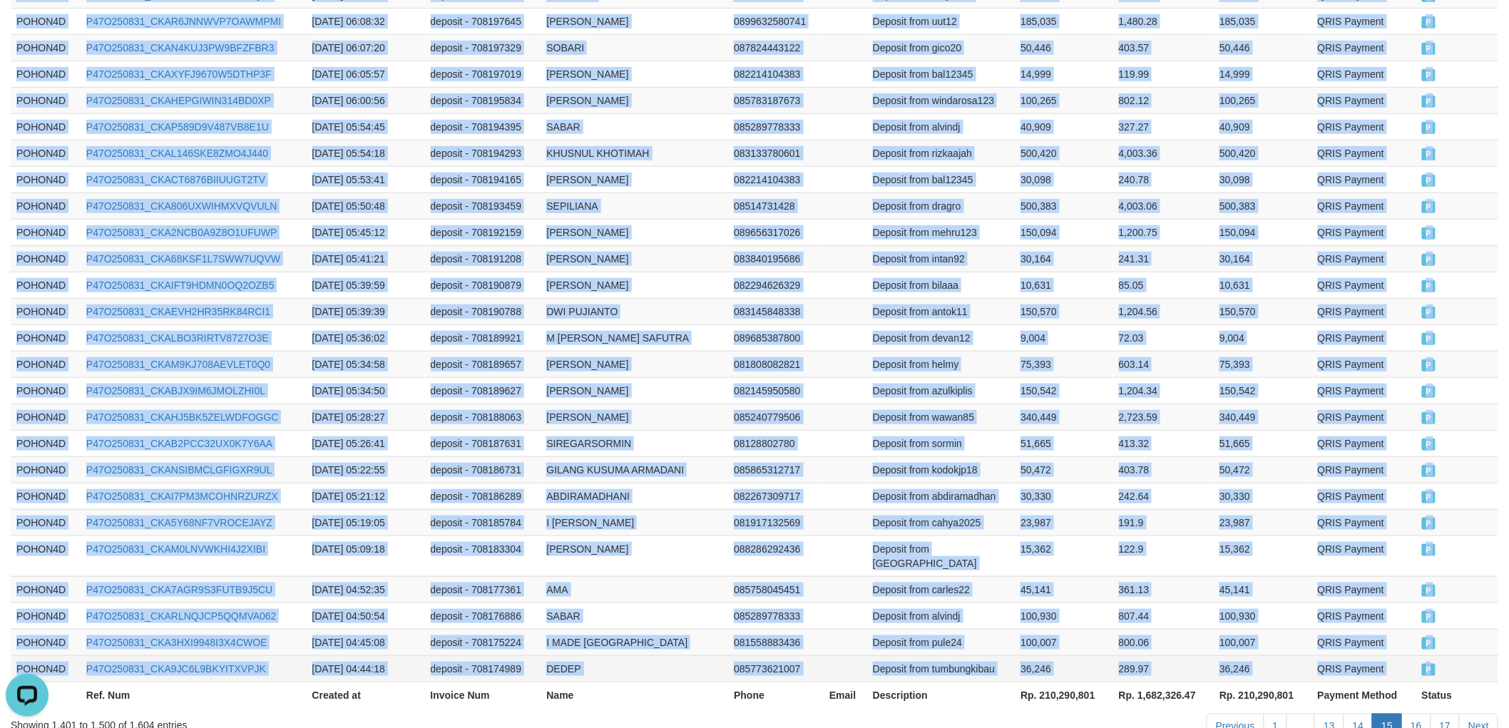
drag, startPoint x: 13, startPoint y: 316, endPoint x: 1457, endPoint y: 578, distance: 1468.0
click at [1476, 714] on link "Next" at bounding box center [1478, 726] width 39 height 24
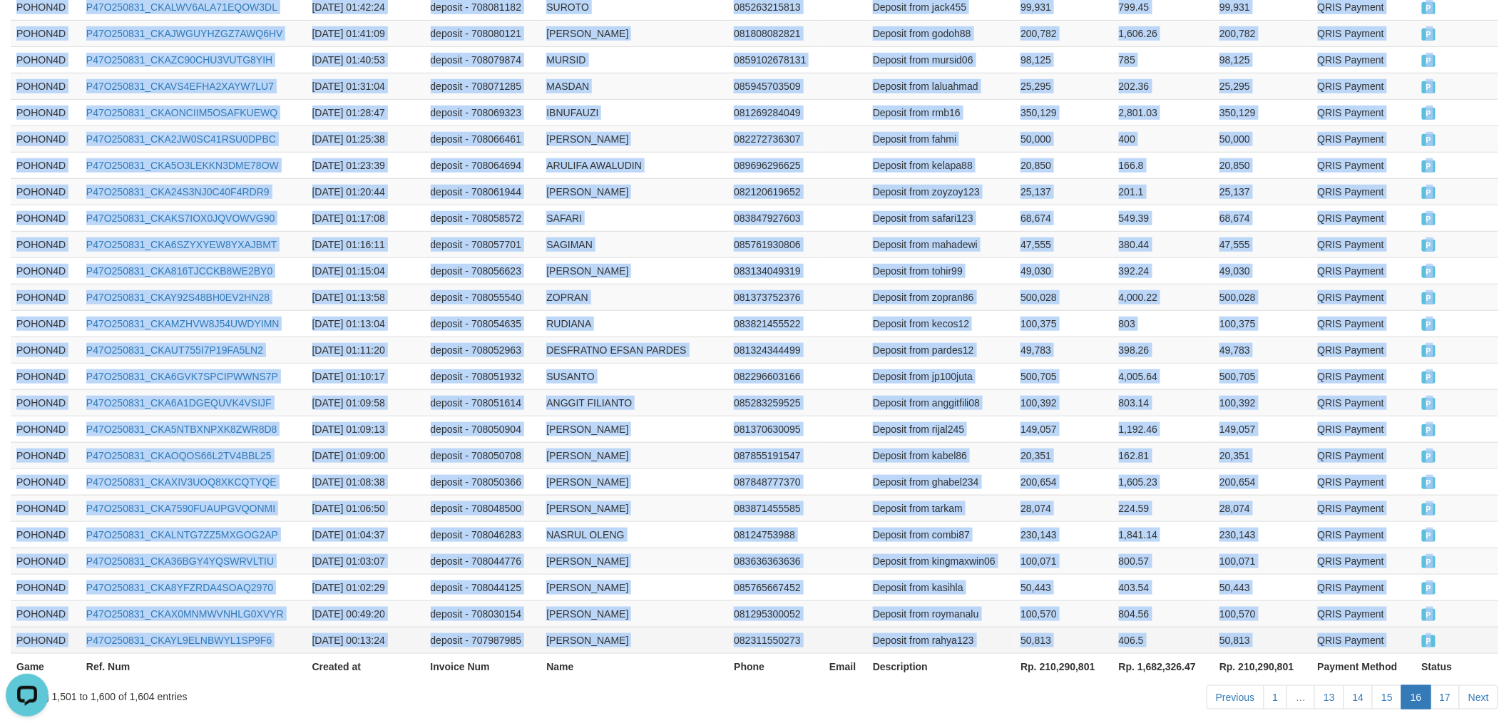
drag, startPoint x: 16, startPoint y: 233, endPoint x: 1467, endPoint y: 573, distance: 1489.5
click at [1471, 685] on link "Next" at bounding box center [1478, 697] width 39 height 24
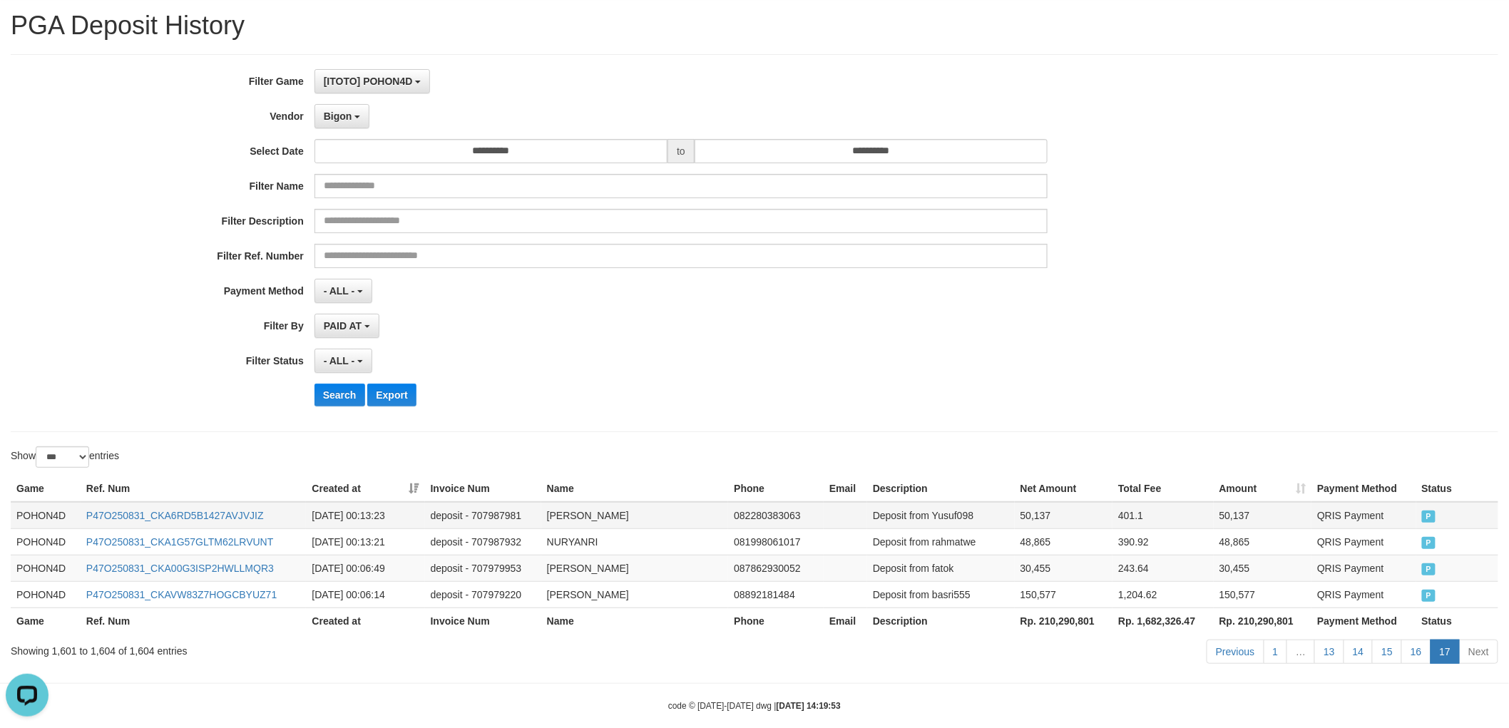
scroll to position [61, 0]
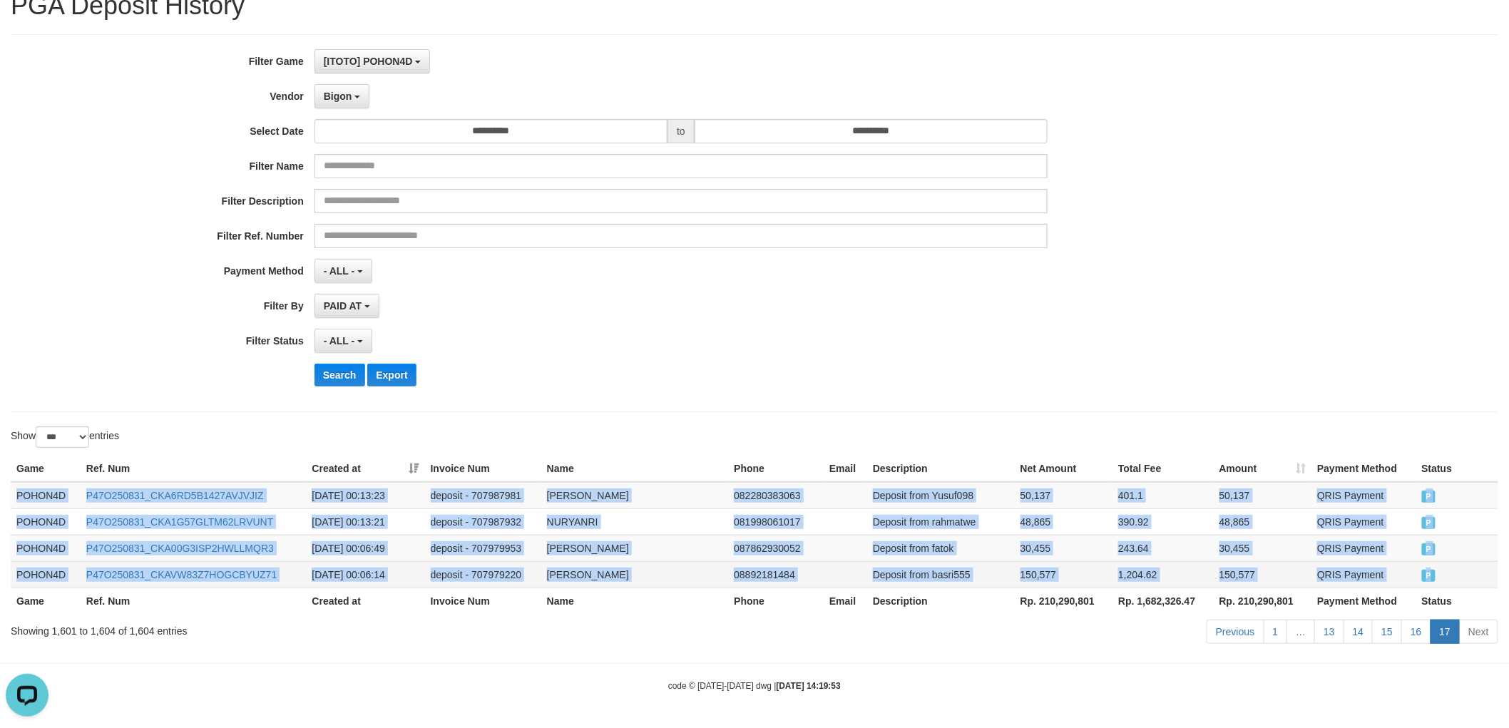
drag, startPoint x: 14, startPoint y: 492, endPoint x: 1454, endPoint y: 569, distance: 1442.3
click at [1454, 569] on tbody "POHON4D P47O250831_CKA6RD5B1427AVJVJIZ [DATE] 00:13:23 deposit - 707987981 [PER…" at bounding box center [754, 535] width 1487 height 106
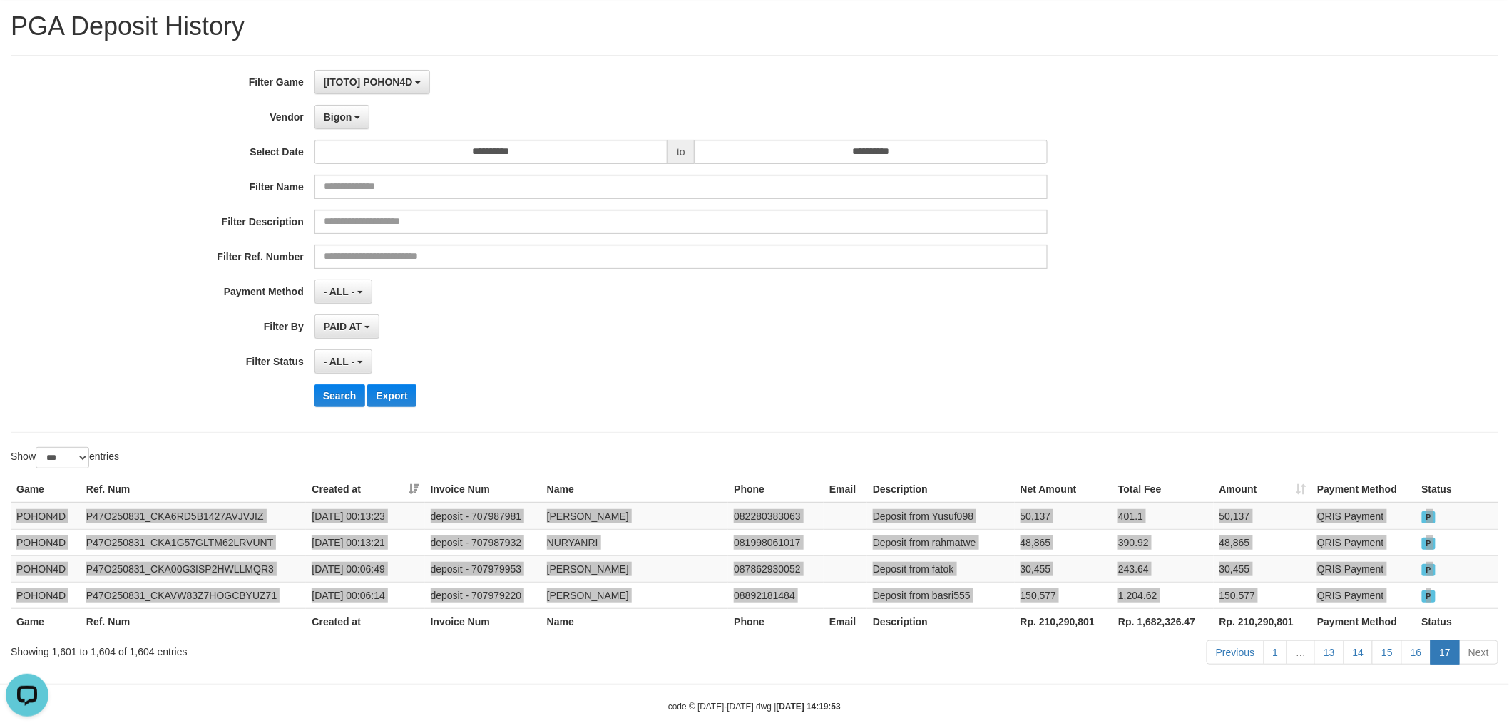
scroll to position [0, 0]
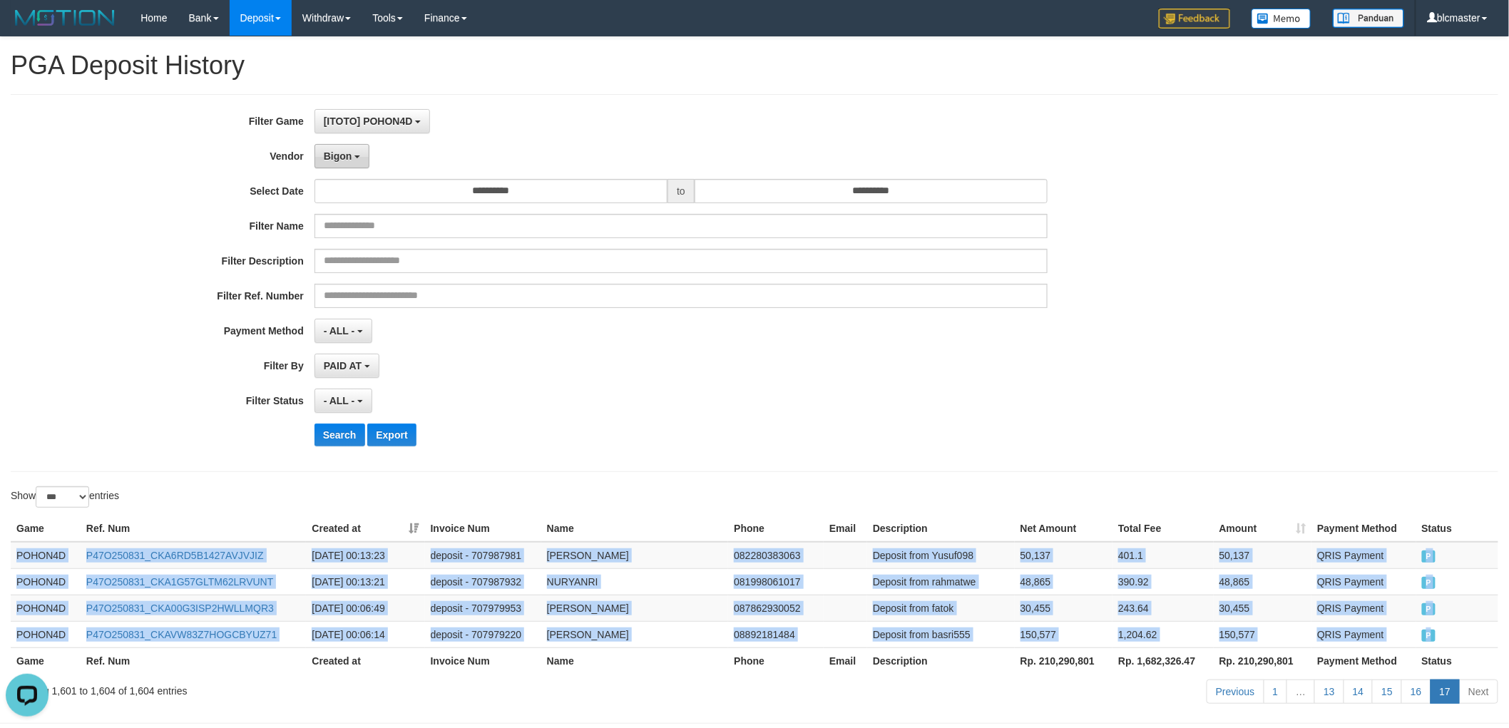
click at [340, 165] on button "Bigon" at bounding box center [342, 156] width 56 height 24
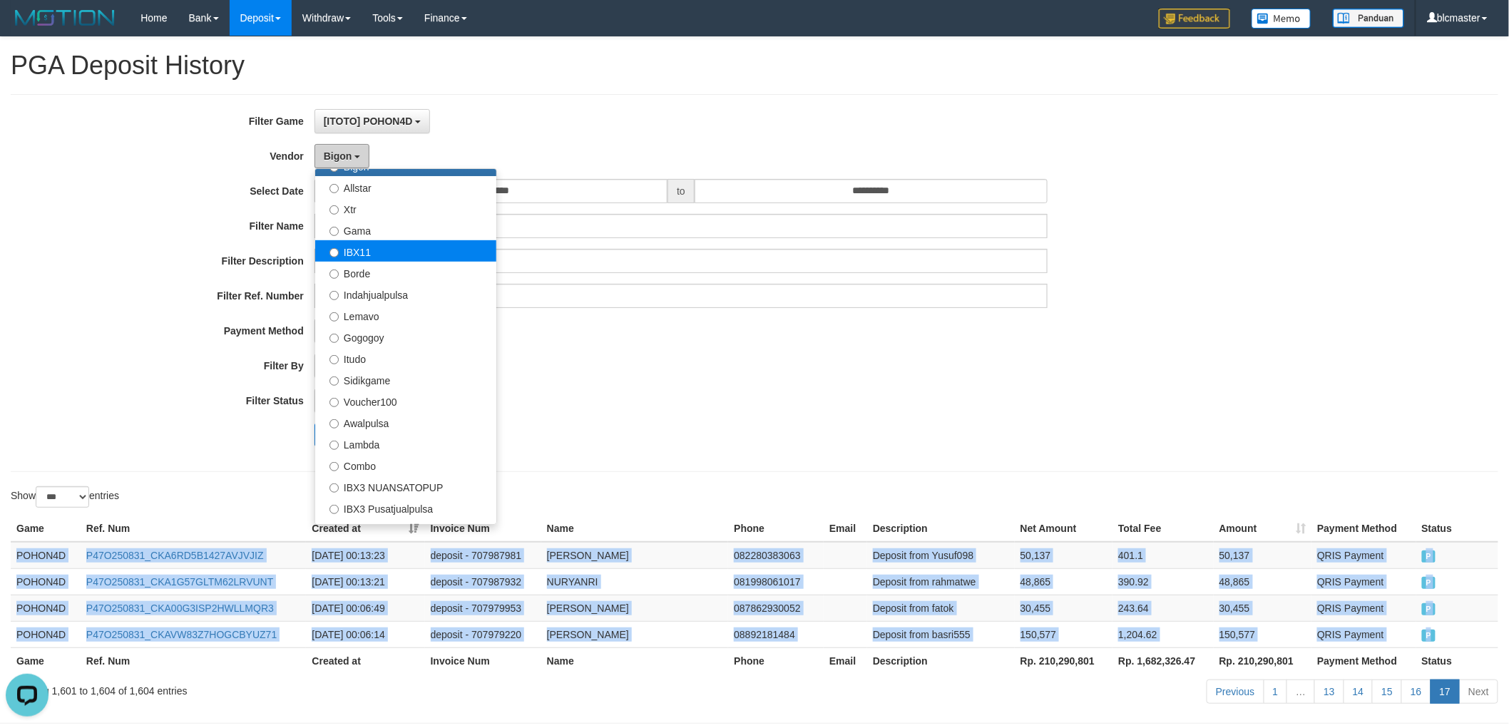
scroll to position [317, 0]
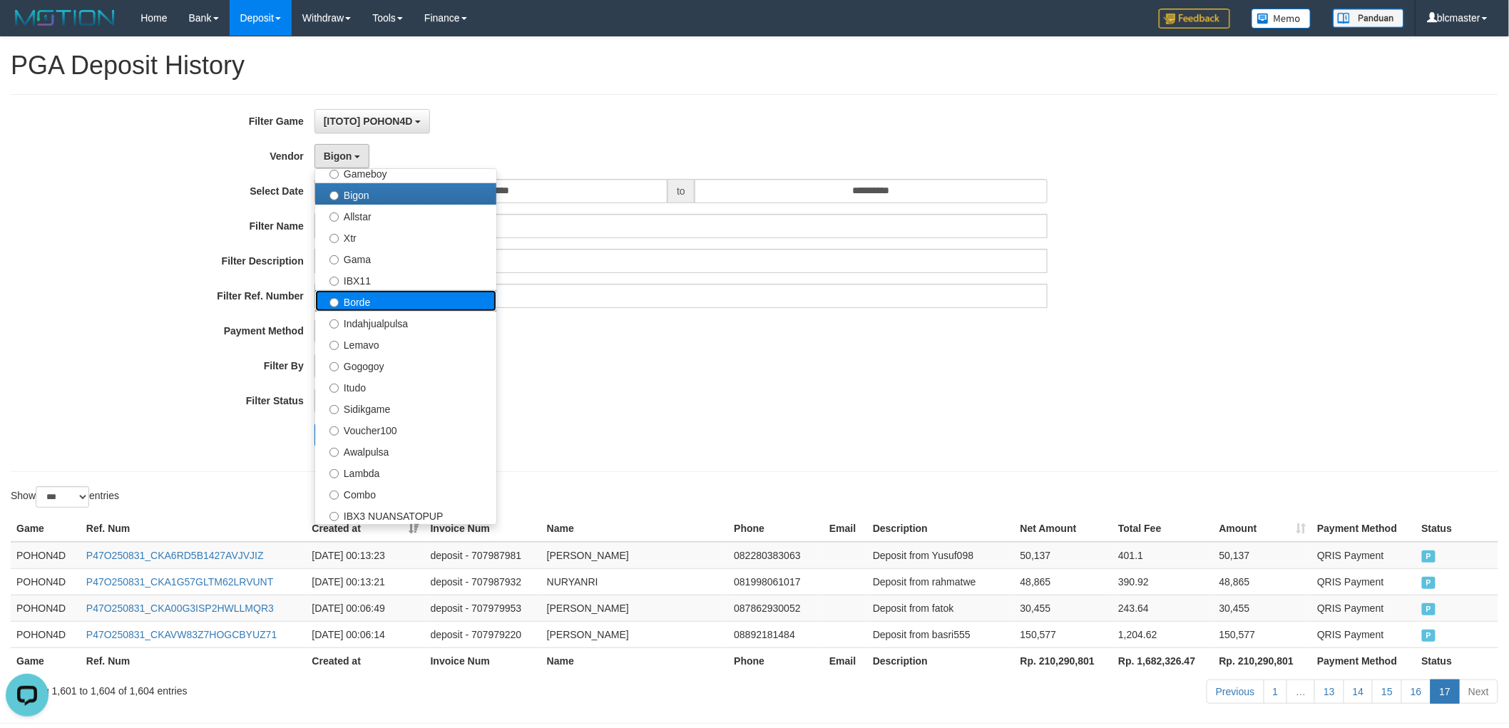
click at [404, 295] on label "Borde" at bounding box center [405, 300] width 181 height 21
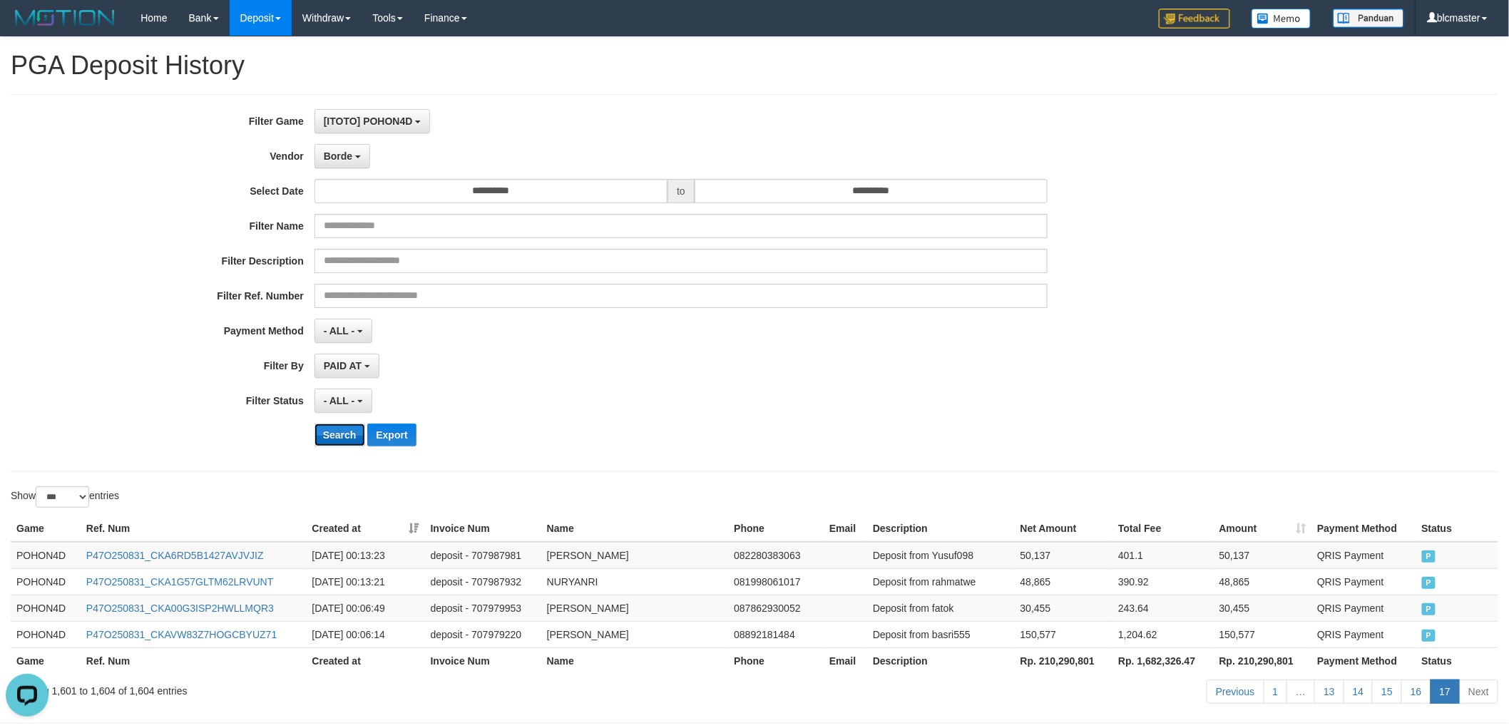
click at [337, 424] on button "Search" at bounding box center [339, 435] width 51 height 23
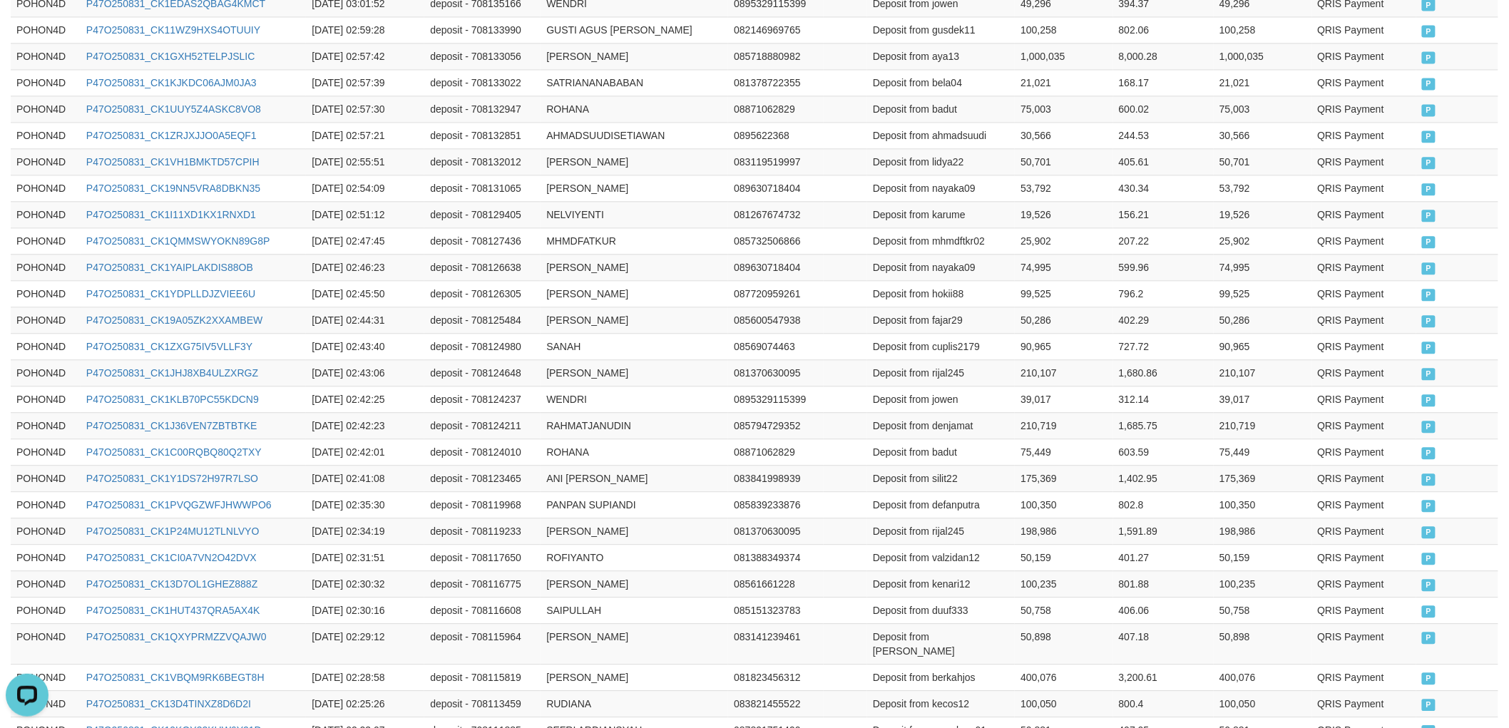
scroll to position [1593, 0]
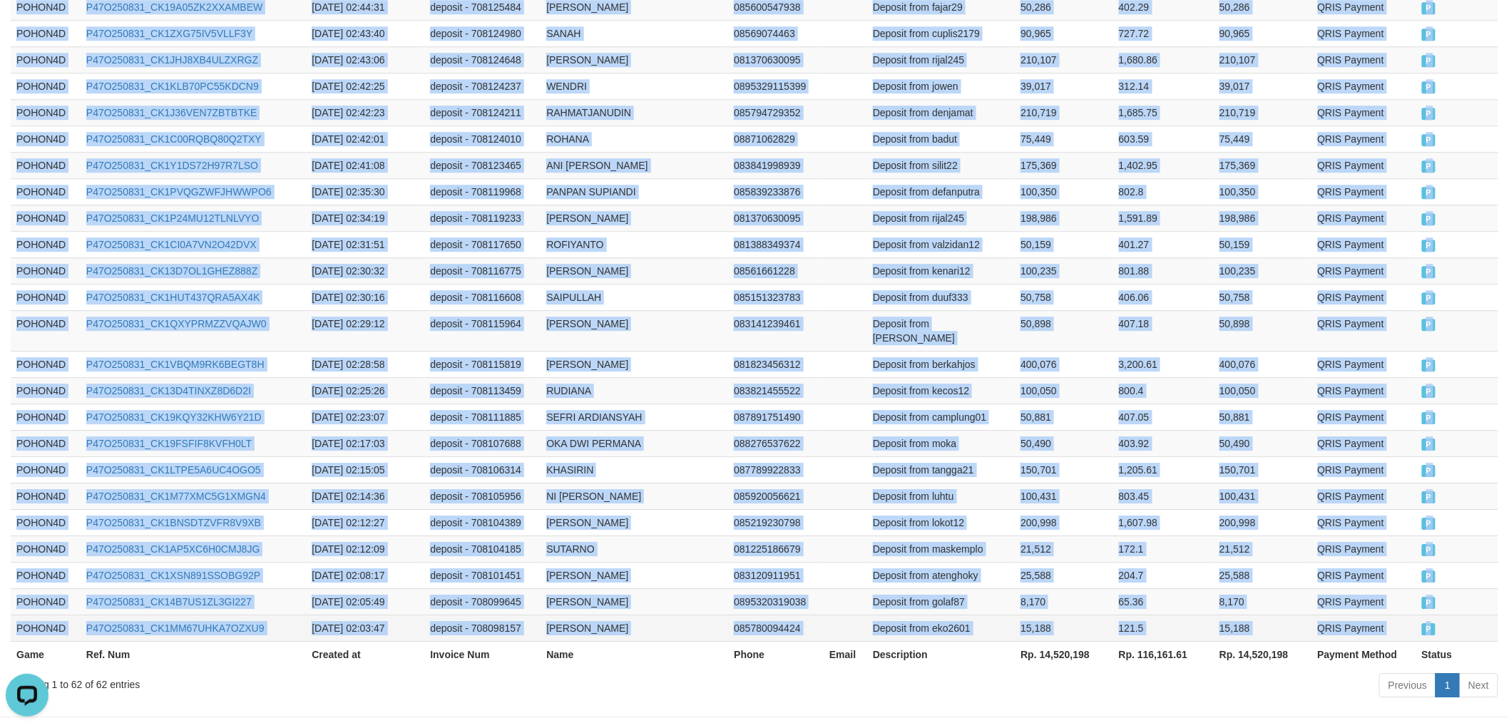
drag, startPoint x: 16, startPoint y: 237, endPoint x: 1449, endPoint y: 568, distance: 1470.8
click at [1357, 562] on td "QRIS Payment" at bounding box center [1364, 575] width 104 height 26
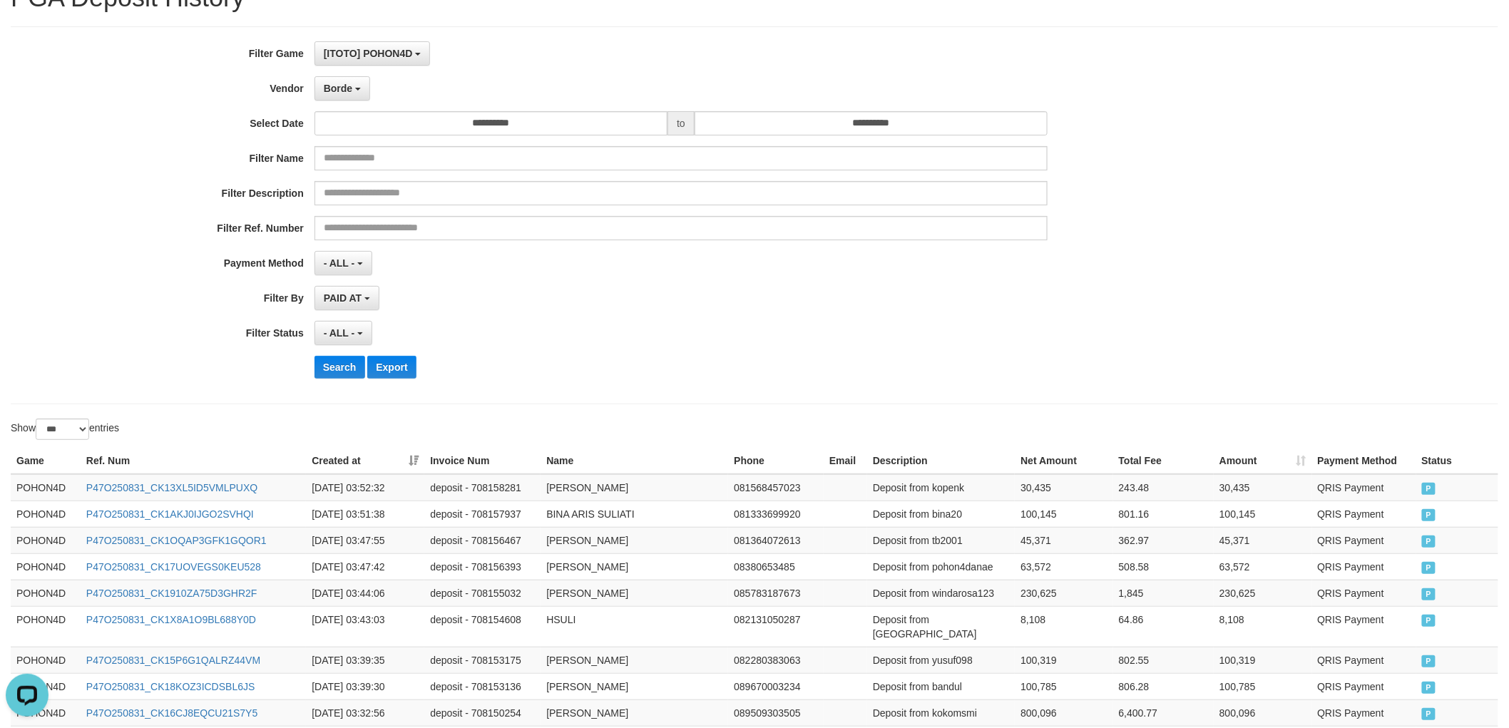
scroll to position [0, 0]
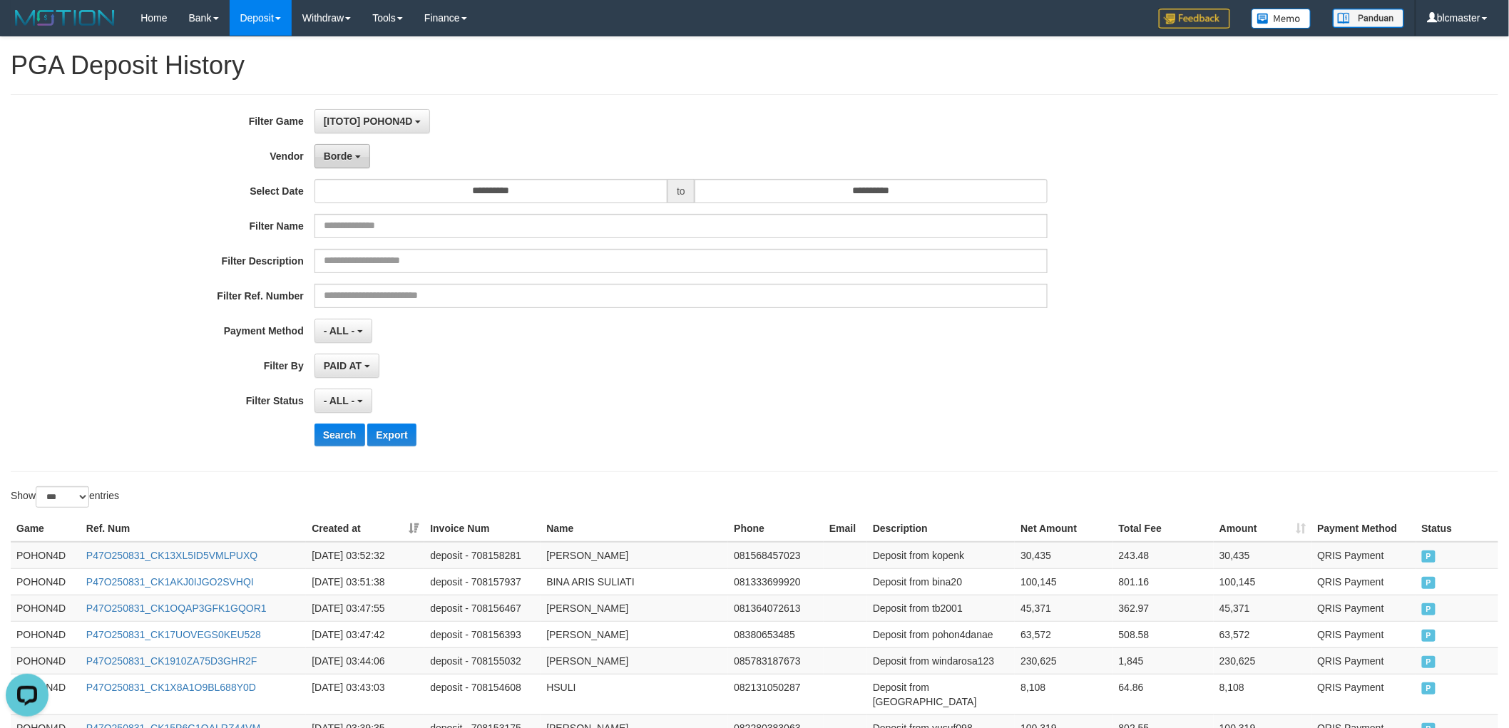
click at [324, 153] on span "Borde" at bounding box center [338, 155] width 29 height 11
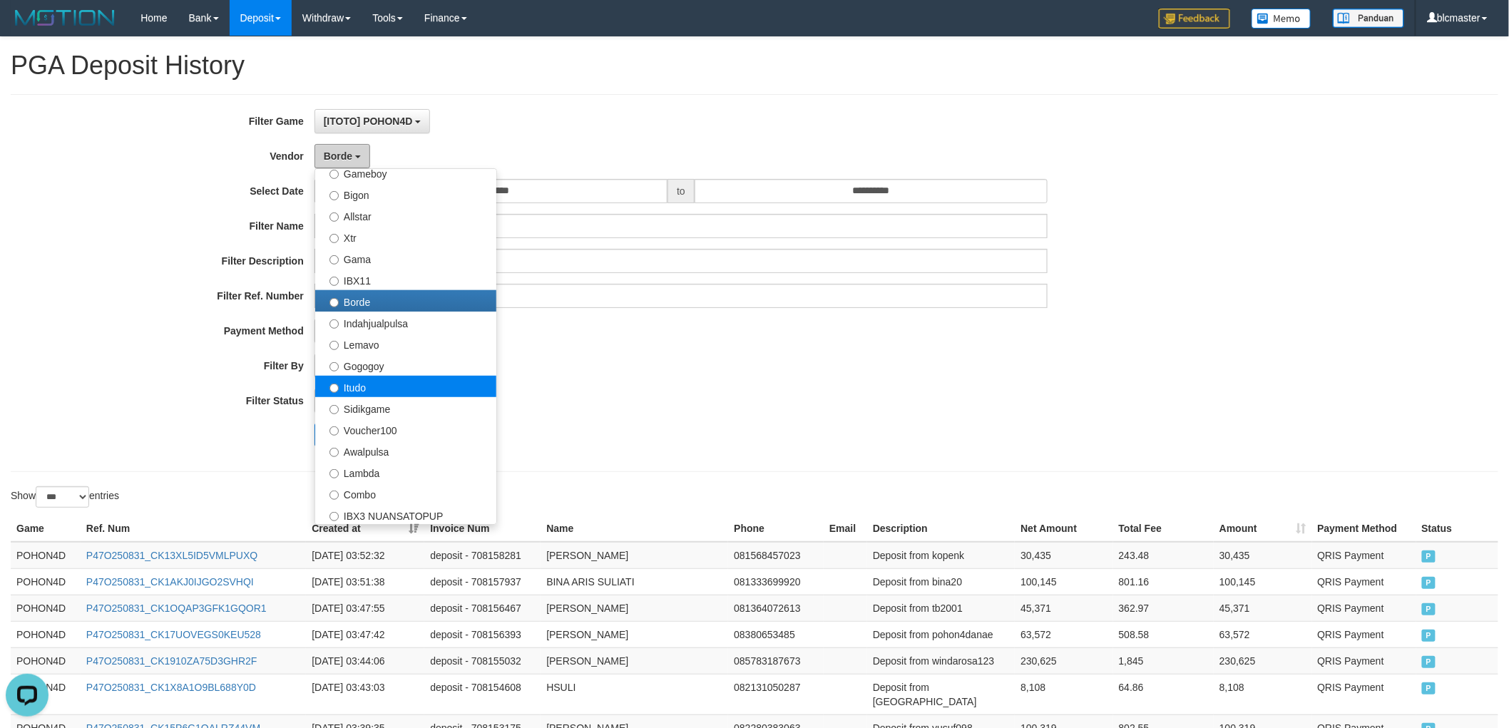
scroll to position [396, 0]
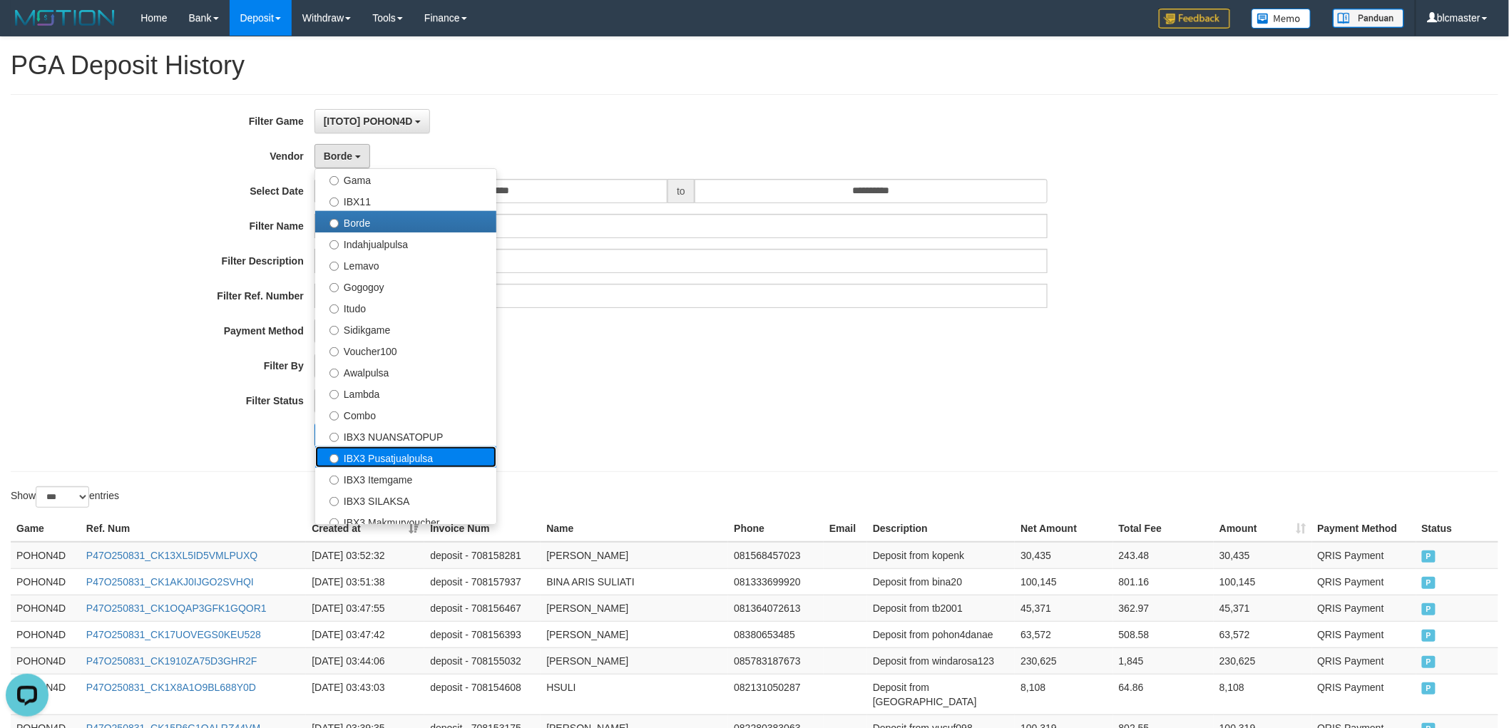
click at [416, 455] on label "IBX3 Pusatjualpulsa" at bounding box center [405, 456] width 181 height 21
select select "**********"
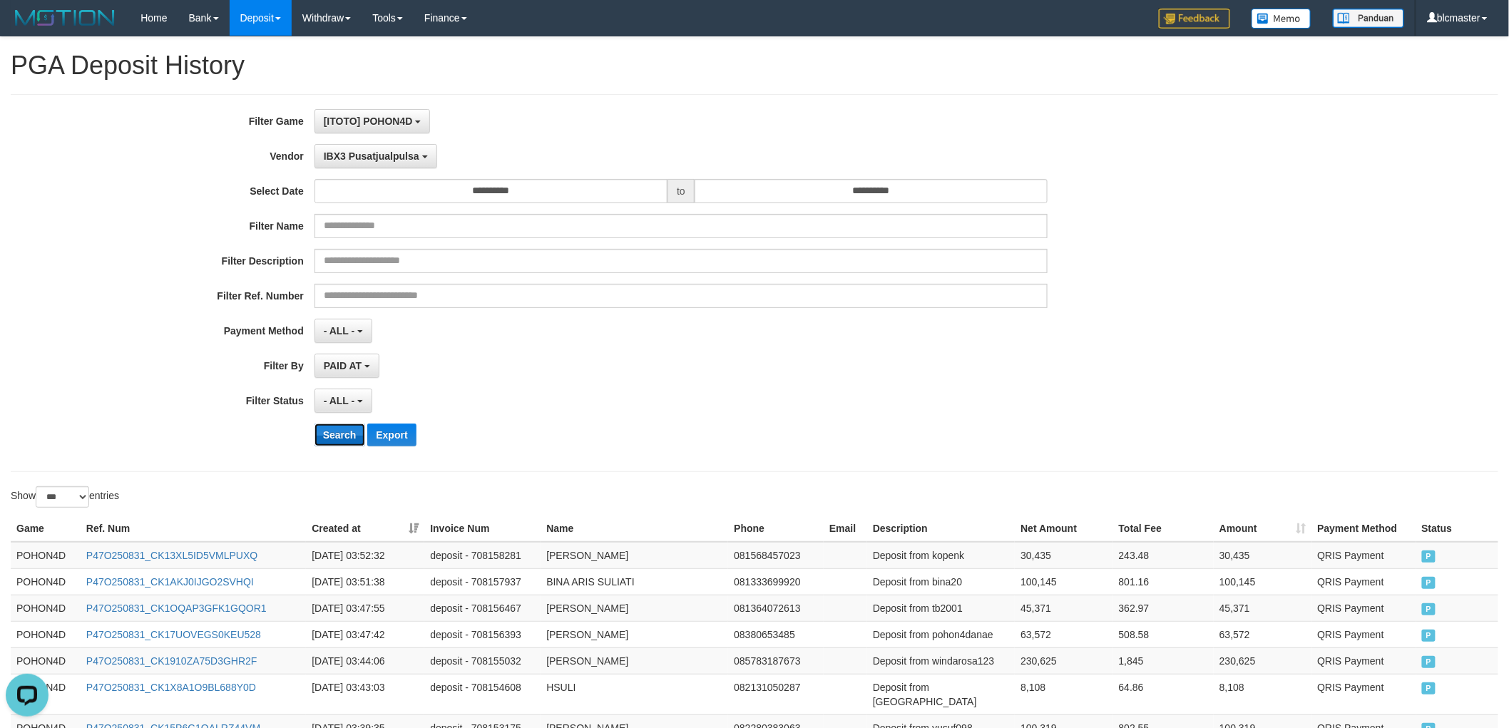
click at [339, 440] on button "Search" at bounding box center [339, 435] width 51 height 23
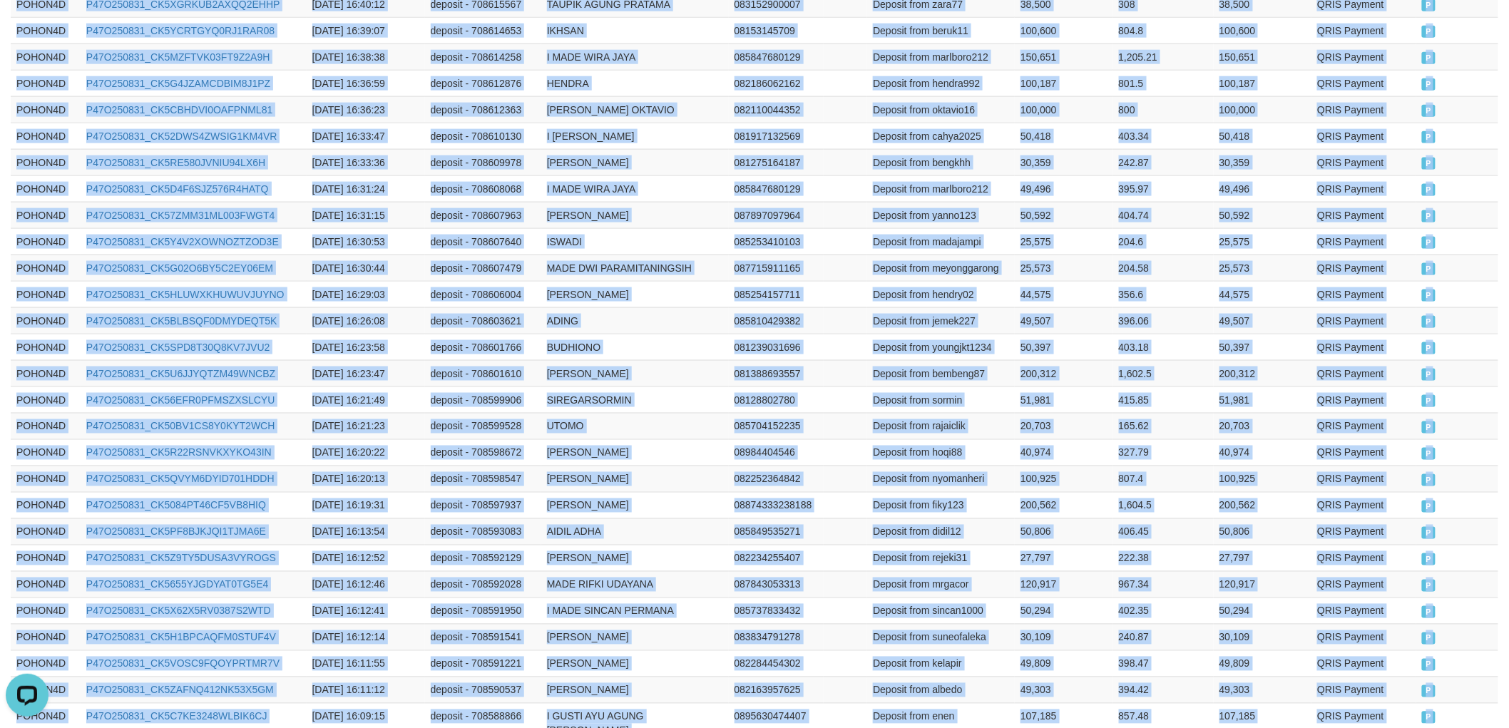
scroll to position [1039, 0]
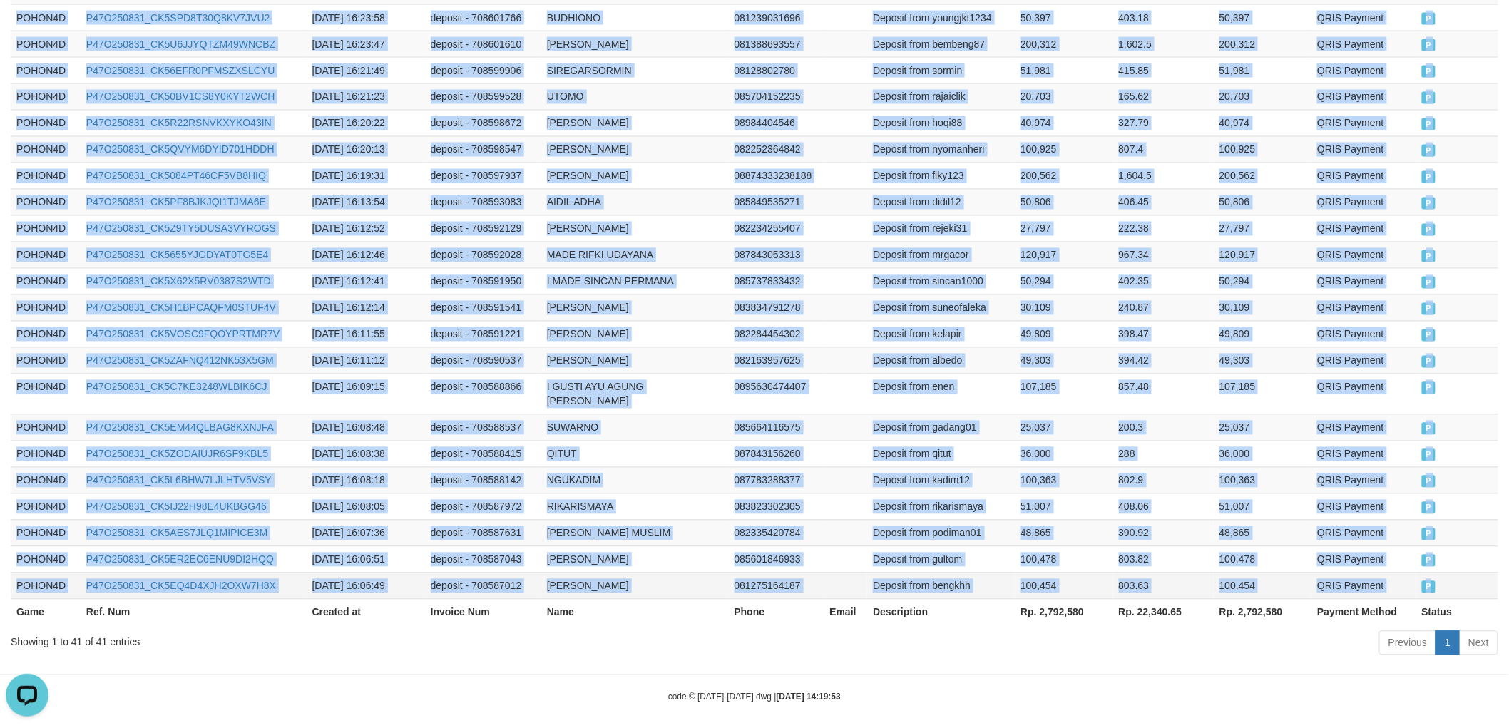
drag, startPoint x: 16, startPoint y: 478, endPoint x: 1455, endPoint y: 581, distance: 1442.5
click at [1455, 581] on tbody "POHON4D P47O250831_CK5CWOL2P3KATJZJVU7 [DATE] 16:49:12 deposit - 708623313 [PER…" at bounding box center [754, 51] width 1487 height 1097
